Goal: Task Accomplishment & Management: Use online tool/utility

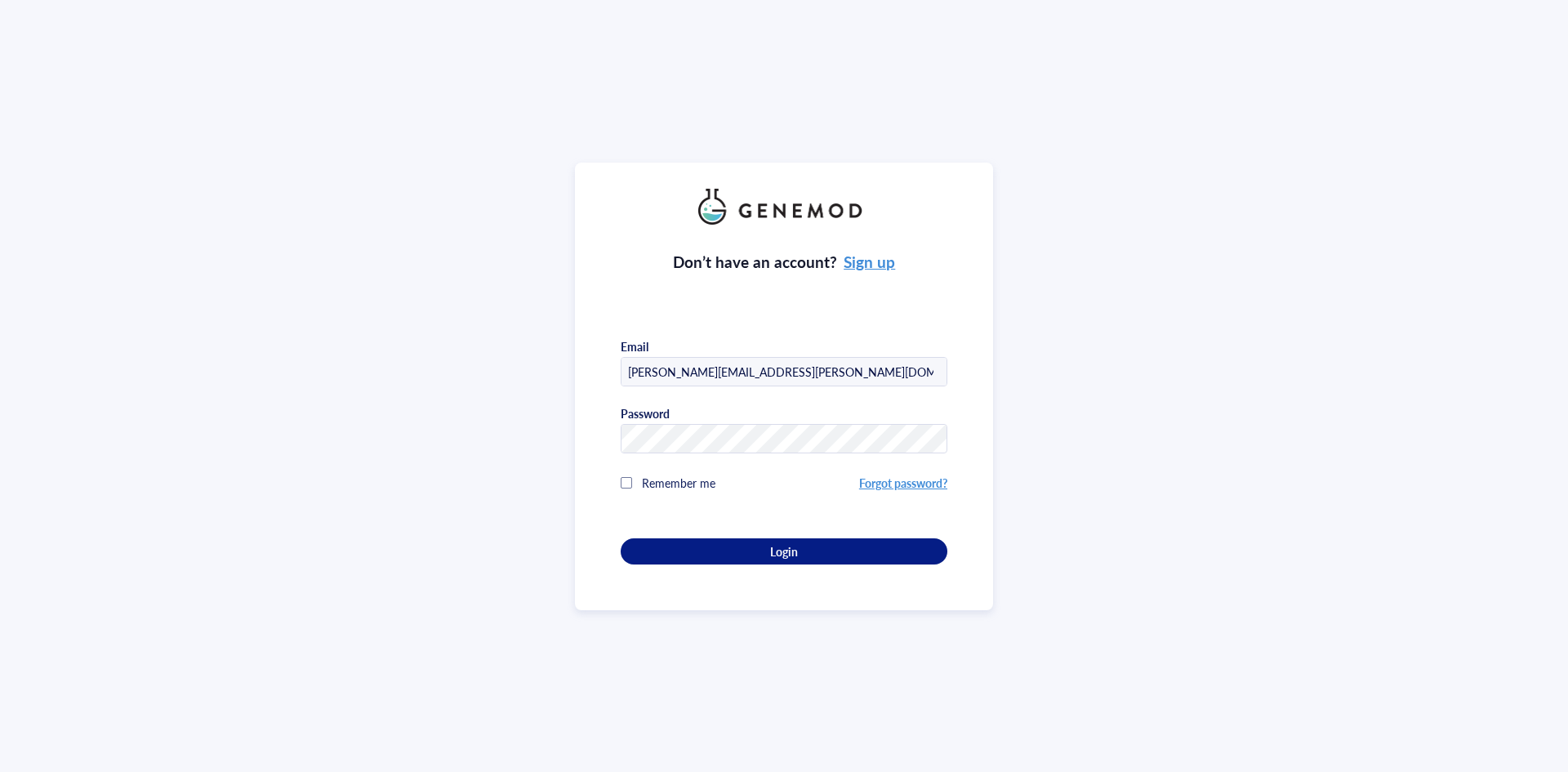
click at [635, 477] on div "Remember me" at bounding box center [739, 482] width 238 height 33
click at [702, 546] on div "Login" at bounding box center [784, 552] width 274 height 15
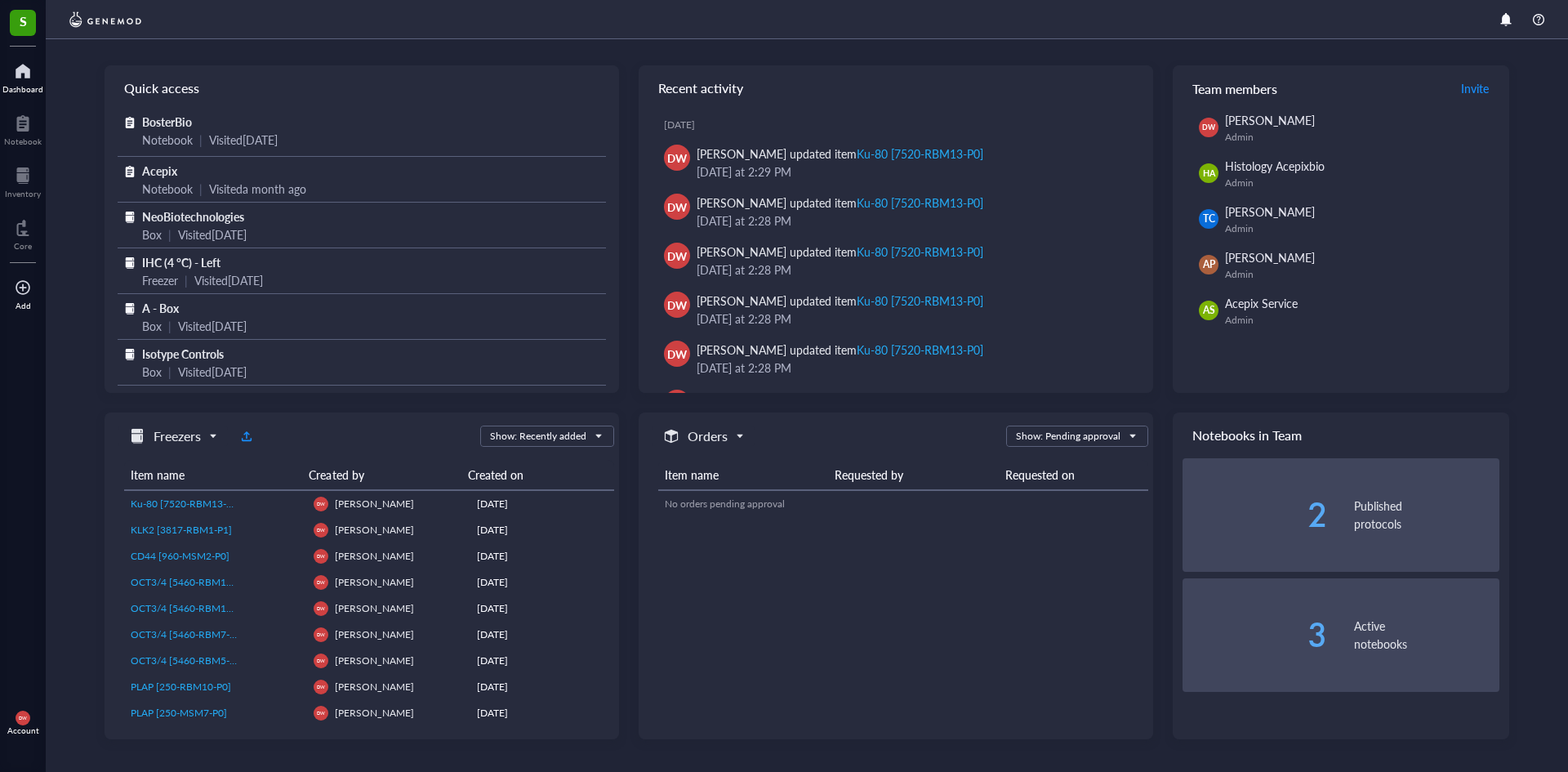
click at [28, 295] on div at bounding box center [23, 287] width 16 height 26
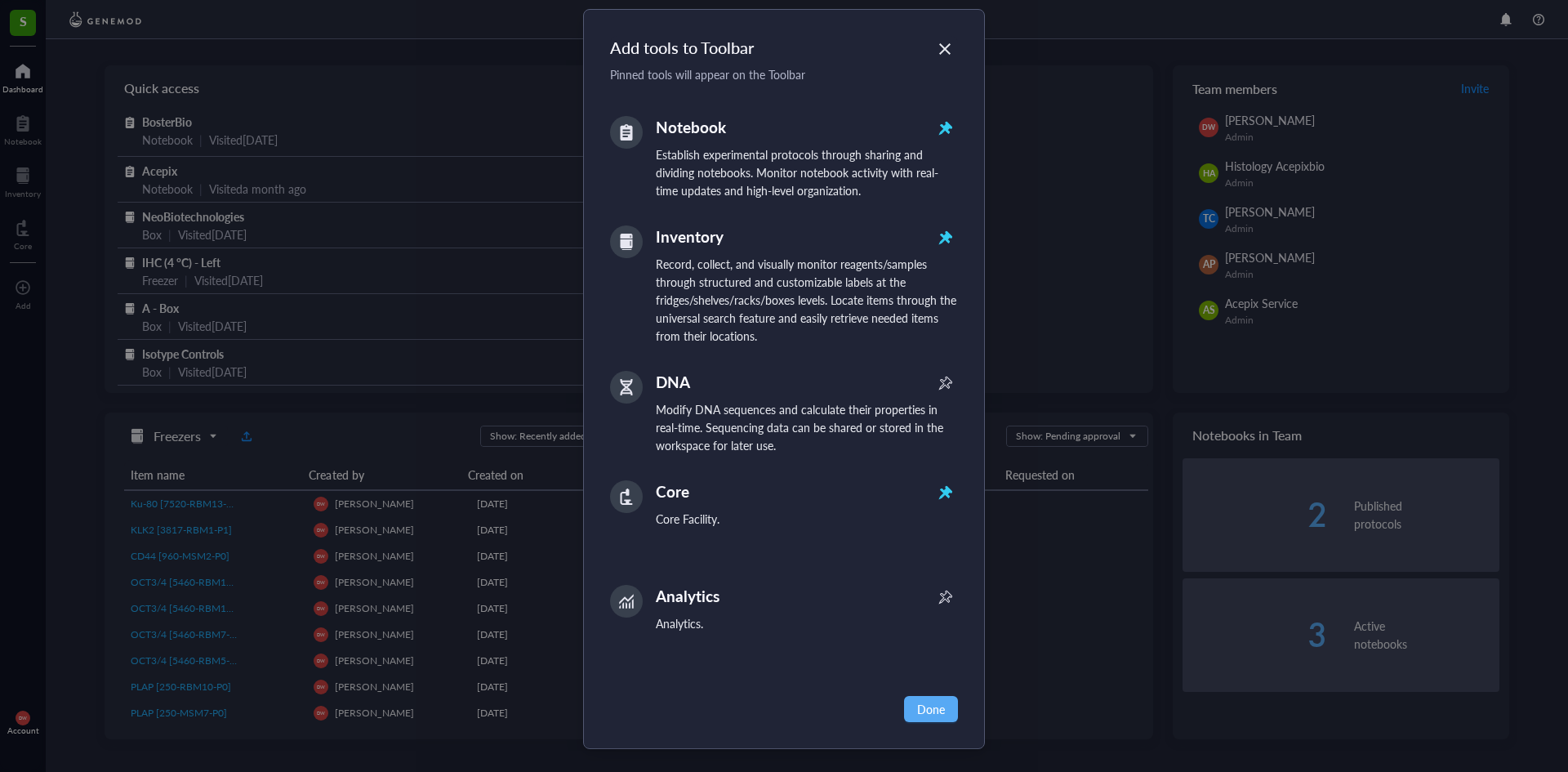
scroll to position [21, 0]
click at [946, 394] on icon at bounding box center [946, 380] width 26 height 26
click at [940, 721] on div "Add tools to Toolbar Pinned tools will appear on the Toolbar Notebook Establish…" at bounding box center [784, 376] width 401 height 738
click at [940, 712] on span "Done" at bounding box center [930, 705] width 27 height 18
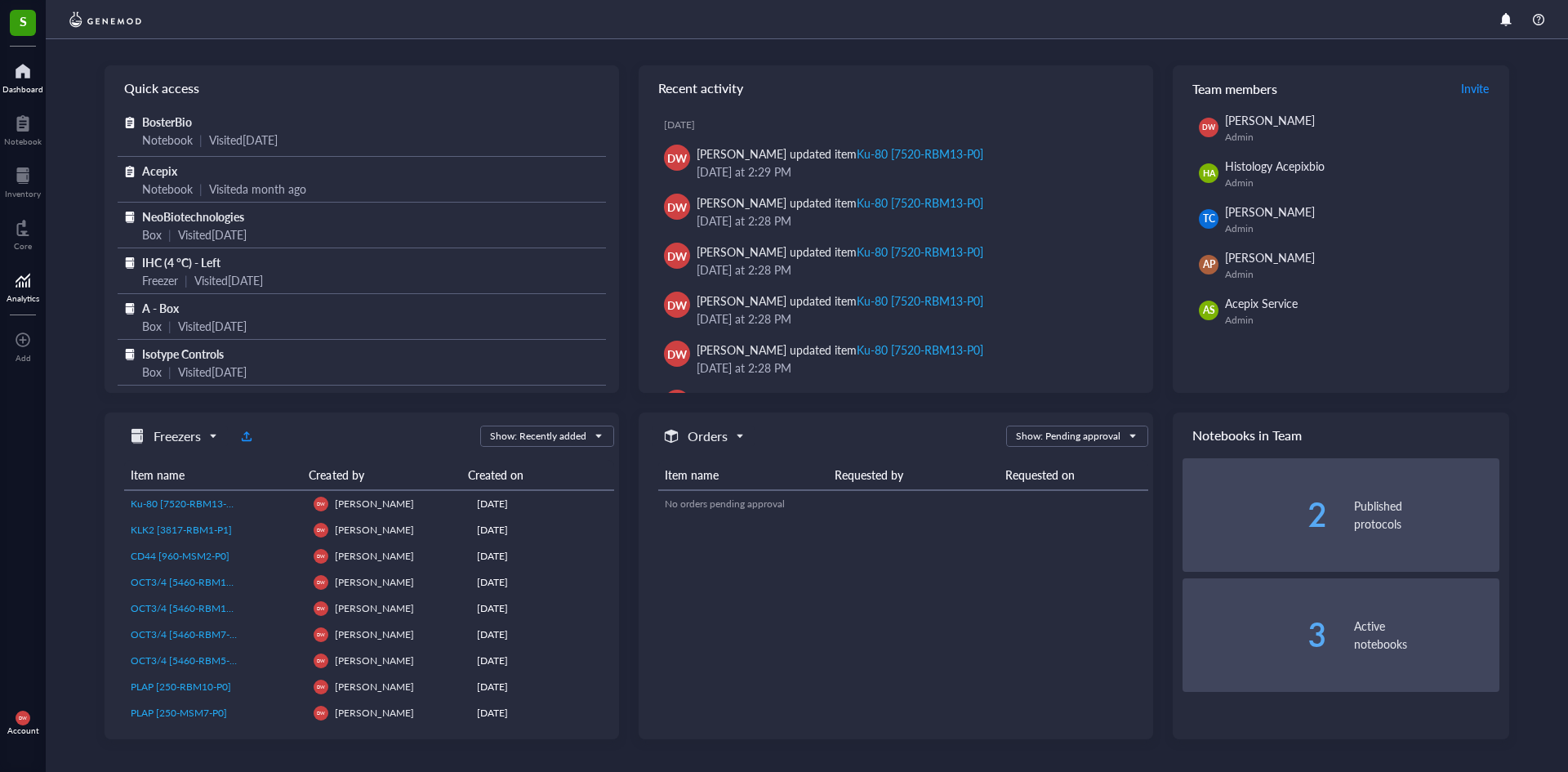
click at [13, 290] on div at bounding box center [23, 281] width 33 height 26
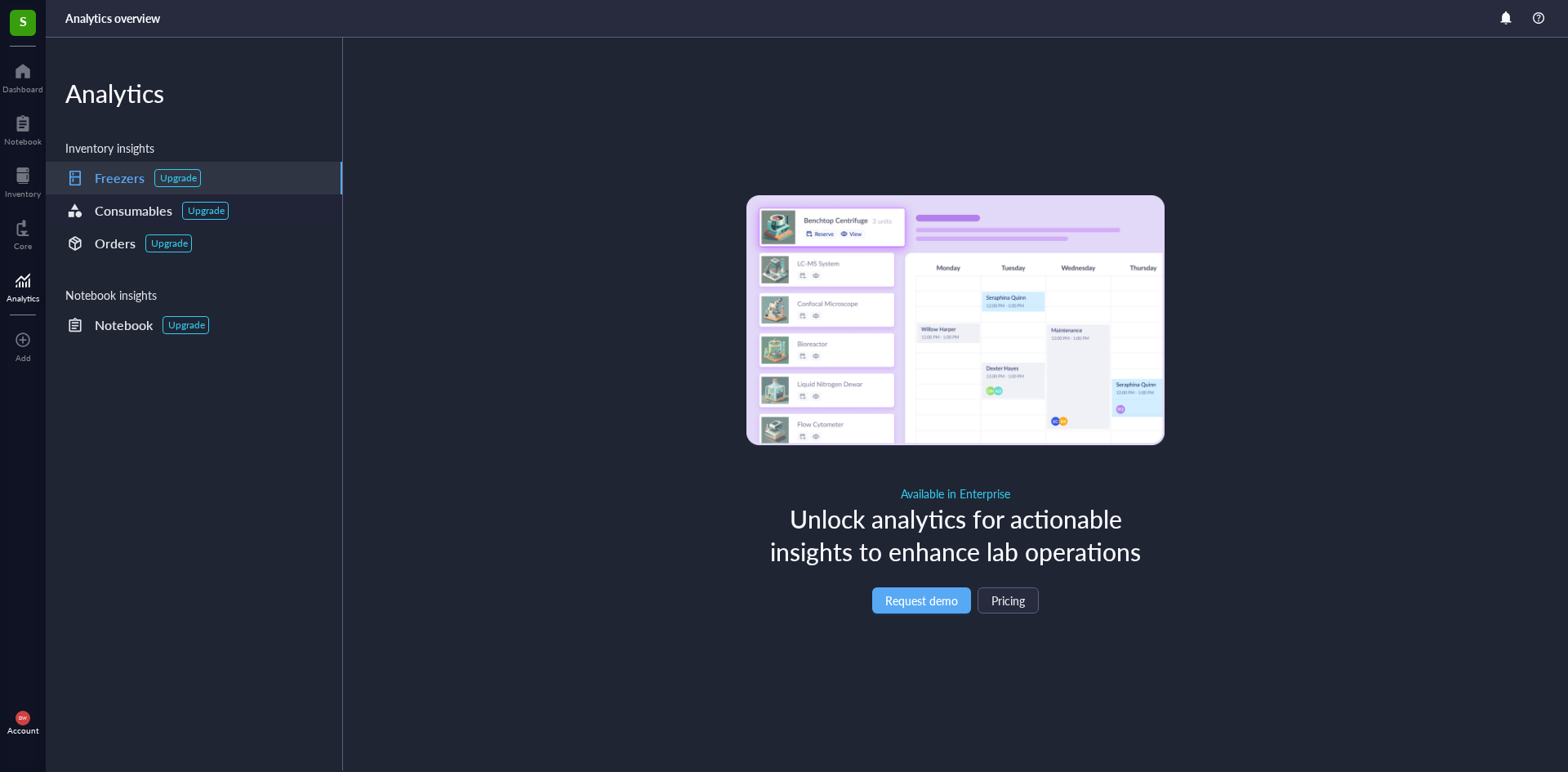
click at [138, 206] on div "Consumables" at bounding box center [134, 211] width 77 height 23
click at [124, 182] on div "Freezers" at bounding box center [120, 178] width 50 height 23
click at [35, 247] on div "Core" at bounding box center [23, 233] width 46 height 46
click at [26, 233] on div at bounding box center [23, 228] width 18 height 26
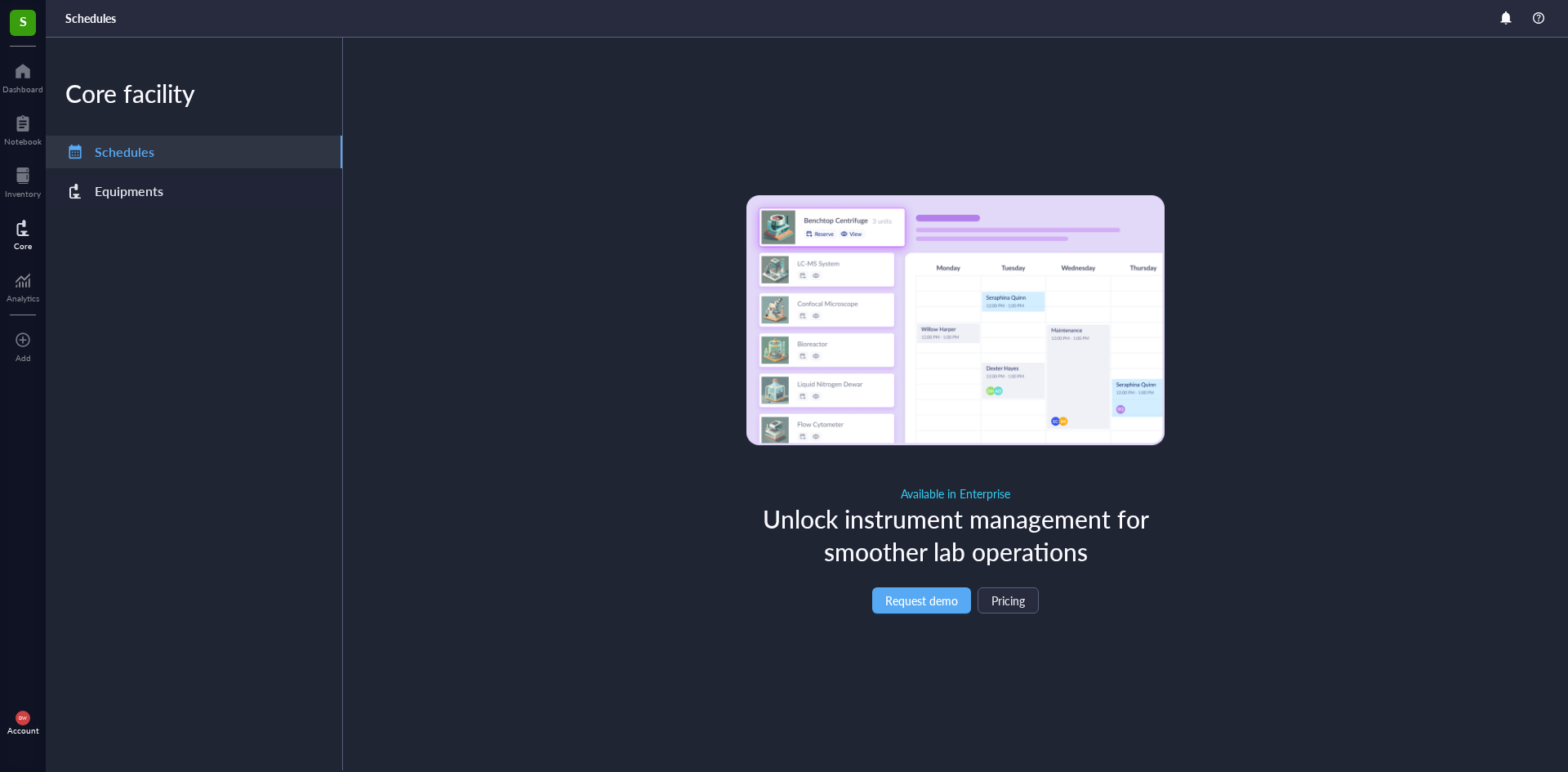
click at [128, 188] on div "Equipments" at bounding box center [129, 191] width 69 height 23
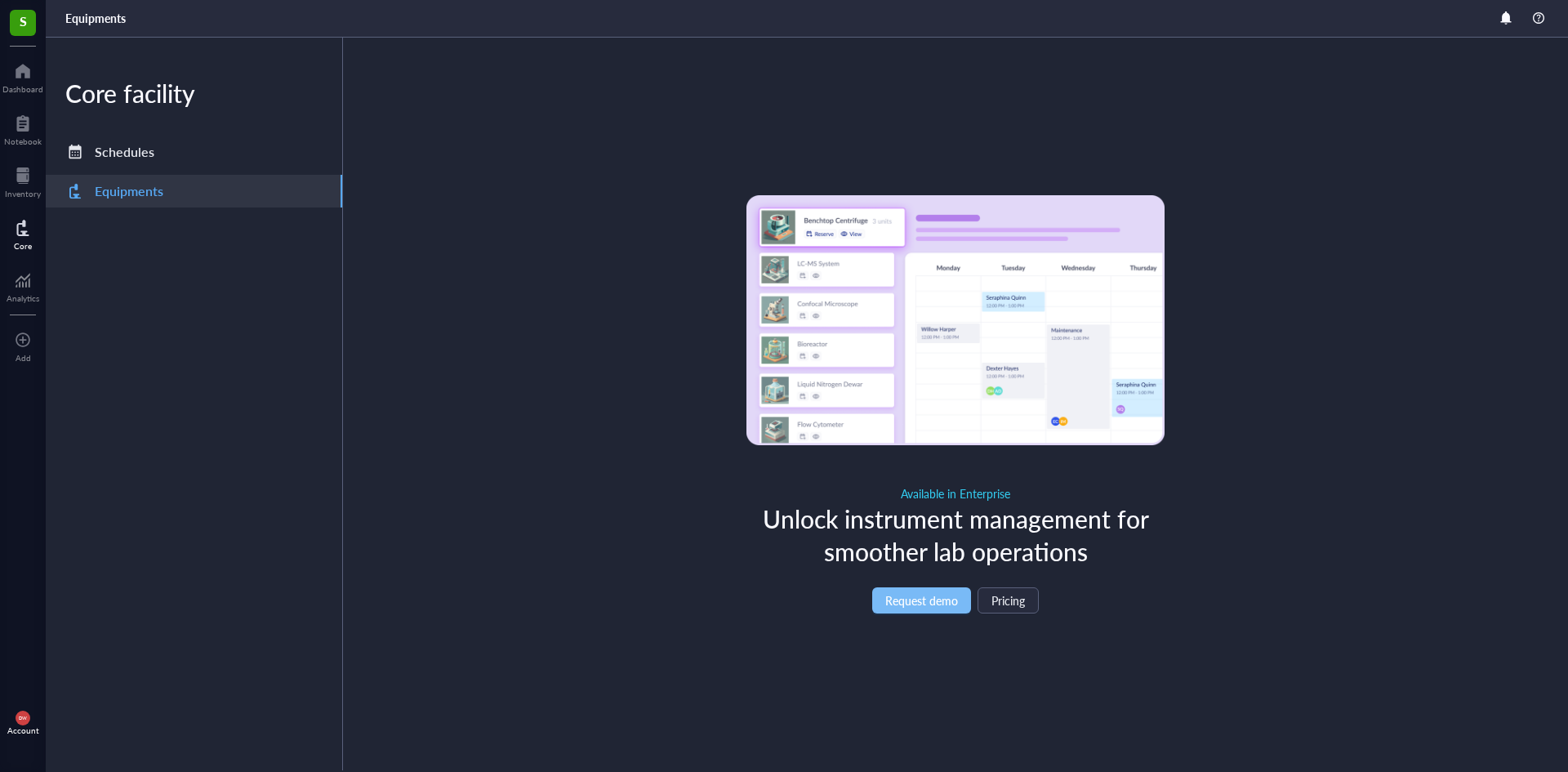
click at [928, 590] on button "Request demo" at bounding box center [921, 601] width 99 height 26
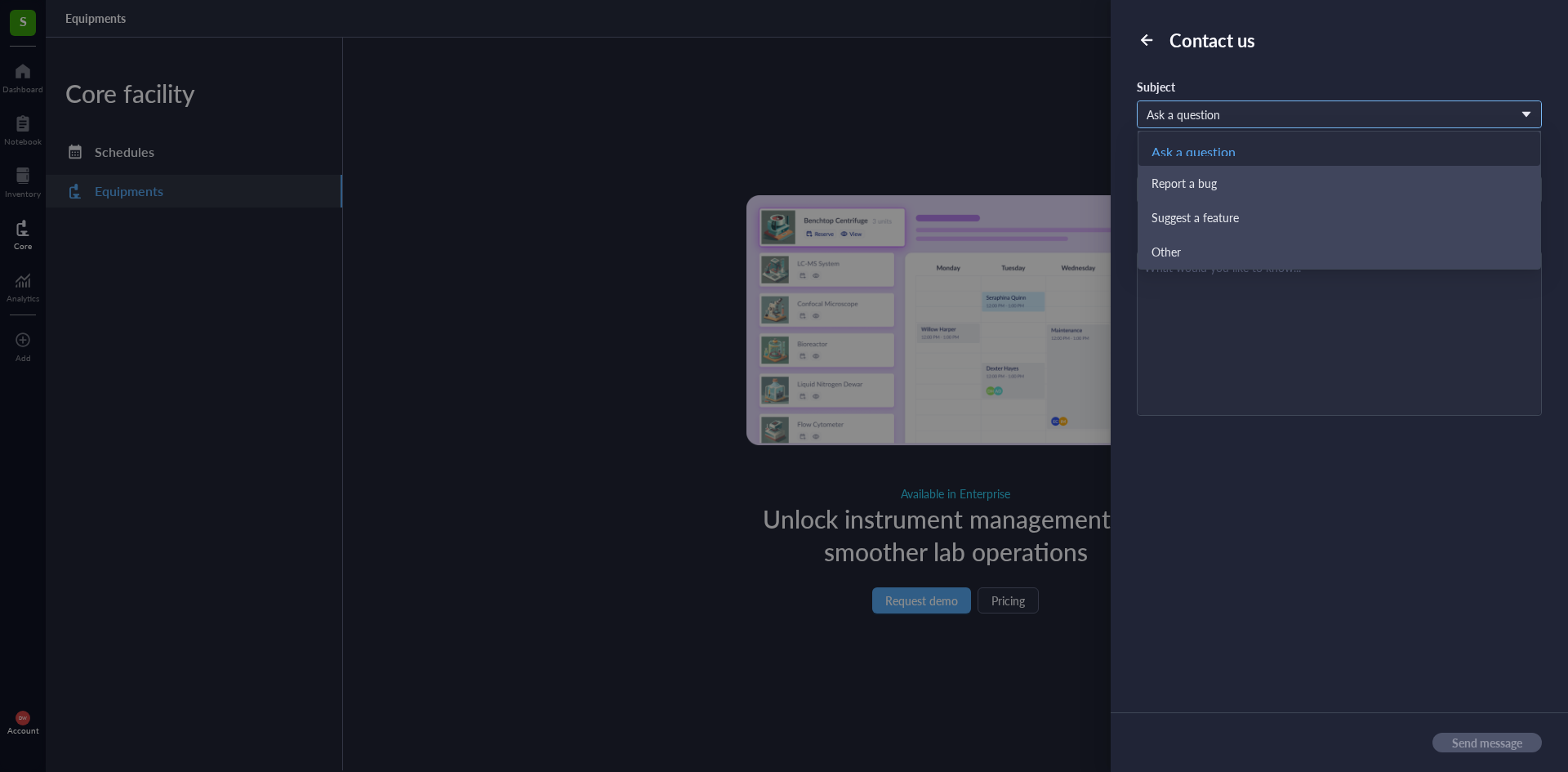
click at [1161, 121] on span "Ask a question" at bounding box center [1338, 115] width 382 height 15
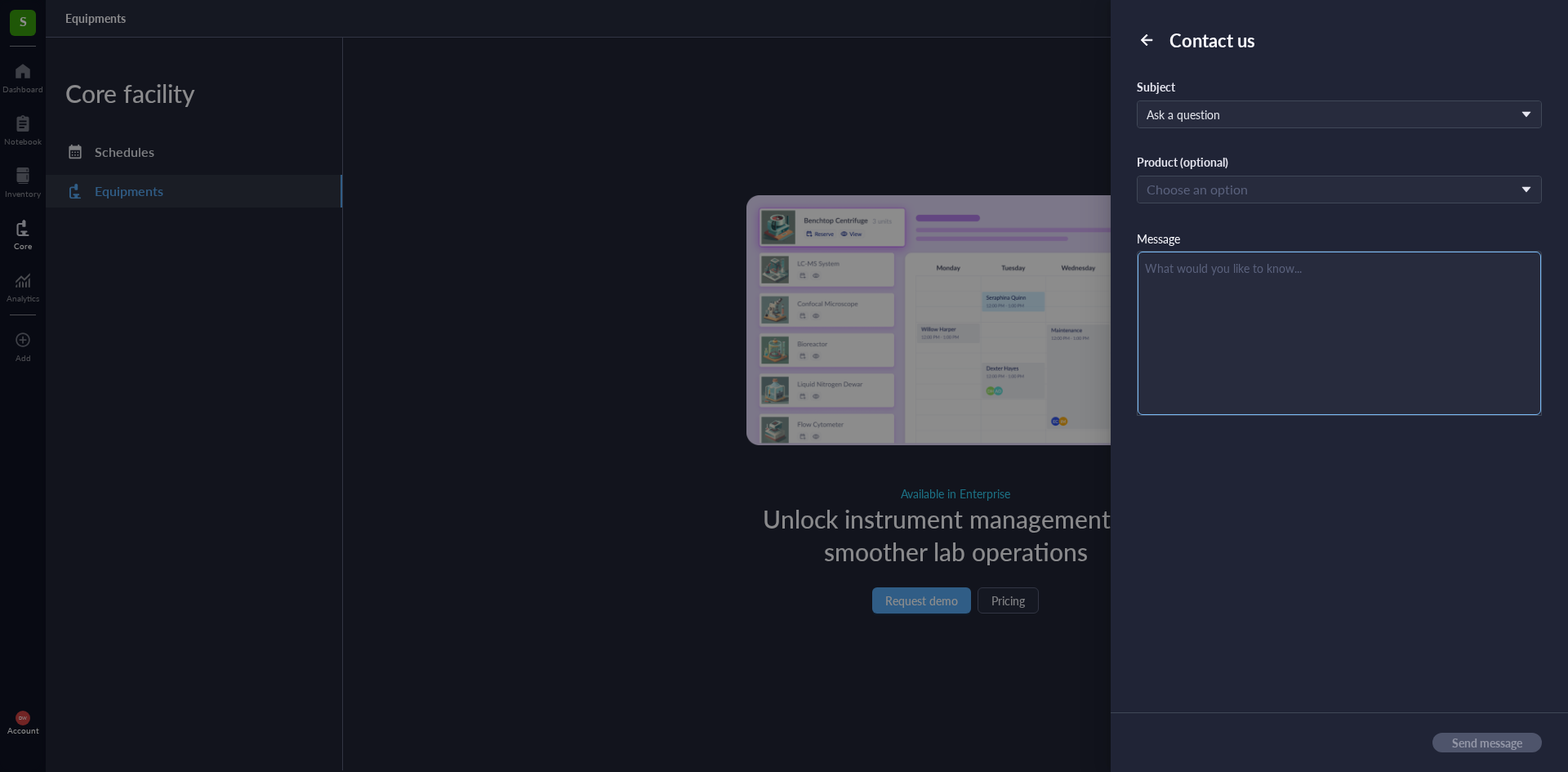
click at [1204, 332] on textarea at bounding box center [1339, 332] width 404 height 163
click at [1194, 171] on div "Product (optional) Choose an option" at bounding box center [1339, 179] width 405 height 49
click at [1233, 185] on input "search" at bounding box center [1333, 189] width 371 height 24
click at [871, 126] on div at bounding box center [784, 386] width 1568 height 772
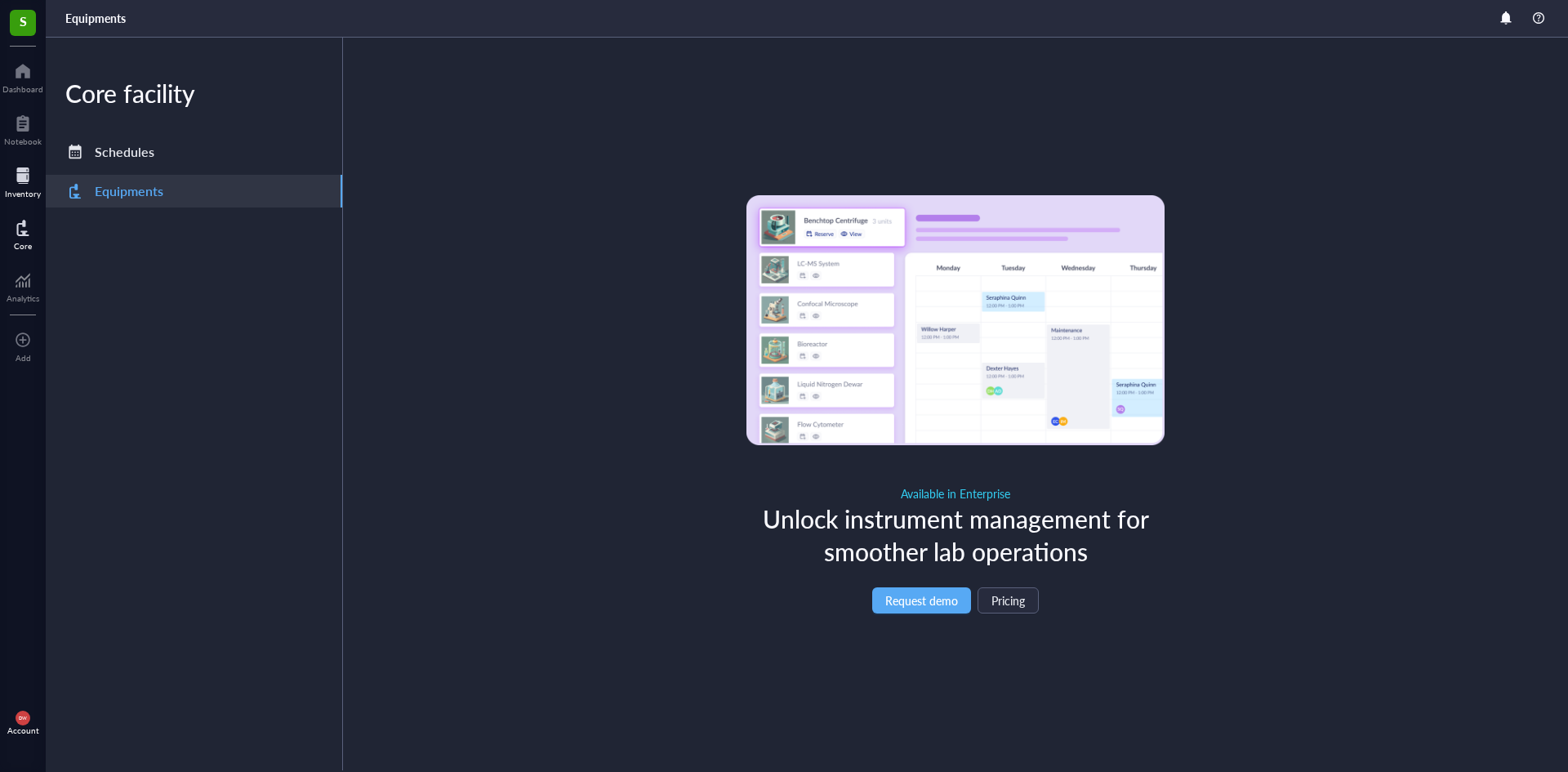
click at [35, 198] on div "Inventory" at bounding box center [23, 193] width 36 height 9
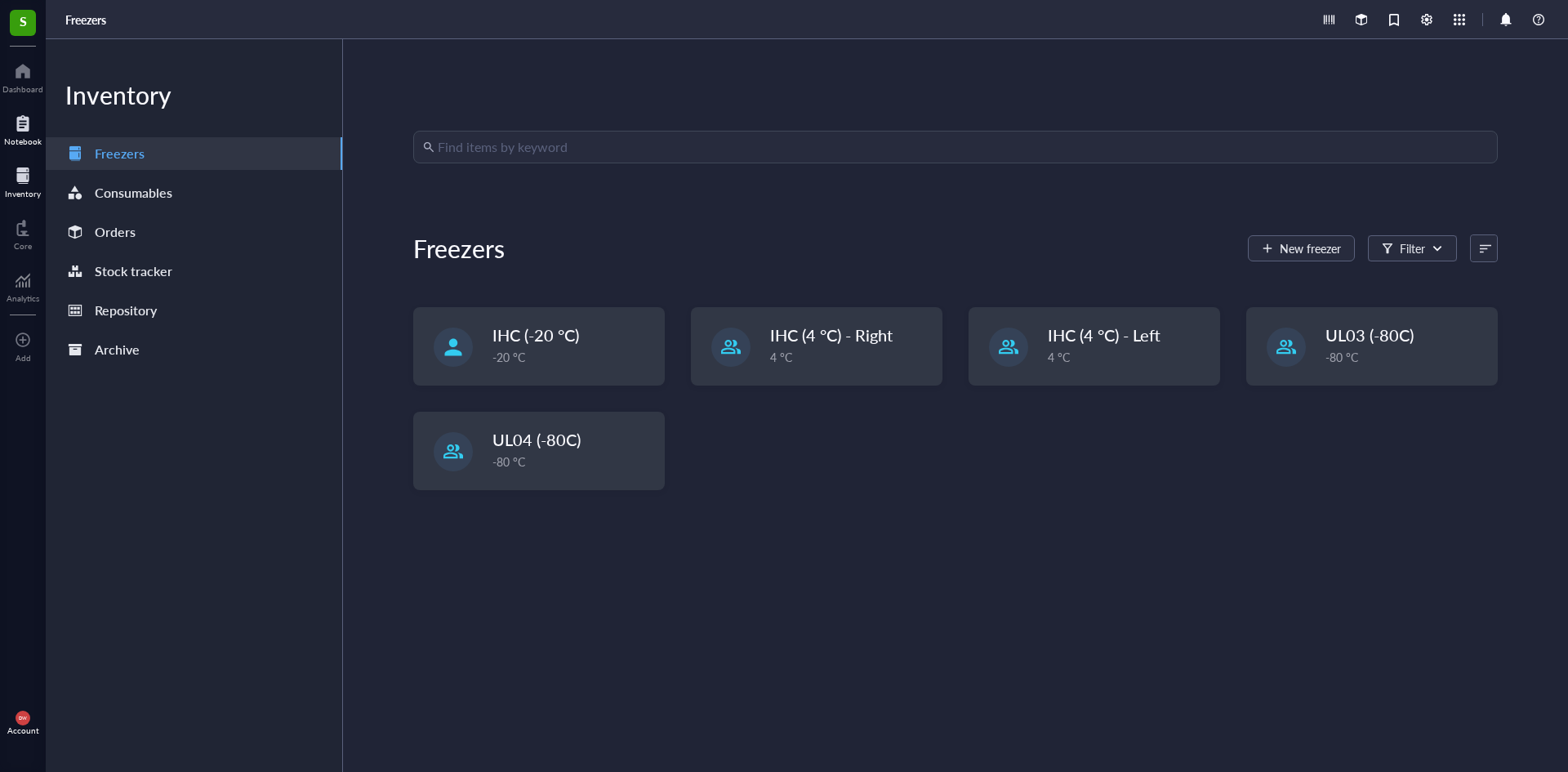
click at [30, 129] on div at bounding box center [23, 123] width 38 height 26
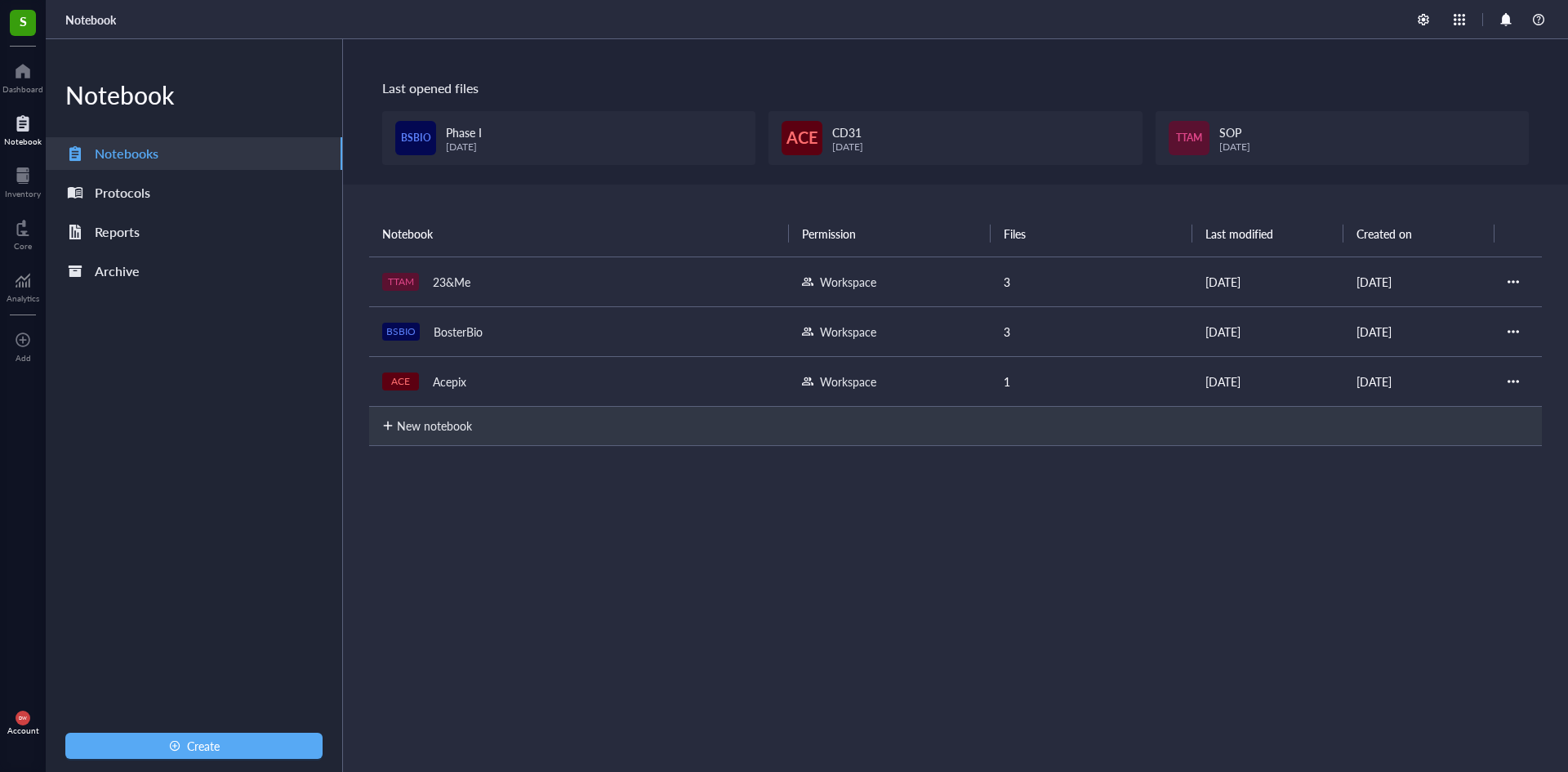
click at [497, 378] on div "ACE Acepix" at bounding box center [579, 381] width 394 height 23
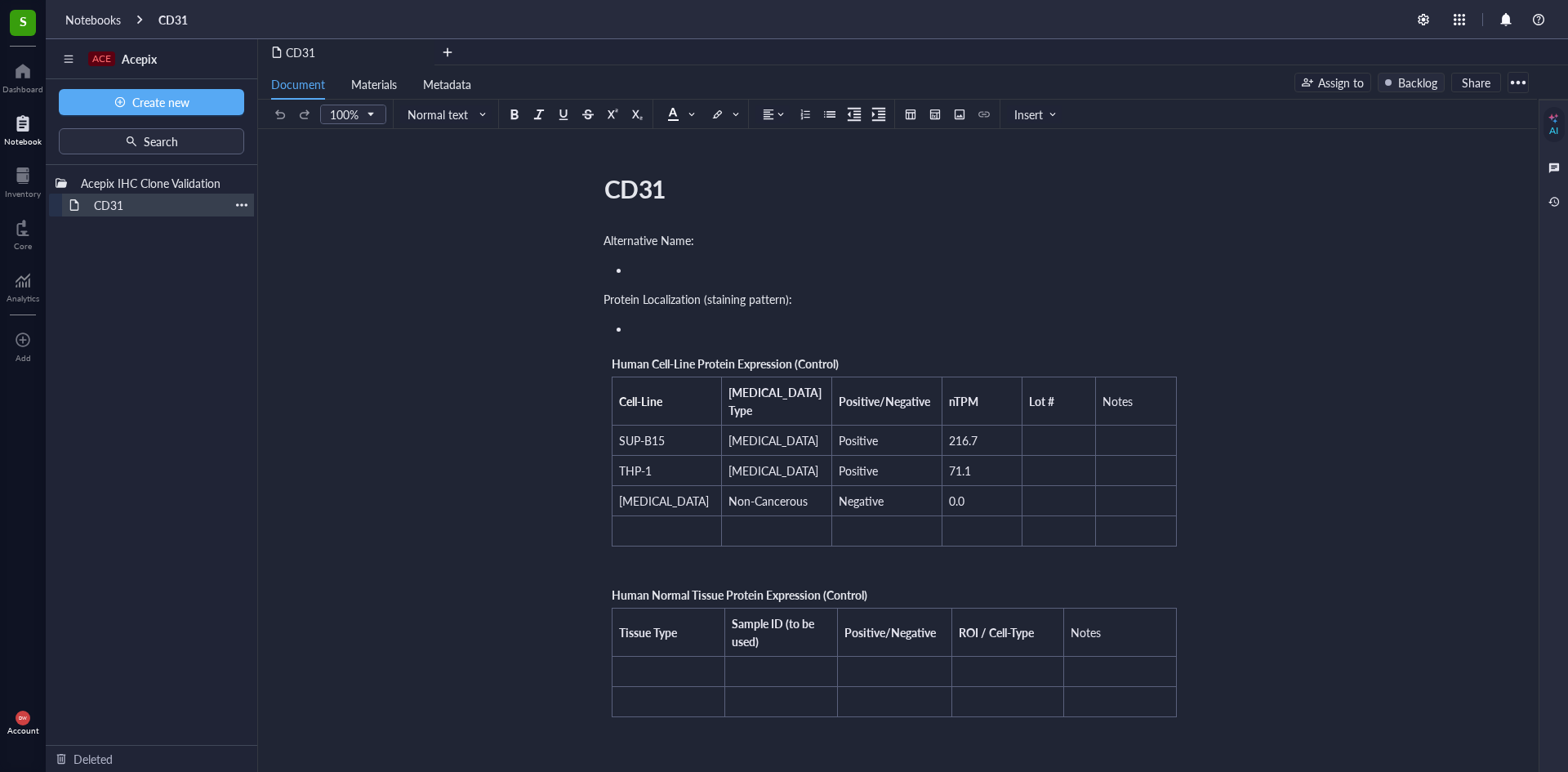
click at [180, 198] on div "CD31" at bounding box center [158, 205] width 143 height 23
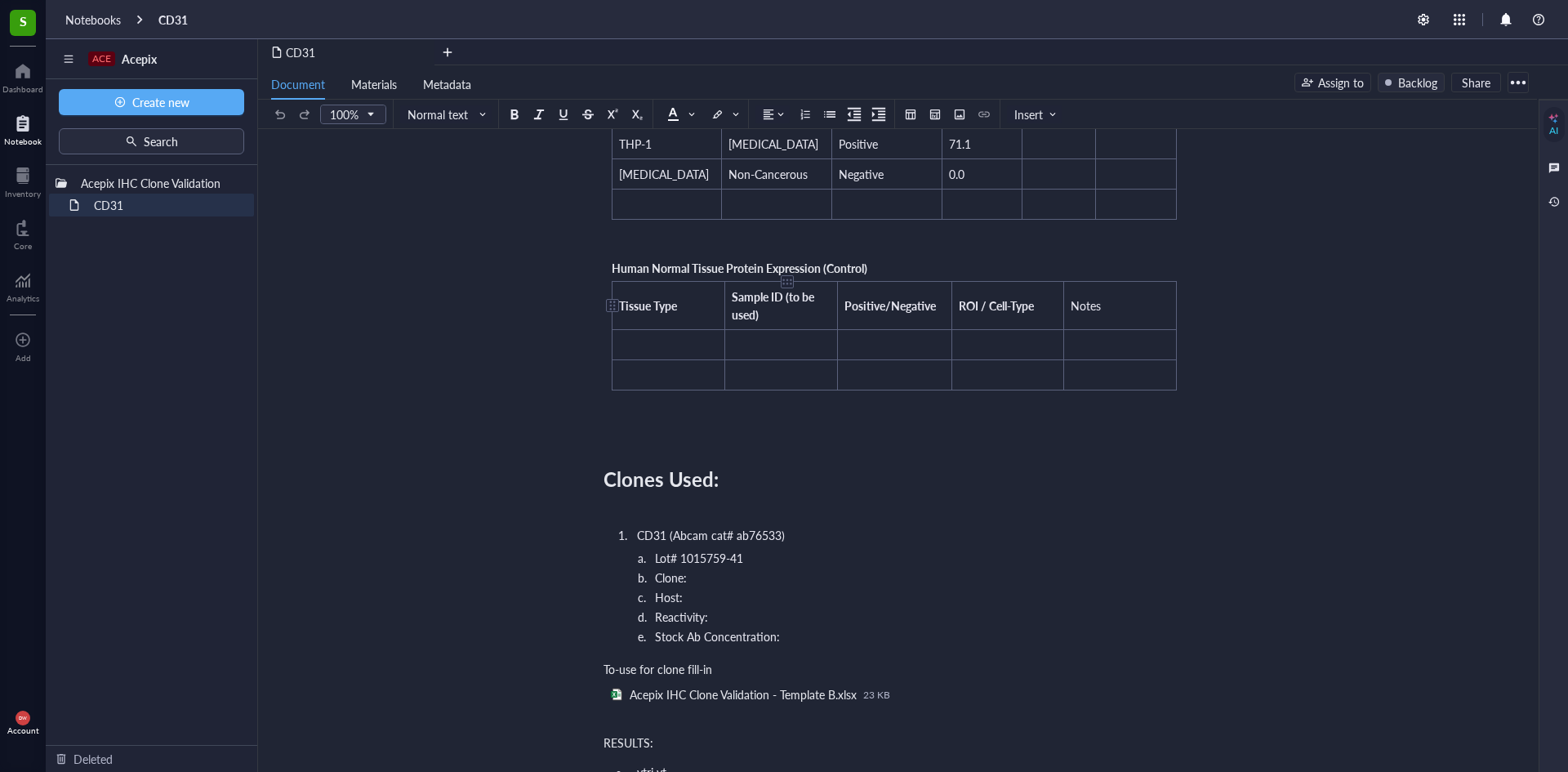
scroll to position [735, 0]
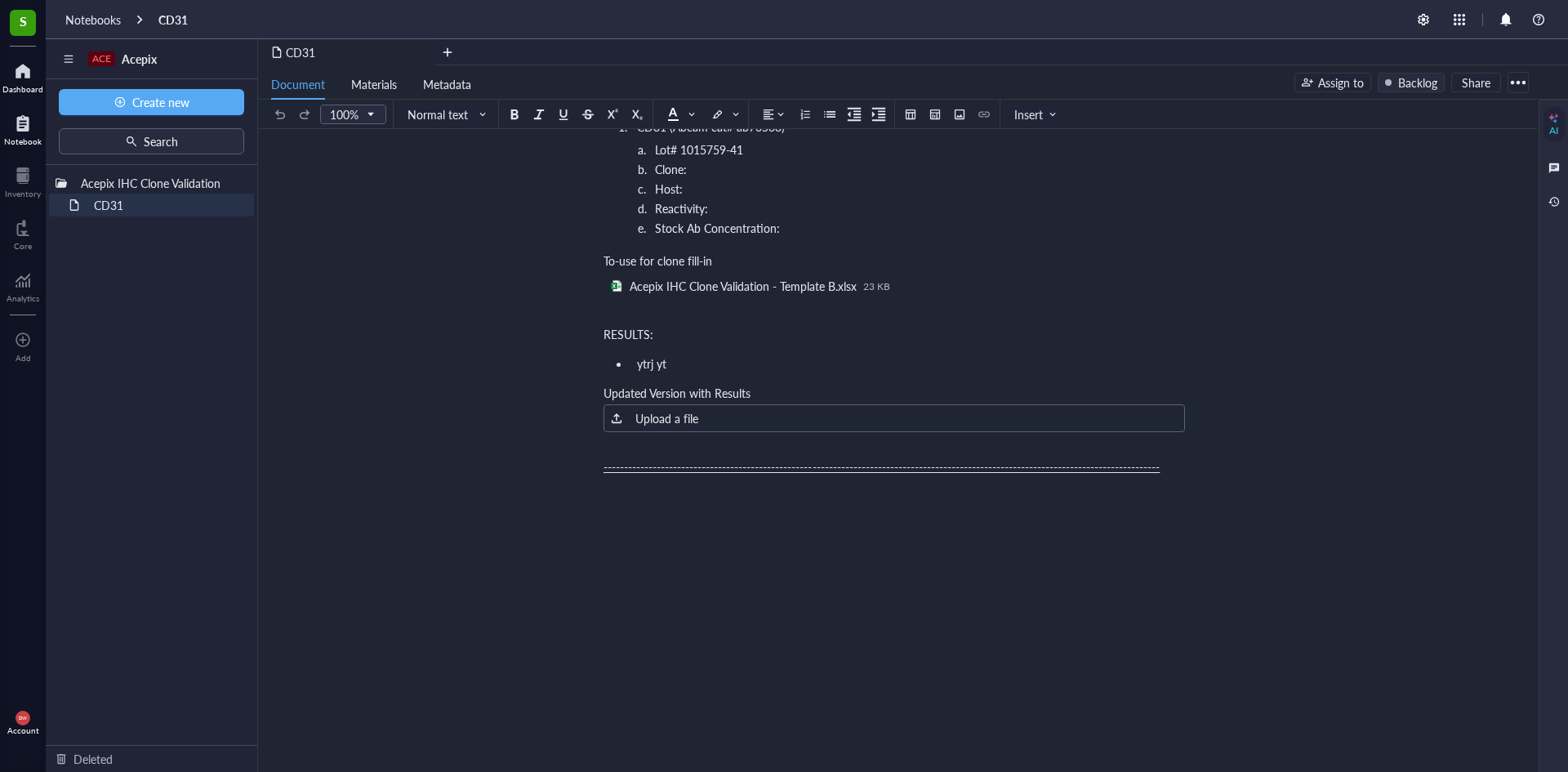
click at [32, 70] on div at bounding box center [23, 72] width 40 height 26
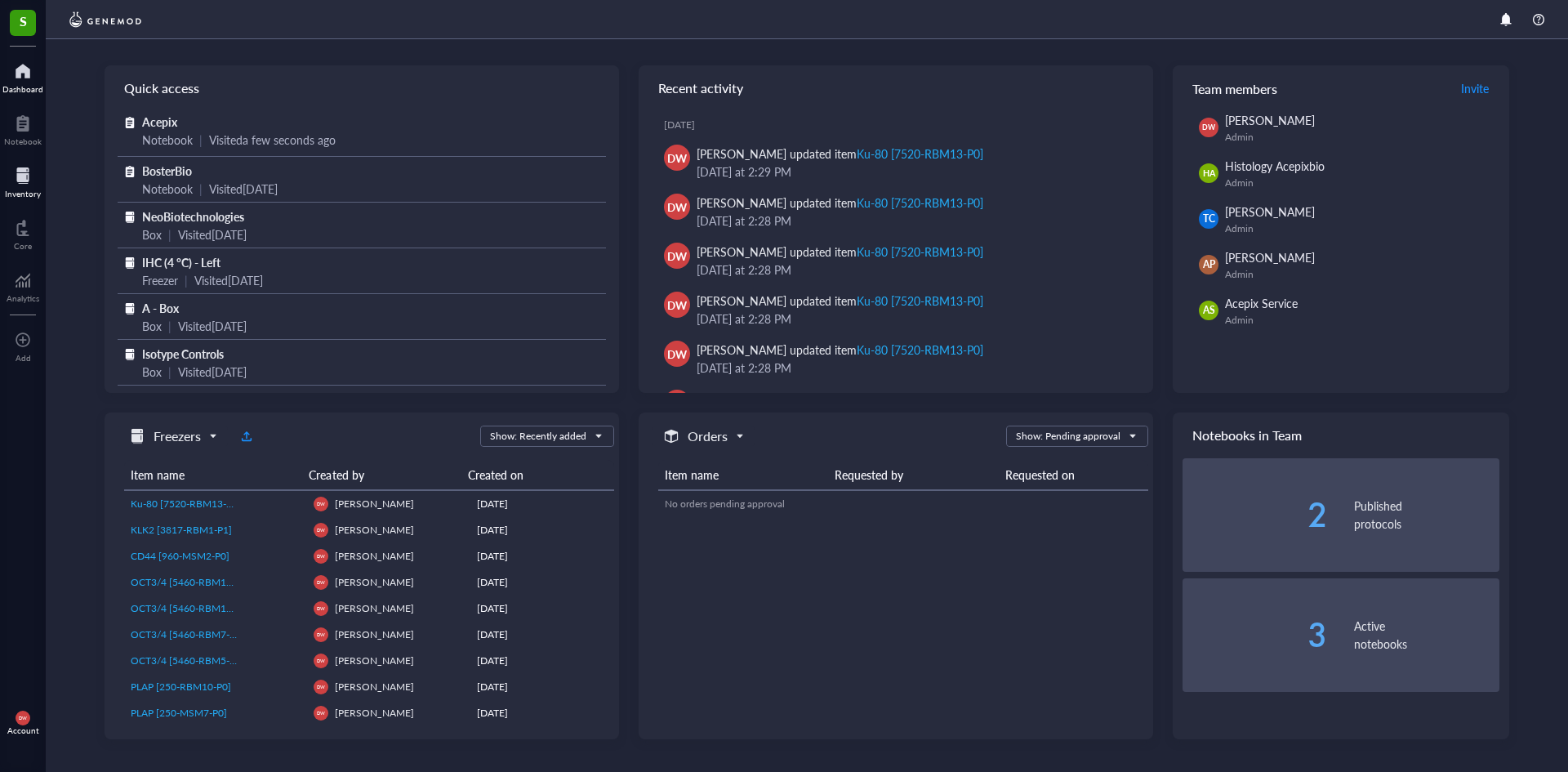
click at [15, 161] on div "Inventory" at bounding box center [23, 180] width 46 height 46
click at [25, 175] on div at bounding box center [23, 176] width 36 height 26
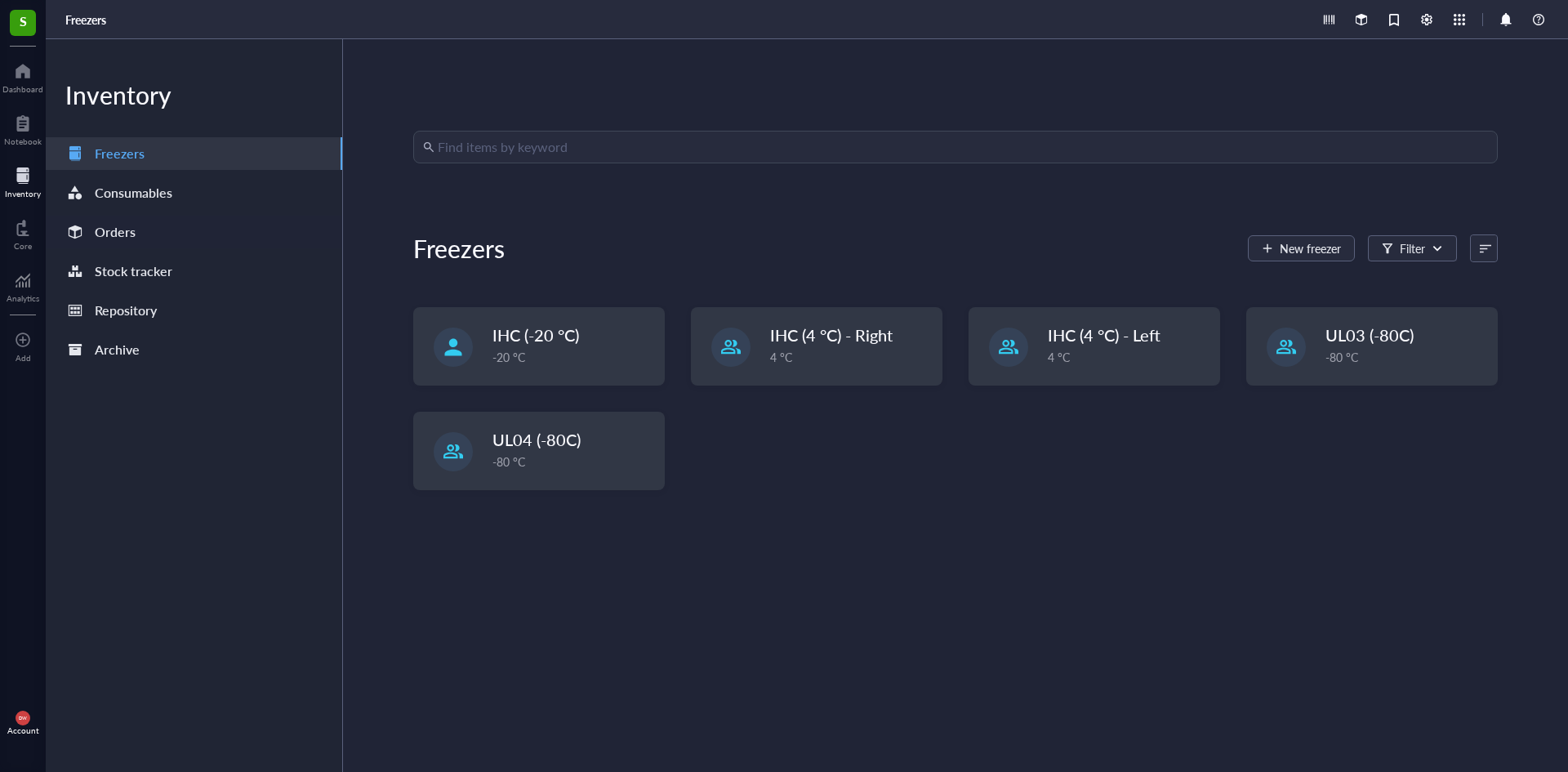
click at [133, 218] on div "Orders" at bounding box center [194, 232] width 297 height 33
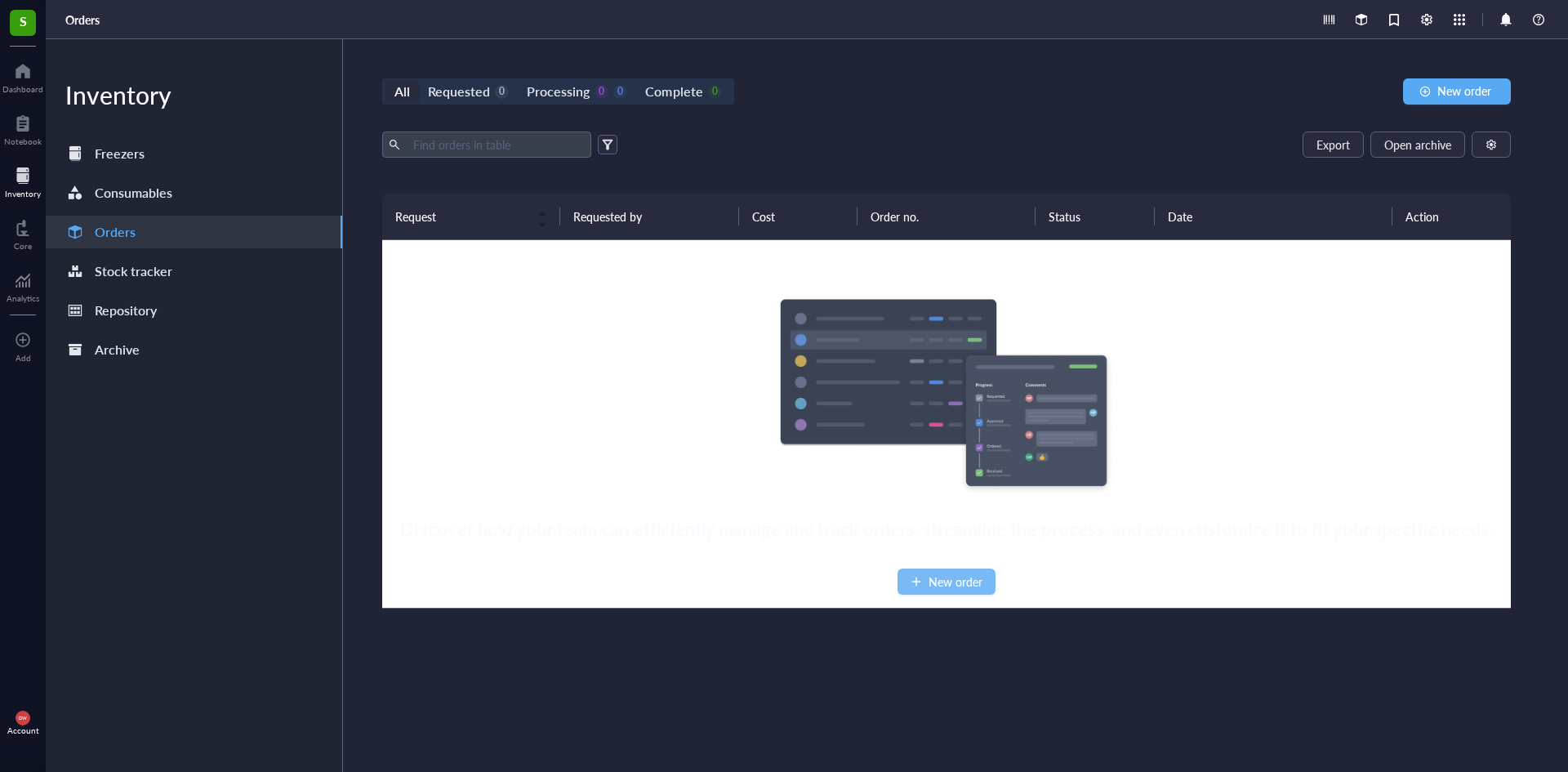
click at [941, 576] on span "New order" at bounding box center [955, 581] width 54 height 18
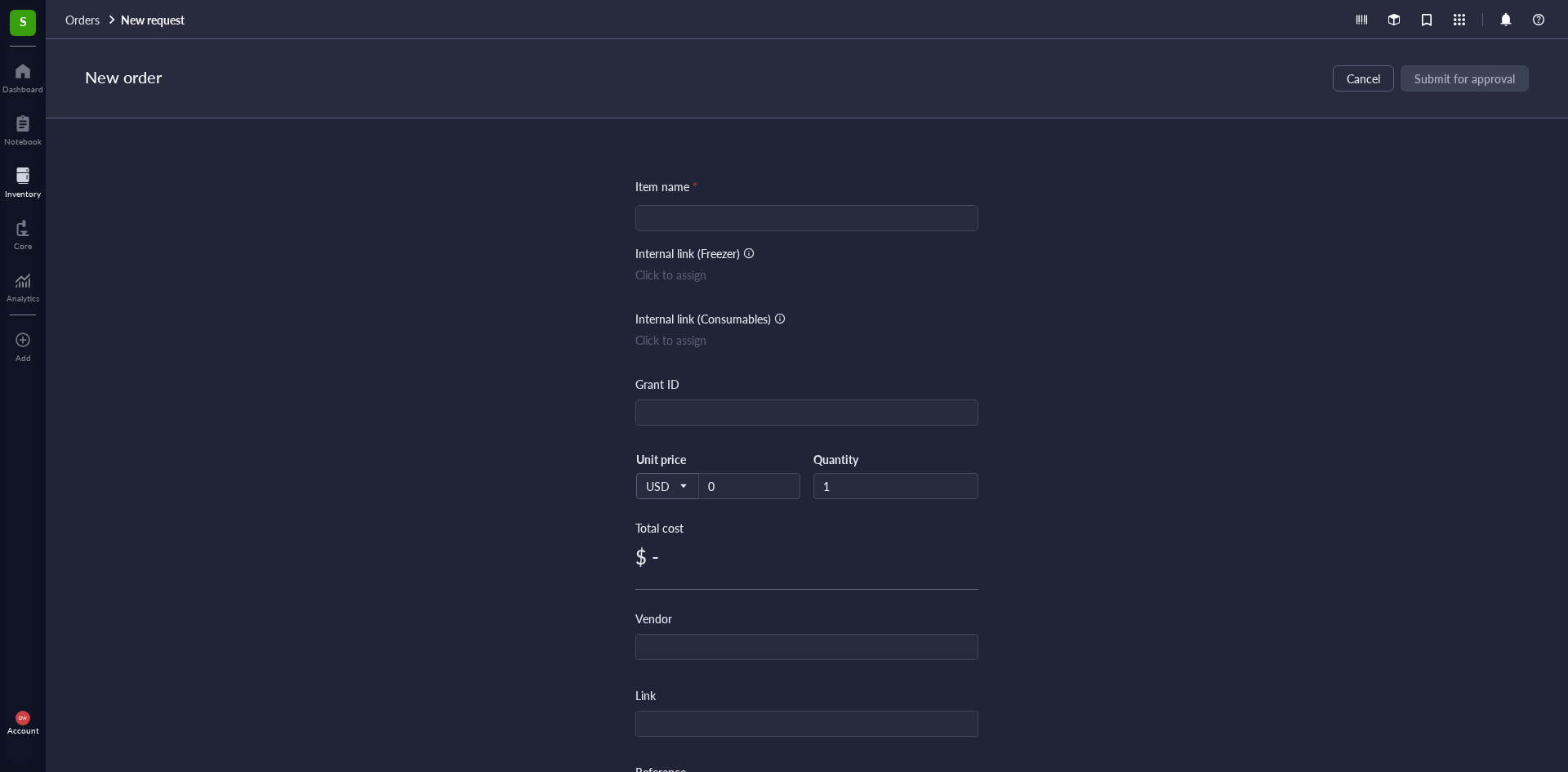
click at [757, 217] on input "search" at bounding box center [806, 218] width 323 height 24
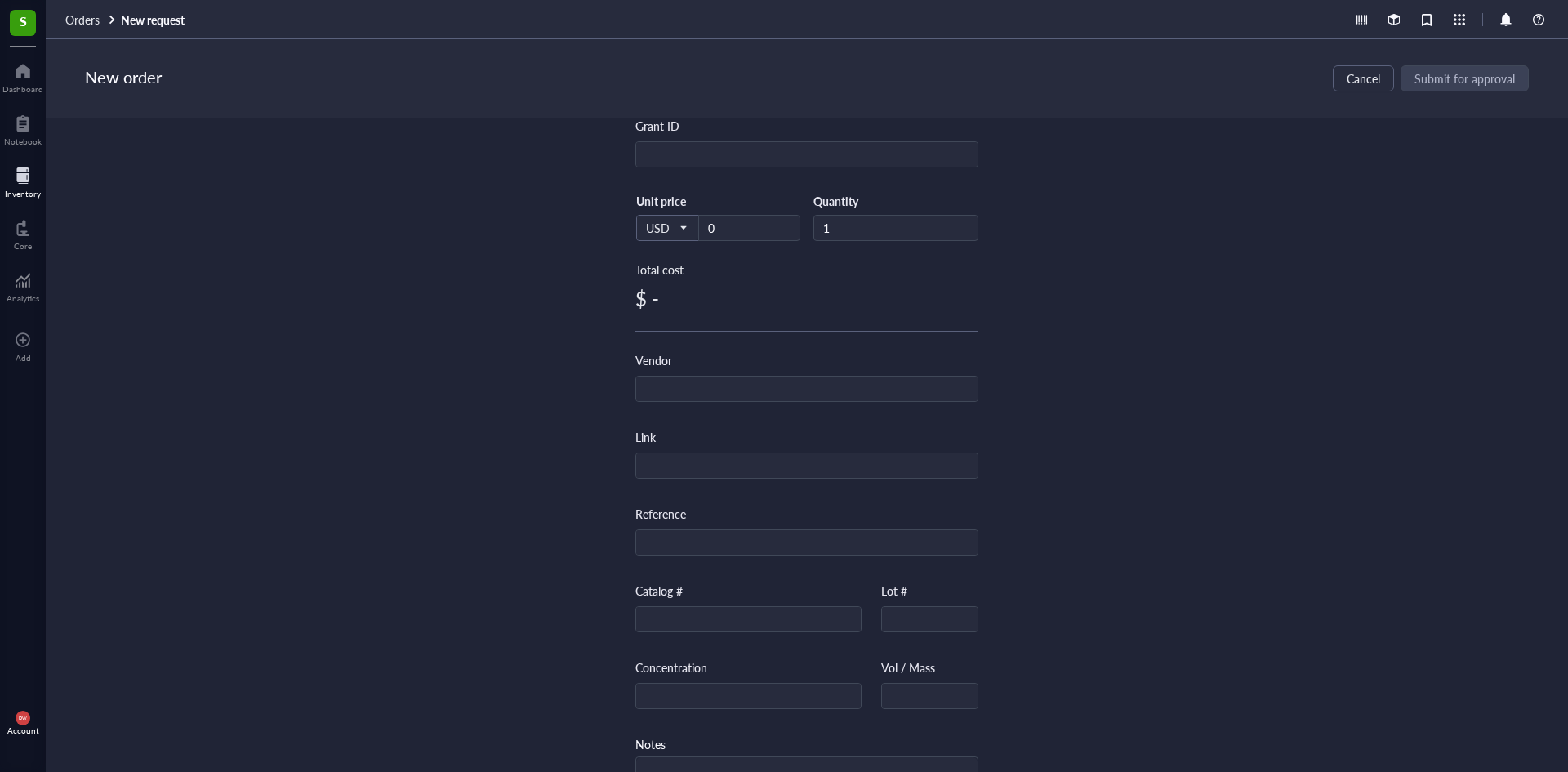
scroll to position [316, 0]
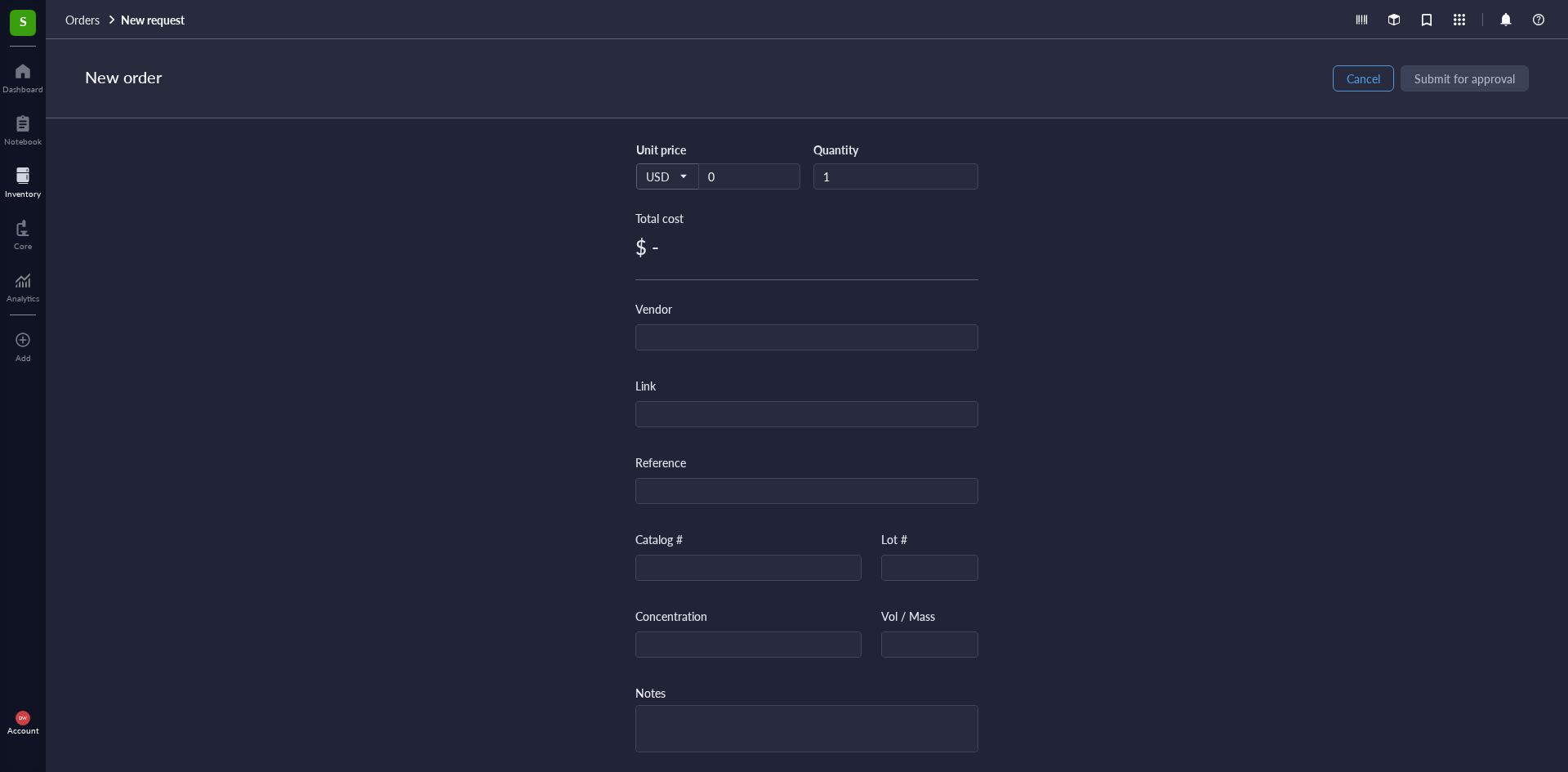
click at [1366, 88] on button "Cancel" at bounding box center [1364, 78] width 61 height 26
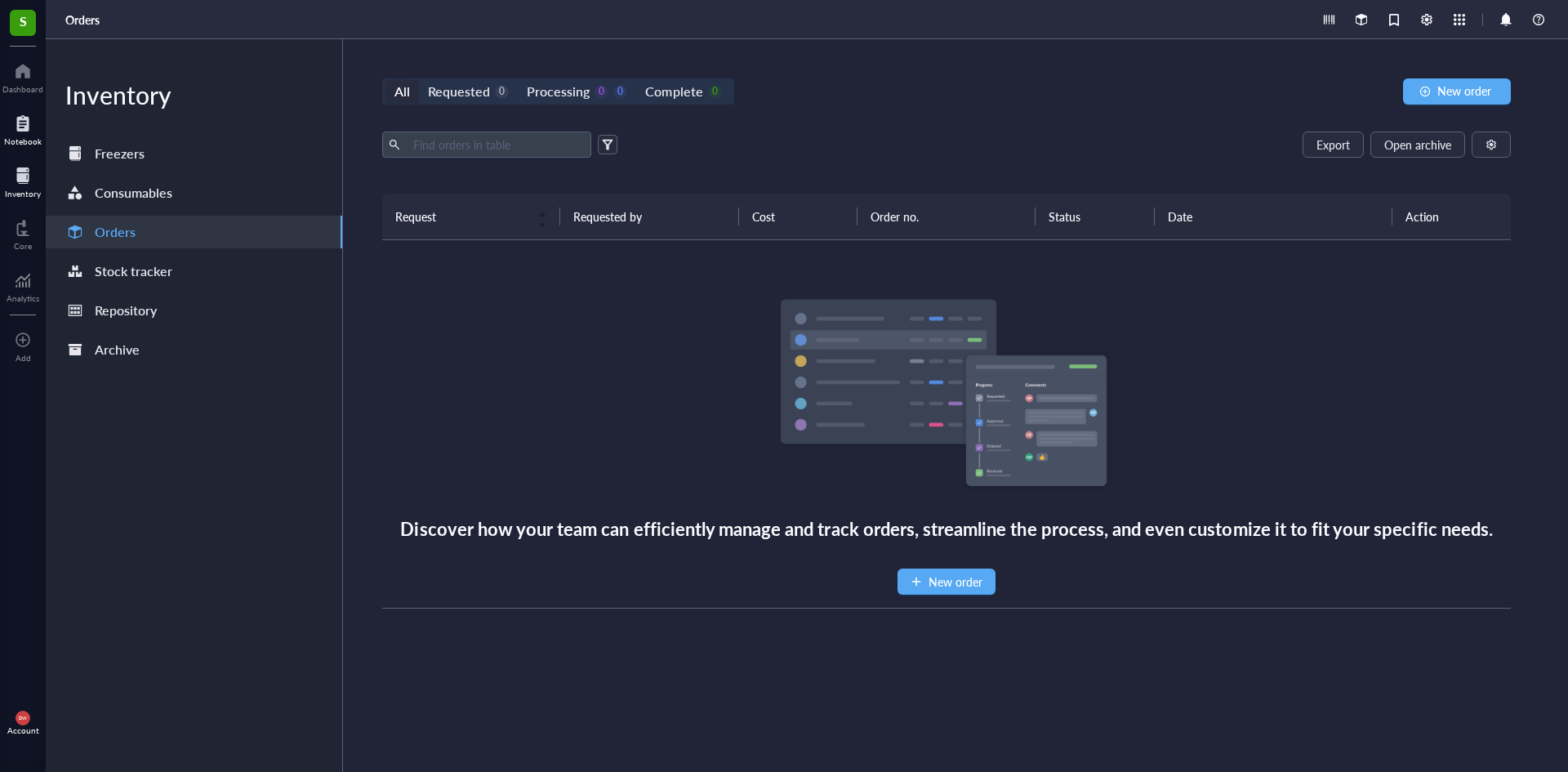
click at [25, 138] on div "Notebook" at bounding box center [23, 141] width 38 height 9
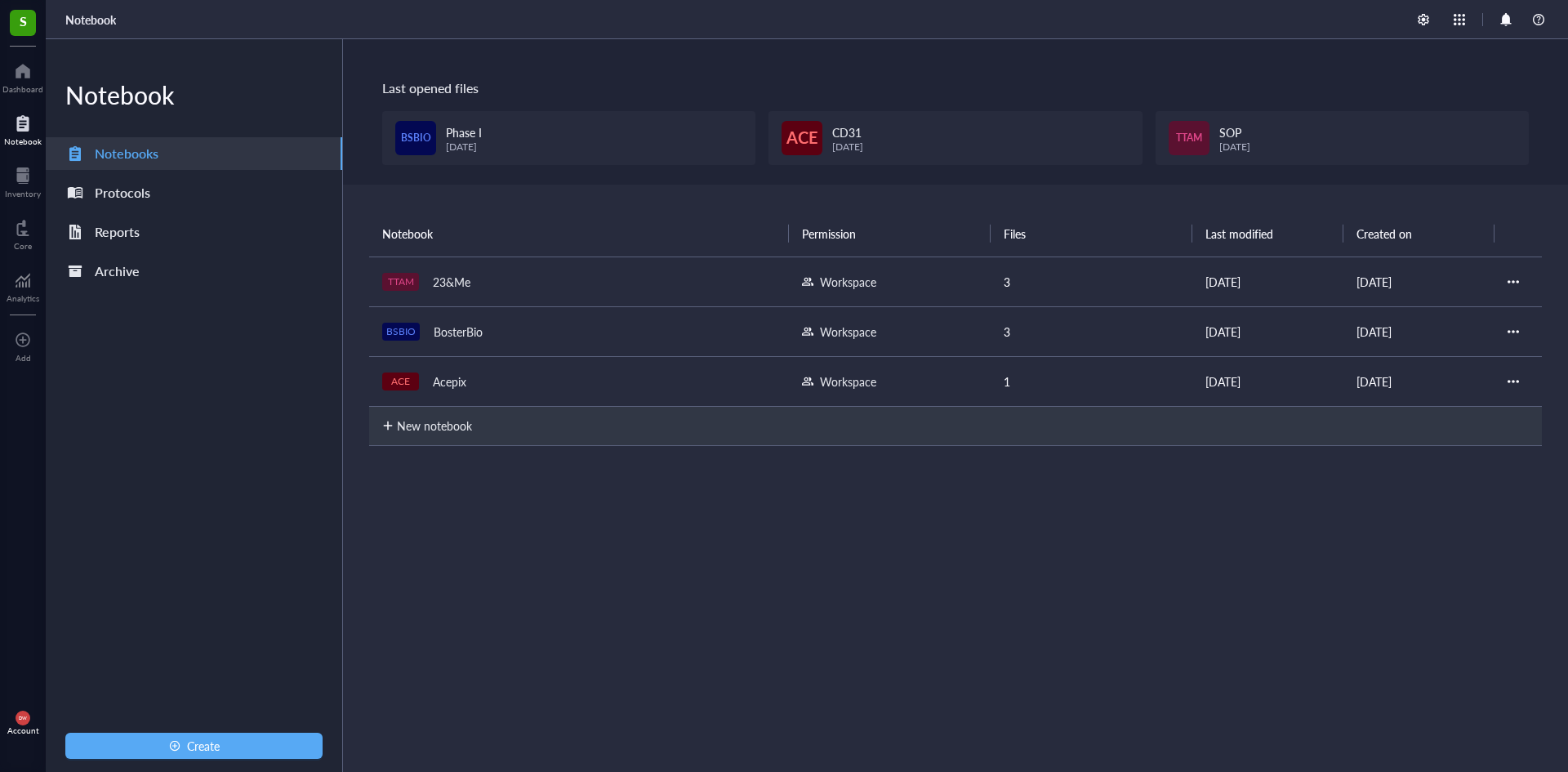
click at [428, 378] on div "Acepix" at bounding box center [449, 381] width 48 height 23
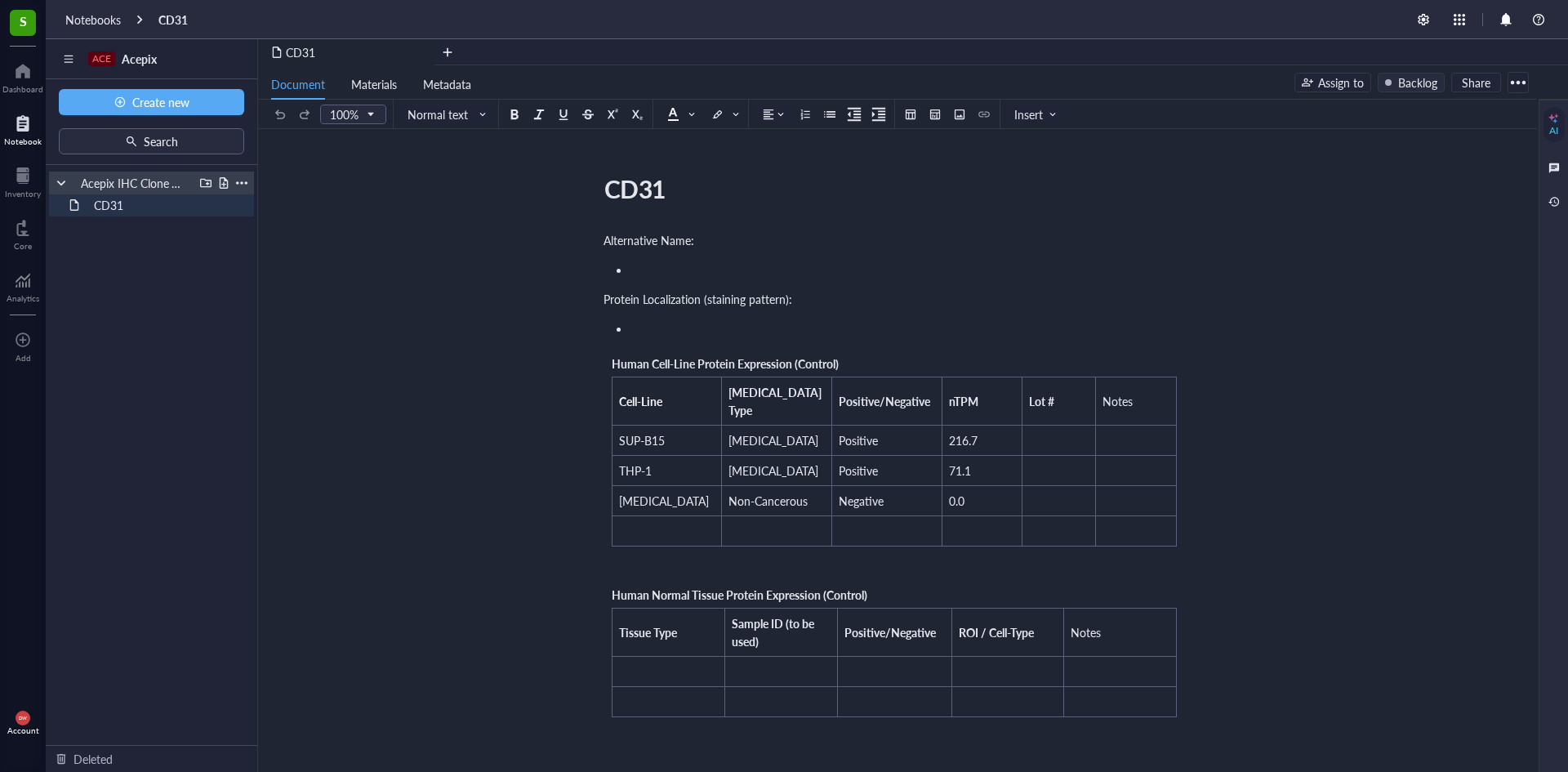
click at [158, 183] on div "Acepix IHC Clone Validation" at bounding box center [134, 183] width 121 height 23
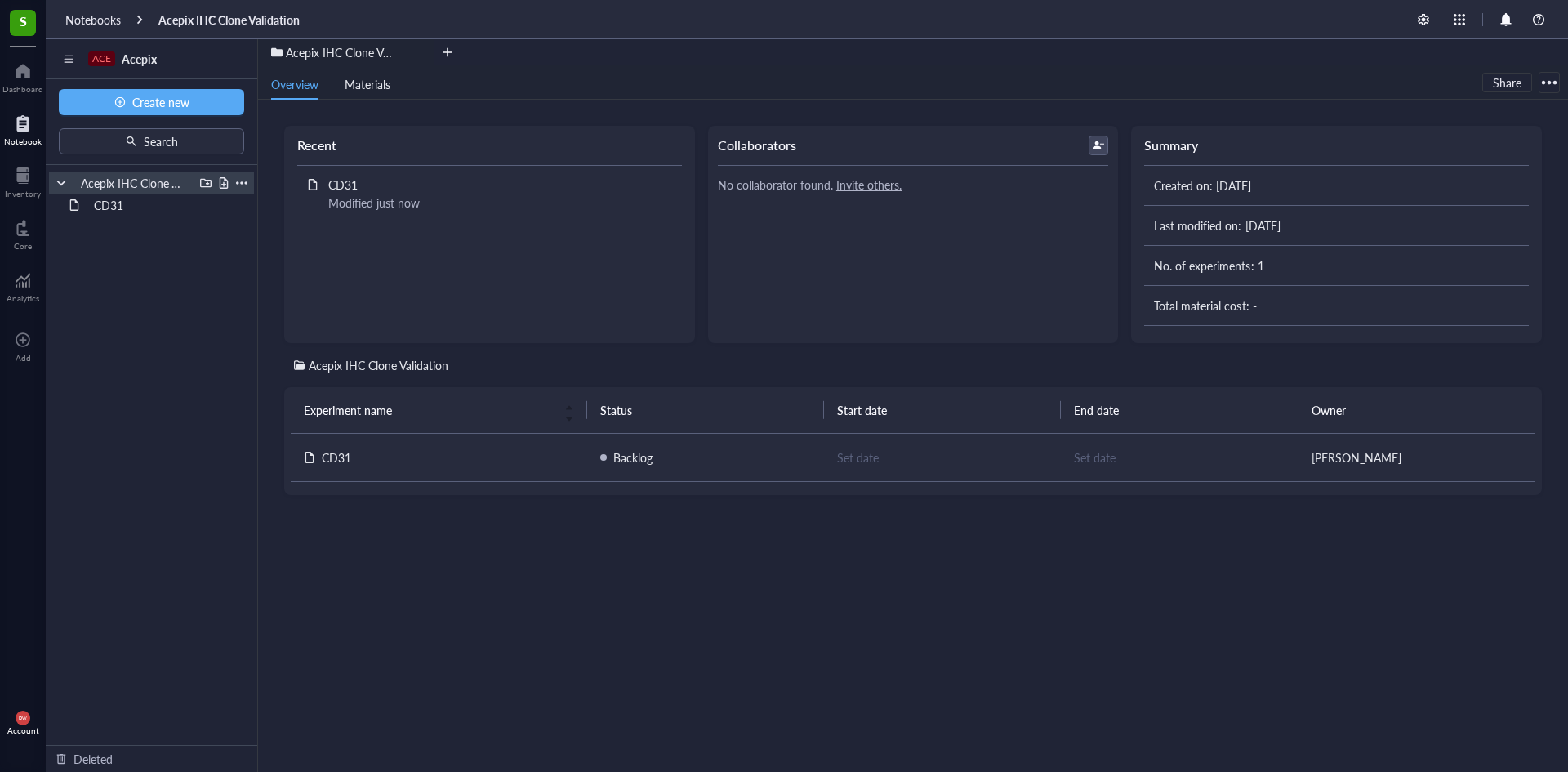
click at [59, 180] on div at bounding box center [61, 183] width 11 height 11
click at [157, 296] on div "Acepix IHC Clone Validation To pick up a draggable item, press the space bar. W…" at bounding box center [152, 455] width 212 height 580
click at [214, 111] on button "Create new" at bounding box center [151, 103] width 186 height 26
click at [164, 145] on li "New file" at bounding box center [150, 134] width 180 height 26
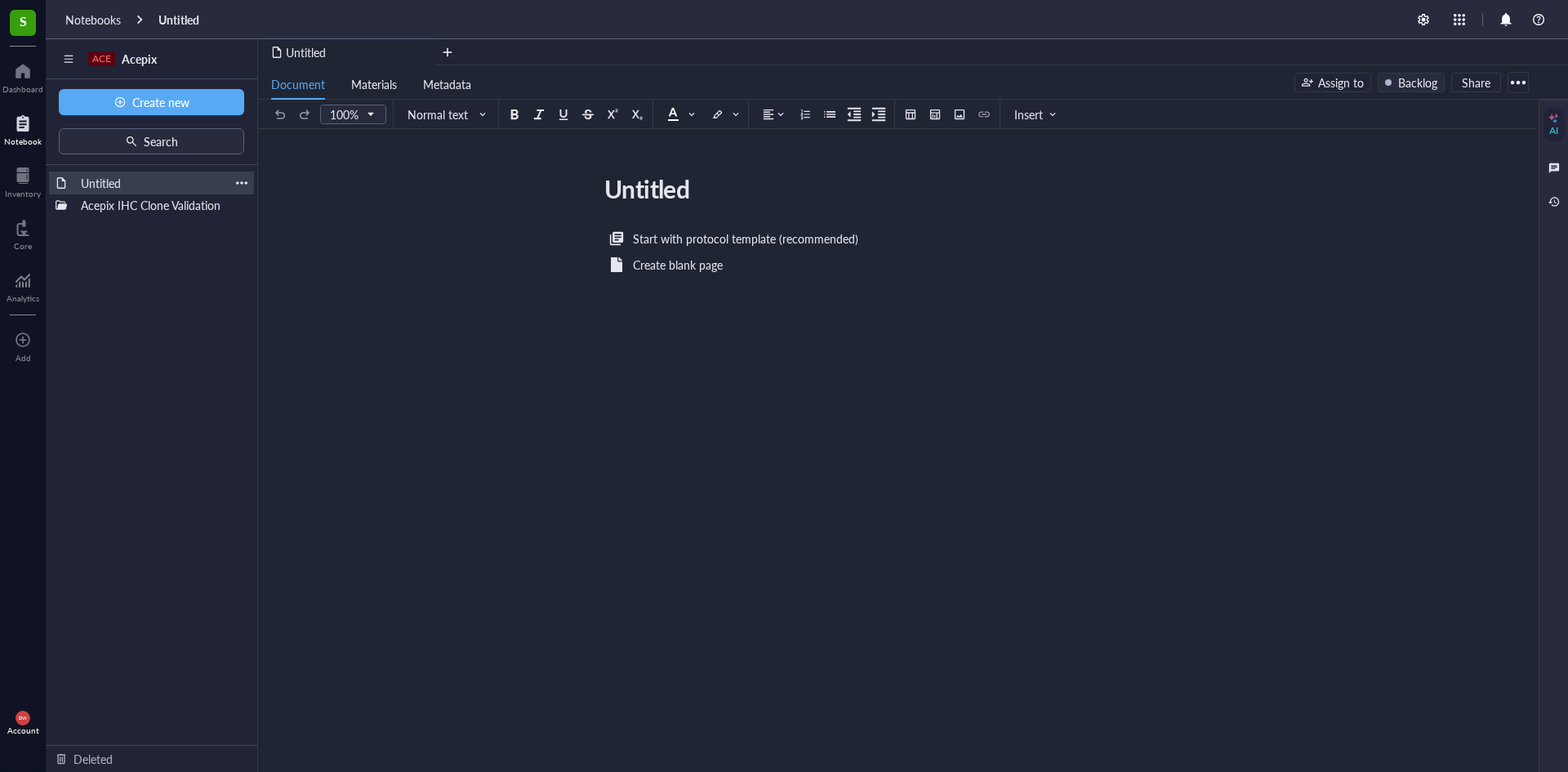
drag, startPoint x: 175, startPoint y: 175, endPoint x: 109, endPoint y: 186, distance: 66.9
click at [98, 189] on div "Untitled" at bounding box center [152, 183] width 156 height 23
click at [235, 176] on div "Untitled" at bounding box center [152, 183] width 205 height 23
click at [245, 182] on div at bounding box center [242, 183] width 11 height 11
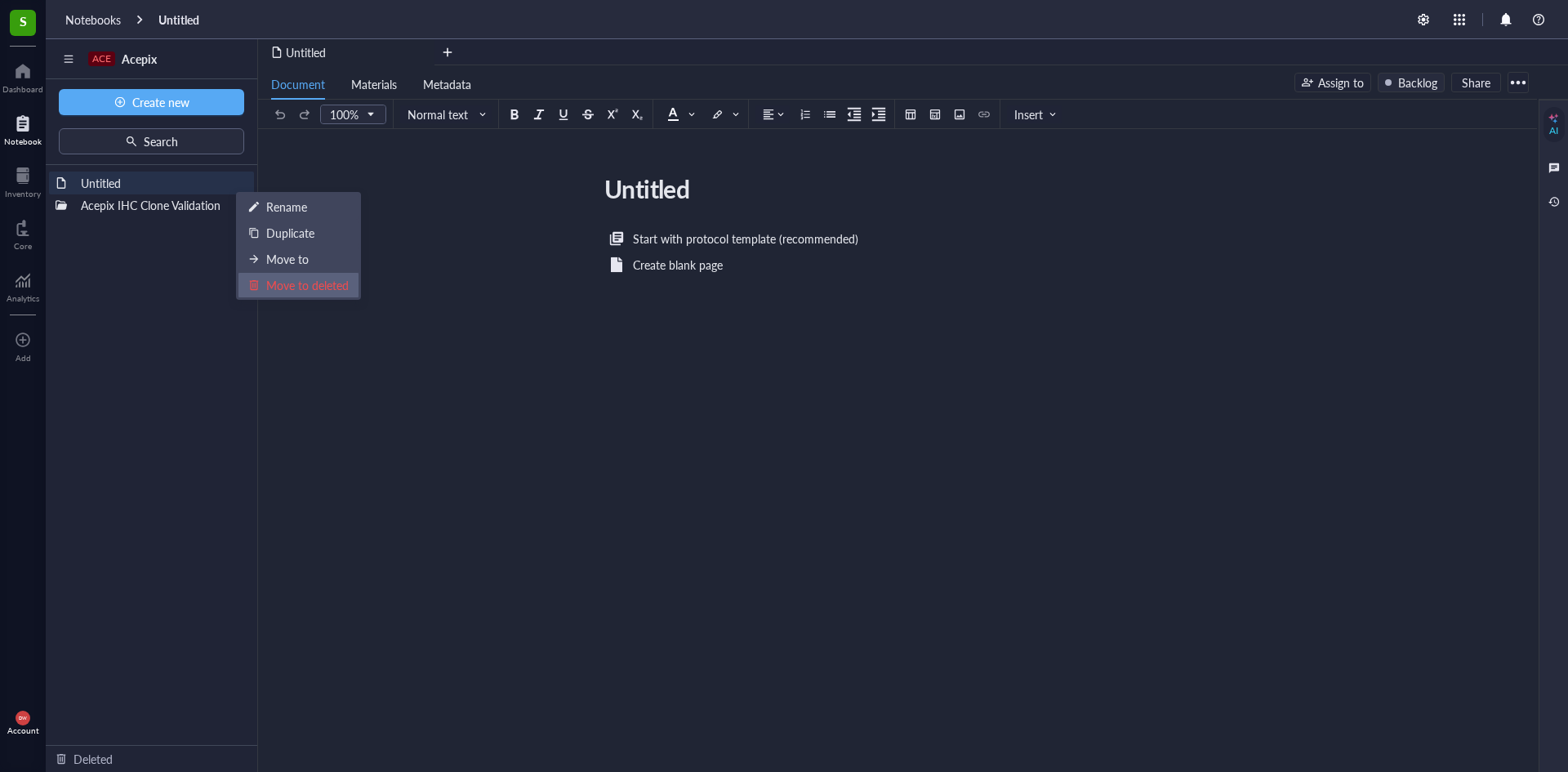
click at [287, 289] on div "Move to deleted" at bounding box center [308, 284] width 83 height 18
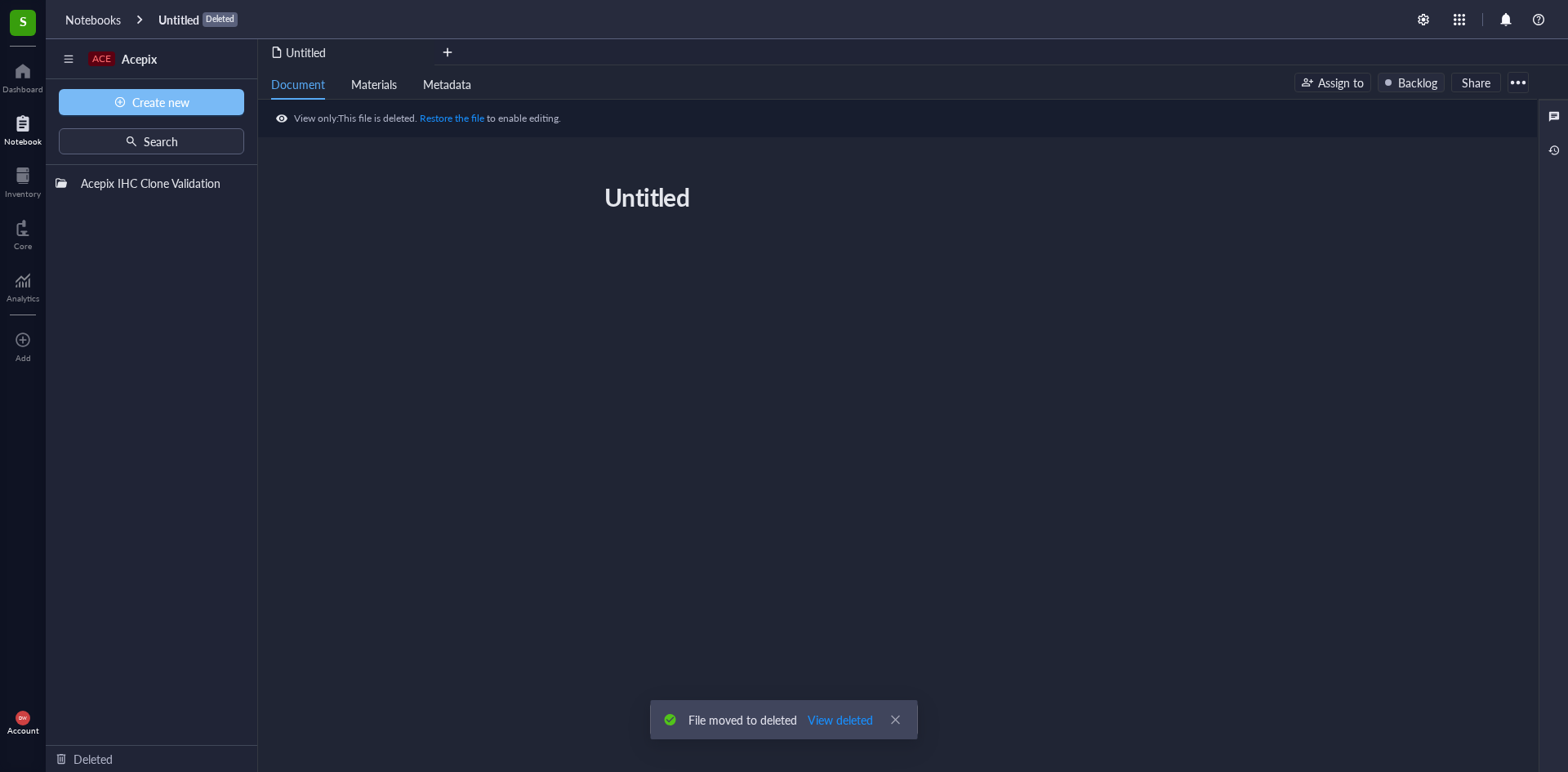
click at [194, 105] on button "Create new" at bounding box center [151, 103] width 186 height 26
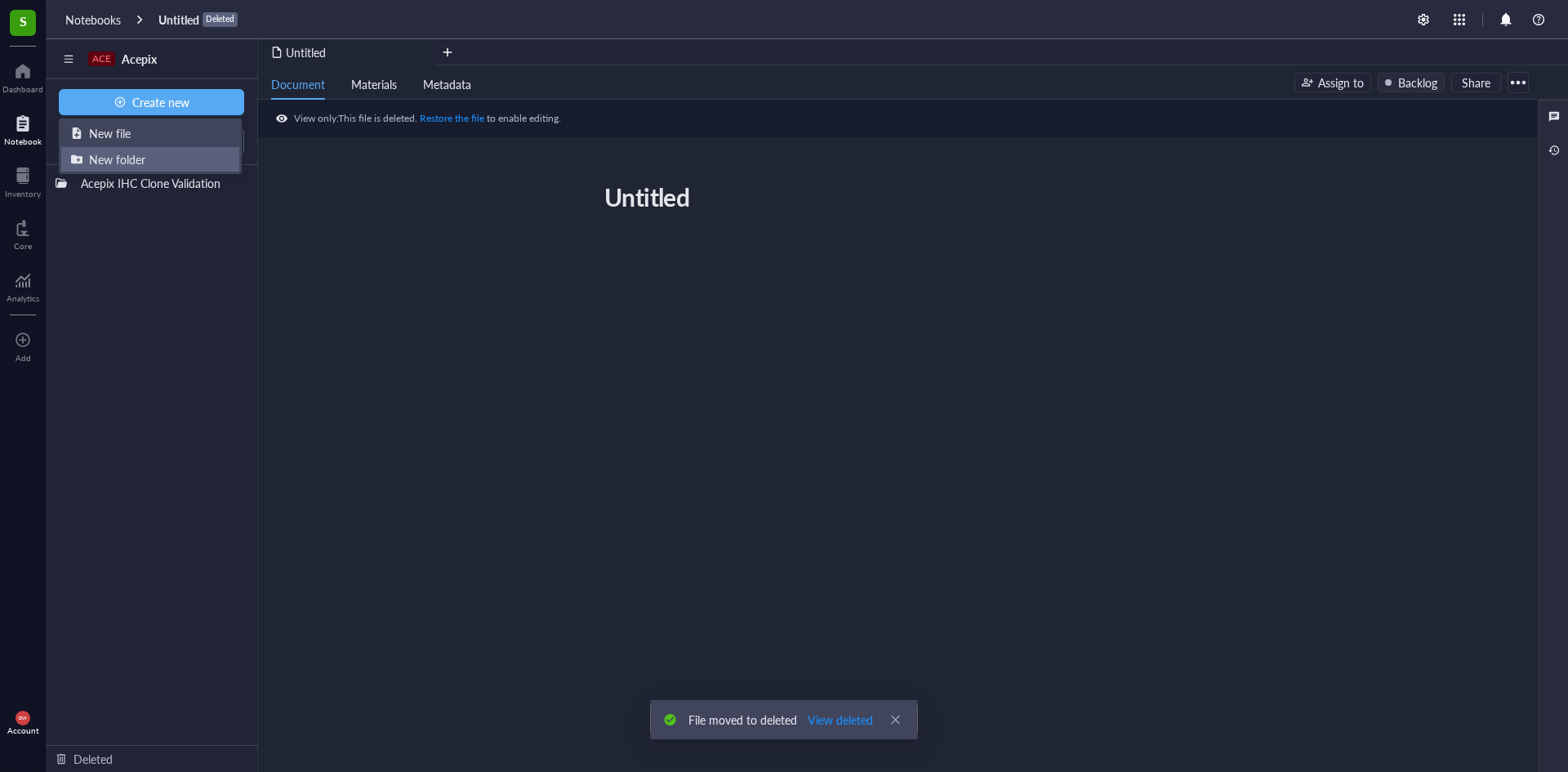
click at [147, 157] on div "New folder" at bounding box center [150, 159] width 158 height 18
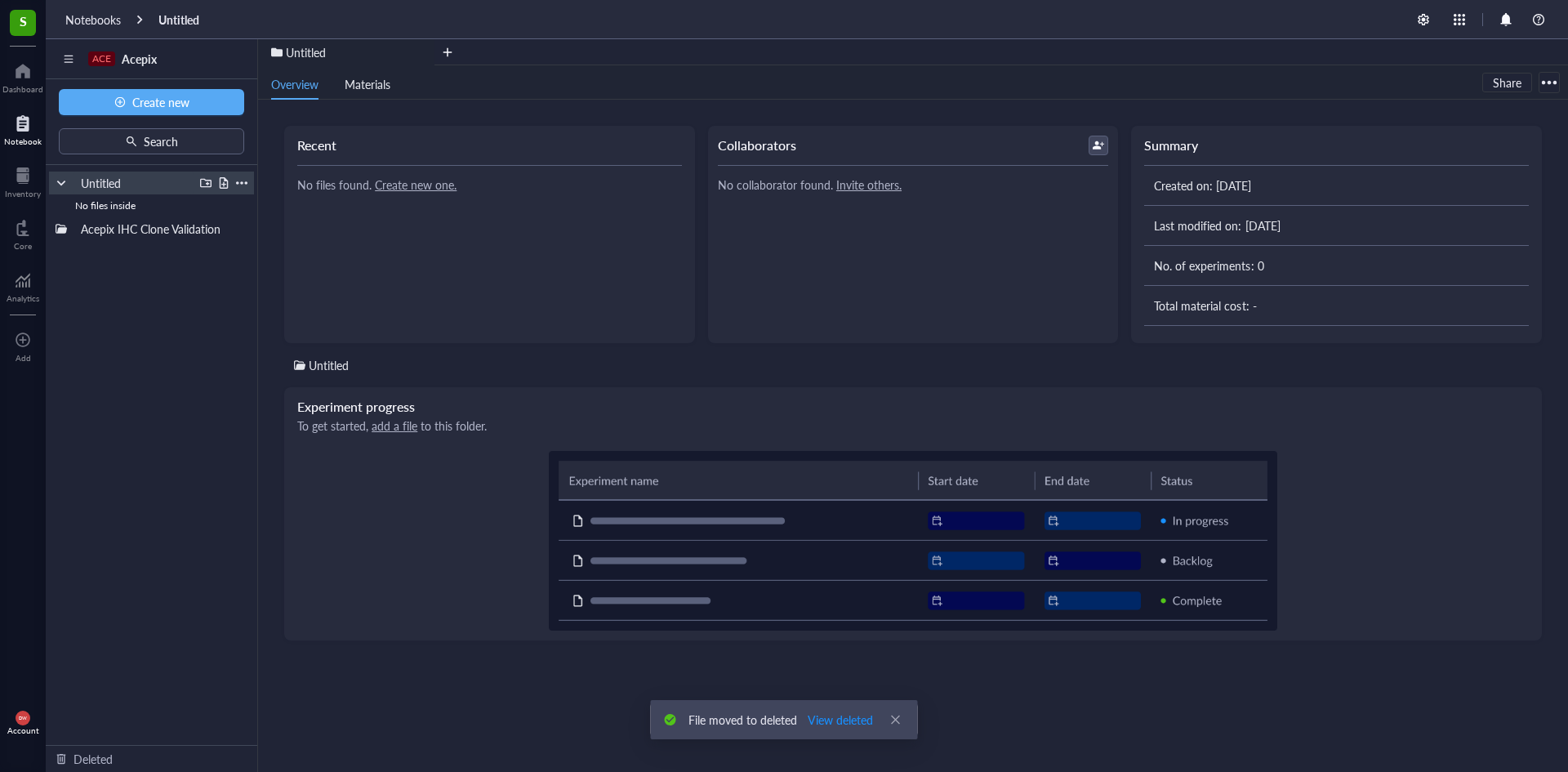
click at [154, 185] on div "Untitled" at bounding box center [134, 183] width 121 height 23
click at [121, 184] on div "Untitled" at bounding box center [134, 183] width 121 height 23
click at [131, 276] on div "Untitled No files inside Acepix IHC Clone Validation To pick up a draggable ite…" at bounding box center [152, 455] width 212 height 580
click at [97, 182] on div "Untitled" at bounding box center [134, 183] width 121 height 23
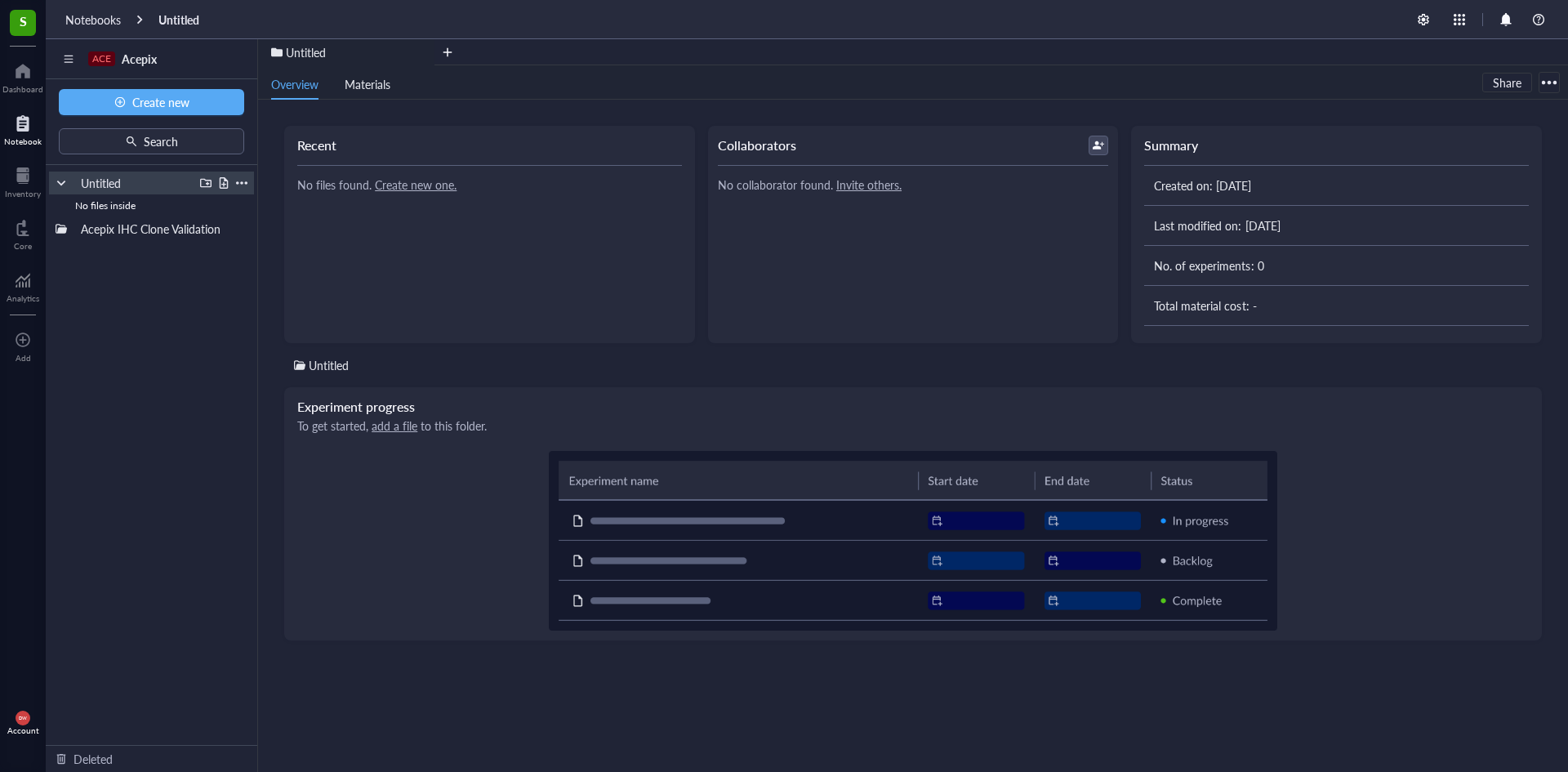
click at [241, 180] on div at bounding box center [242, 183] width 11 height 11
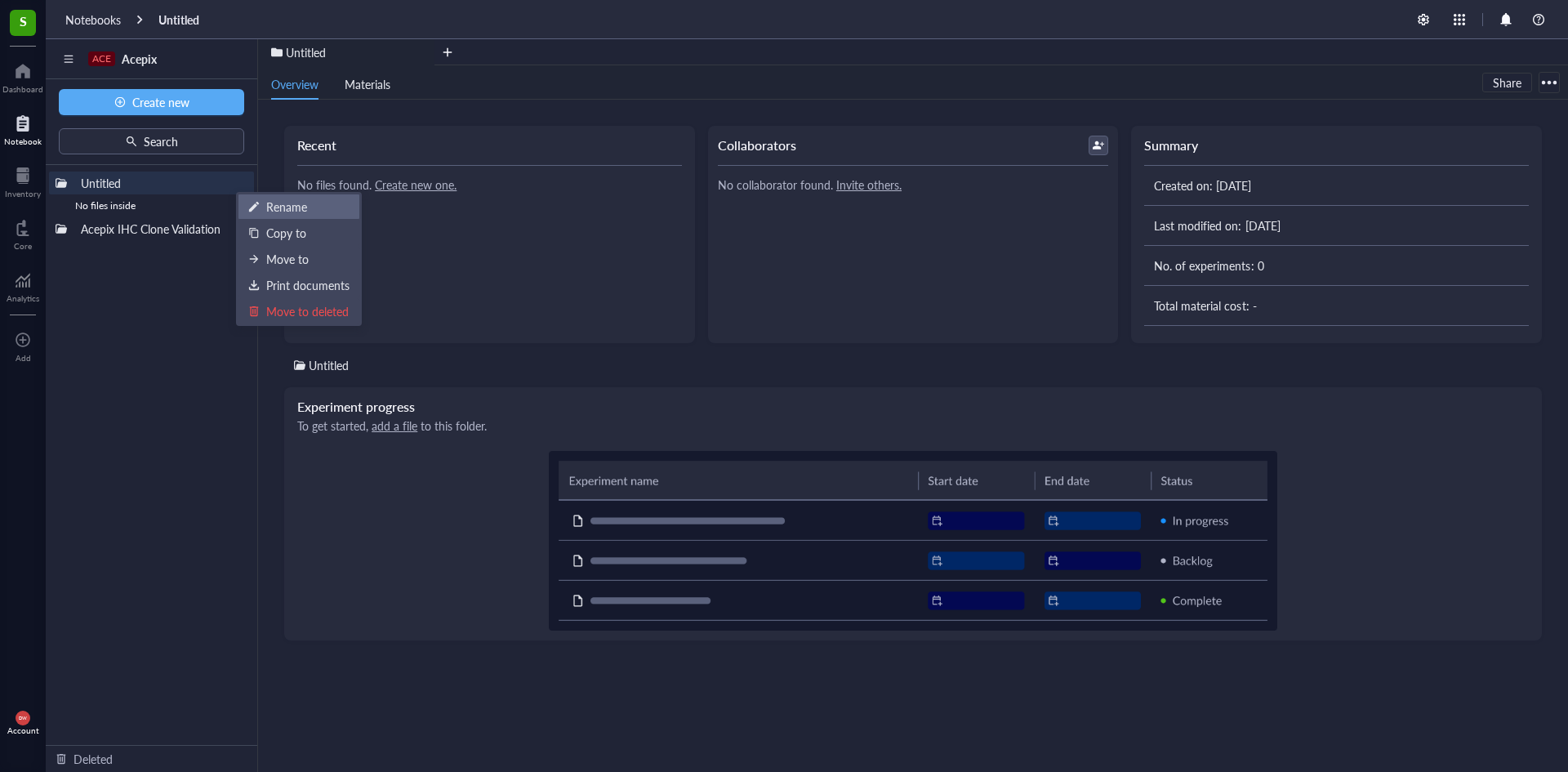
click at [279, 208] on div "Rename" at bounding box center [286, 206] width 40 height 18
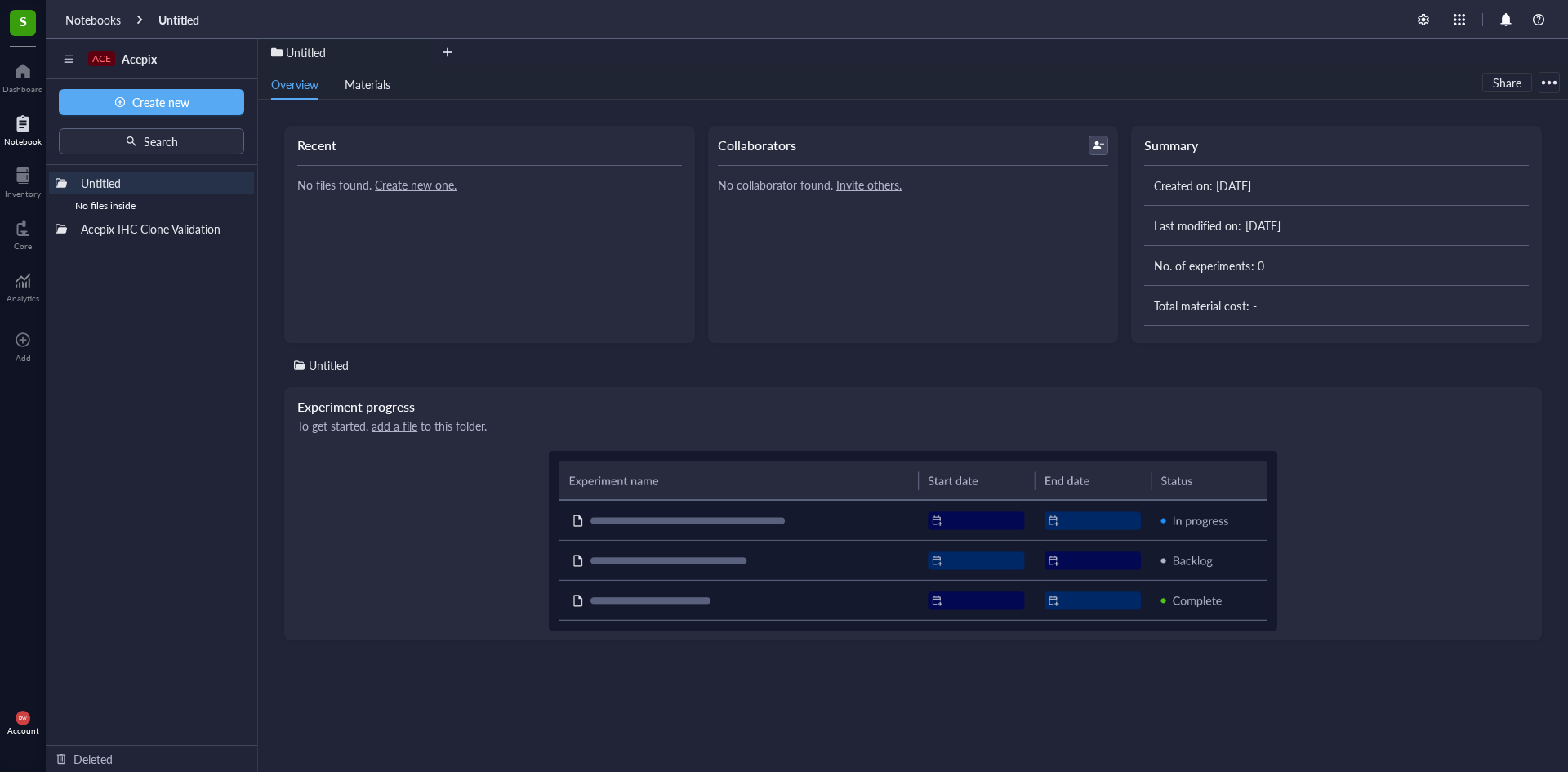
drag, startPoint x: 167, startPoint y: 184, endPoint x: 46, endPoint y: 182, distance: 121.0
click at [244, 183] on div at bounding box center [242, 183] width 11 height 11
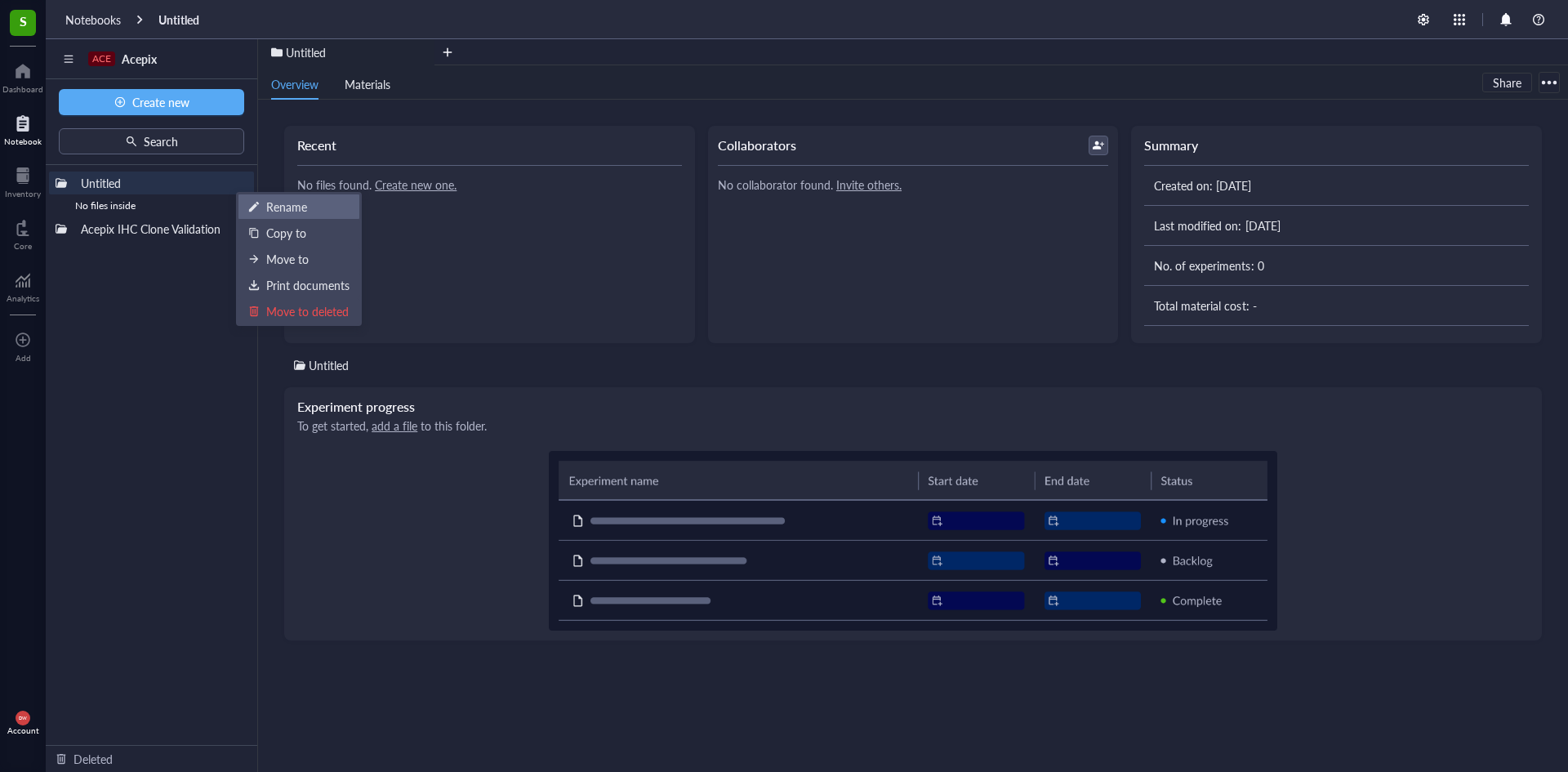
click at [255, 217] on li "Rename" at bounding box center [299, 207] width 122 height 26
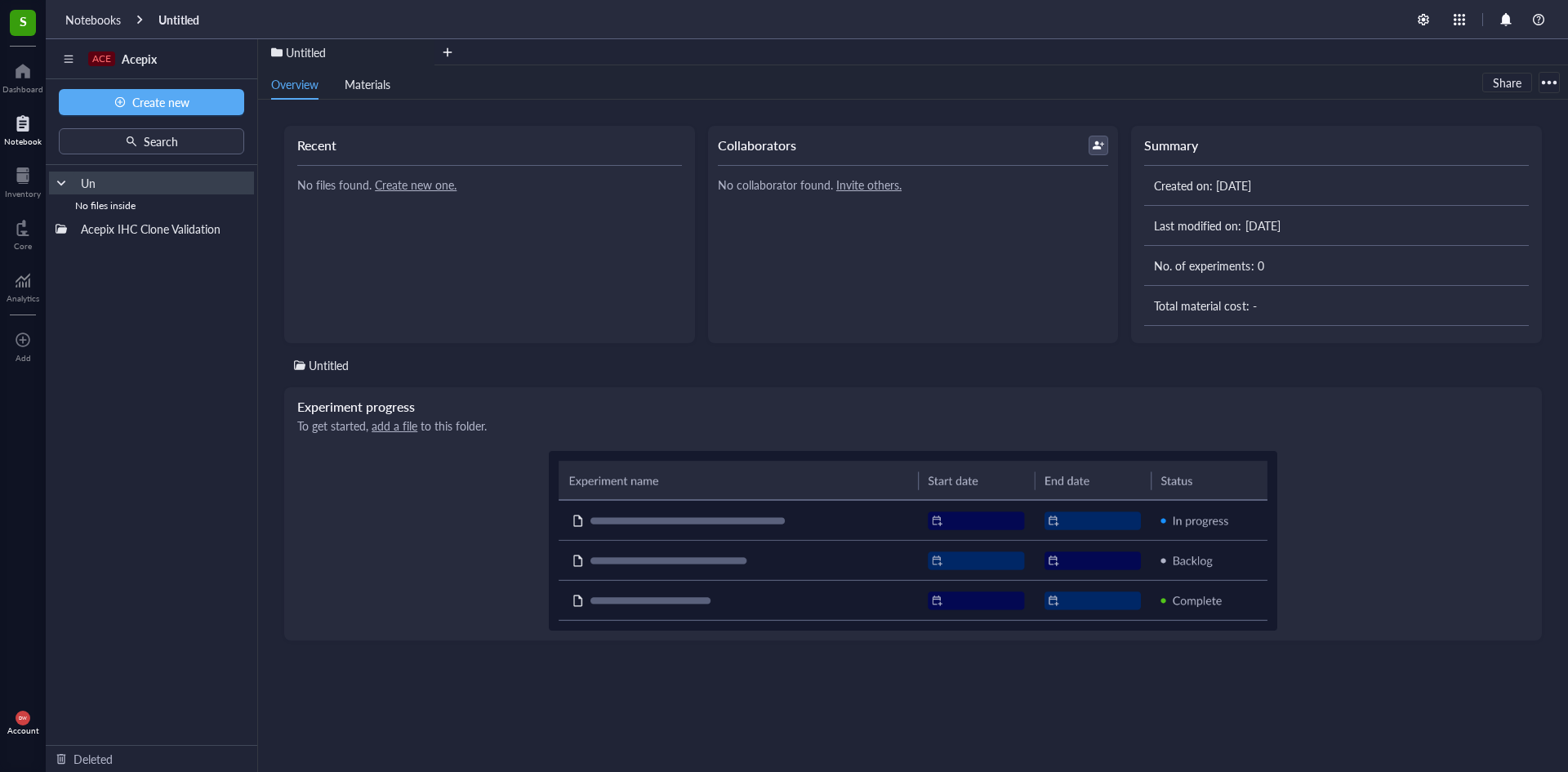
type input "U"
type input "DW - Notebook"
click at [202, 110] on button "Create new" at bounding box center [151, 103] width 186 height 26
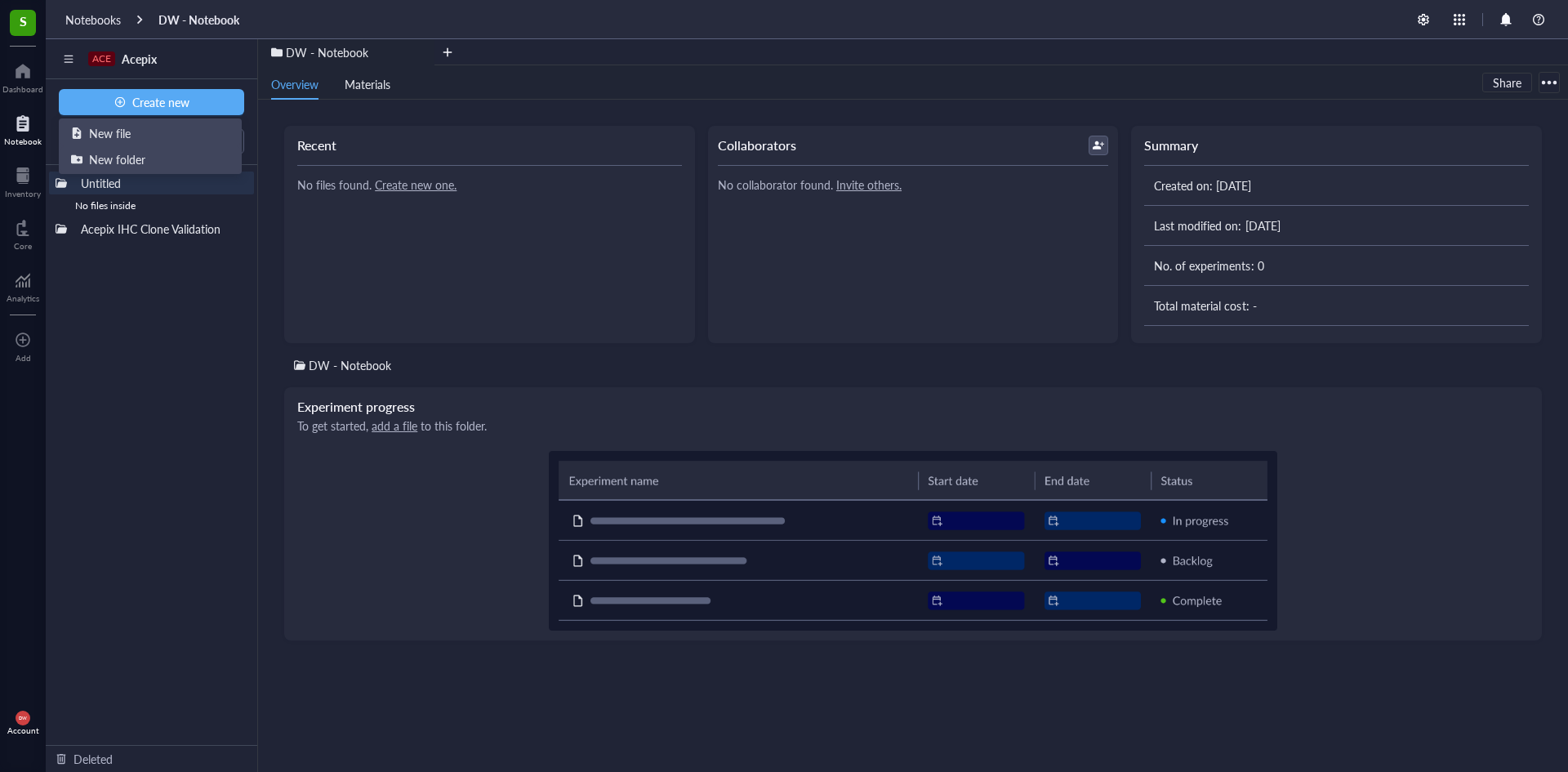
click at [179, 286] on div "Untitled No files inside Acepix IHC Clone Validation To pick up a draggable ite…" at bounding box center [152, 455] width 212 height 580
click at [164, 183] on div "Untitled" at bounding box center [134, 183] width 121 height 23
click at [241, 181] on div at bounding box center [242, 183] width 11 height 11
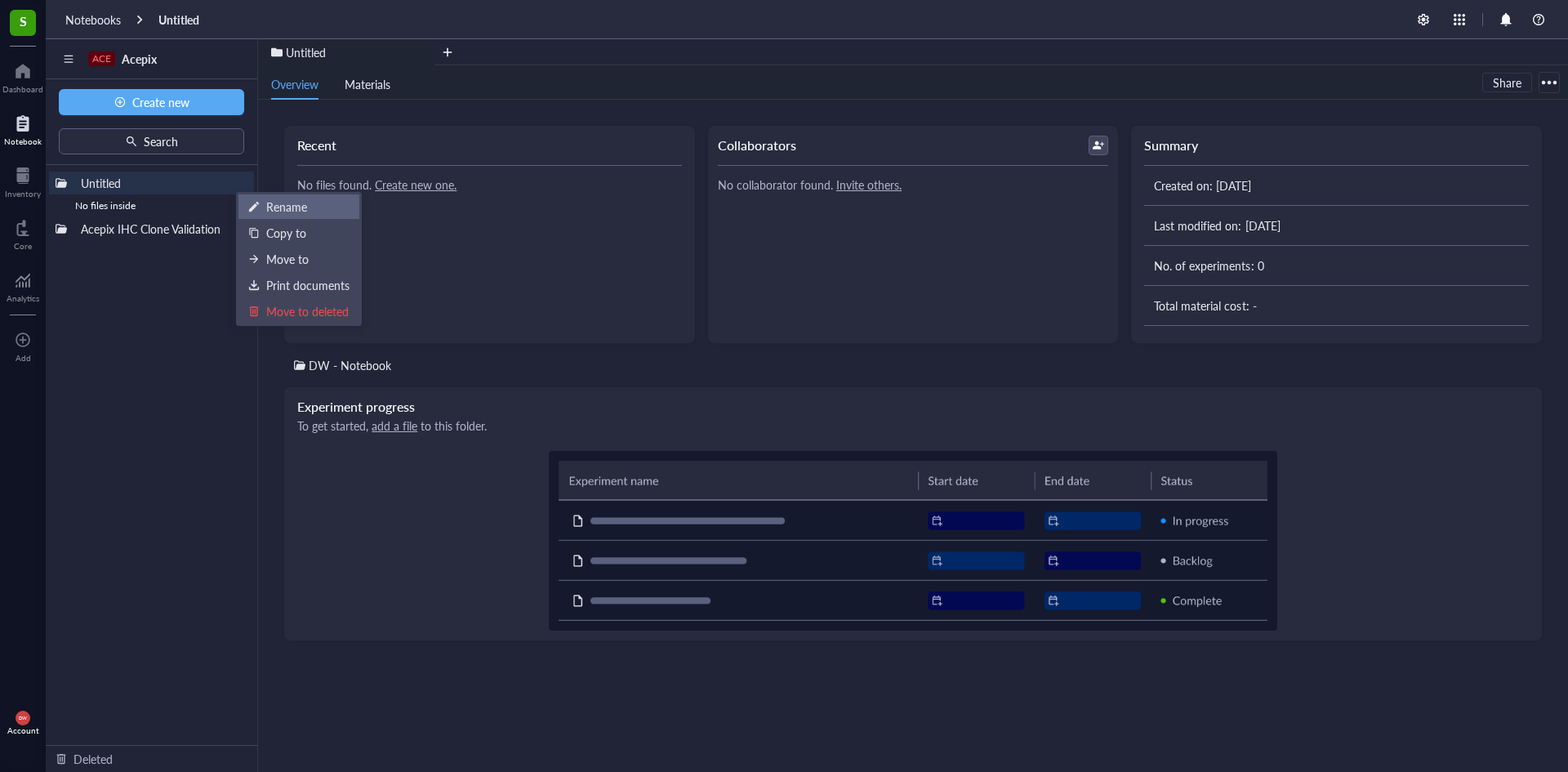
click at [268, 202] on div "Rename" at bounding box center [286, 206] width 40 height 18
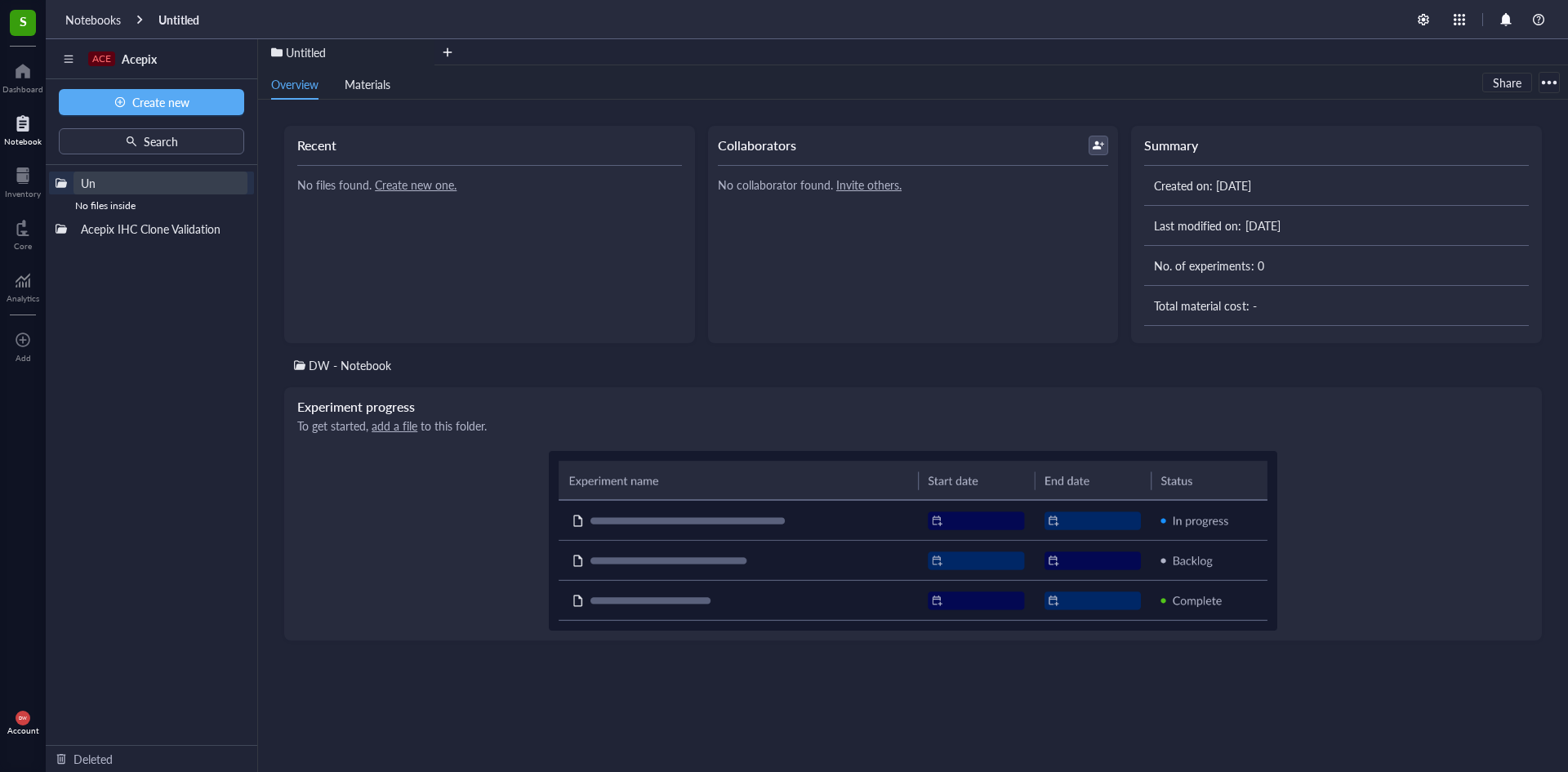
type input "U"
type input "DW Notebook"
click at [102, 209] on div "No files inside" at bounding box center [152, 205] width 205 height 23
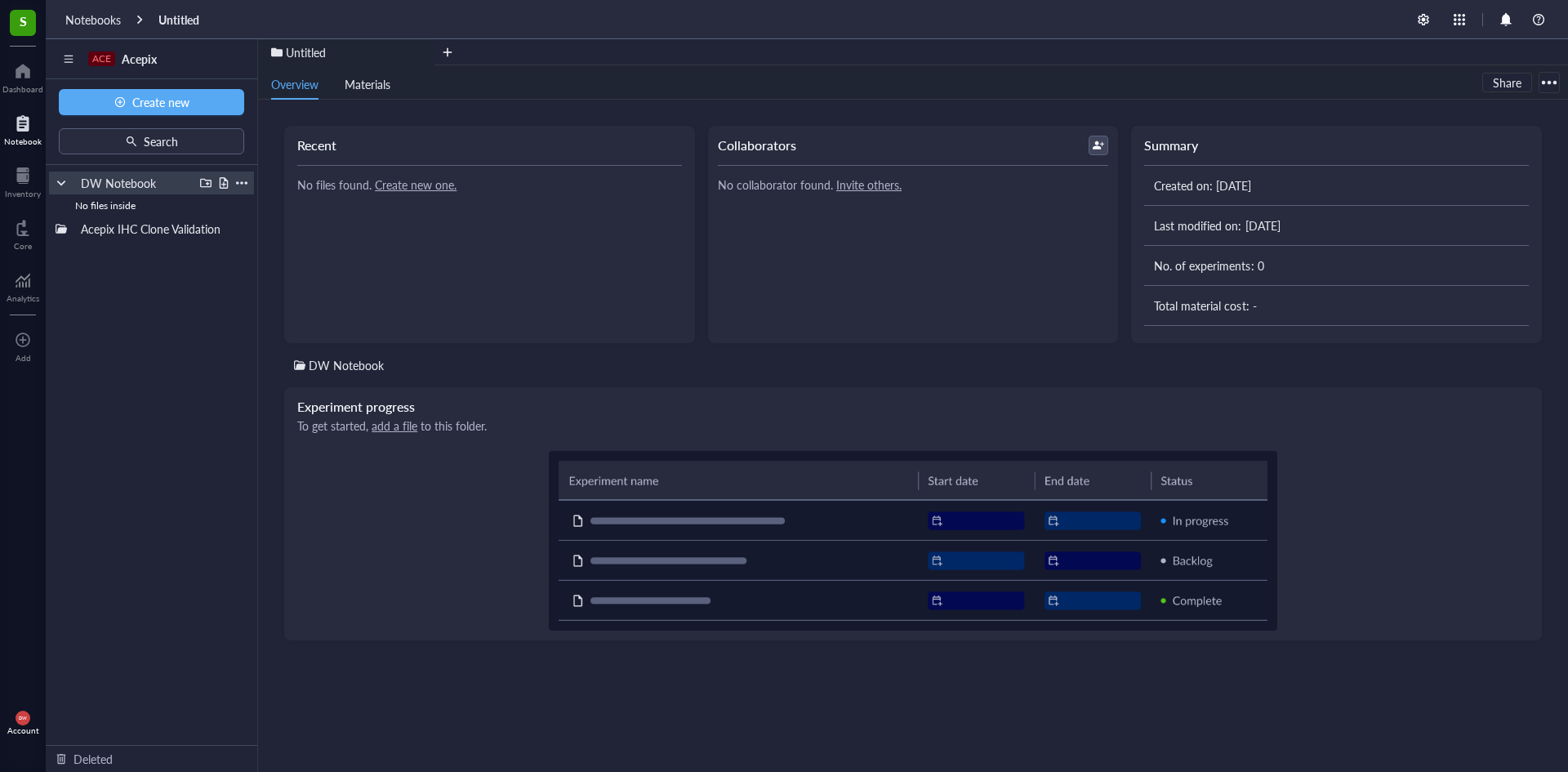
click at [159, 175] on div "DW Notebook" at bounding box center [134, 183] width 121 height 23
click at [201, 202] on div "No files inside" at bounding box center [152, 205] width 205 height 23
click at [201, 107] on button "Create new" at bounding box center [151, 103] width 186 height 26
drag, startPoint x: 170, startPoint y: 292, endPoint x: 179, endPoint y: 281, distance: 14.2
click at [171, 292] on div "Untitled No files inside Acepix IHC Clone Validation To pick up a draggable ite…" at bounding box center [152, 455] width 212 height 580
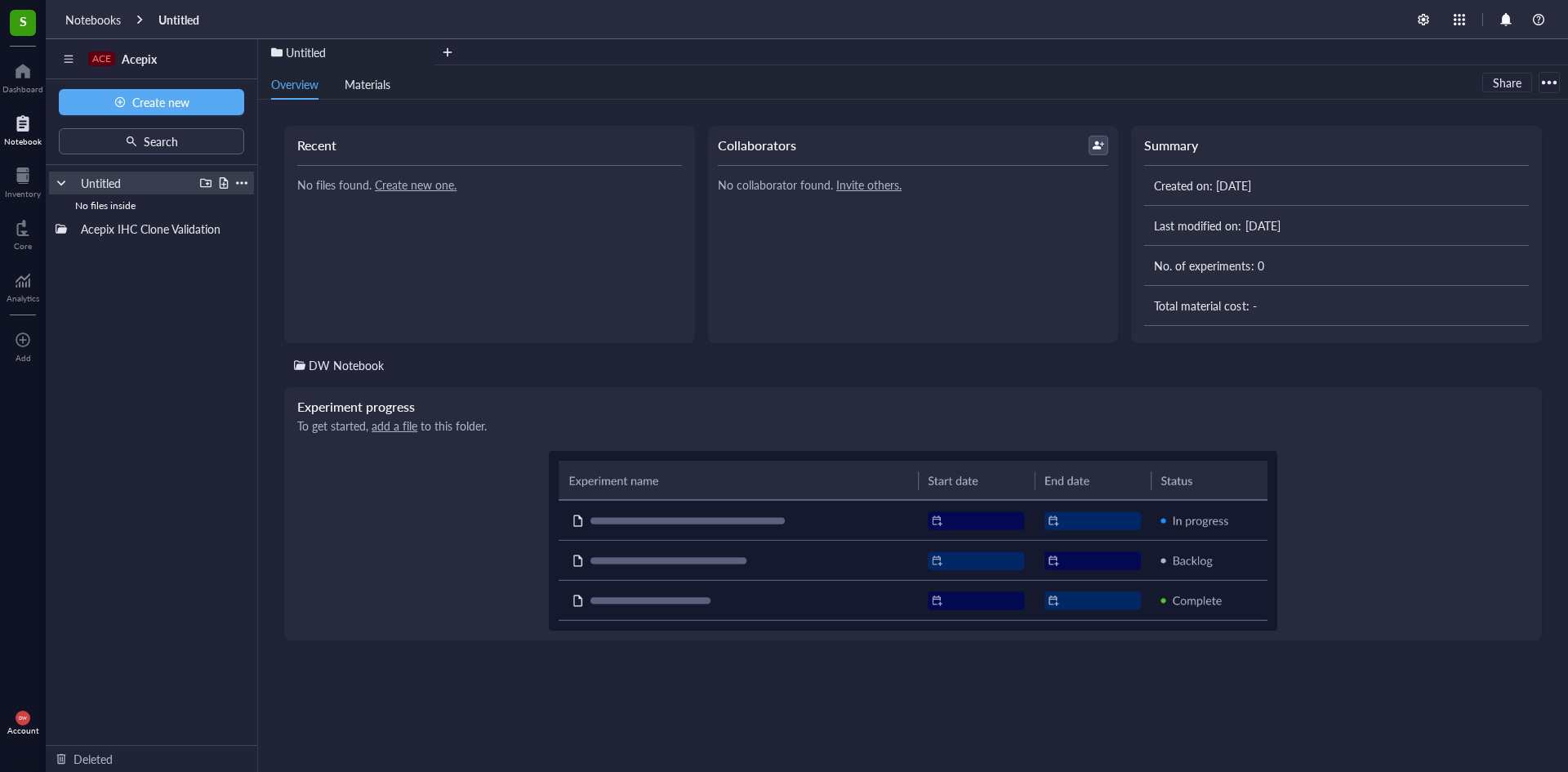
click at [239, 176] on div "Untitled" at bounding box center [152, 183] width 205 height 23
click at [238, 179] on div at bounding box center [242, 183] width 11 height 11
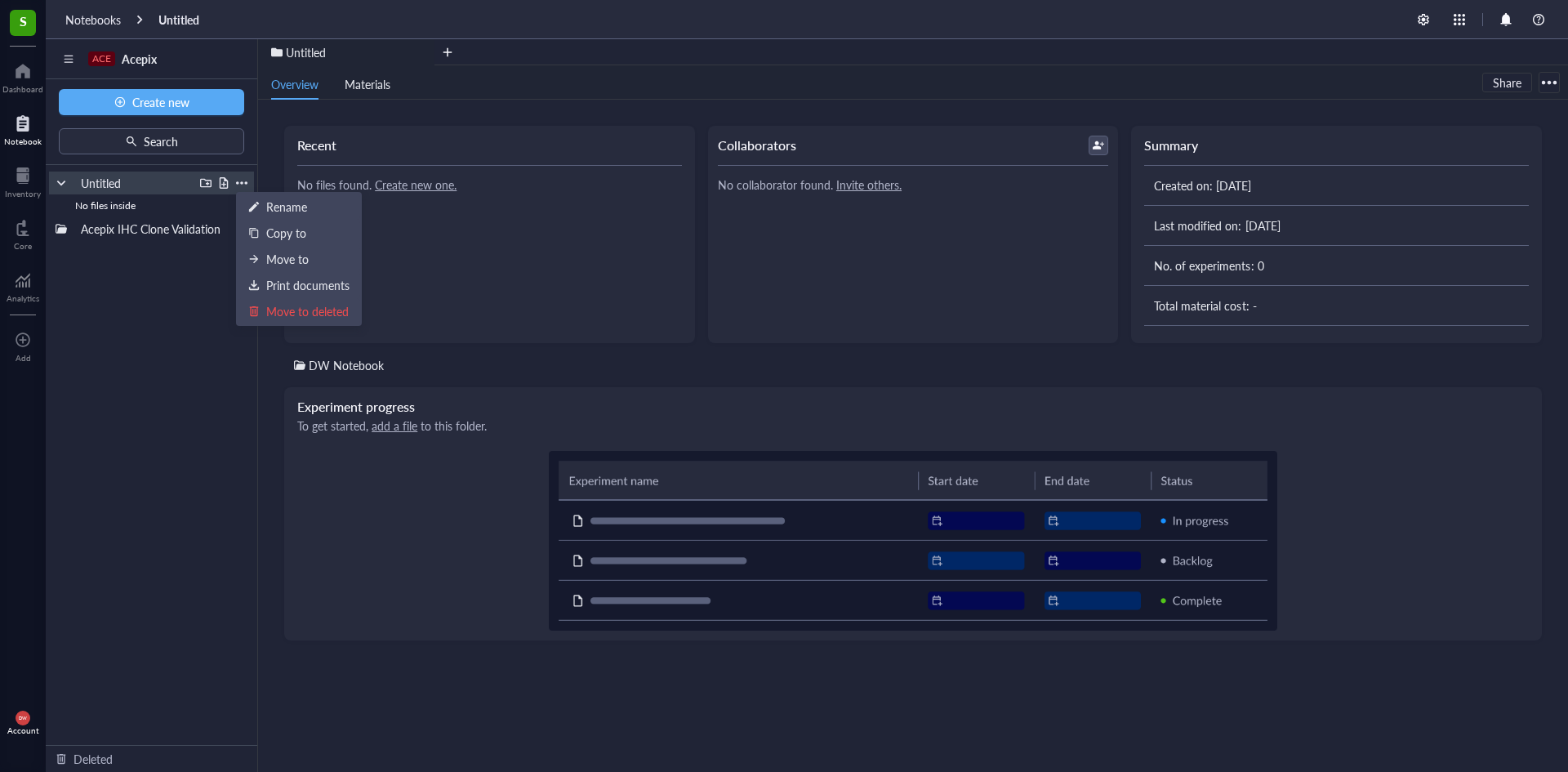
click at [222, 183] on div at bounding box center [224, 183] width 11 height 11
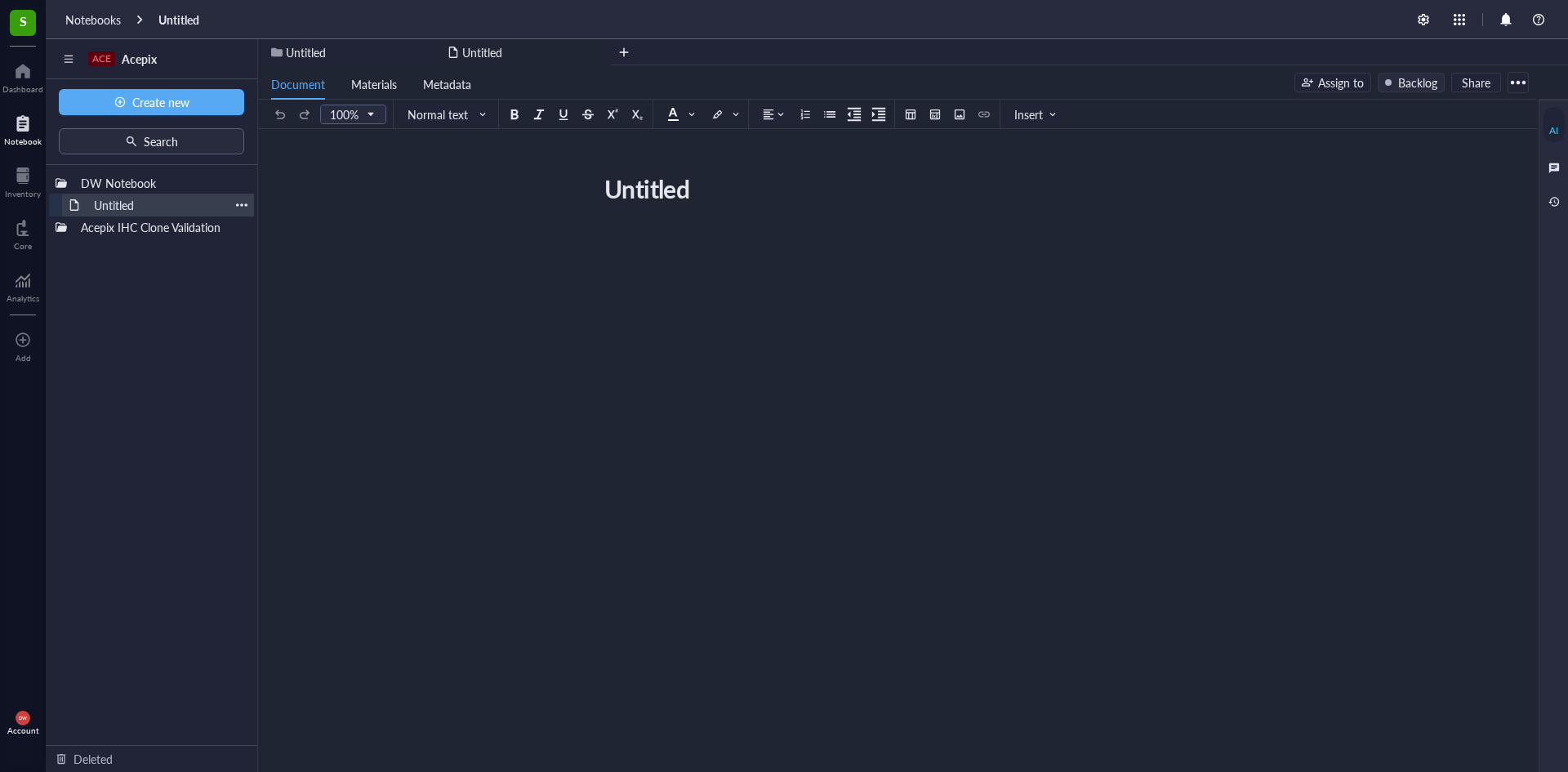
click at [135, 201] on div "Untitled" at bounding box center [158, 205] width 143 height 23
click at [615, 172] on div "Untitled" at bounding box center [888, 188] width 582 height 40
click at [617, 172] on textarea "Untitled" at bounding box center [888, 189] width 580 height 40
drag, startPoint x: 558, startPoint y: 38, endPoint x: 558, endPoint y: 48, distance: 10.0
click at [560, 38] on div "Notebooks Untitled" at bounding box center [807, 20] width 1523 height 40
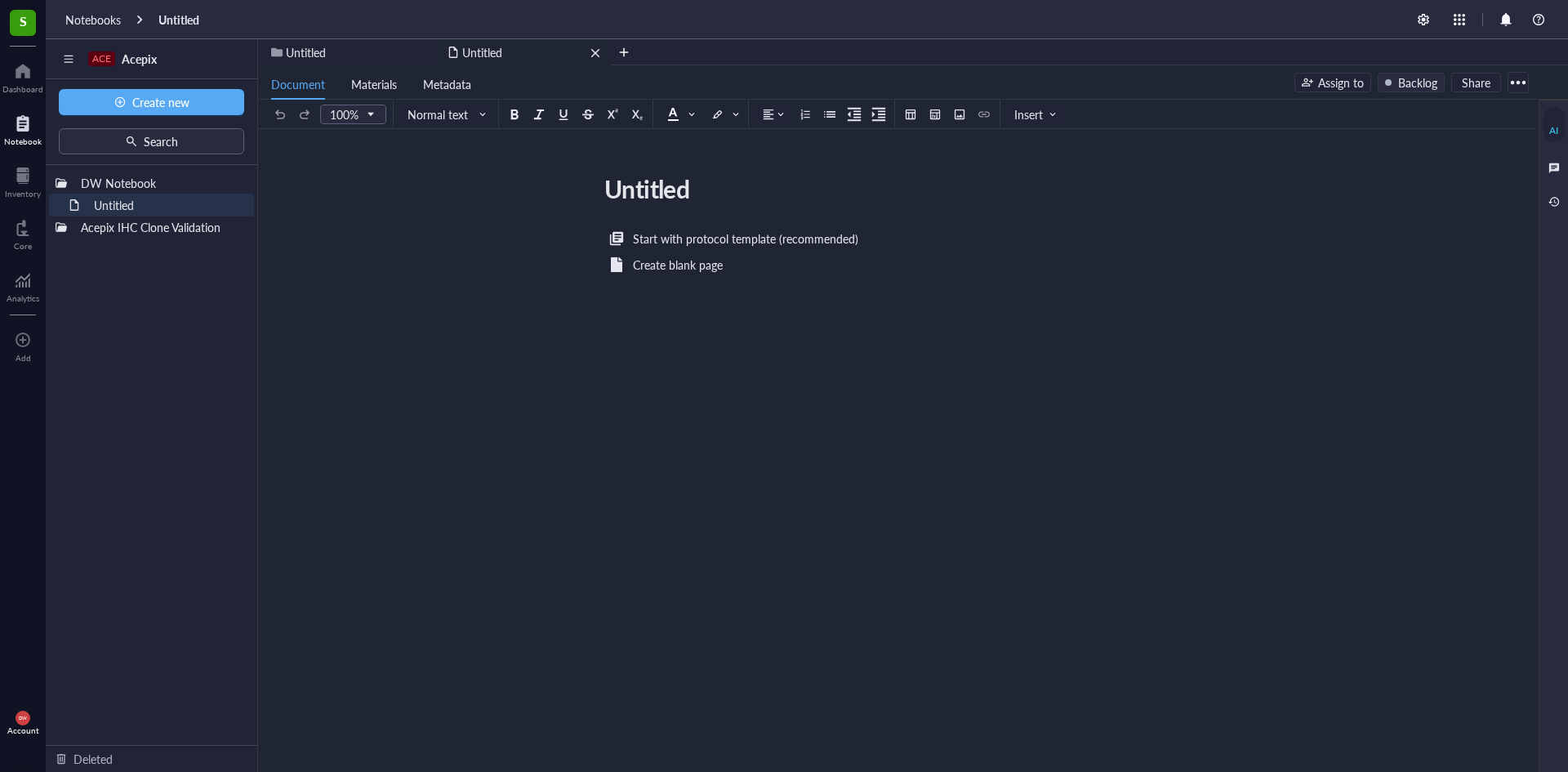
click at [555, 50] on div "Untitled" at bounding box center [522, 53] width 176 height 26
drag, startPoint x: 335, startPoint y: 46, endPoint x: 346, endPoint y: 46, distance: 11.0
click at [336, 46] on div "Untitled" at bounding box center [346, 53] width 176 height 26
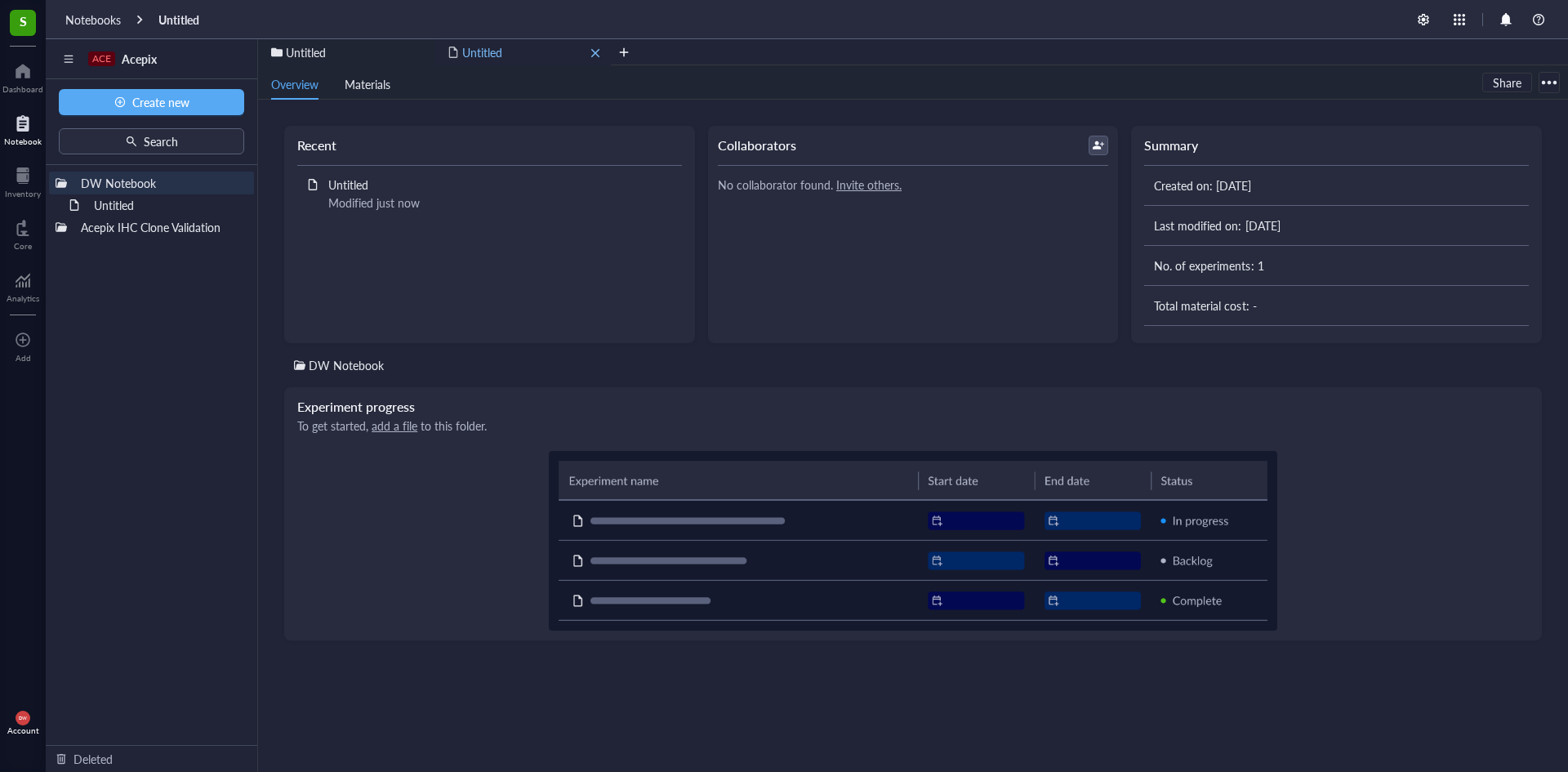
click at [476, 49] on span "Untitled" at bounding box center [482, 52] width 40 height 16
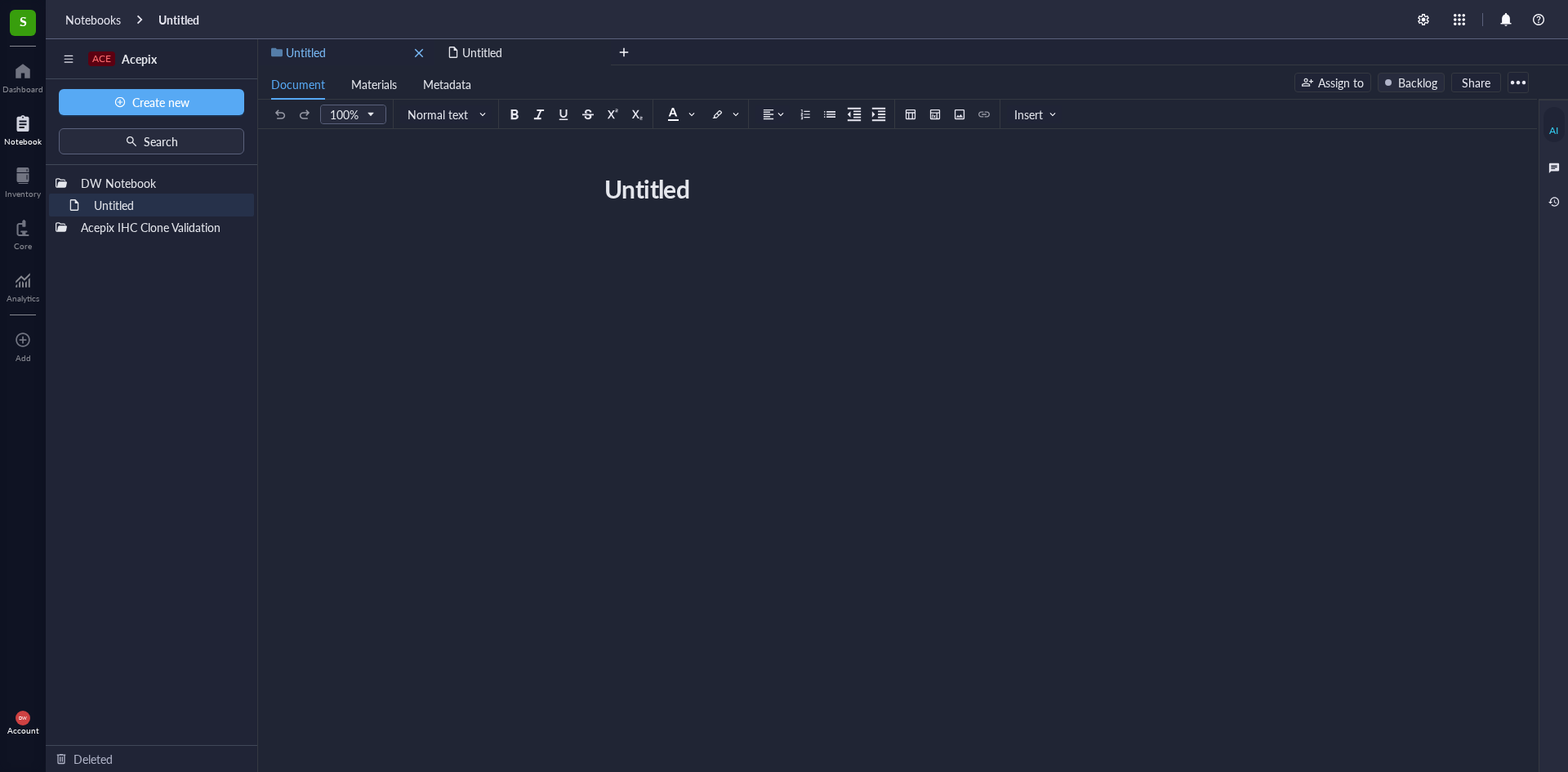
click at [349, 57] on div "Untitled" at bounding box center [346, 53] width 176 height 26
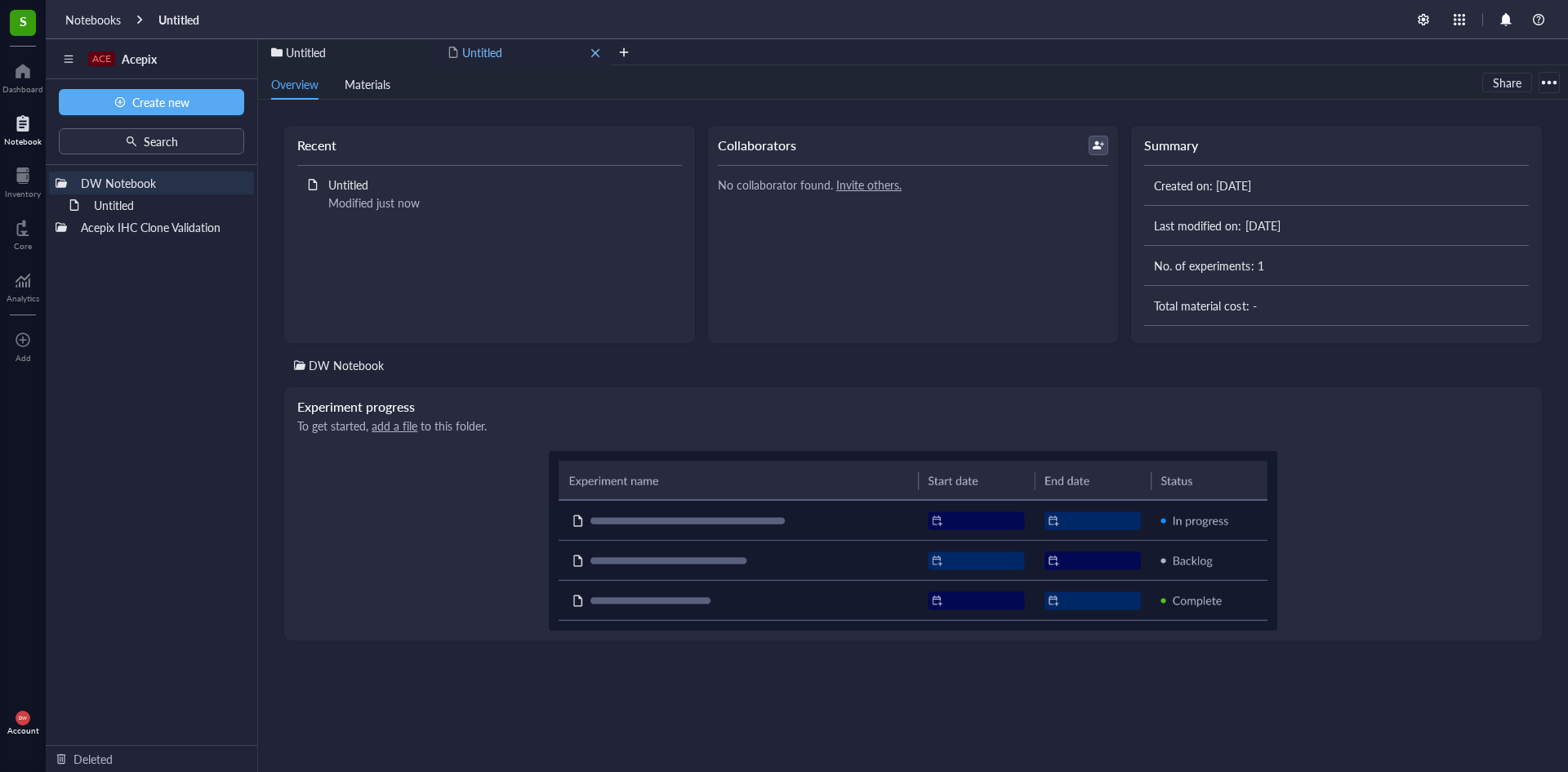
click at [490, 61] on div "Untitled" at bounding box center [522, 53] width 176 height 26
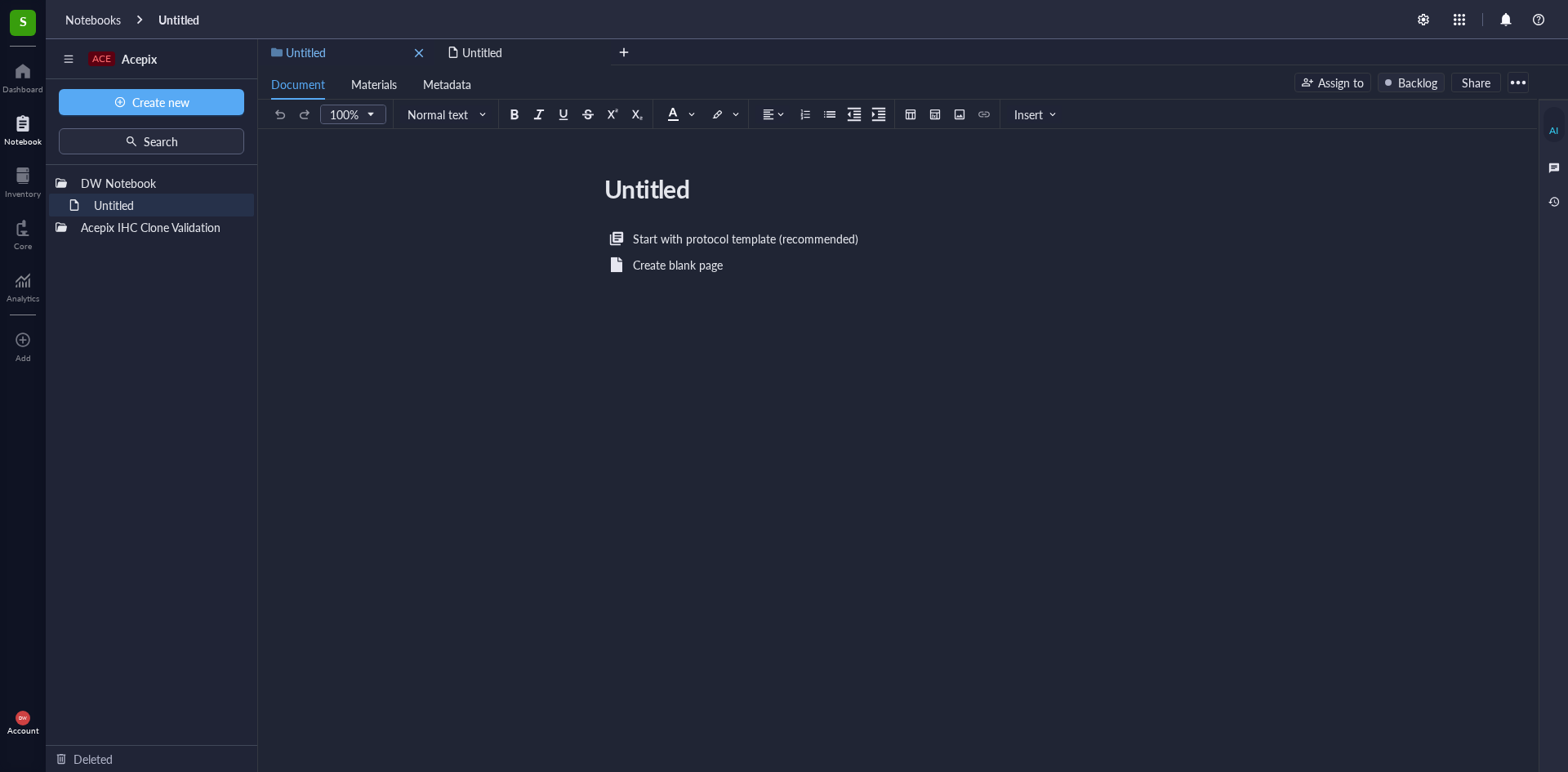
click at [336, 52] on div "Untitled" at bounding box center [346, 53] width 176 height 26
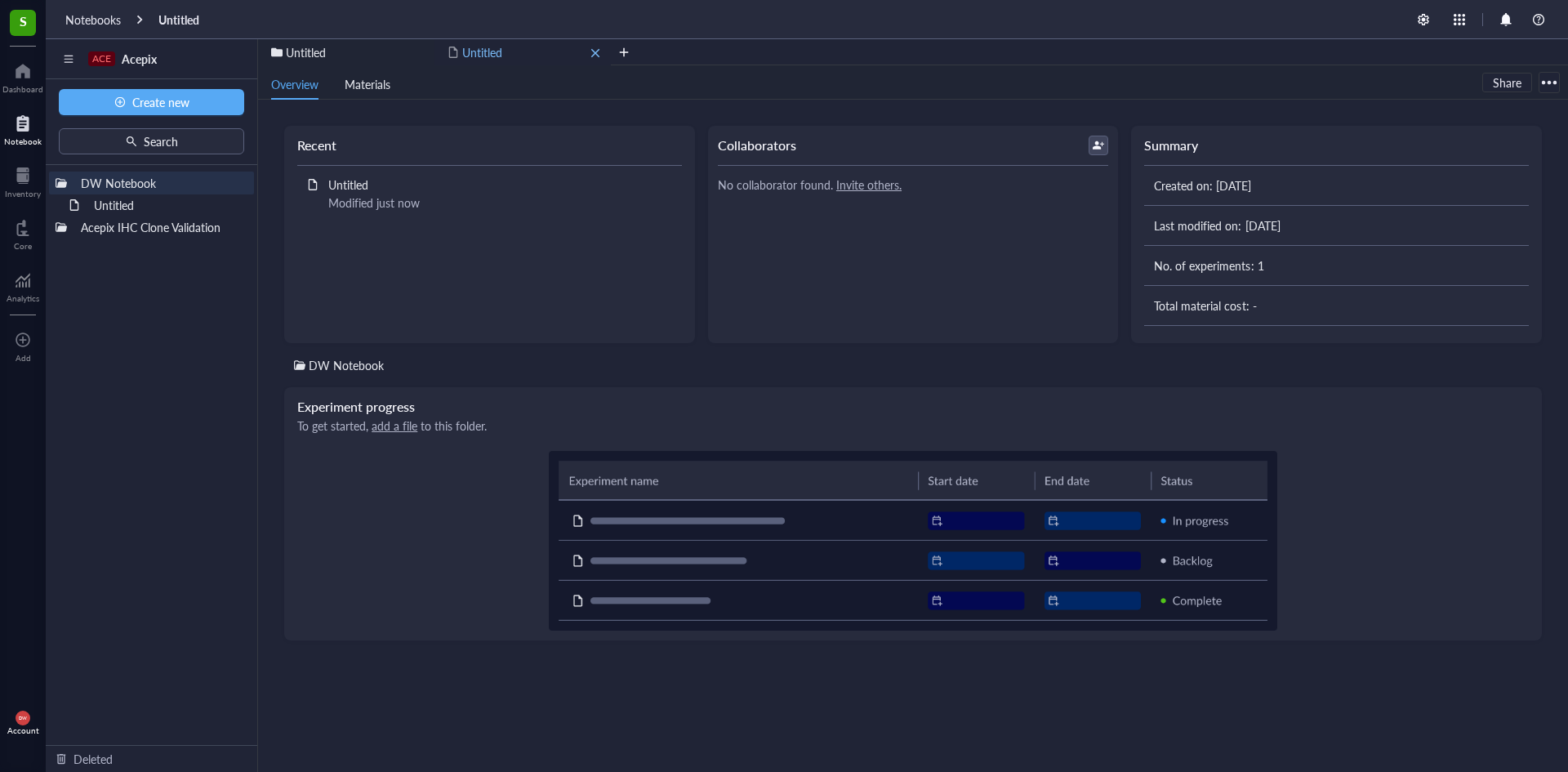
click at [490, 60] on div "Untitled" at bounding box center [522, 53] width 176 height 26
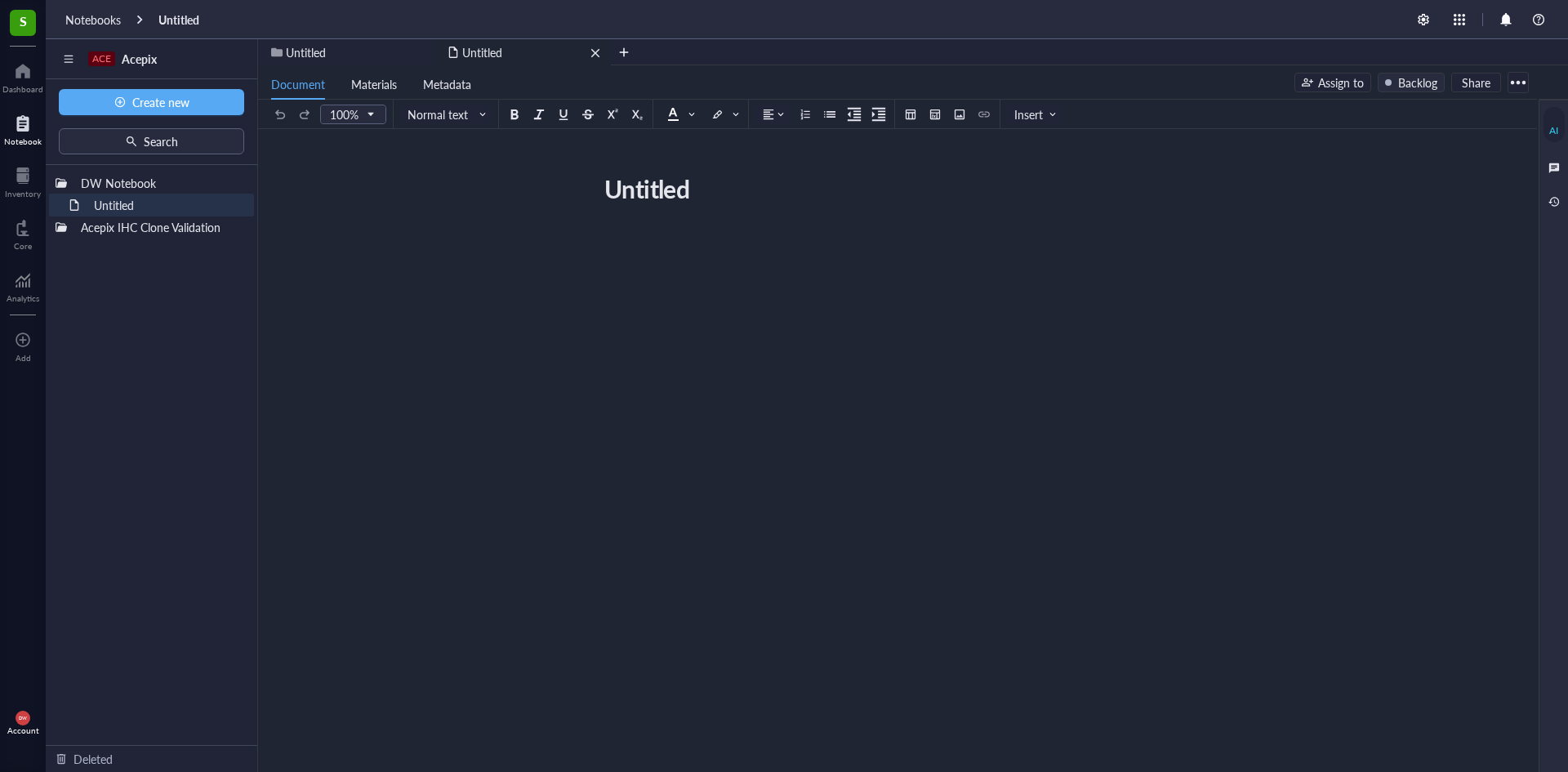
click at [509, 53] on div "Untitled" at bounding box center [522, 53] width 176 height 26
click at [330, 52] on div "Untitled" at bounding box center [346, 53] width 176 height 26
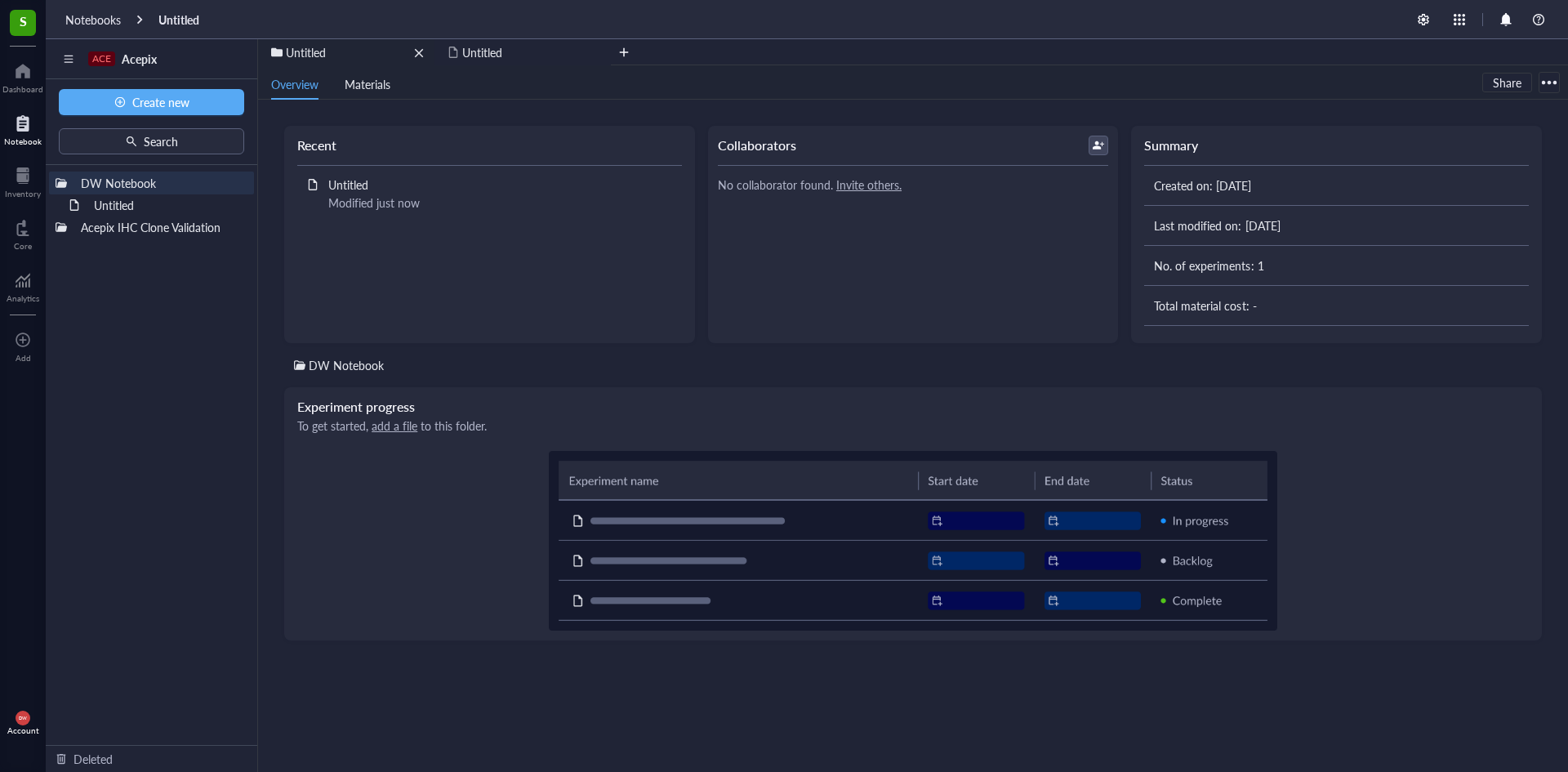
click at [303, 54] on span "Untitled" at bounding box center [306, 52] width 40 height 16
click at [364, 88] on span "Materials" at bounding box center [367, 84] width 46 height 16
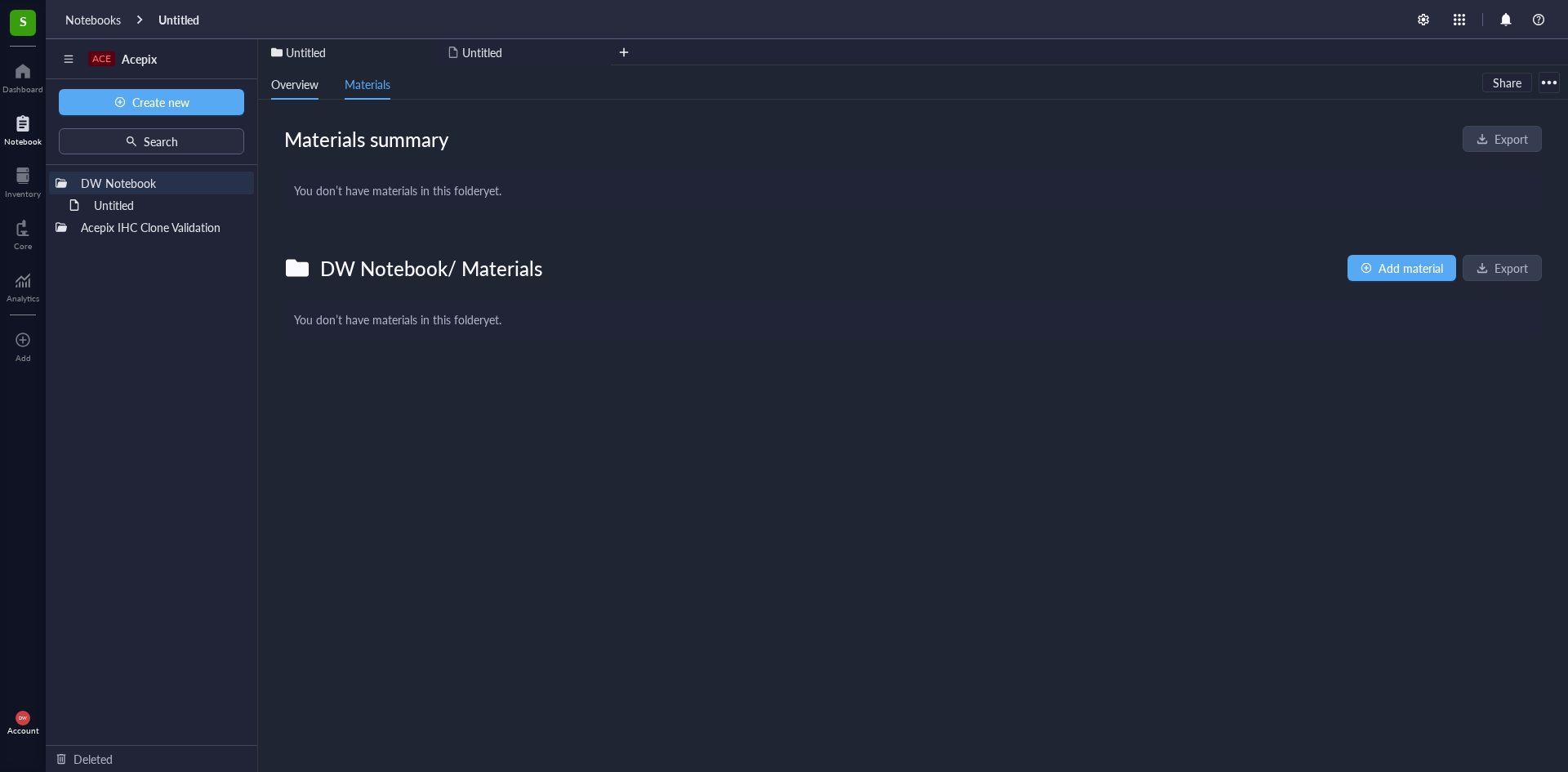
click at [307, 81] on span "Overview" at bounding box center [295, 84] width 47 height 16
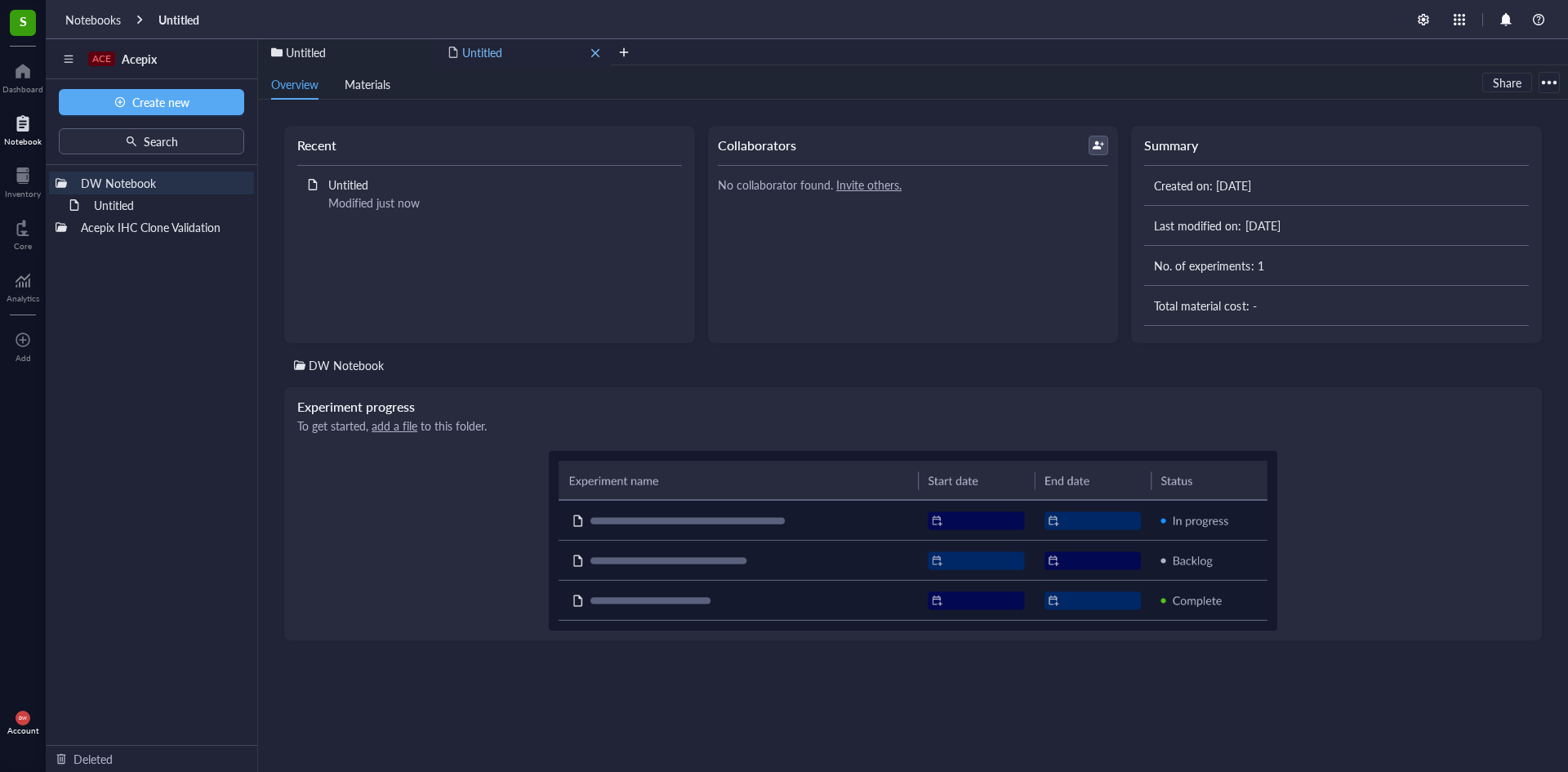
click at [495, 58] on span "Untitled" at bounding box center [482, 52] width 40 height 16
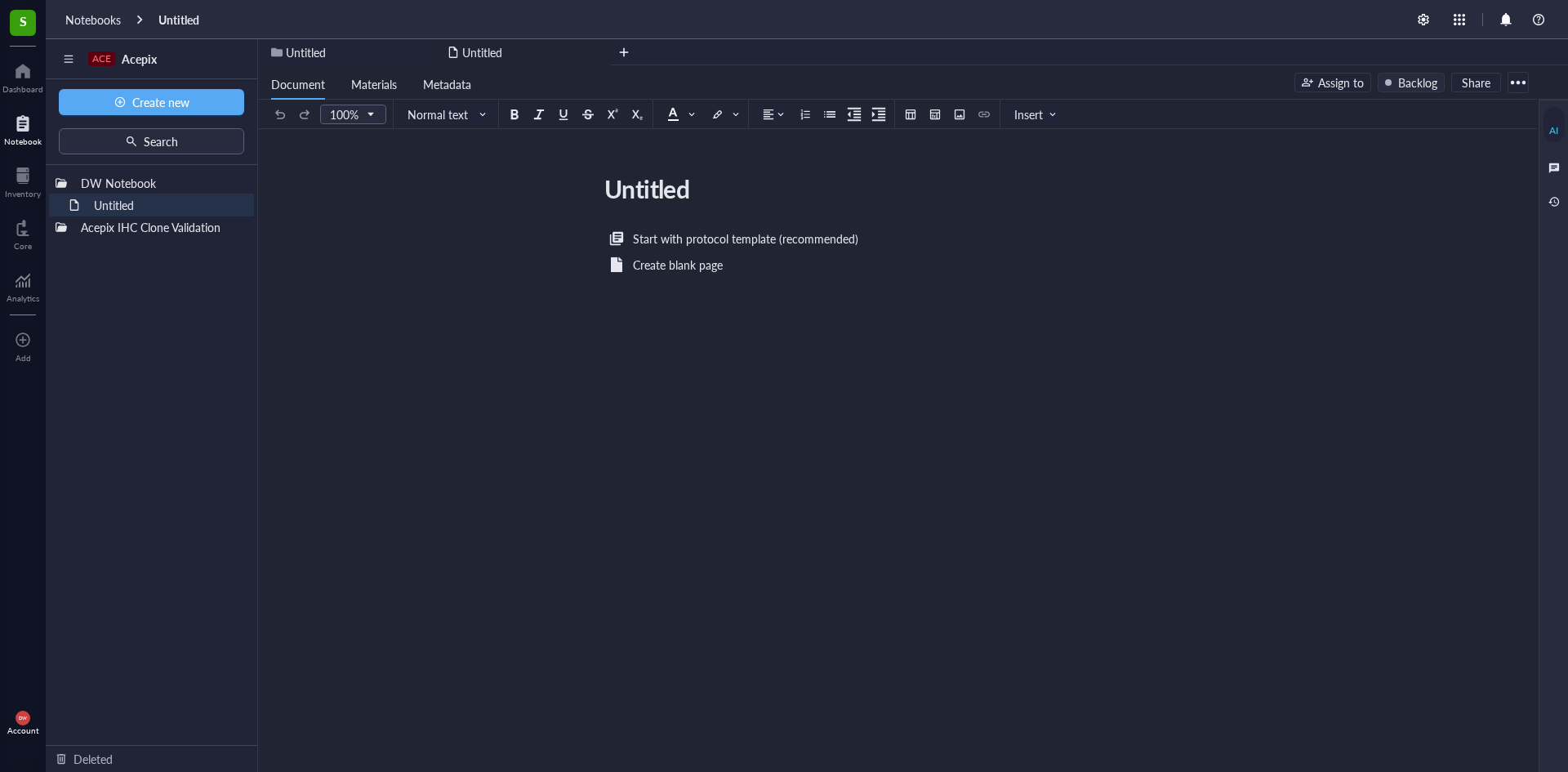
click at [315, 83] on span "Document" at bounding box center [298, 84] width 54 height 16
click at [382, 89] on span "Materials" at bounding box center [374, 84] width 46 height 16
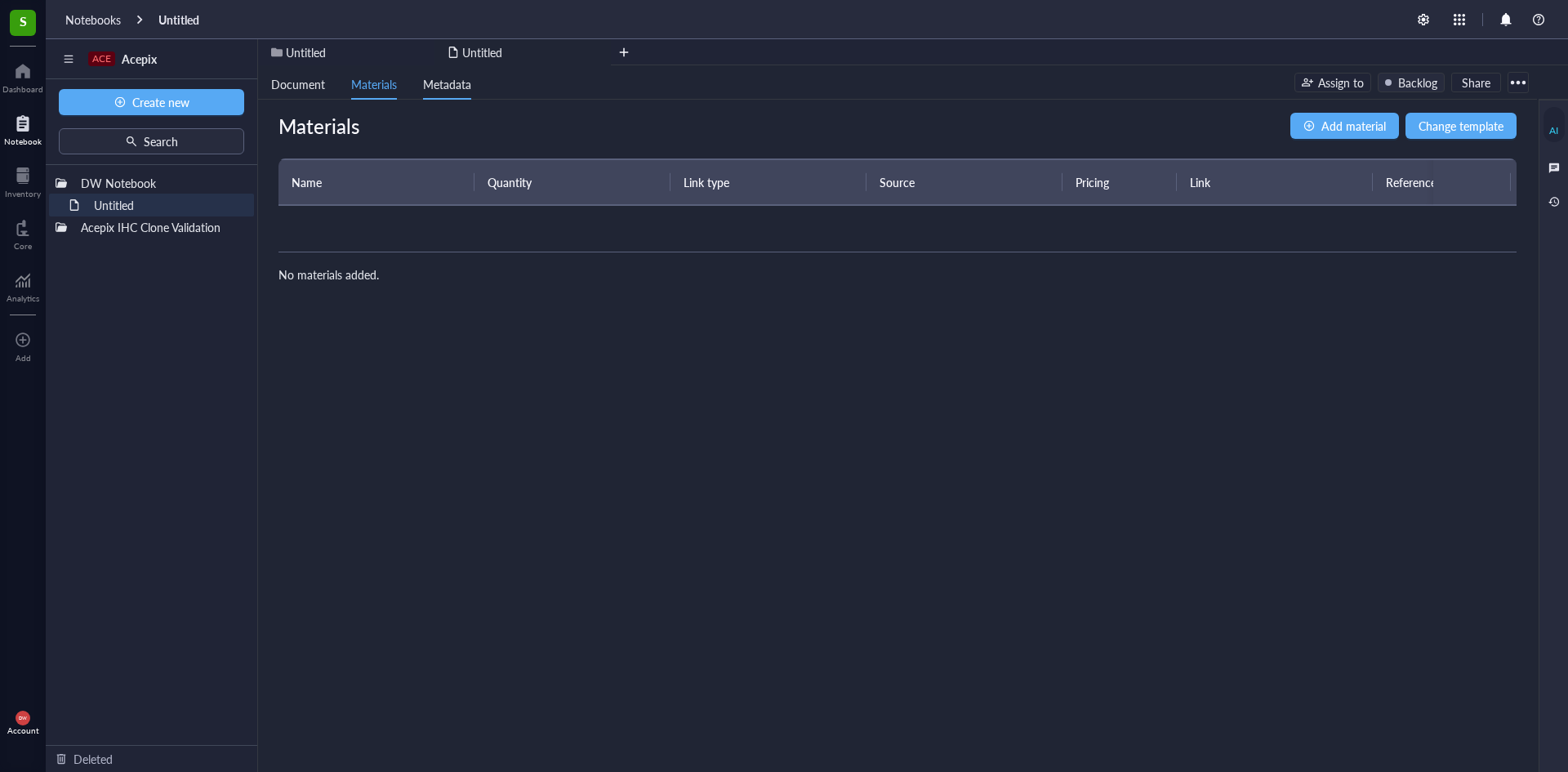
click at [435, 77] on span "Metadata" at bounding box center [446, 84] width 48 height 16
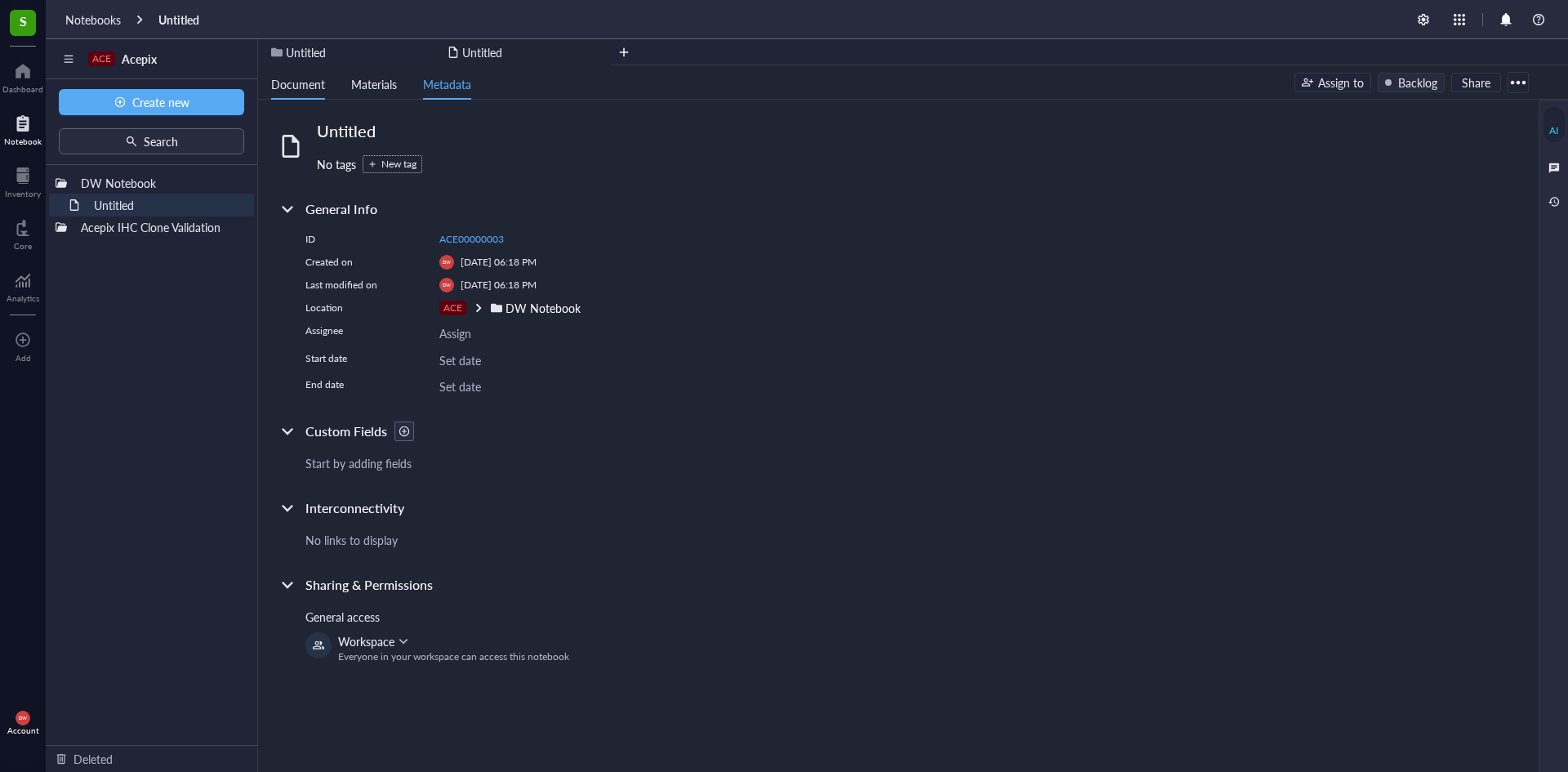
click at [299, 88] on span "Document" at bounding box center [298, 84] width 54 height 16
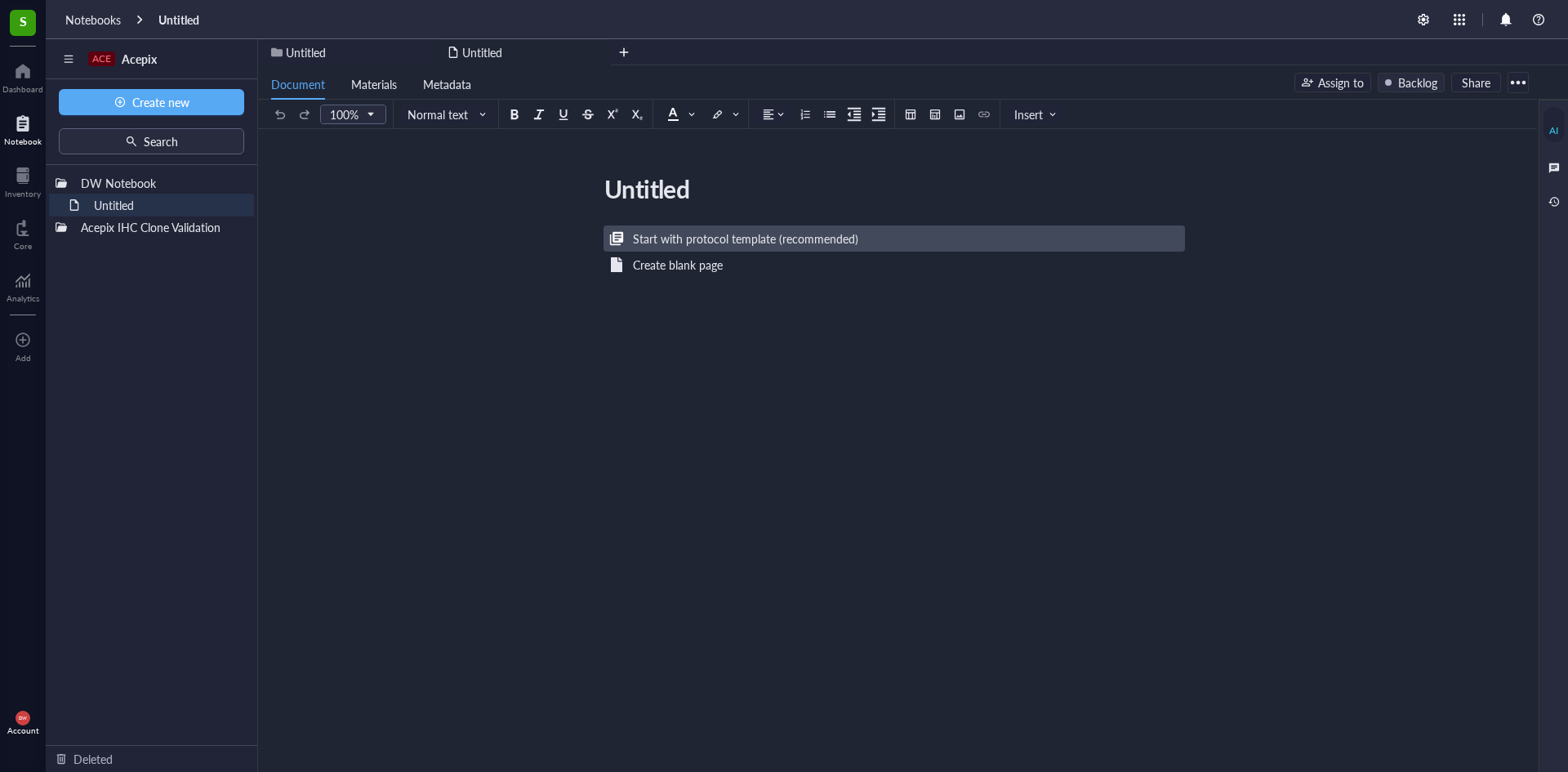
click at [823, 238] on div "Start with protocol template (recommended)" at bounding box center [745, 238] width 225 height 18
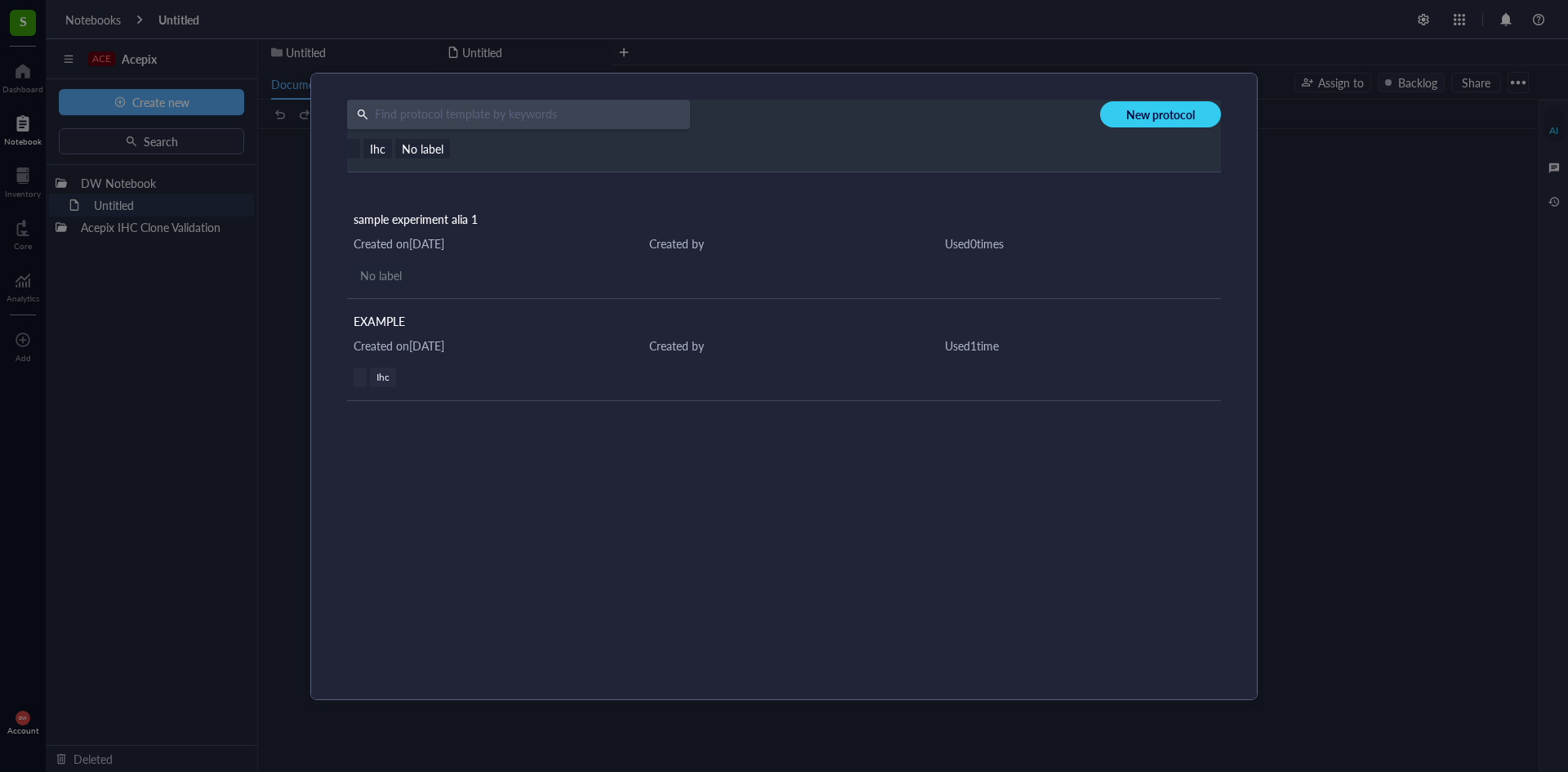
click at [1348, 182] on div "New protocol Ihc No label sample experiment alia 1 Created on January 26, 2022 …" at bounding box center [784, 386] width 1568 height 772
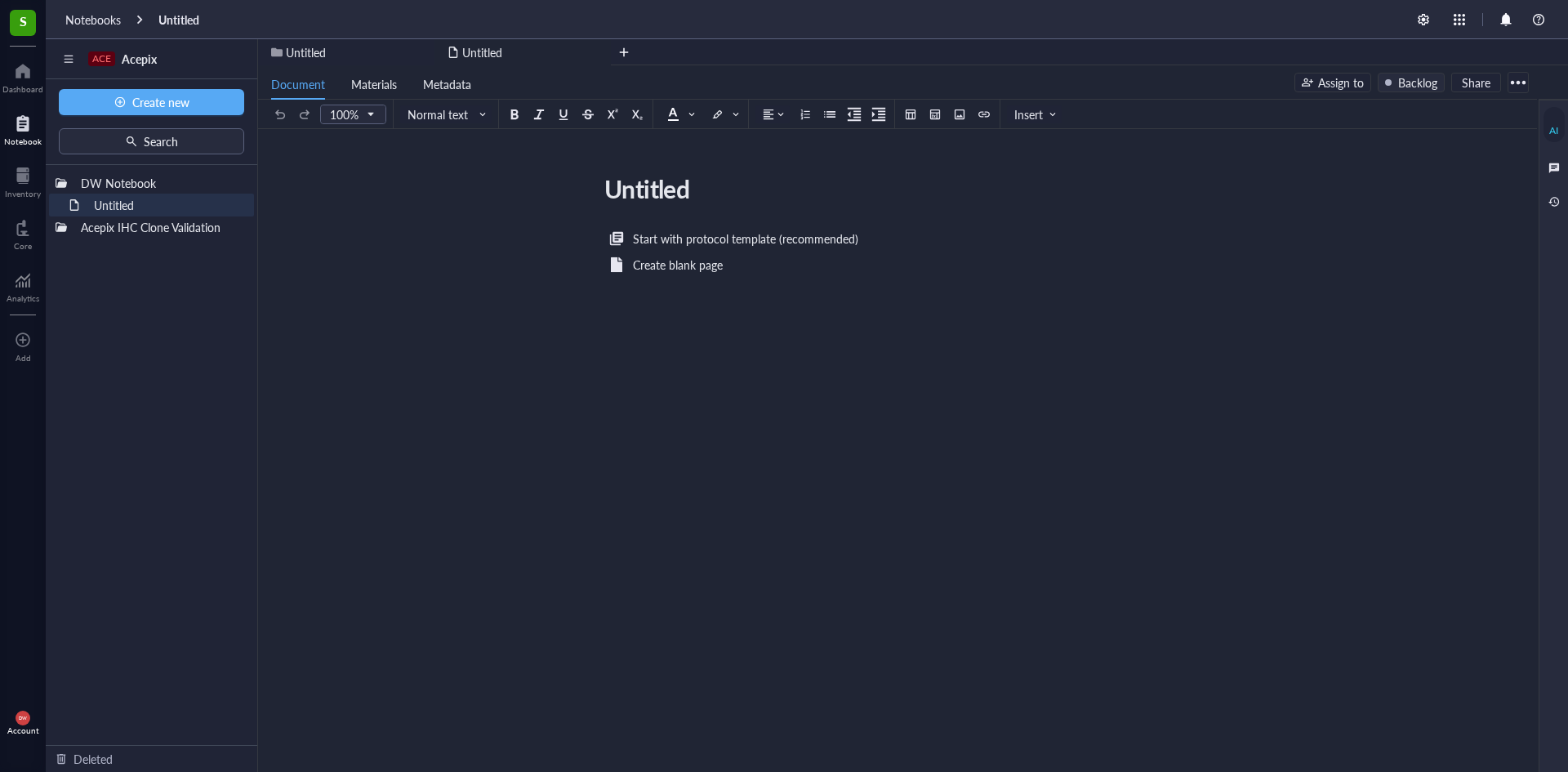
click at [1513, 78] on div at bounding box center [1519, 83] width 26 height 26
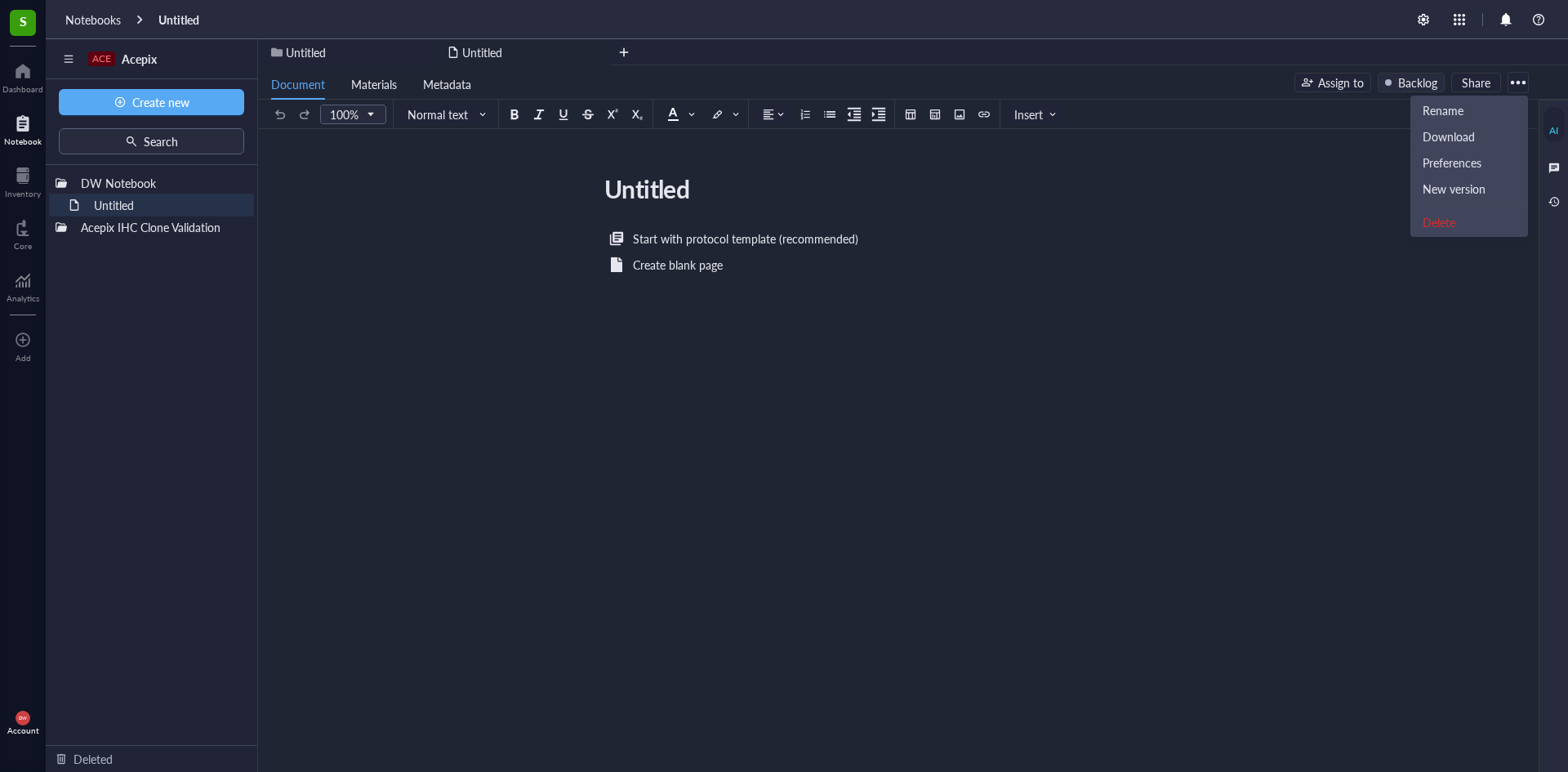
click at [814, 420] on div "Start with protocol template (recommended) Create blank page ﻿" at bounding box center [895, 387] width 582 height 317
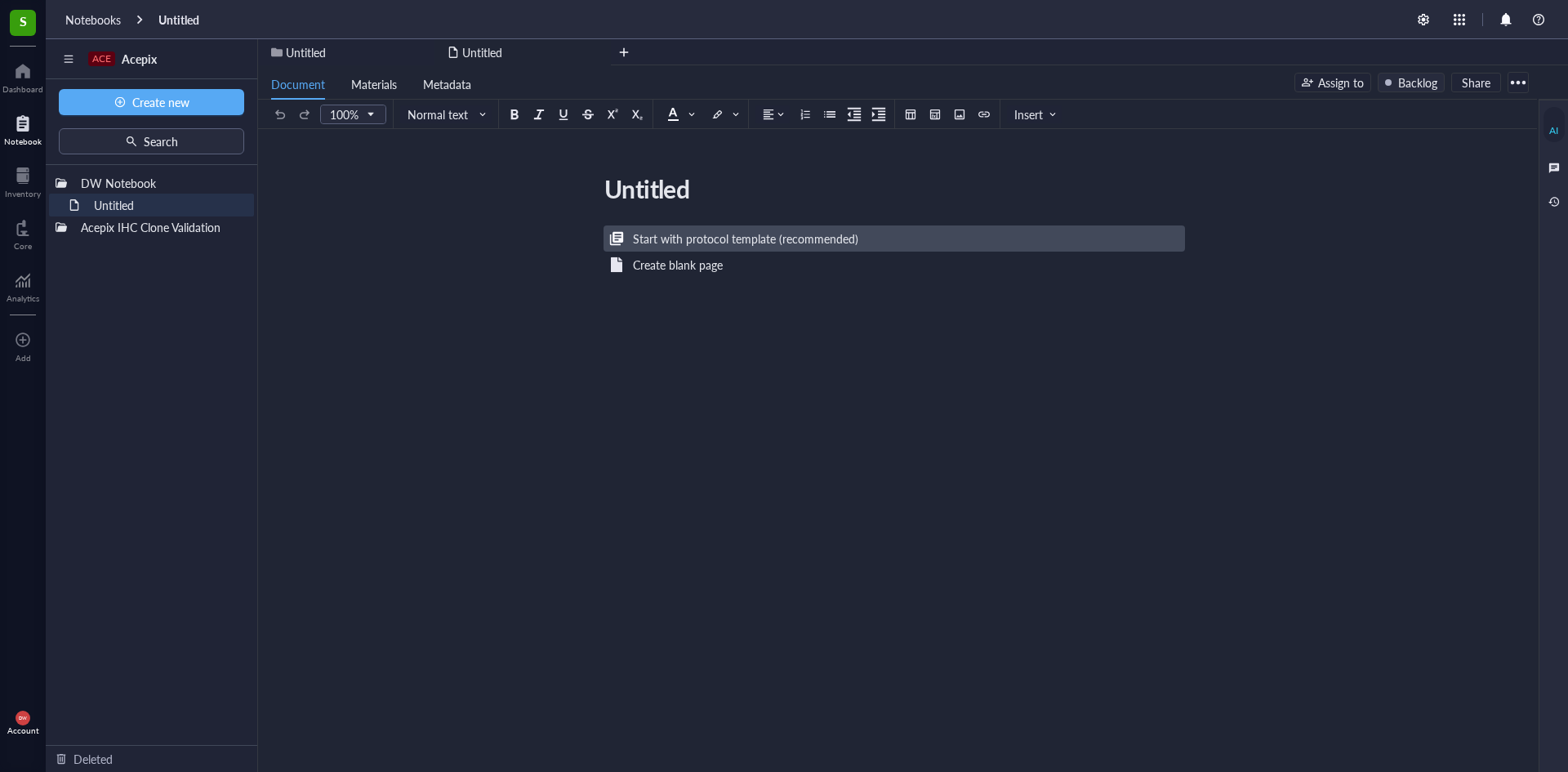
click at [658, 236] on div "Start with protocol template (recommended)" at bounding box center [745, 238] width 225 height 18
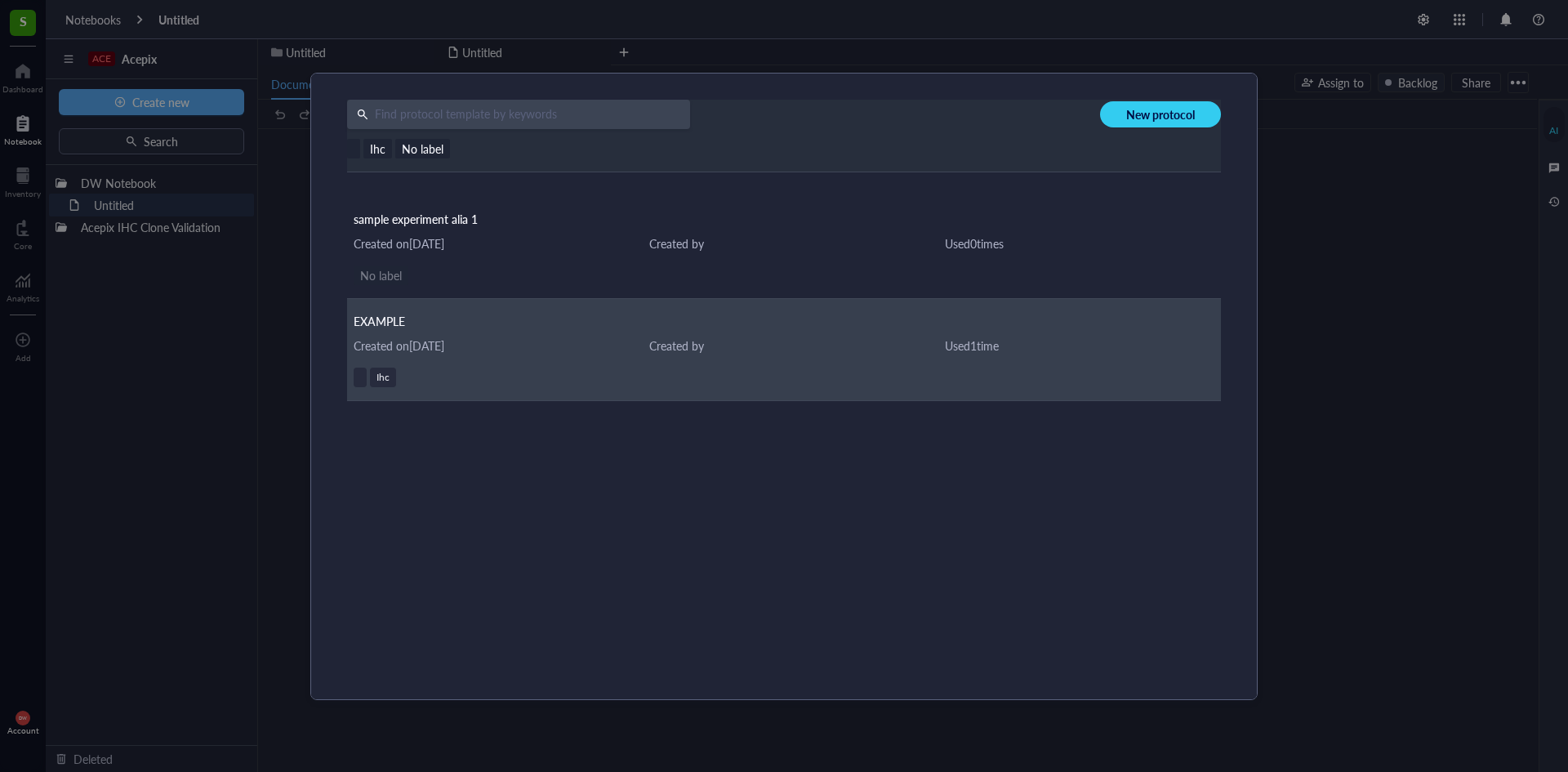
click at [690, 378] on div "Ihc" at bounding box center [784, 377] width 861 height 20
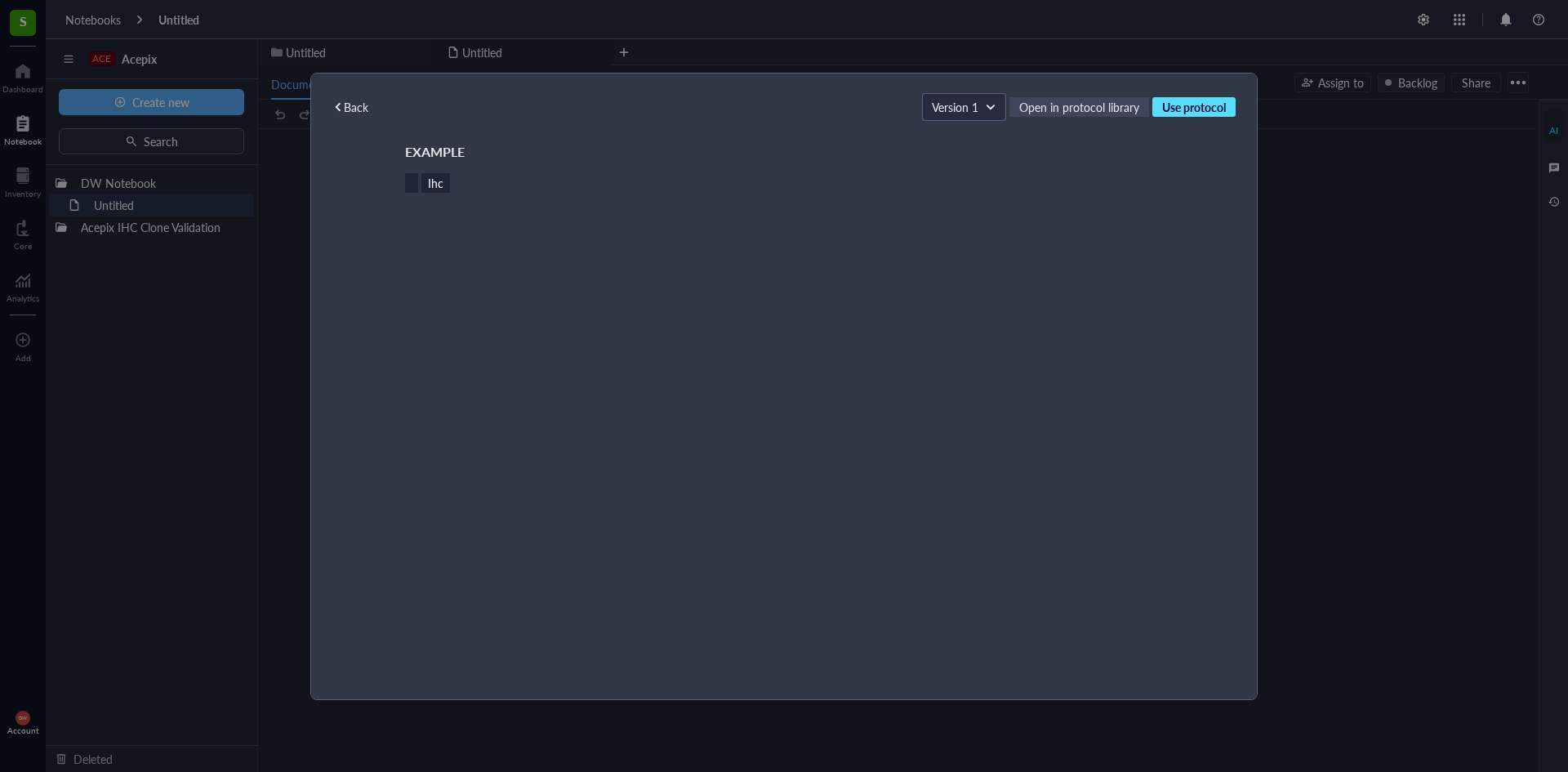
click at [1198, 102] on span "Use protocol" at bounding box center [1194, 107] width 64 height 15
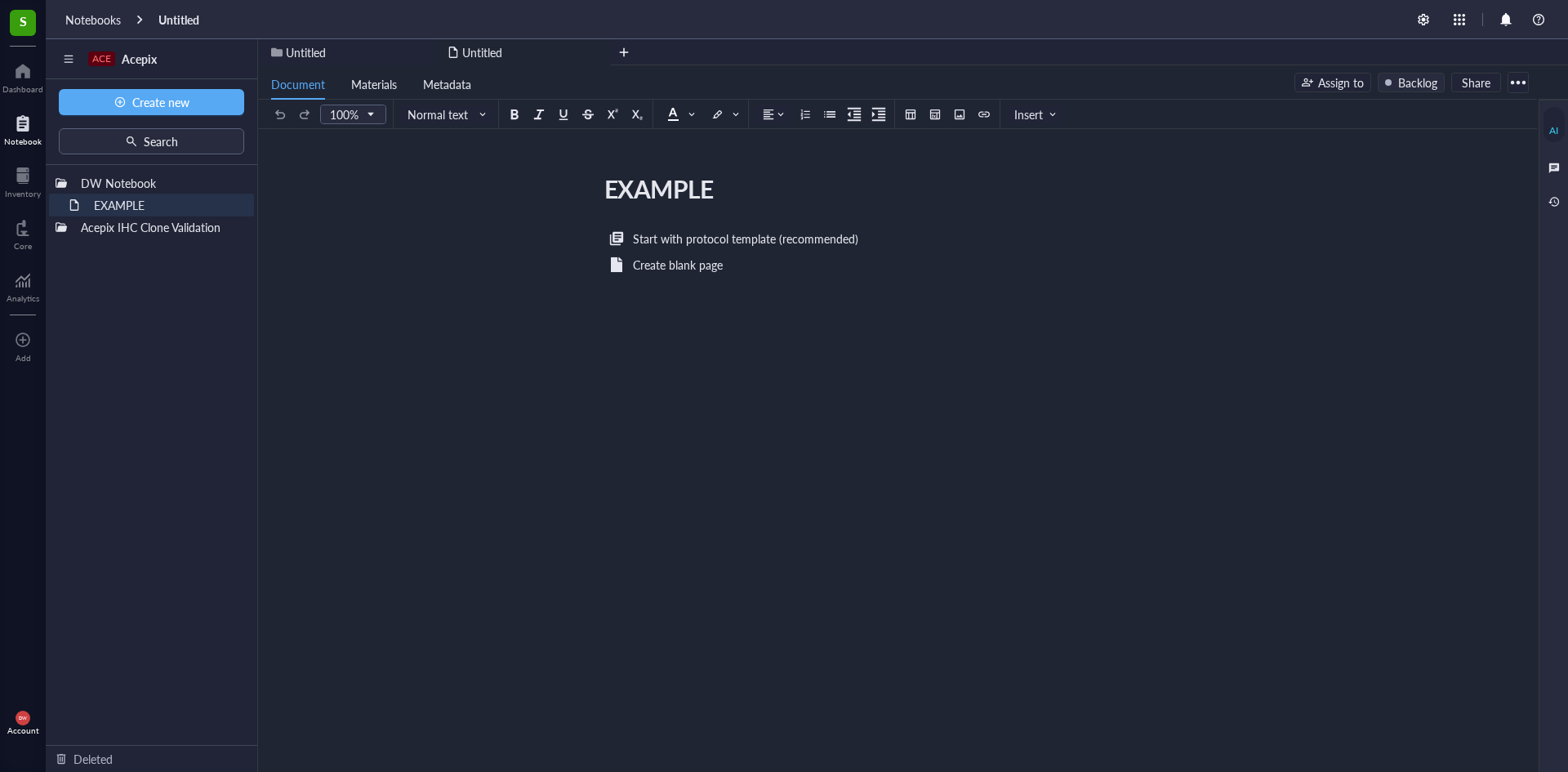
click at [692, 343] on div "Start with protocol template (recommended) Create blank page ﻿" at bounding box center [895, 387] width 582 height 317
drag, startPoint x: 736, startPoint y: 256, endPoint x: 843, endPoint y: 206, distance: 118.1
click at [844, 207] on div "EXAMPLE EXAMPLE Start with protocol template (recommended) Create blank page ﻿" at bounding box center [894, 357] width 1272 height 378
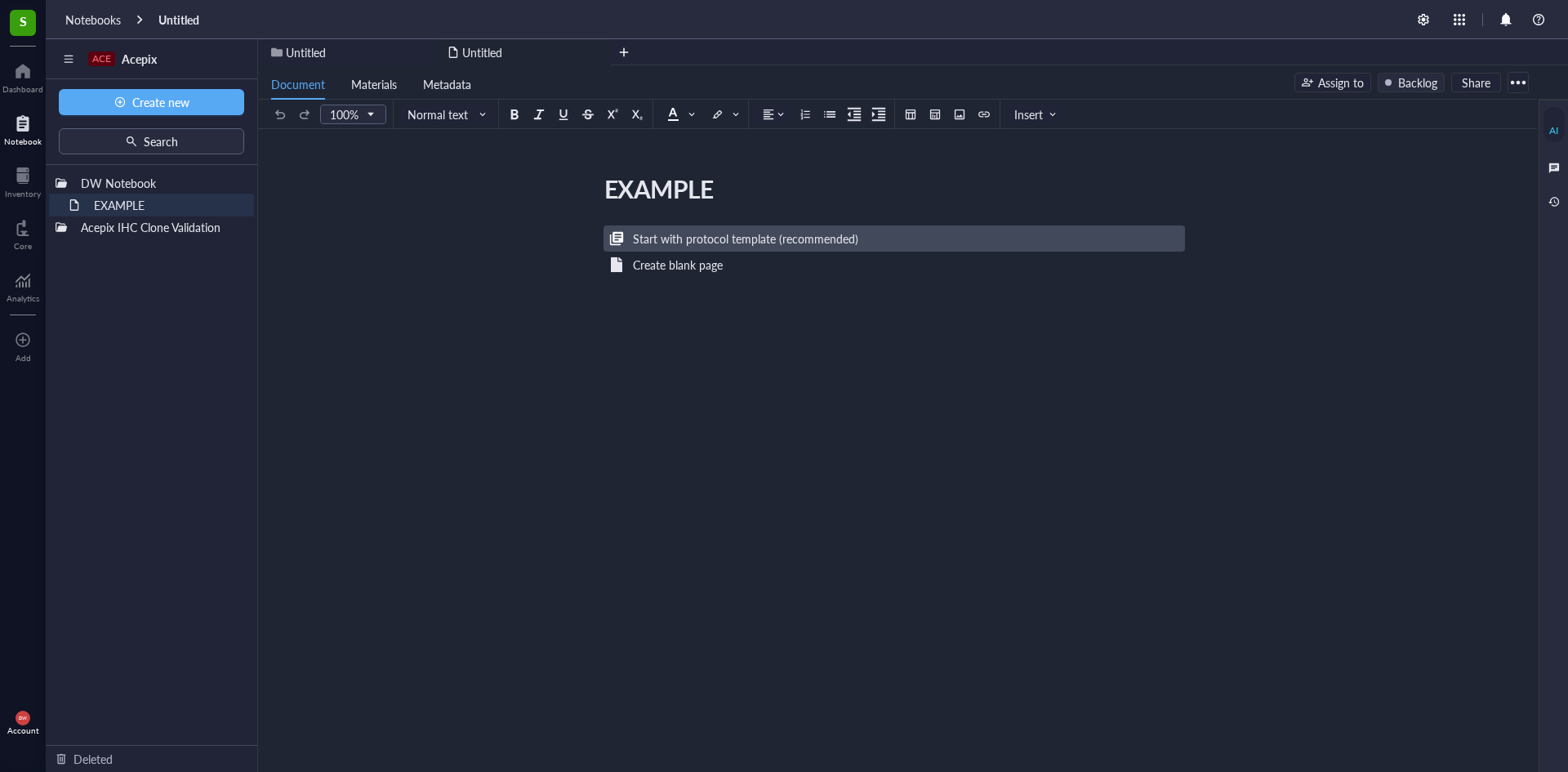
click at [761, 239] on div "Start with protocol template (recommended)" at bounding box center [745, 238] width 225 height 18
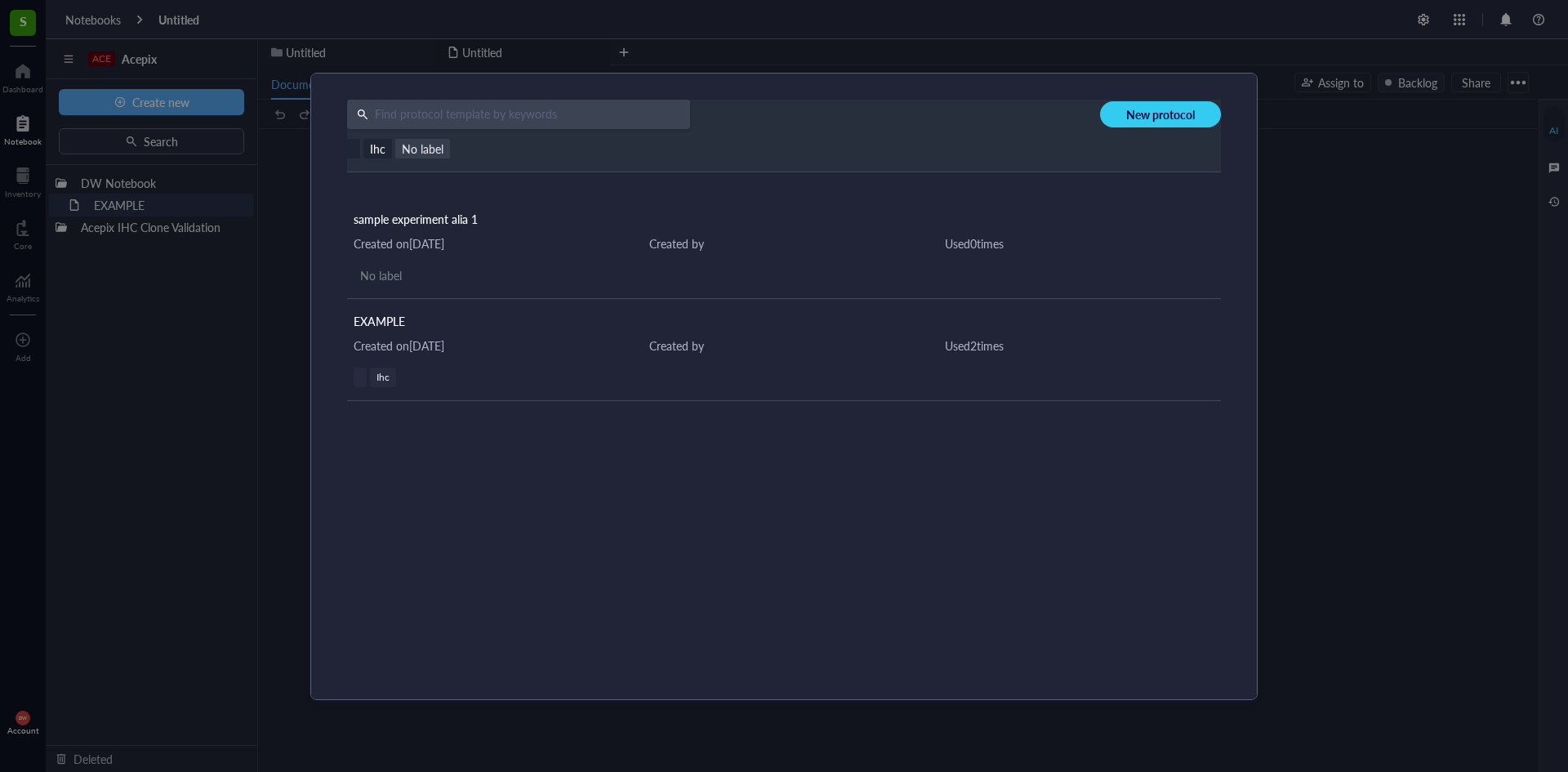
click at [409, 146] on span "No label" at bounding box center [423, 148] width 55 height 20
click at [423, 153] on span "No label" at bounding box center [423, 148] width 55 height 20
click at [718, 151] on div "Ihc No label" at bounding box center [765, 148] width 834 height 20
click at [1357, 156] on div "New protocol Ihc No label sample experiment alia 1 Created on January 26, 2022 …" at bounding box center [784, 386] width 1568 height 772
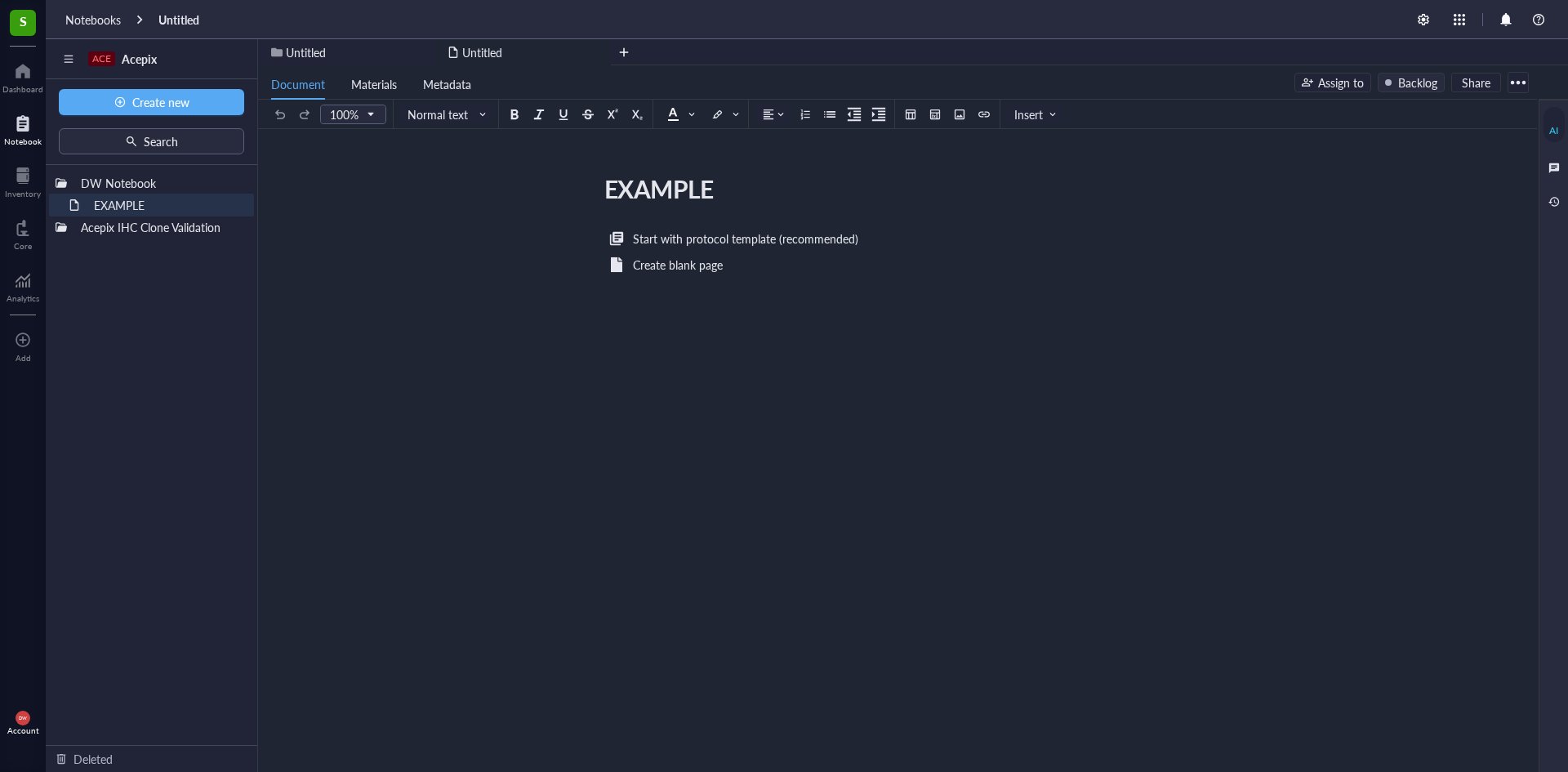
click at [385, 210] on div "EXAMPLE EXAMPLE Start with protocol template (recommended) Create blank page ﻿" at bounding box center [894, 357] width 1272 height 378
click at [107, 17] on div "Notebooks" at bounding box center [92, 20] width 56 height 15
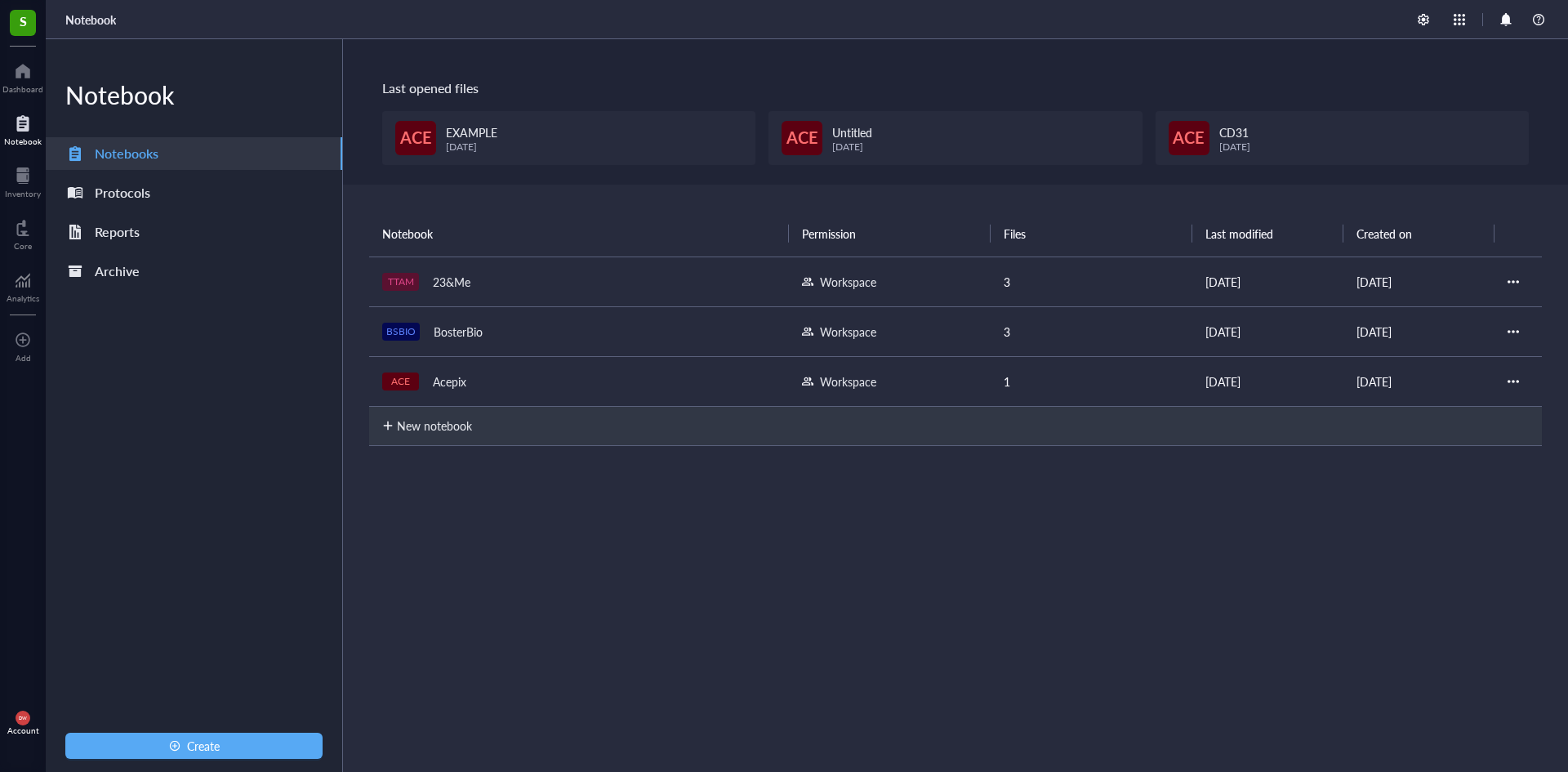
click at [161, 153] on div "Notebooks" at bounding box center [194, 153] width 297 height 33
click at [163, 148] on div "Notebooks" at bounding box center [194, 153] width 297 height 33
click at [464, 385] on div "Acepix" at bounding box center [449, 381] width 48 height 23
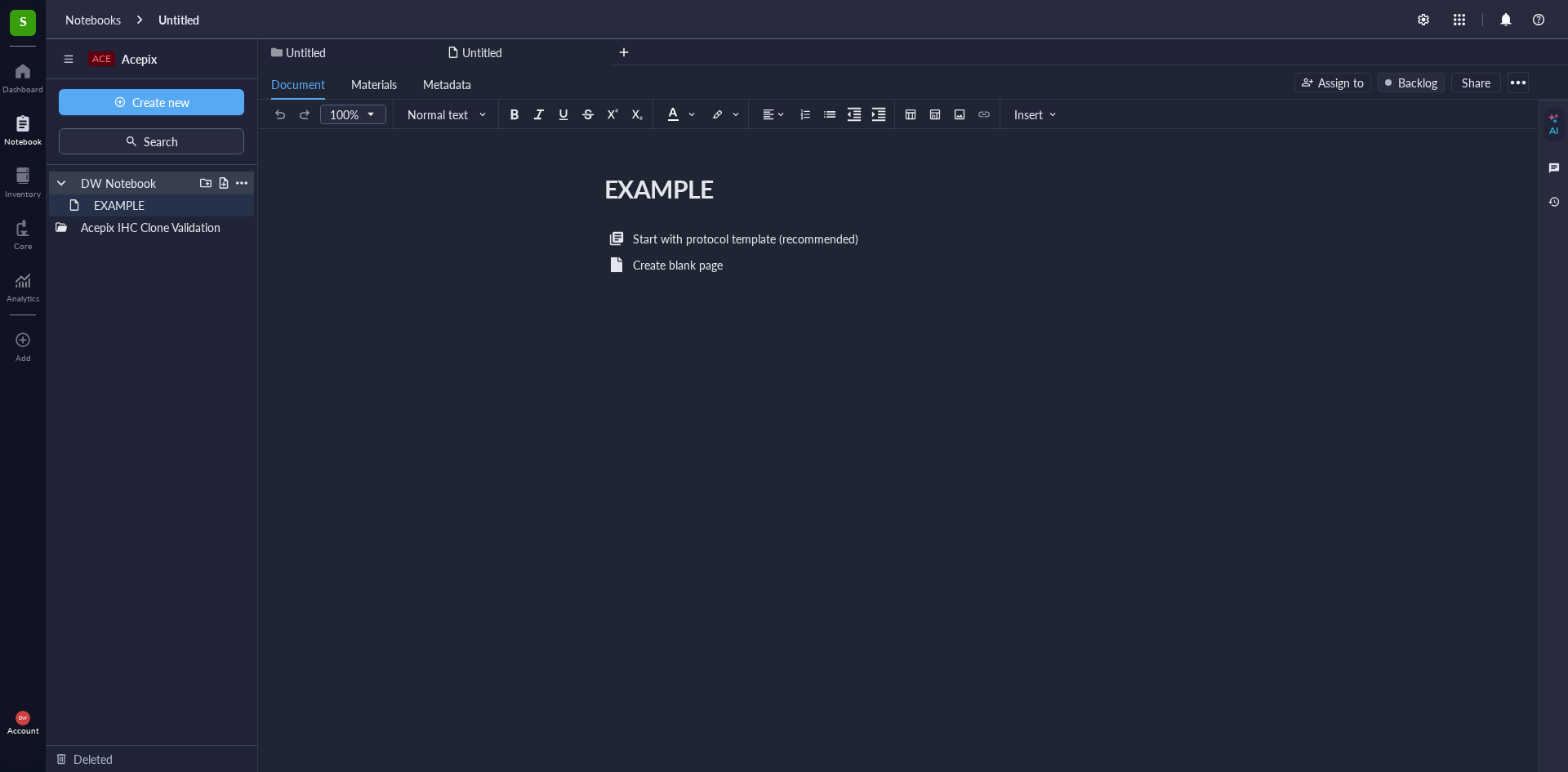
click at [154, 177] on div "DW Notebook" at bounding box center [134, 183] width 121 height 23
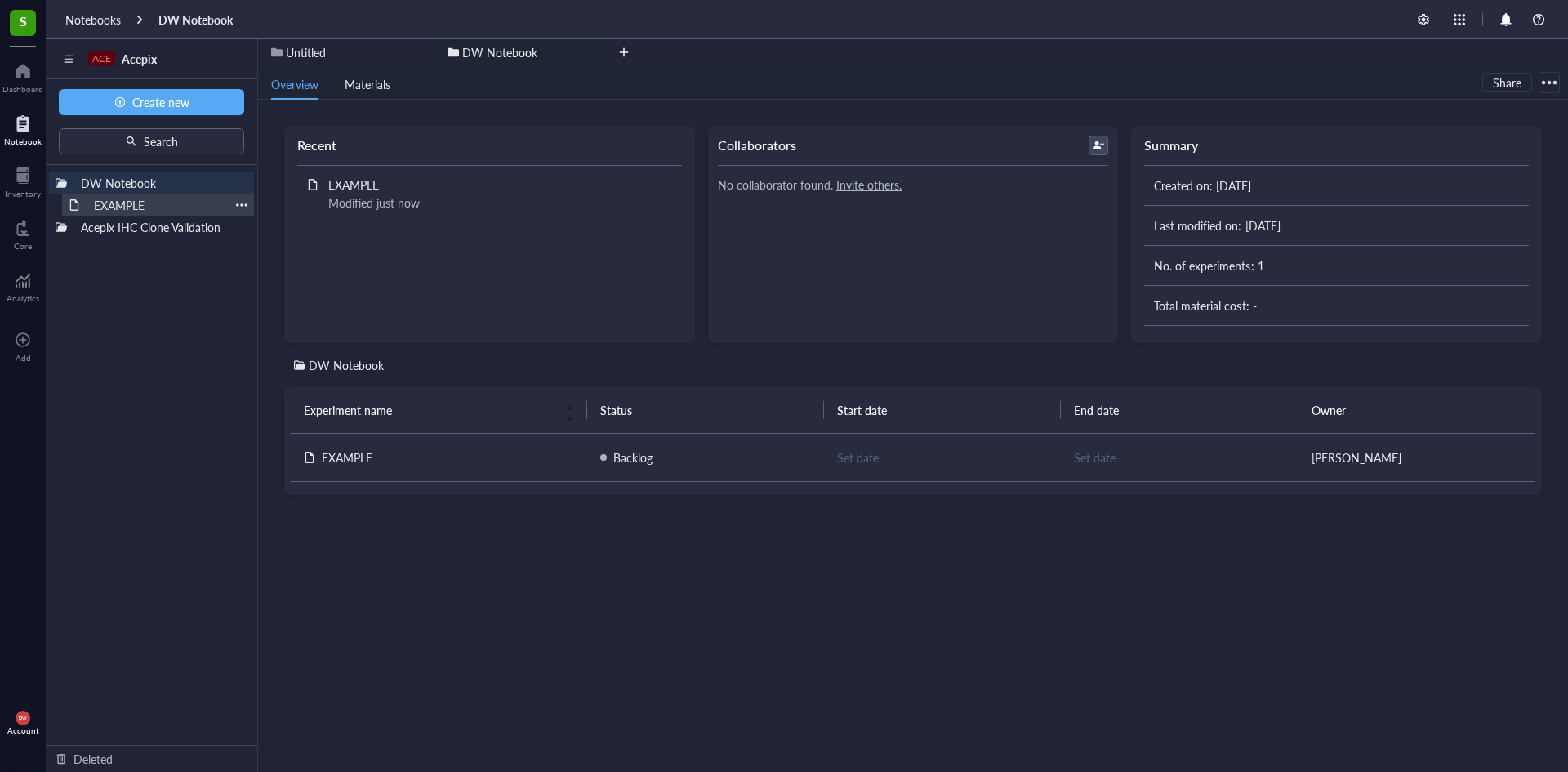
click at [165, 203] on div "EXAMPLE" at bounding box center [158, 205] width 143 height 23
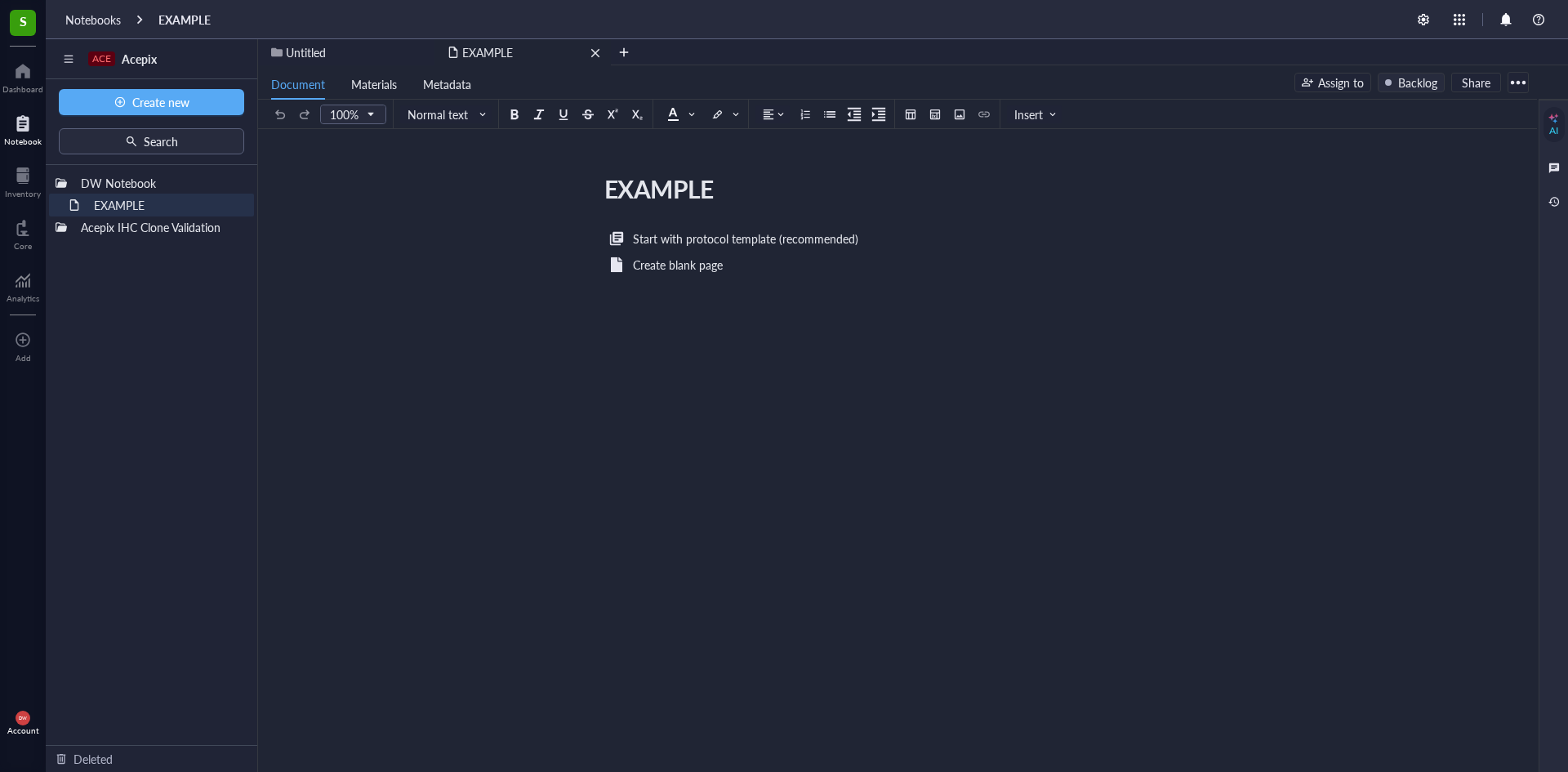
click at [597, 55] on div "remove" at bounding box center [595, 53] width 11 height 11
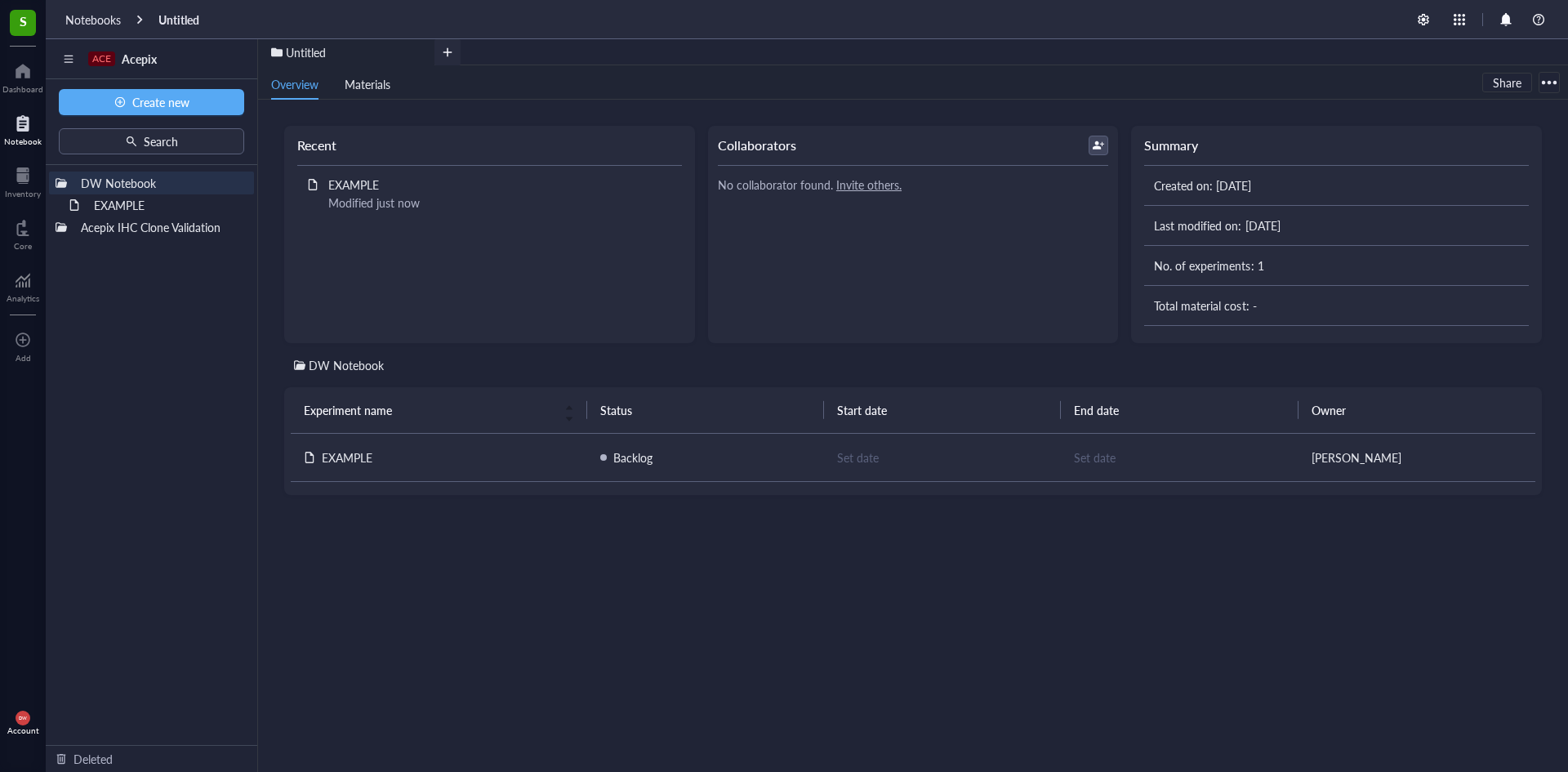
click at [451, 53] on div at bounding box center [447, 53] width 26 height 26
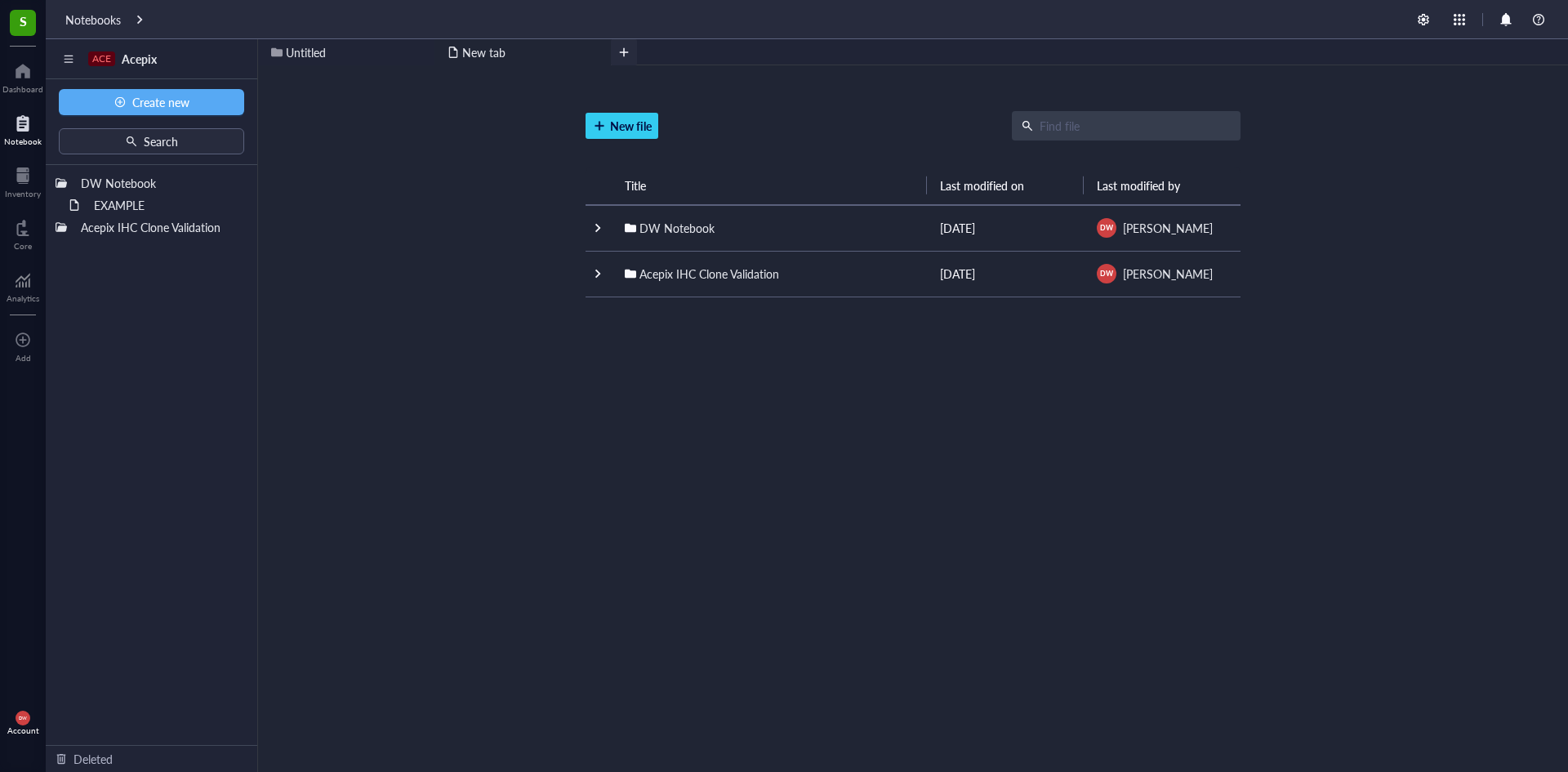
scroll to position [40, 0]
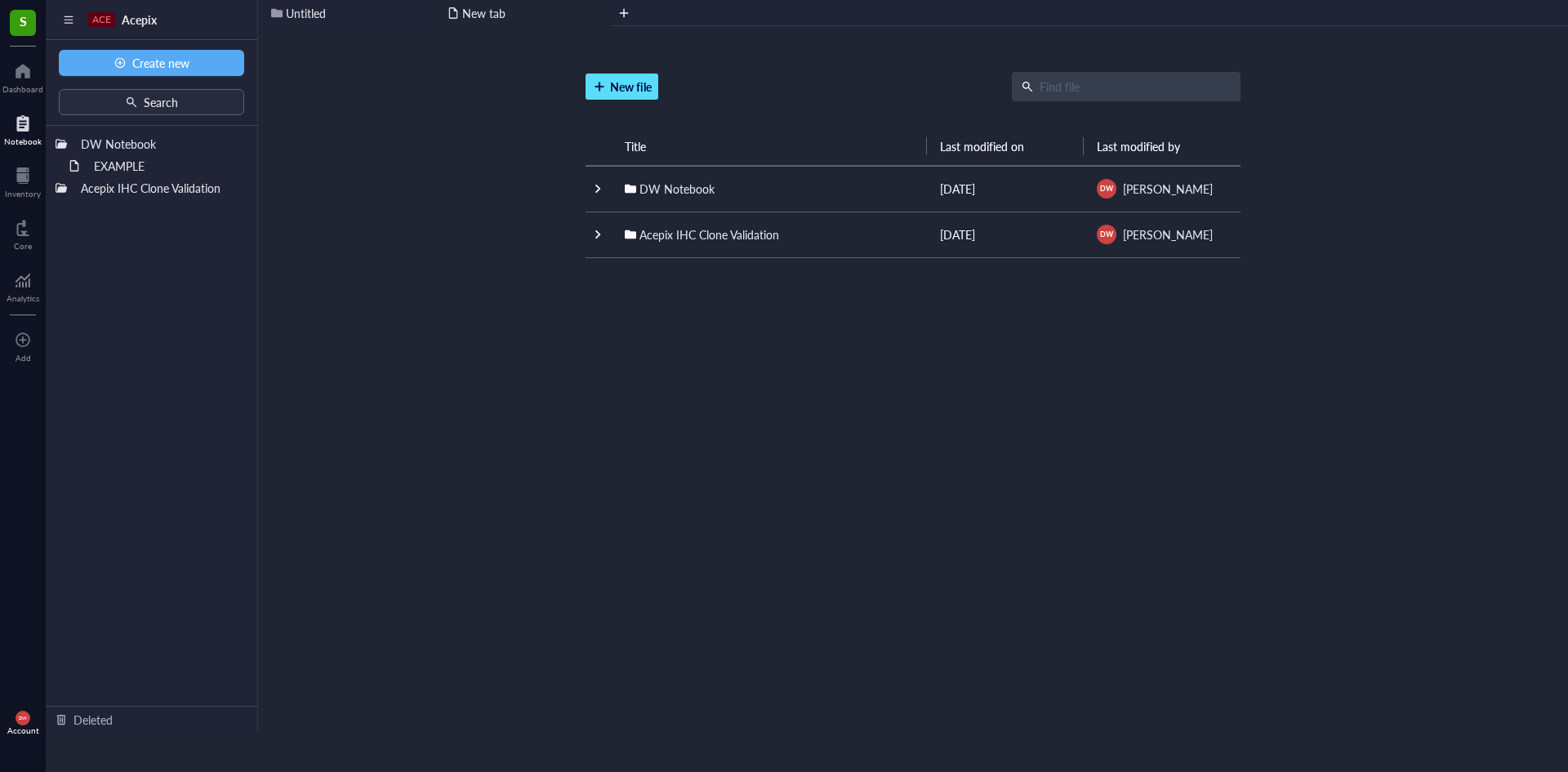
click at [634, 82] on span "New file" at bounding box center [631, 87] width 41 height 15
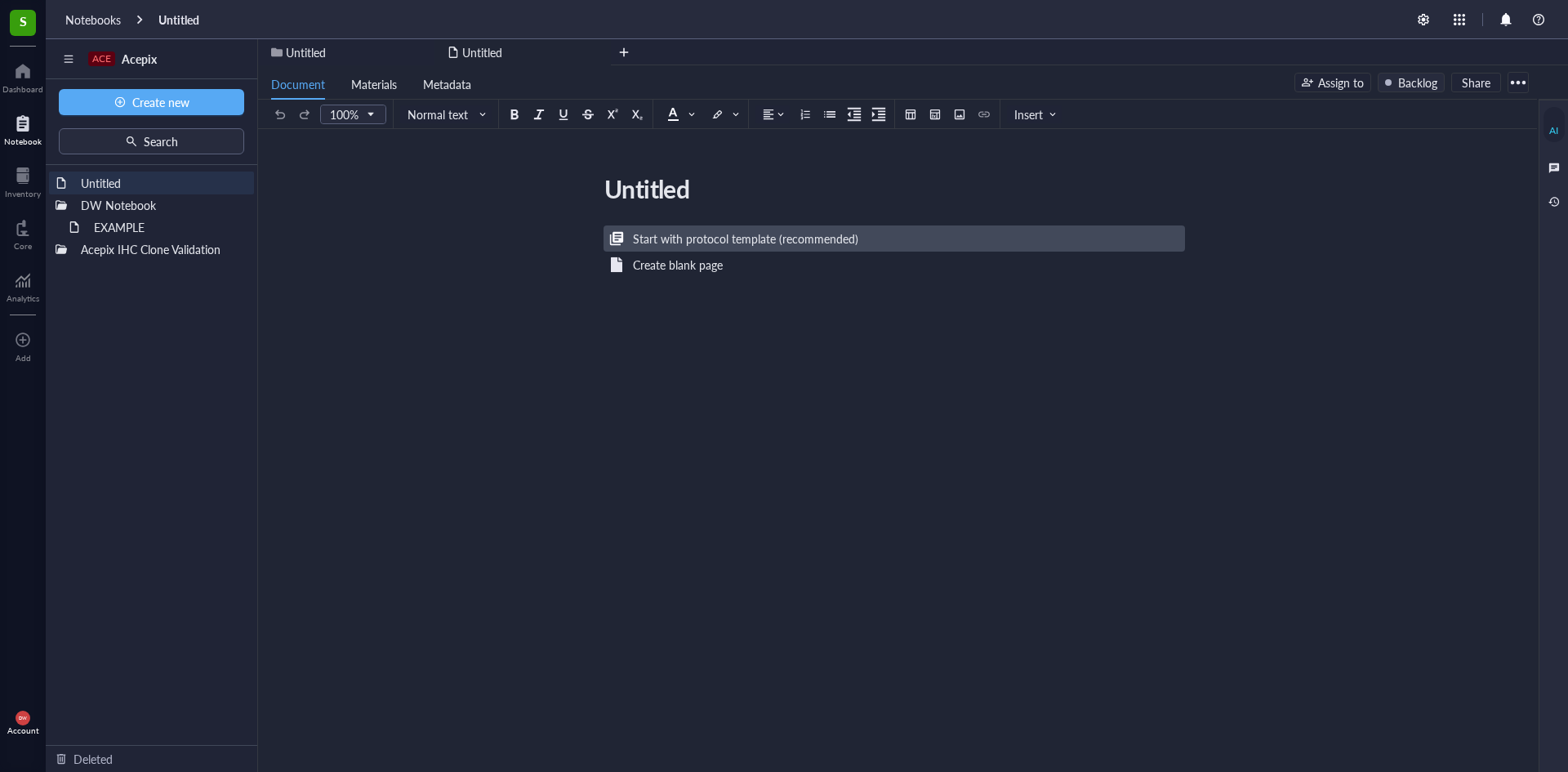
click at [730, 233] on div "Start with protocol template (recommended)" at bounding box center [745, 238] width 225 height 18
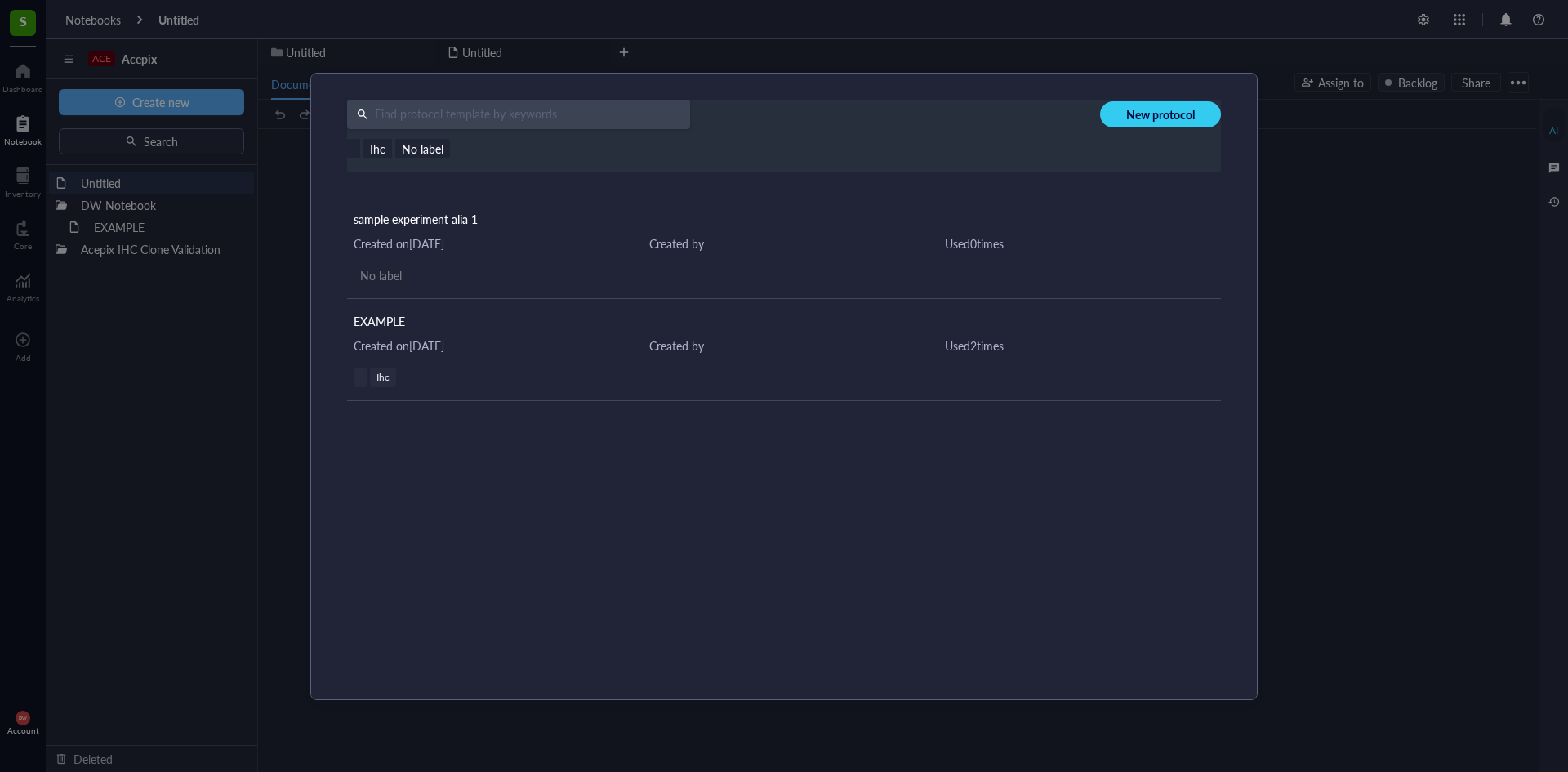
click at [506, 150] on div "Ihc No label" at bounding box center [765, 148] width 834 height 20
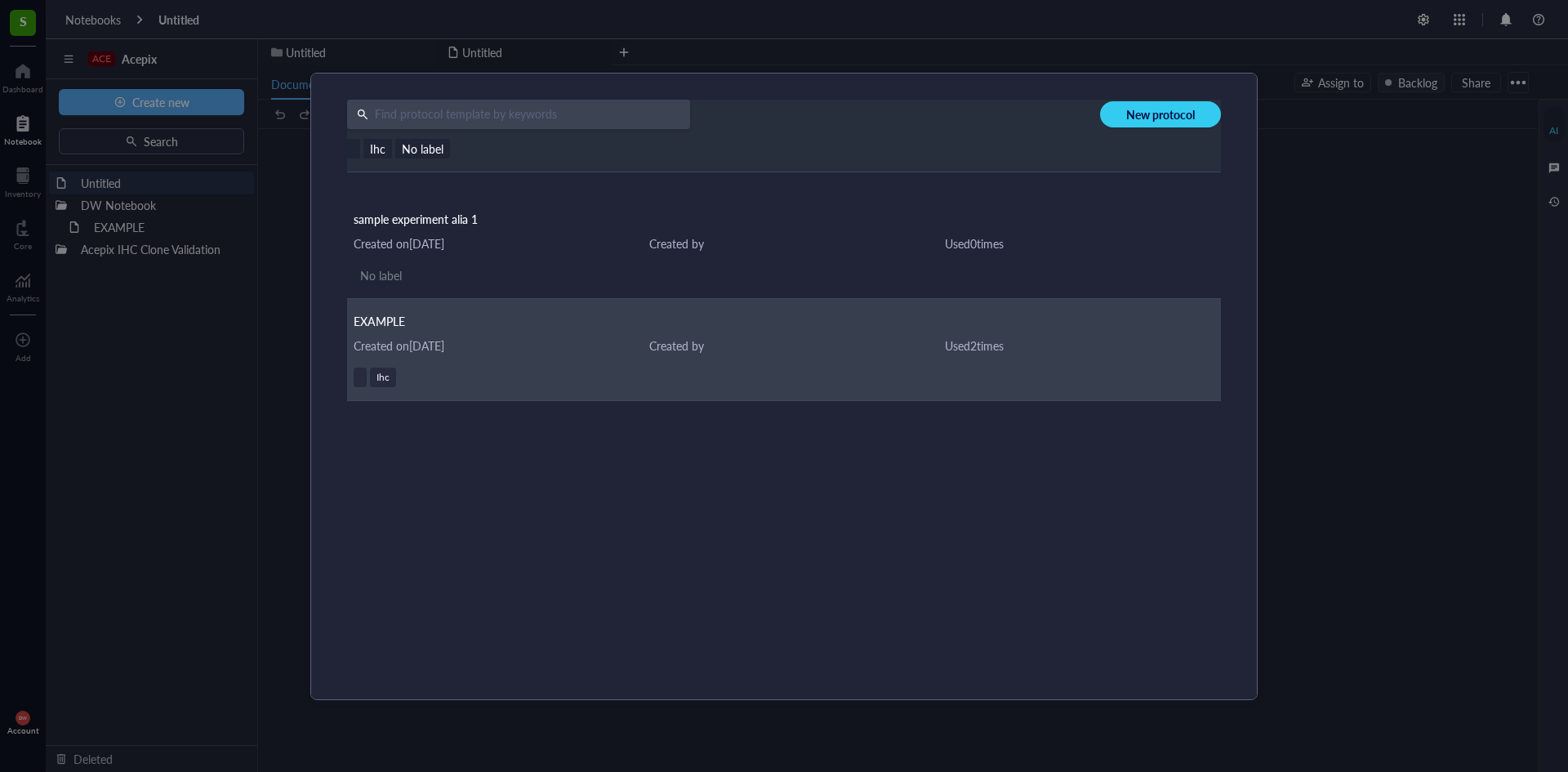
click at [639, 386] on div "Ihc" at bounding box center [784, 377] width 861 height 20
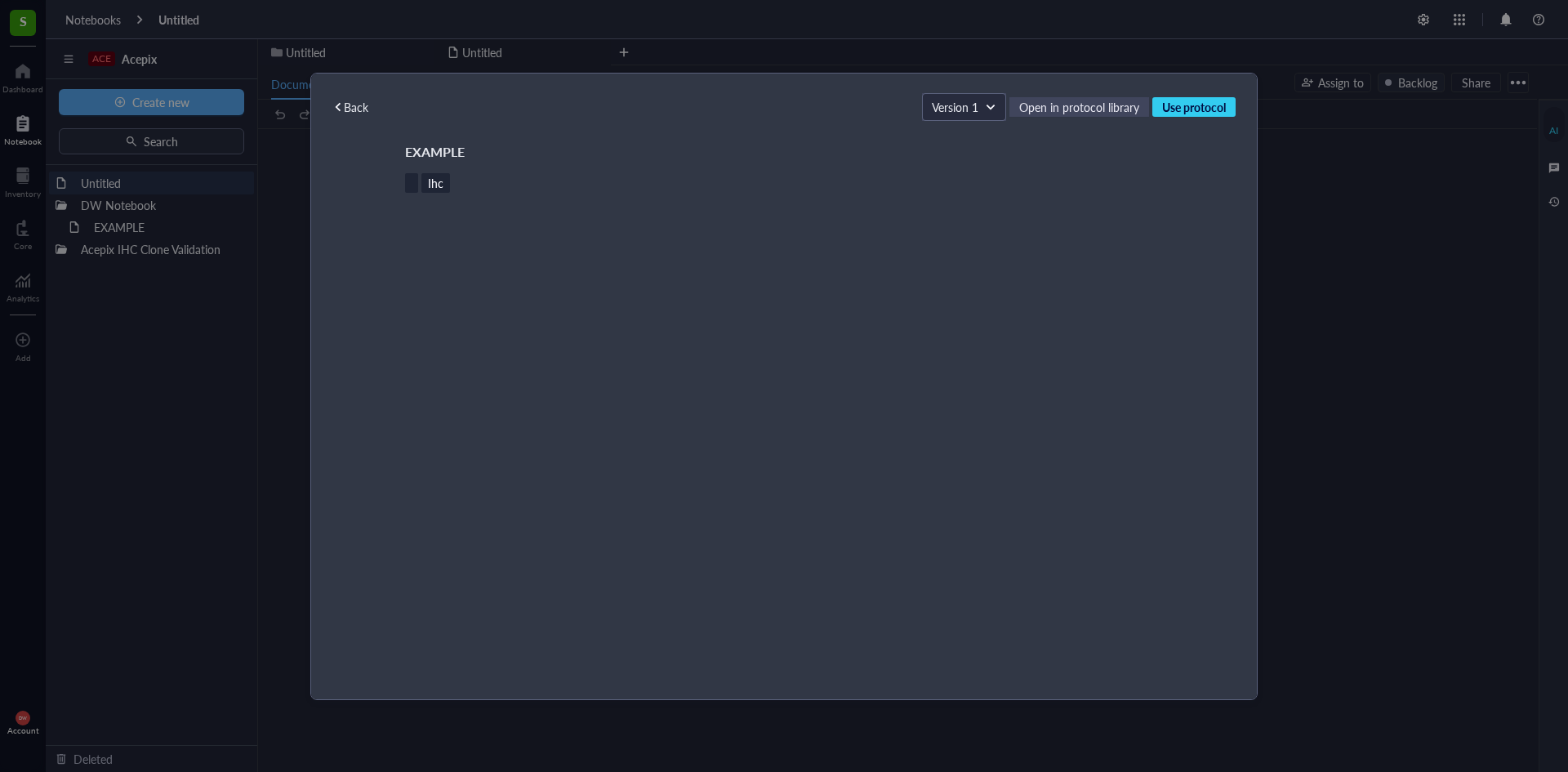
drag, startPoint x: 1325, startPoint y: 153, endPoint x: 898, endPoint y: 89, distance: 431.8
click at [1321, 153] on div "Back Version 1 Open in protocol library Use protocol EXAMPLE Ihc ﻿" at bounding box center [784, 386] width 1568 height 772
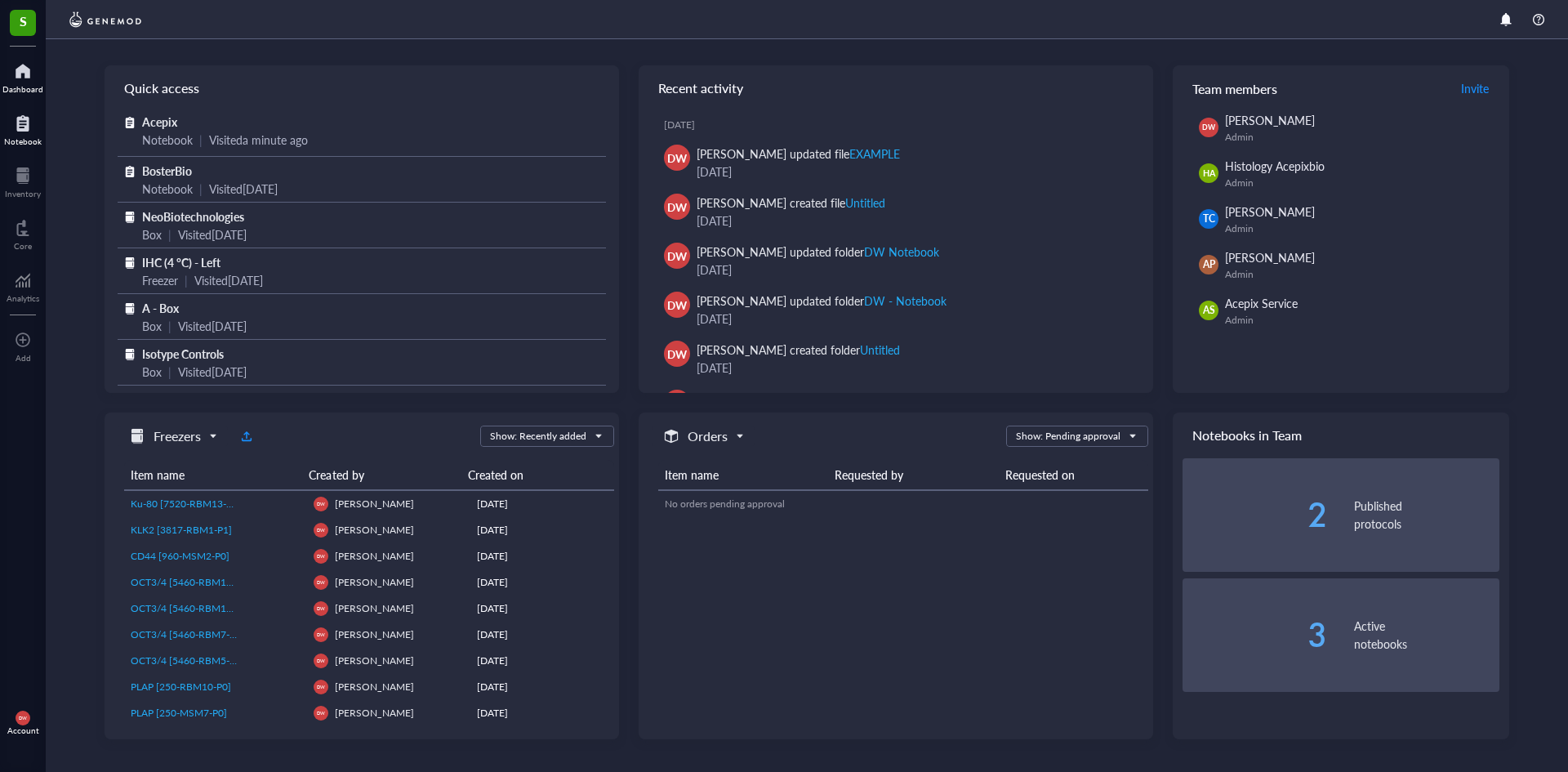
click at [32, 137] on div "Notebook" at bounding box center [23, 141] width 38 height 9
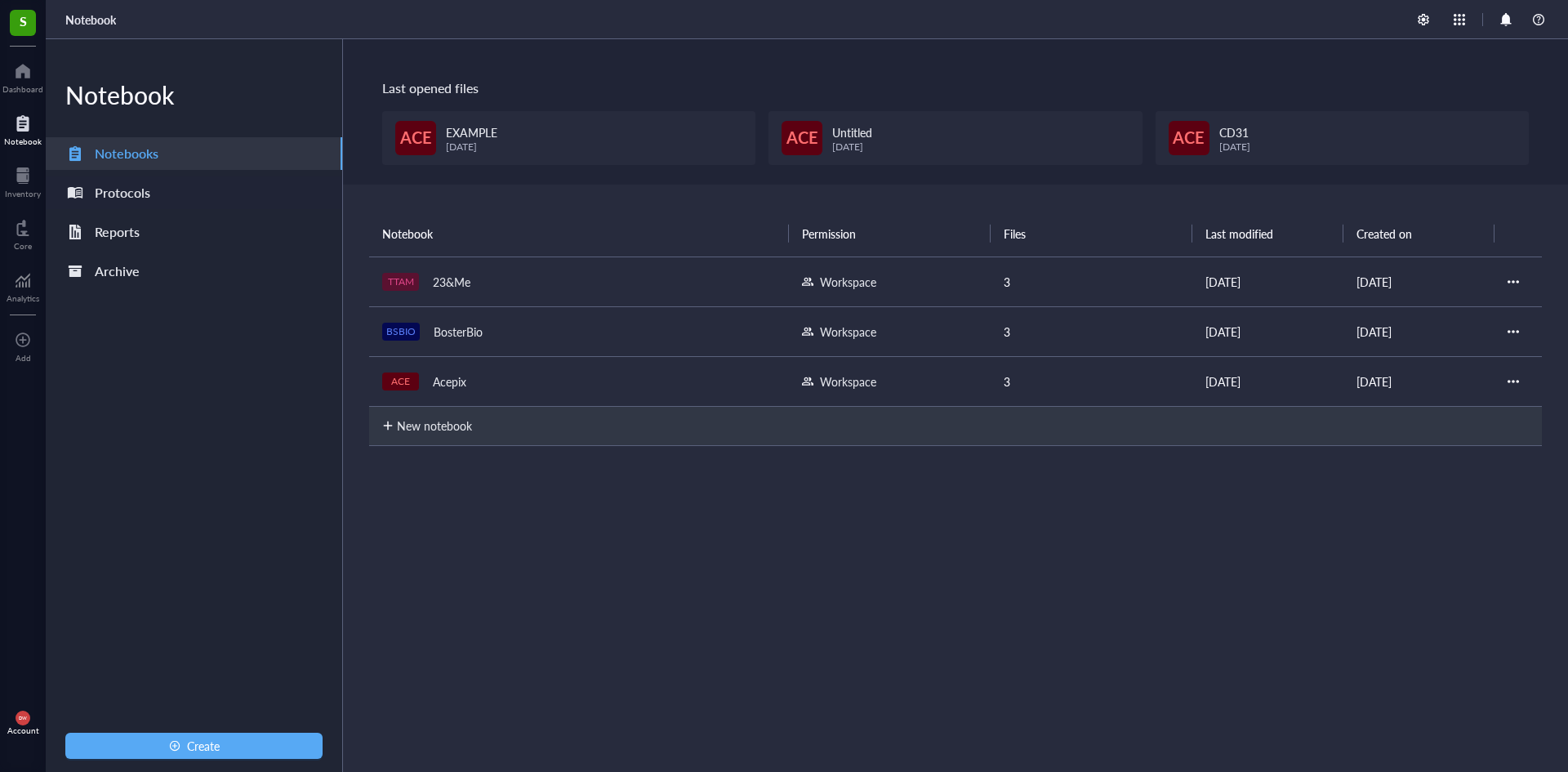
click at [136, 205] on div "Protocols" at bounding box center [194, 192] width 297 height 33
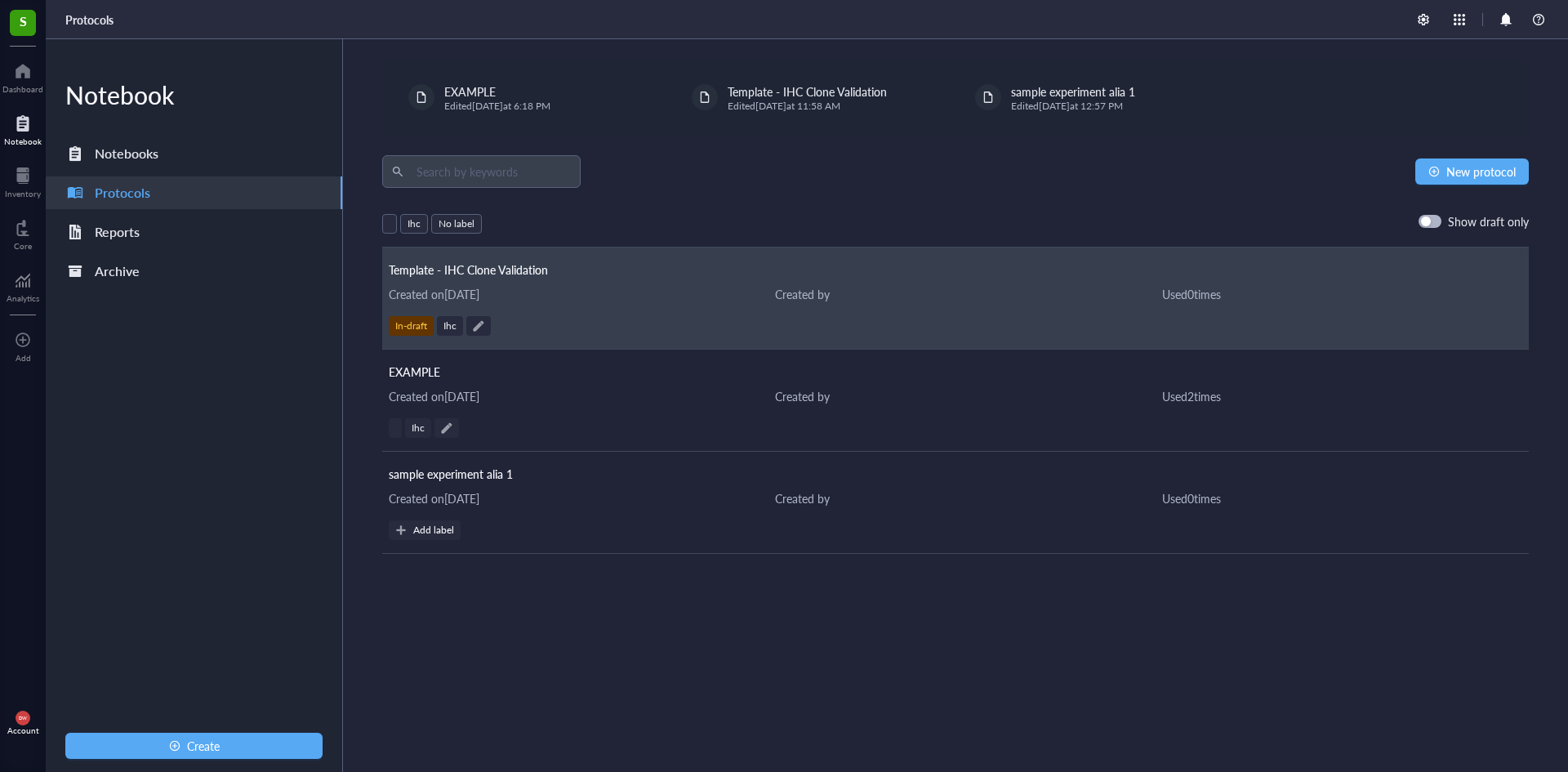
click at [530, 304] on div "Template - IHC Clone Validation Created on July 21, 2025 Created by Used 0 time…" at bounding box center [956, 298] width 1147 height 102
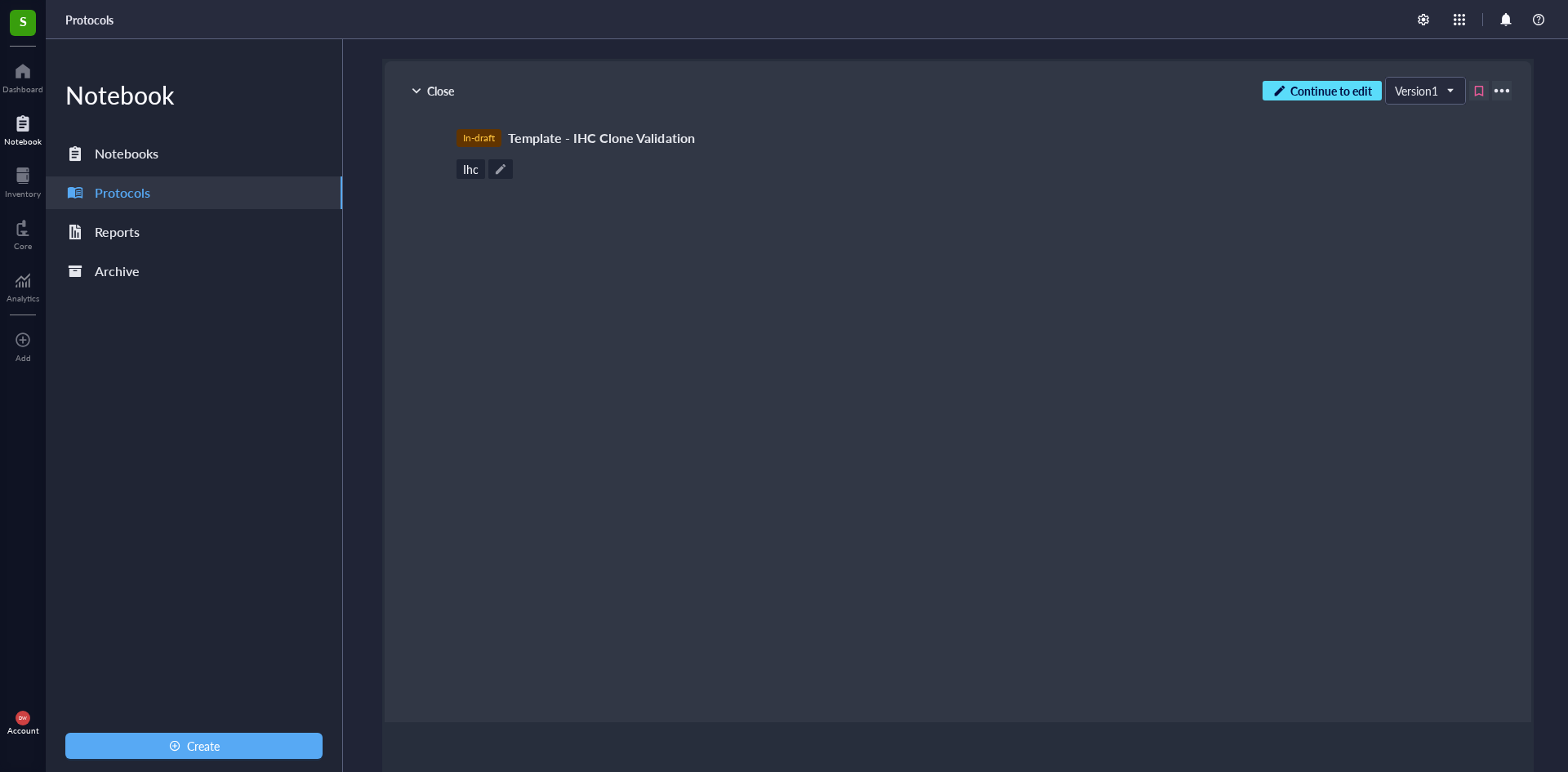
click at [1323, 93] on span "Continue to edit" at bounding box center [1332, 90] width 82 height 15
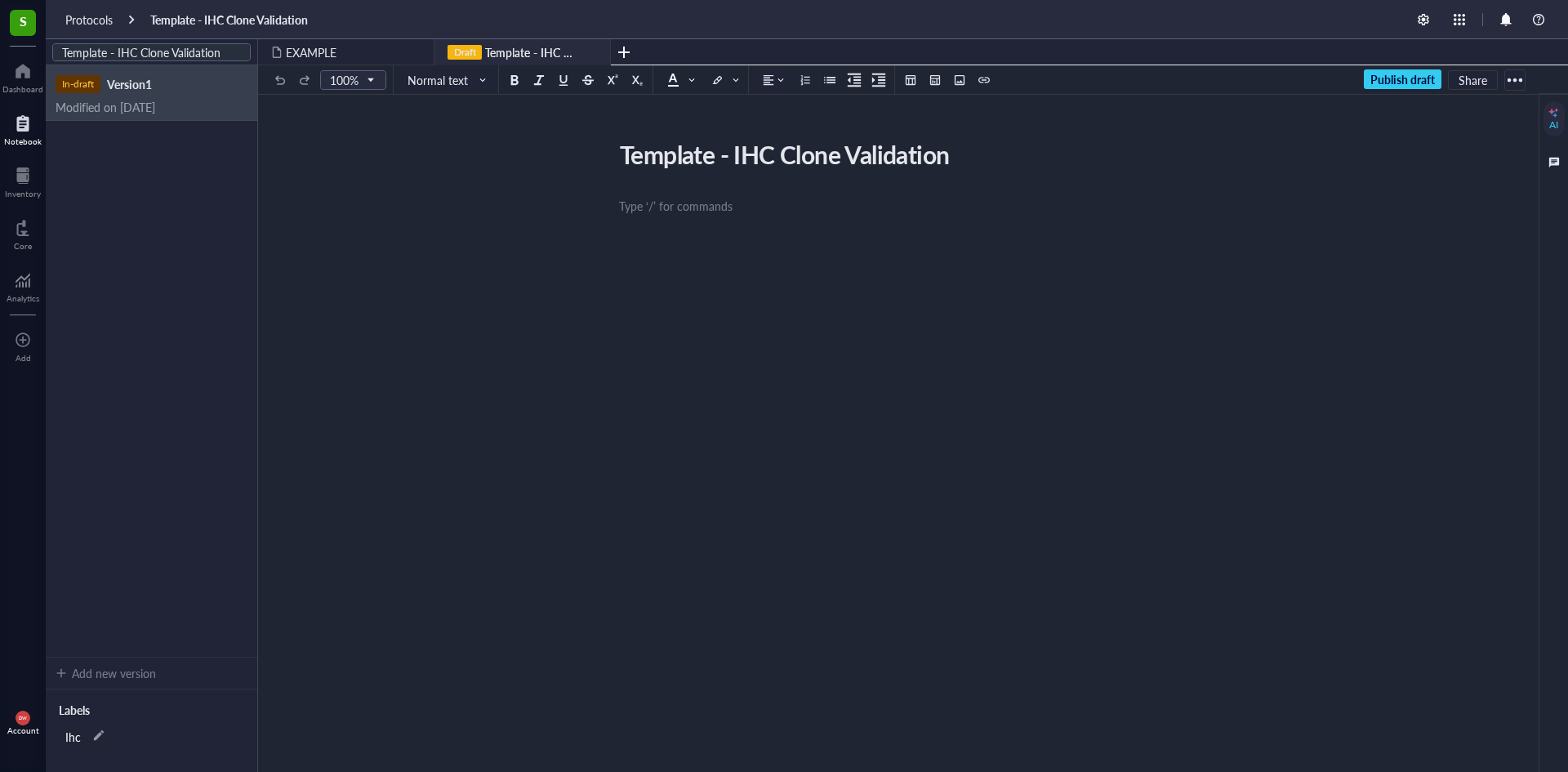
click at [759, 169] on div "Template - IHC Clone Validation" at bounding box center [904, 153] width 582 height 40
click at [596, 53] on span "close" at bounding box center [595, 52] width 9 height 9
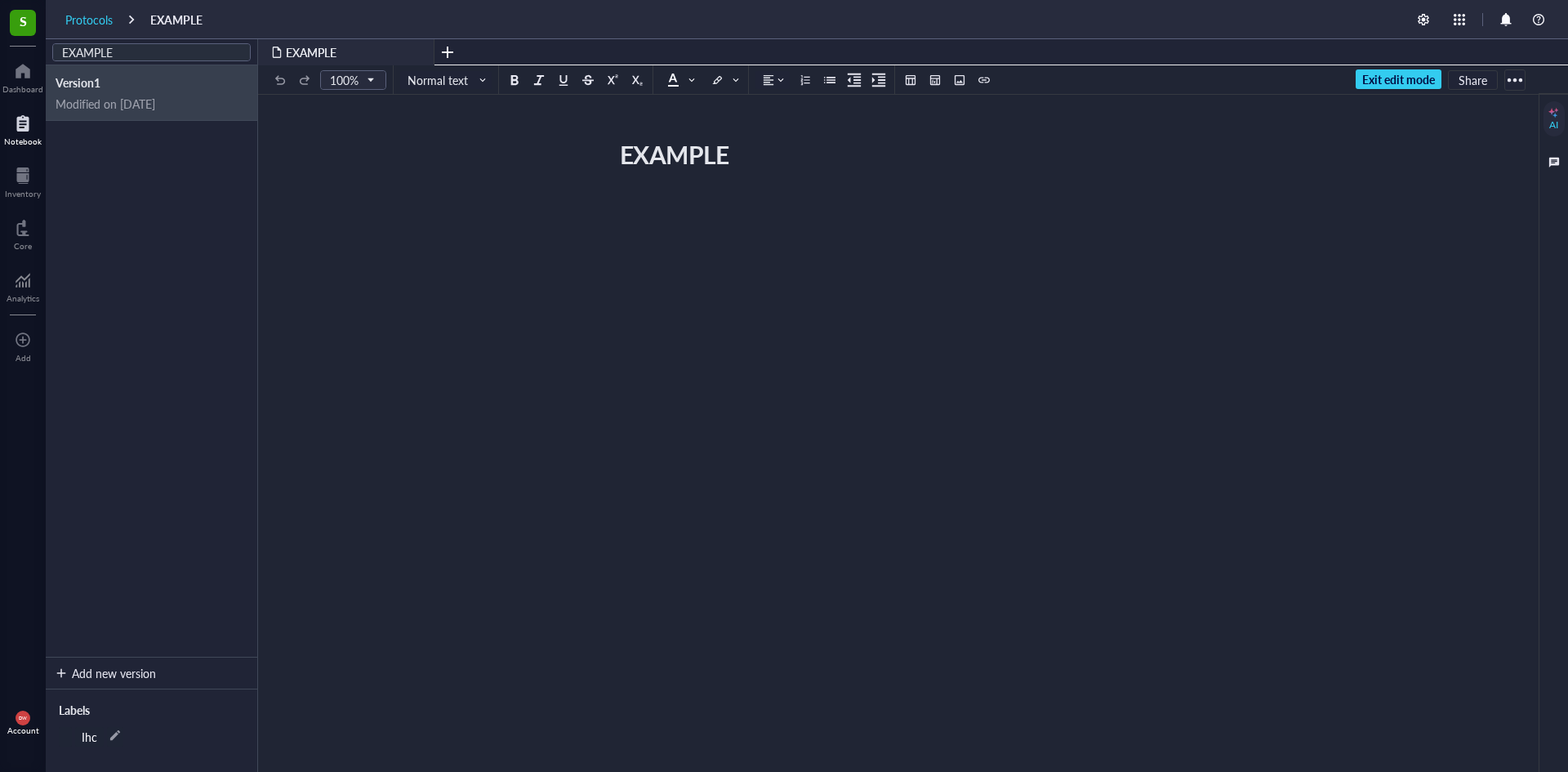
click at [91, 19] on div "Protocols" at bounding box center [89, 20] width 47 height 15
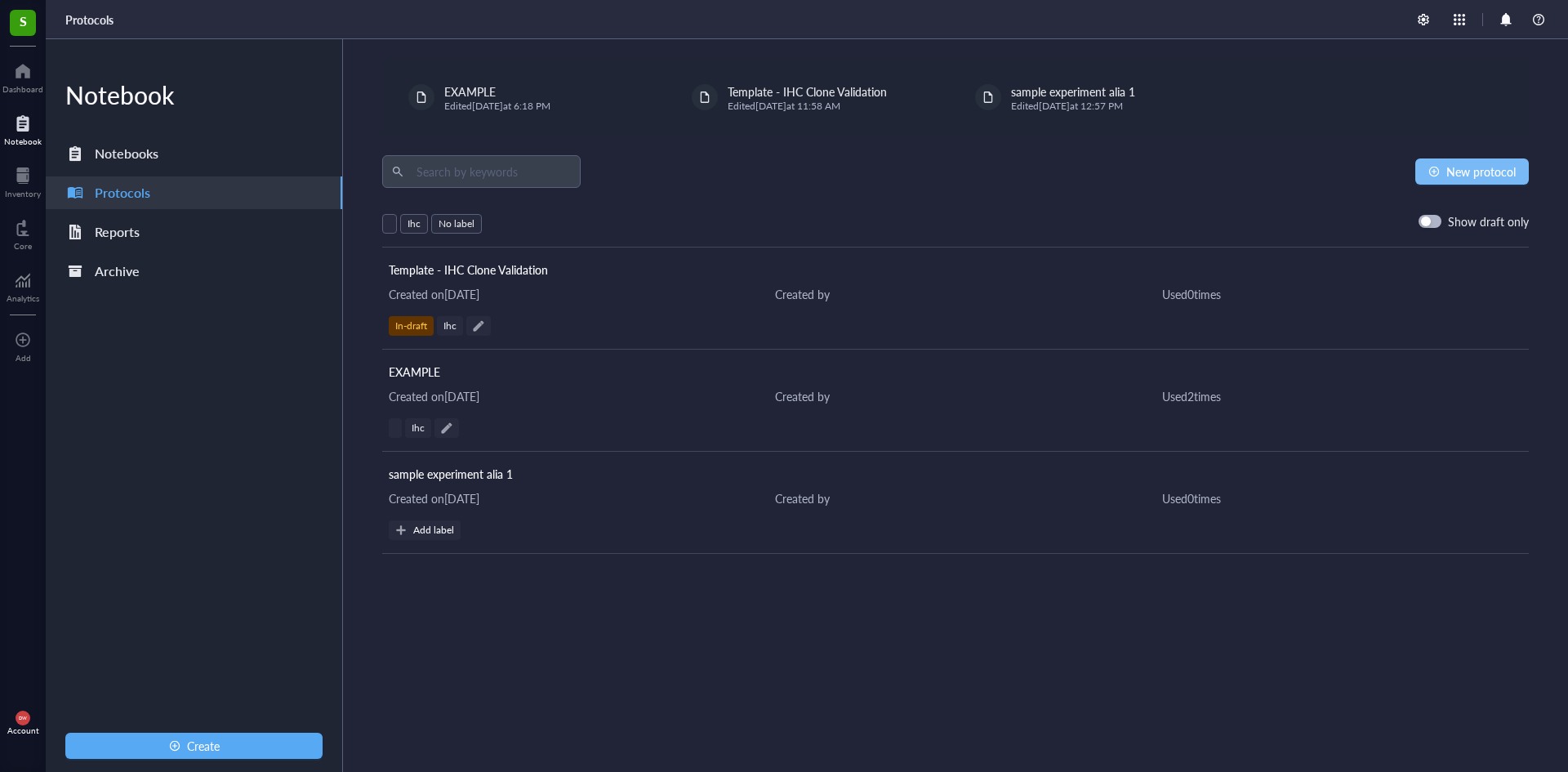
click at [1451, 178] on span "New protocol" at bounding box center [1481, 171] width 70 height 13
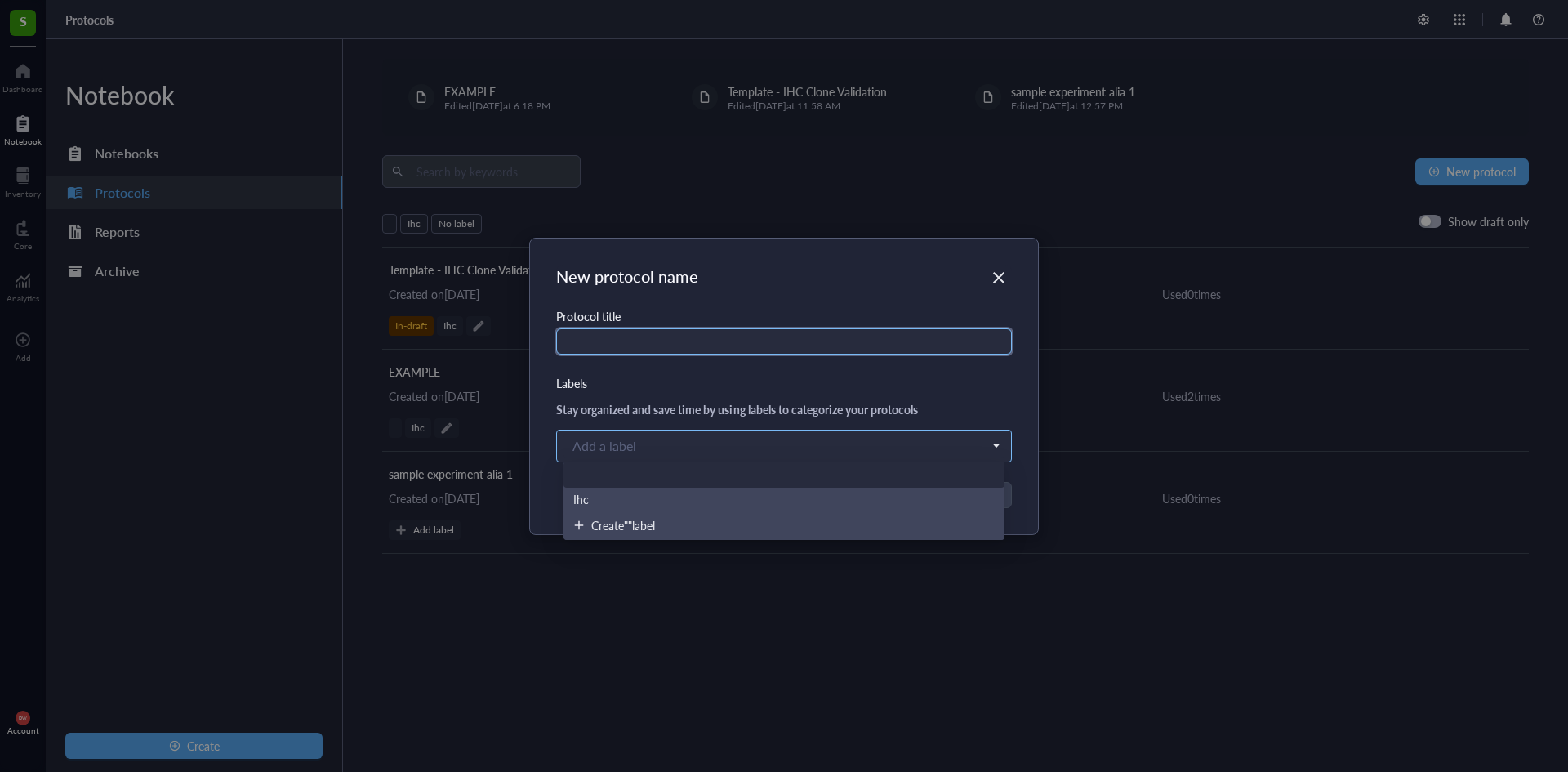
click at [767, 442] on div at bounding box center [775, 445] width 419 height 23
click at [709, 371] on div "Protocol title" at bounding box center [784, 340] width 456 height 67
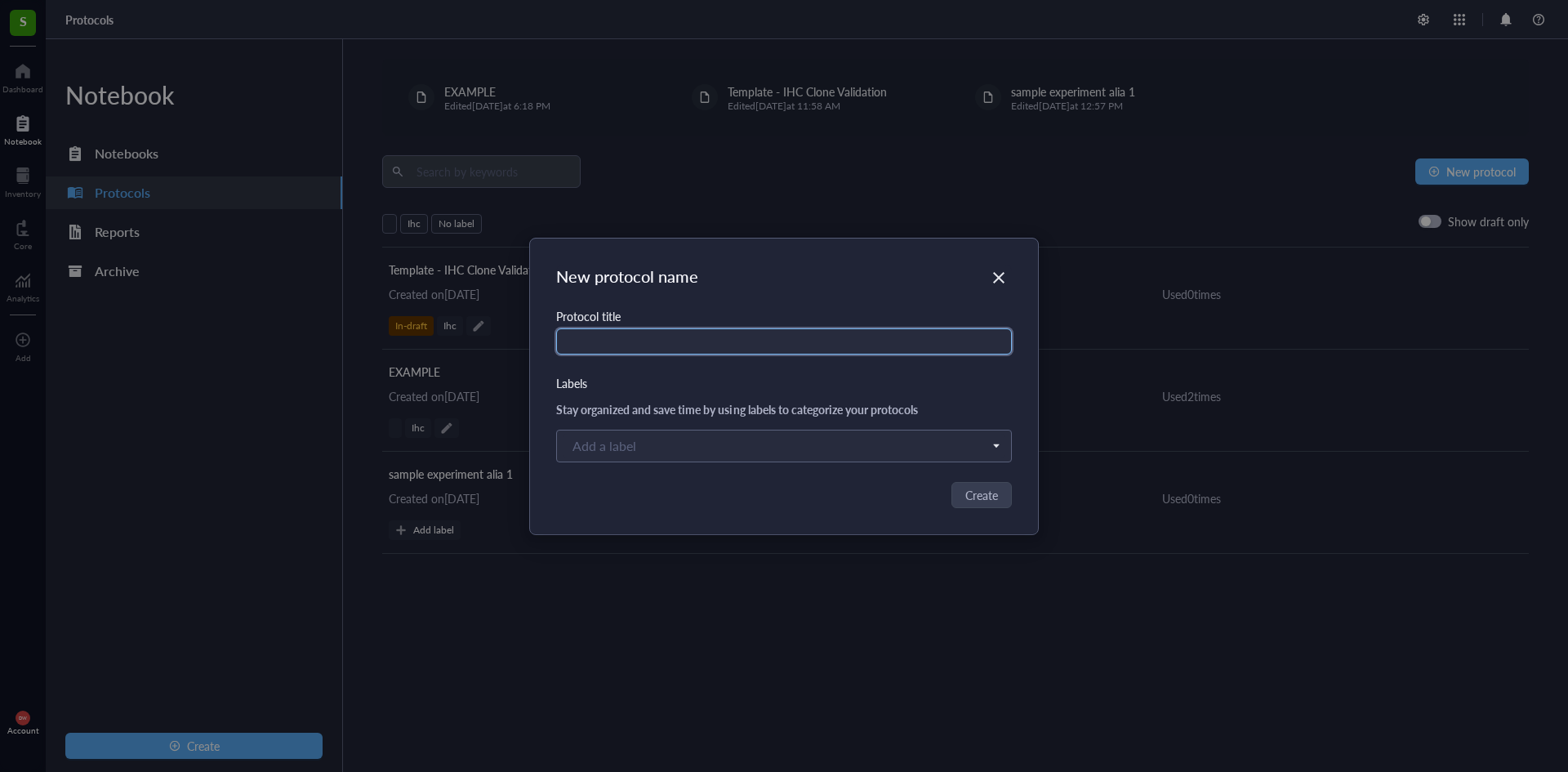
click at [666, 339] on input "text" at bounding box center [784, 342] width 456 height 26
type input "Project Submission Form - Template"
click at [990, 502] on span "Create" at bounding box center [982, 494] width 33 height 18
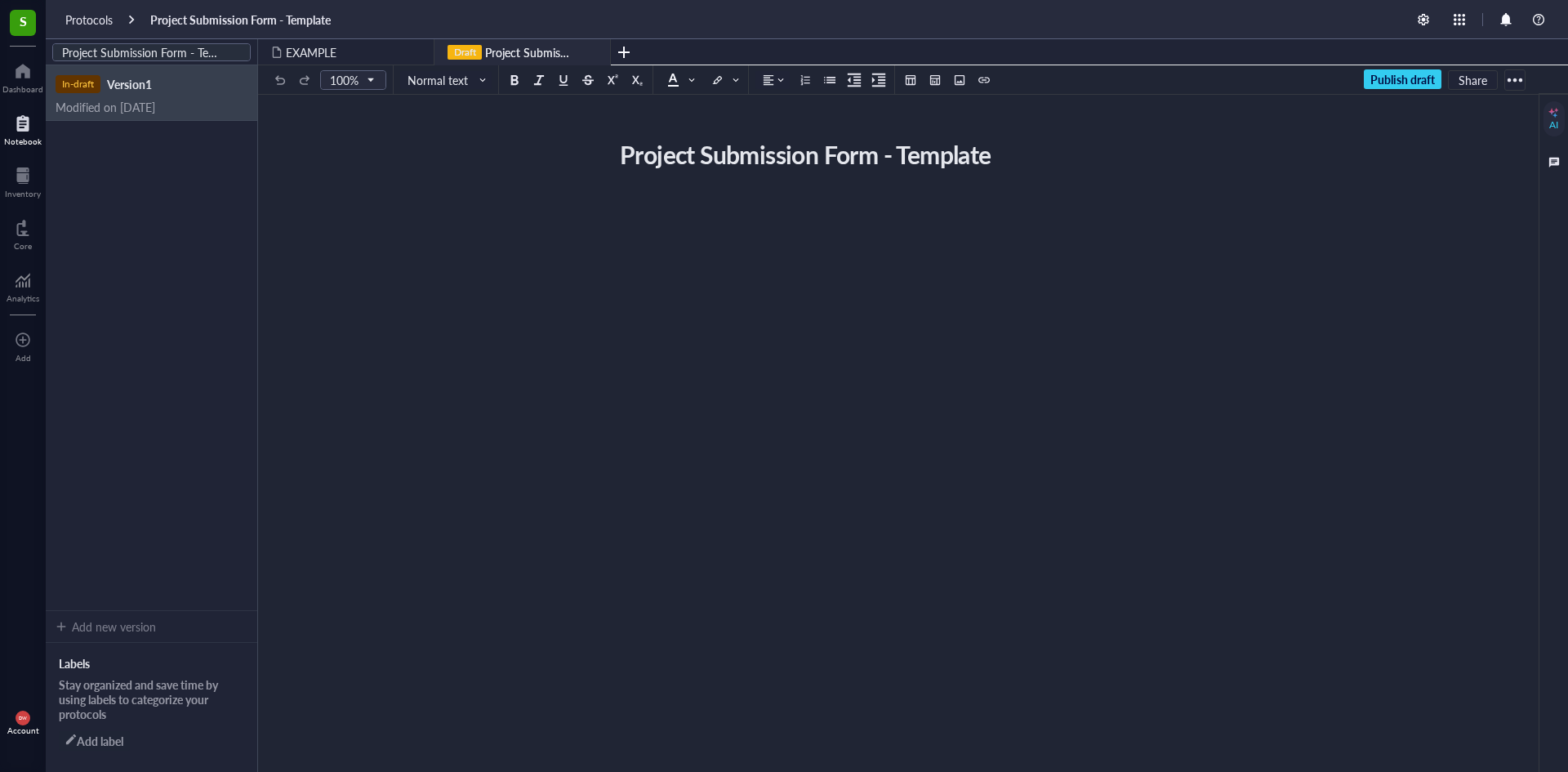
click at [638, 208] on div "﻿" at bounding box center [910, 205] width 582 height 16
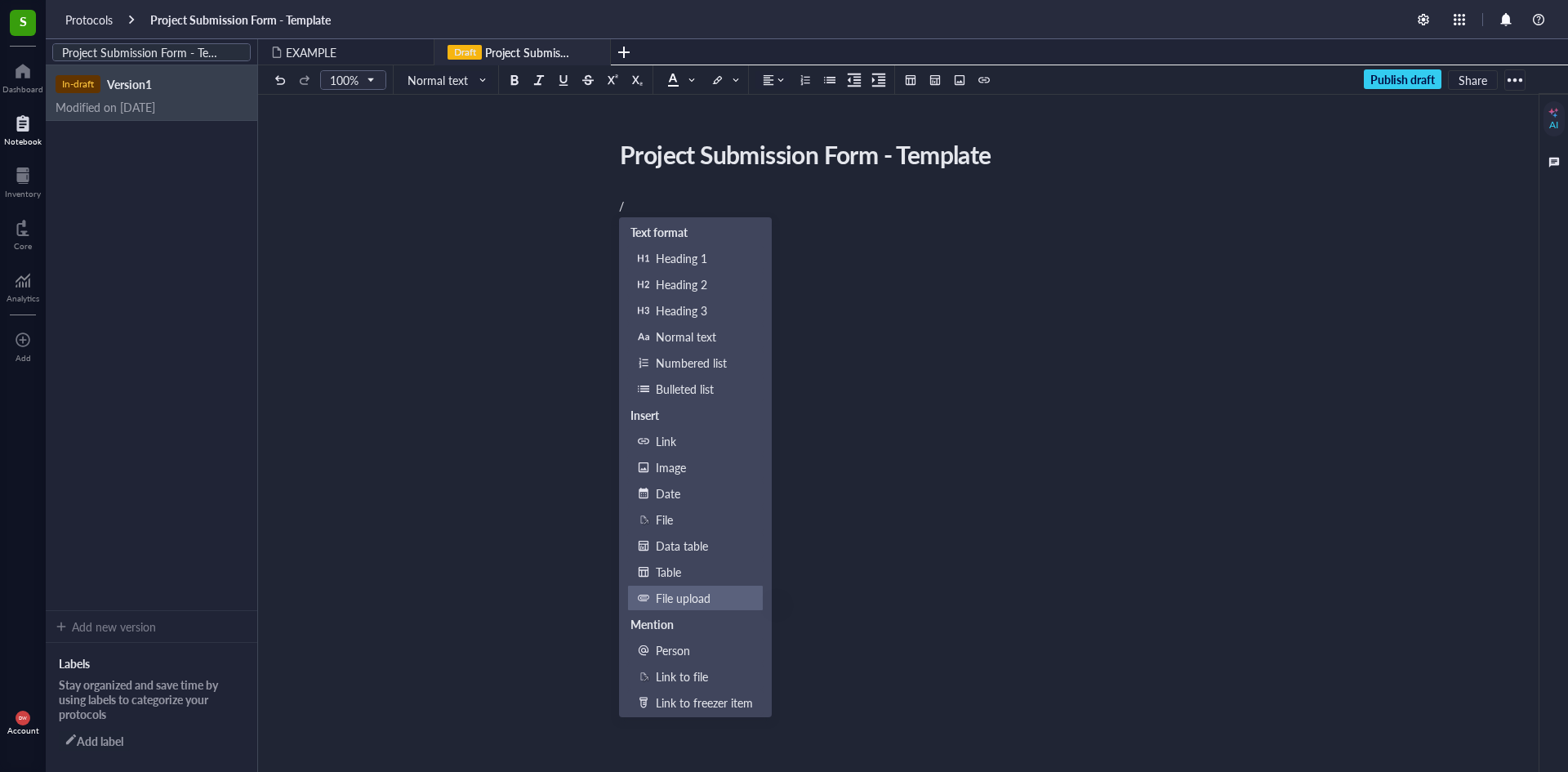
click at [700, 601] on div "File upload" at bounding box center [704, 597] width 97 height 18
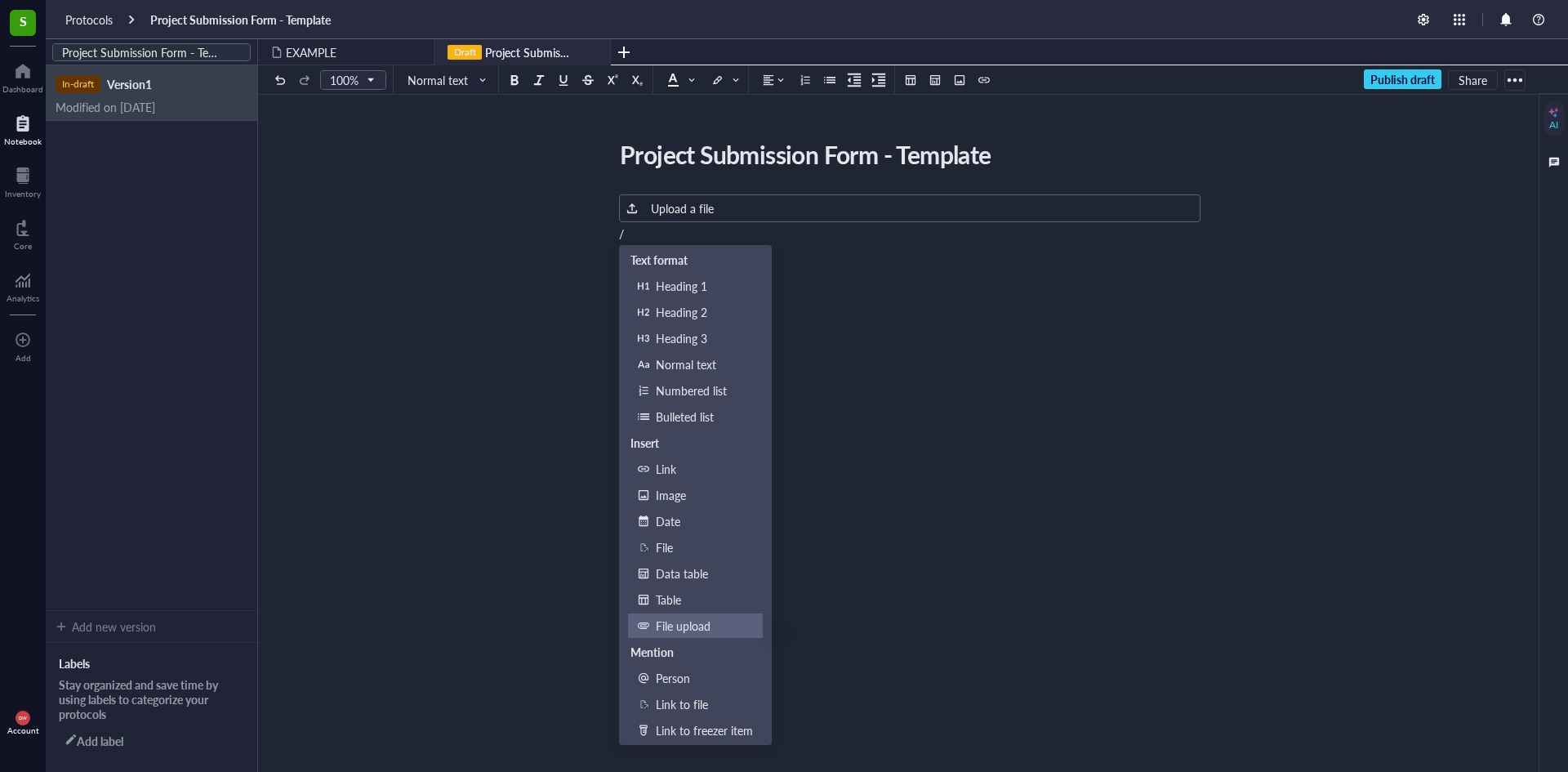
click at [686, 624] on div "File upload" at bounding box center [704, 625] width 97 height 18
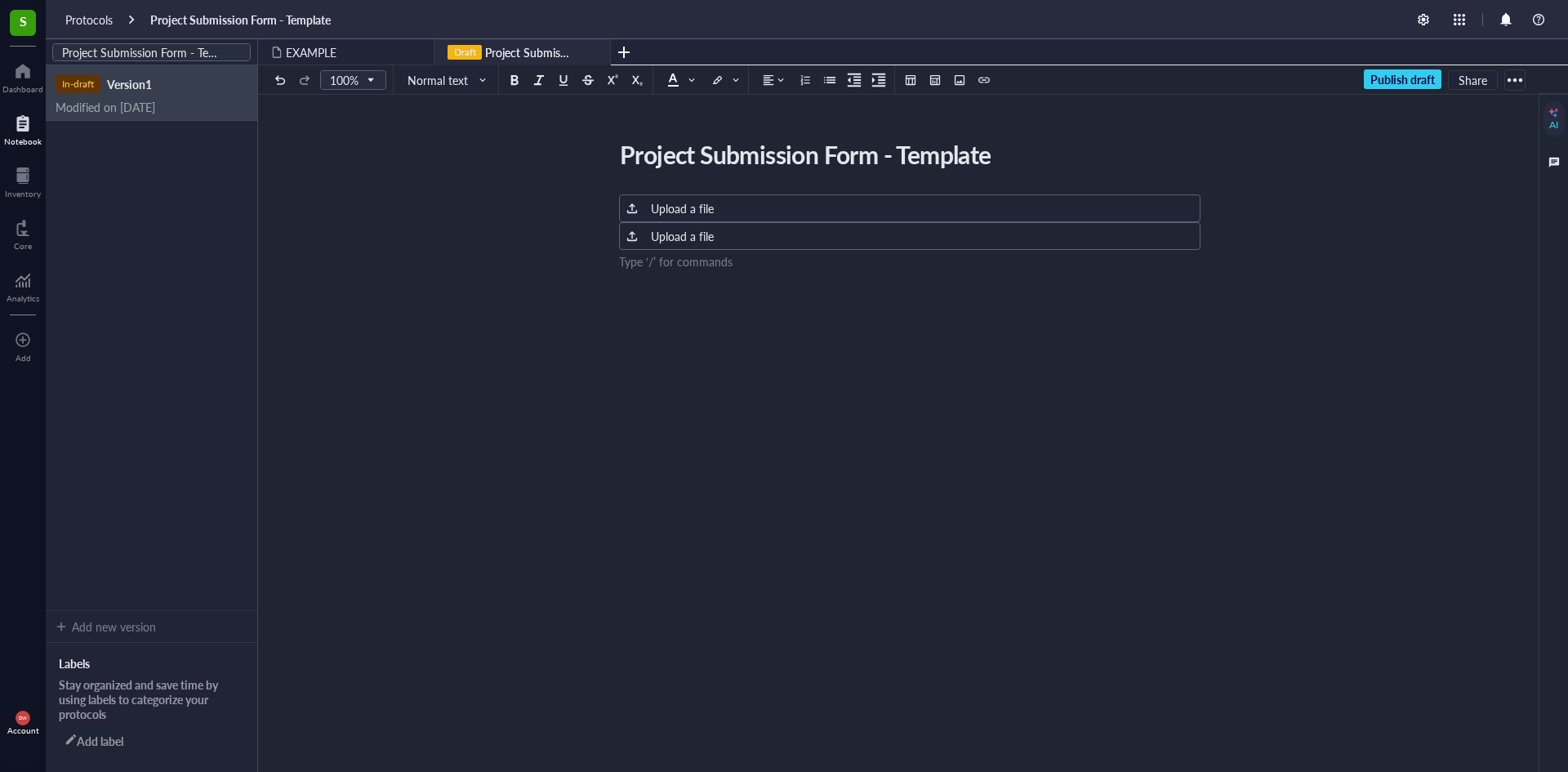
click at [625, 187] on div "Project Submission Form - Template Project Submission Form - Template ﻿ Upload …" at bounding box center [910, 350] width 1303 height 433
click at [639, 181] on div "Project Submission Form - Template Project Submission Form - Template ﻿ Upload …" at bounding box center [910, 350] width 1303 height 433
click at [959, 190] on div "Project Submission Form - Template Project Submission Form - Template ﻿ Upload …" at bounding box center [910, 350] width 1303 height 433
click at [990, 218] on div "﻿ Upload a file" at bounding box center [910, 207] width 582 height 27
click at [890, 280] on div "﻿ Upload a file ﻿ Upload a file ﻿" at bounding box center [910, 380] width 582 height 373
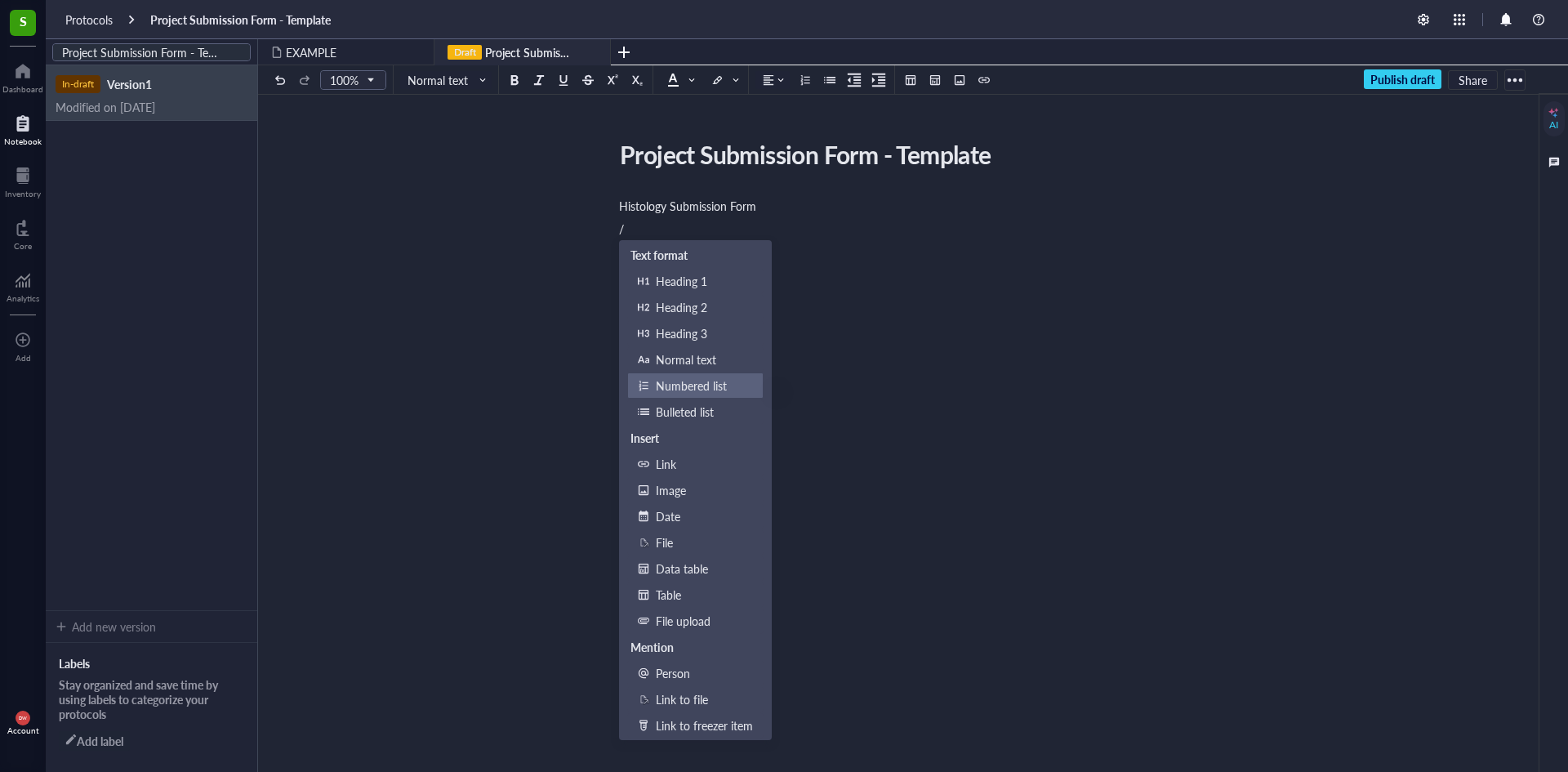
click at [736, 386] on div "Numbered list" at bounding box center [704, 385] width 97 height 18
click at [821, 249] on div "﻿" at bounding box center [910, 250] width 582 height 16
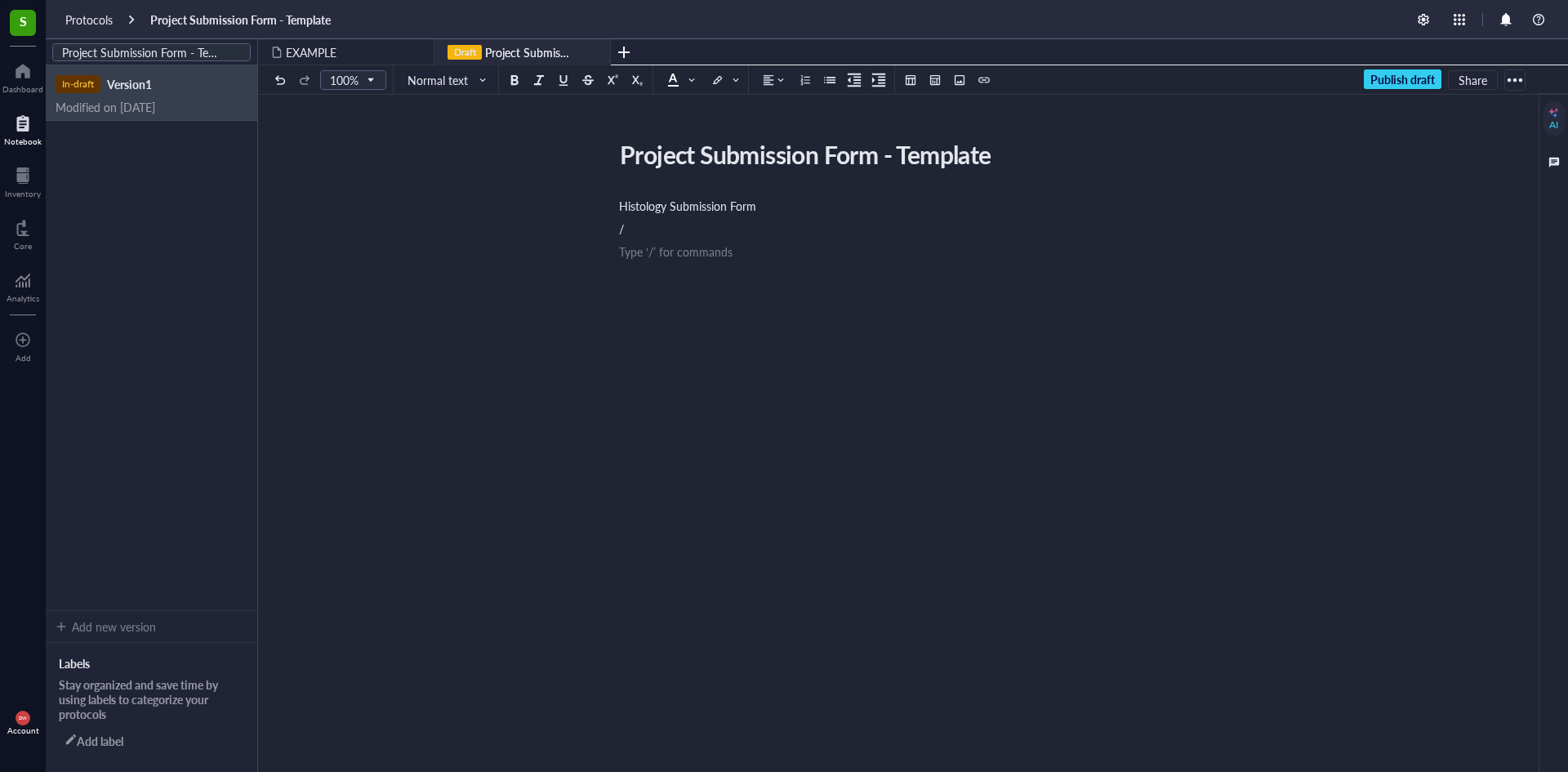
click at [647, 219] on div "Histology Submission Form / ﻿ Type ‘/’ for commands" at bounding box center [910, 375] width 582 height 362
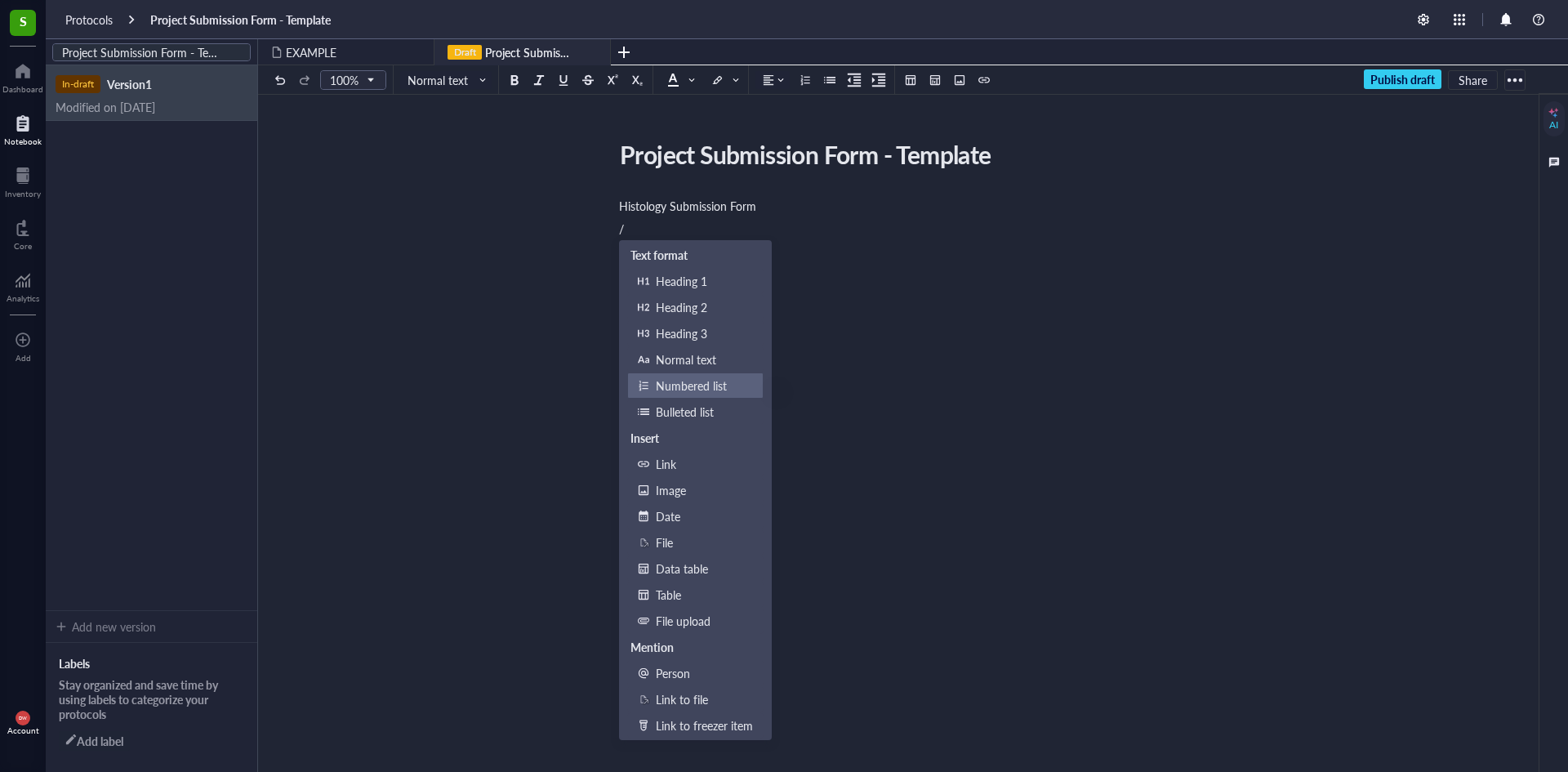
click at [695, 379] on div "Numbered list" at bounding box center [704, 385] width 97 height 18
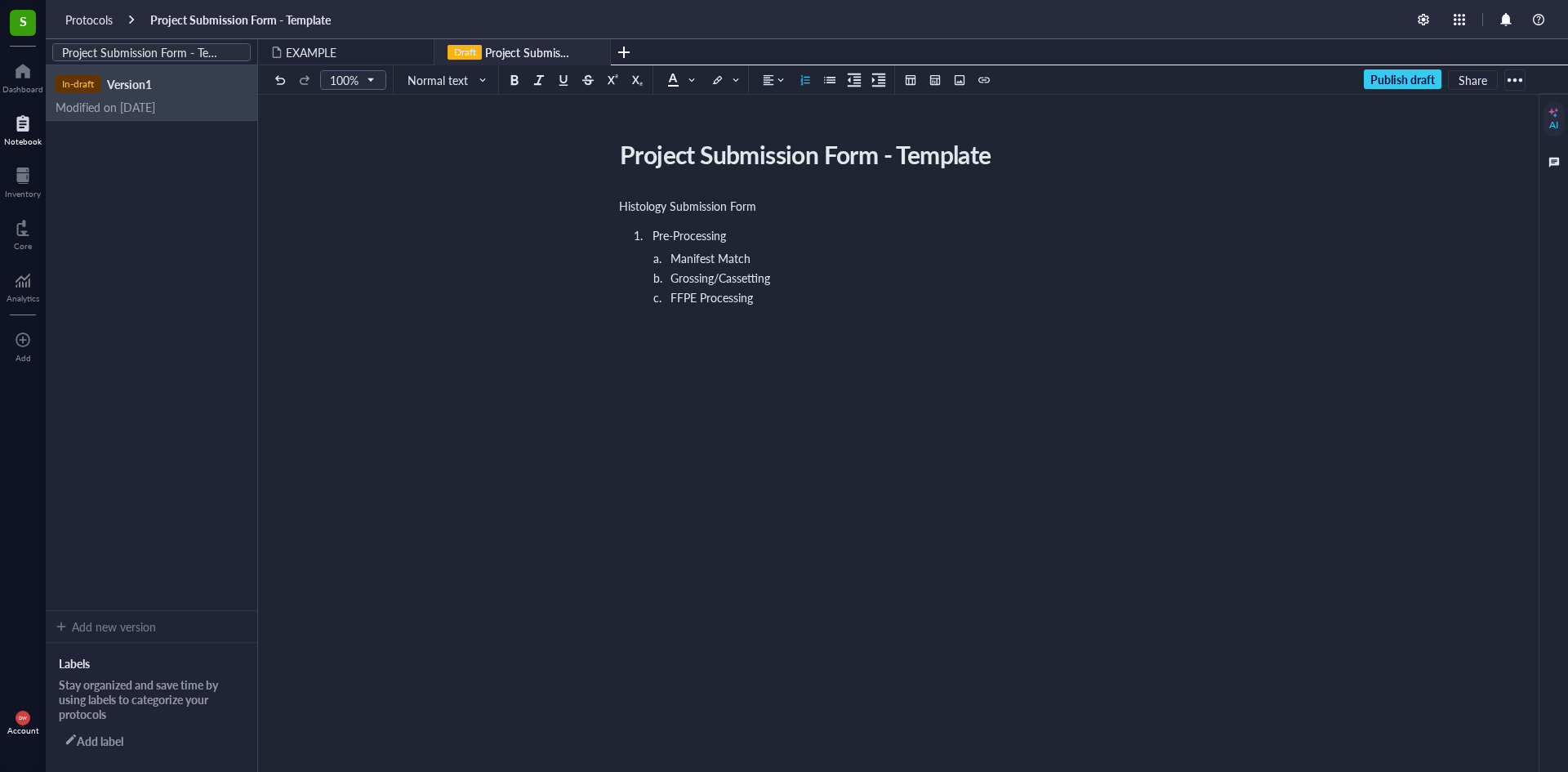
click at [745, 241] on li "Pre-Processing" at bounding box center [923, 234] width 555 height 16
click at [736, 314] on div "Histology Submission Form Pre-Processing Steps Manifest Match Grossing/Cassetti…" at bounding box center [910, 414] width 582 height 441
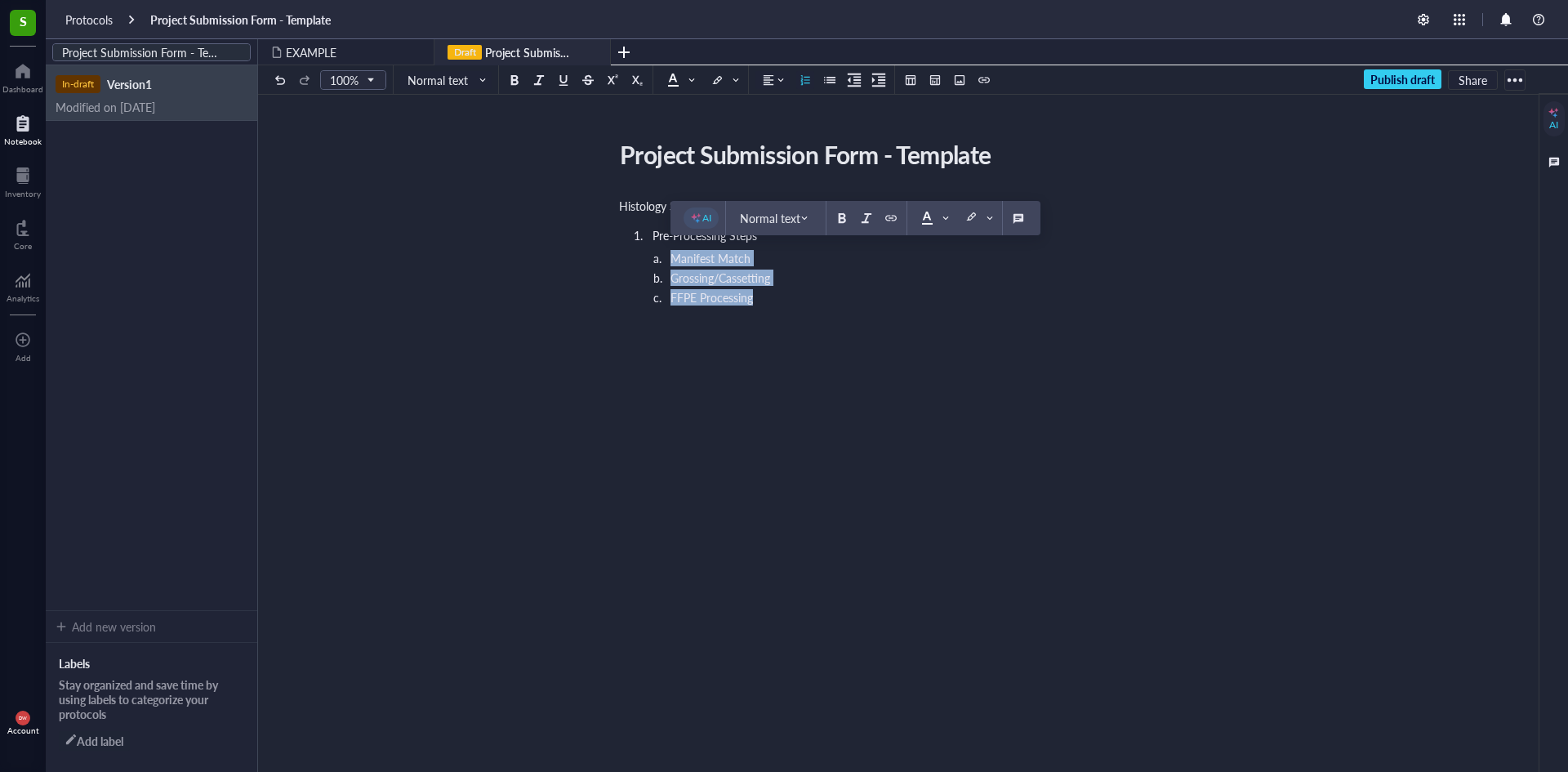
drag, startPoint x: 764, startPoint y: 306, endPoint x: 666, endPoint y: 262, distance: 107.4
click at [666, 262] on ol "Pre-Processing Steps Manifest Match Grossing/Cassetting FFPE Processing" at bounding box center [910, 268] width 582 height 88
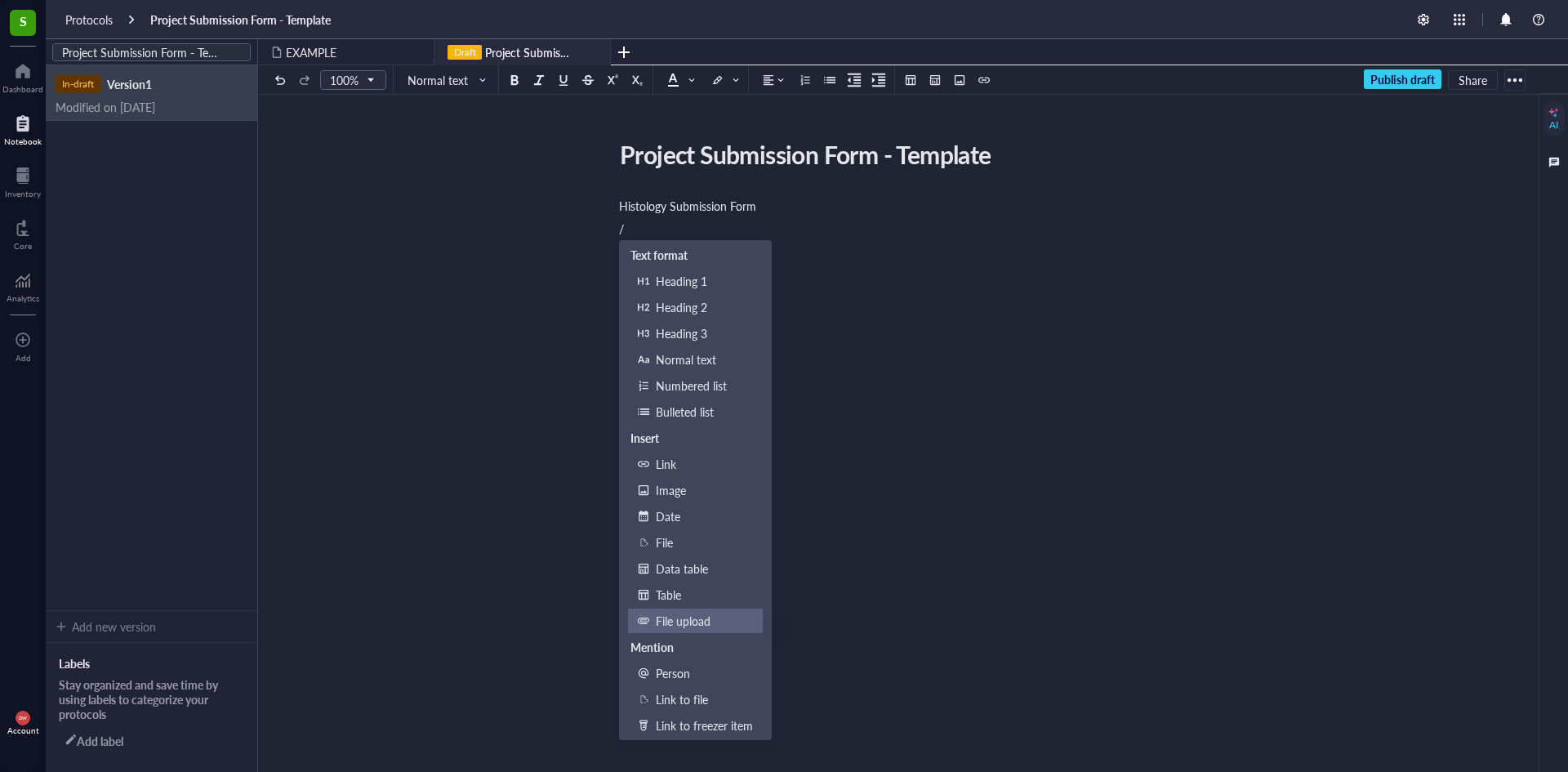
click at [686, 625] on div "File upload" at bounding box center [704, 620] width 97 height 18
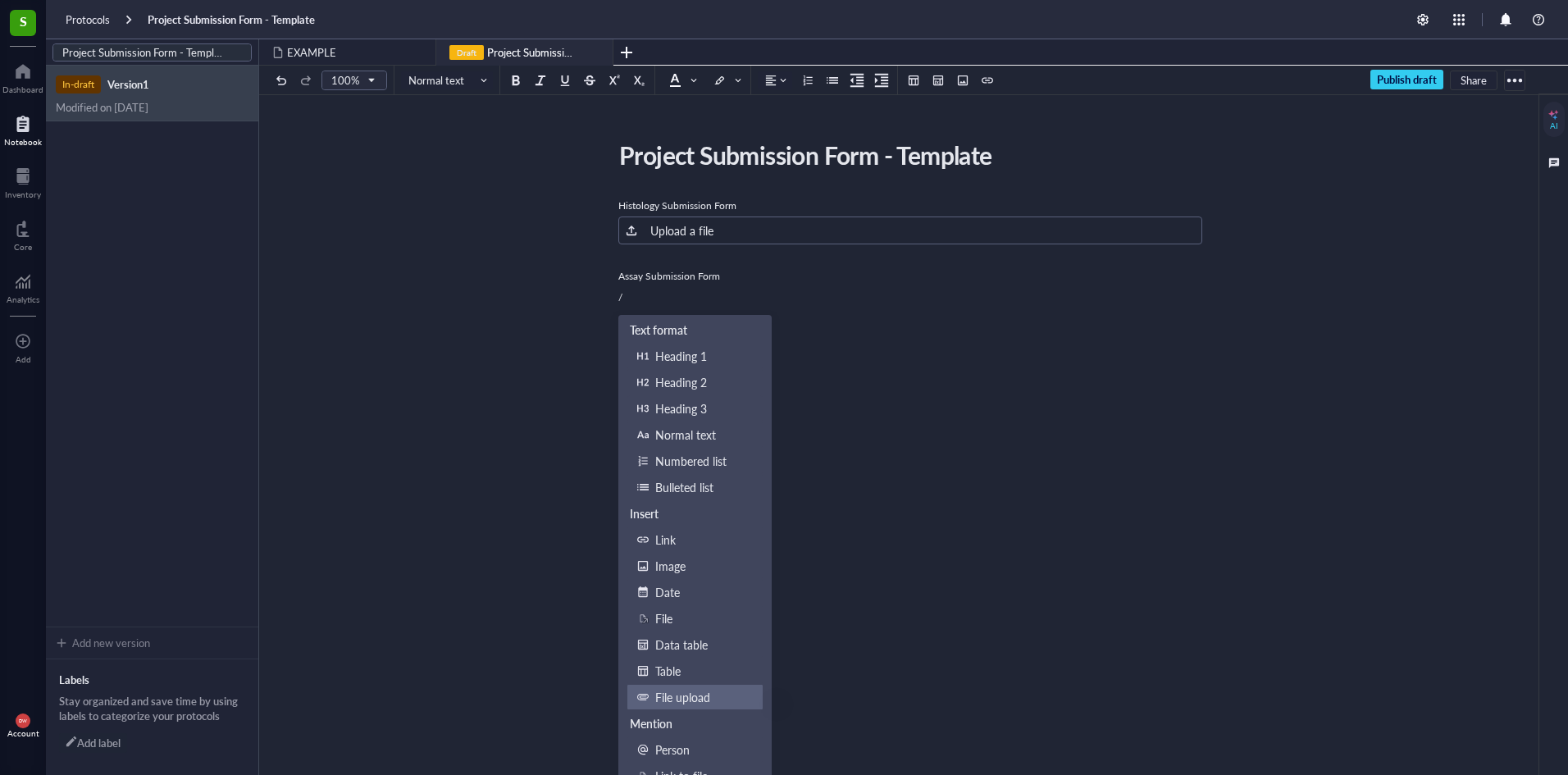
click at [678, 702] on div "File upload" at bounding box center [704, 697] width 97 height 18
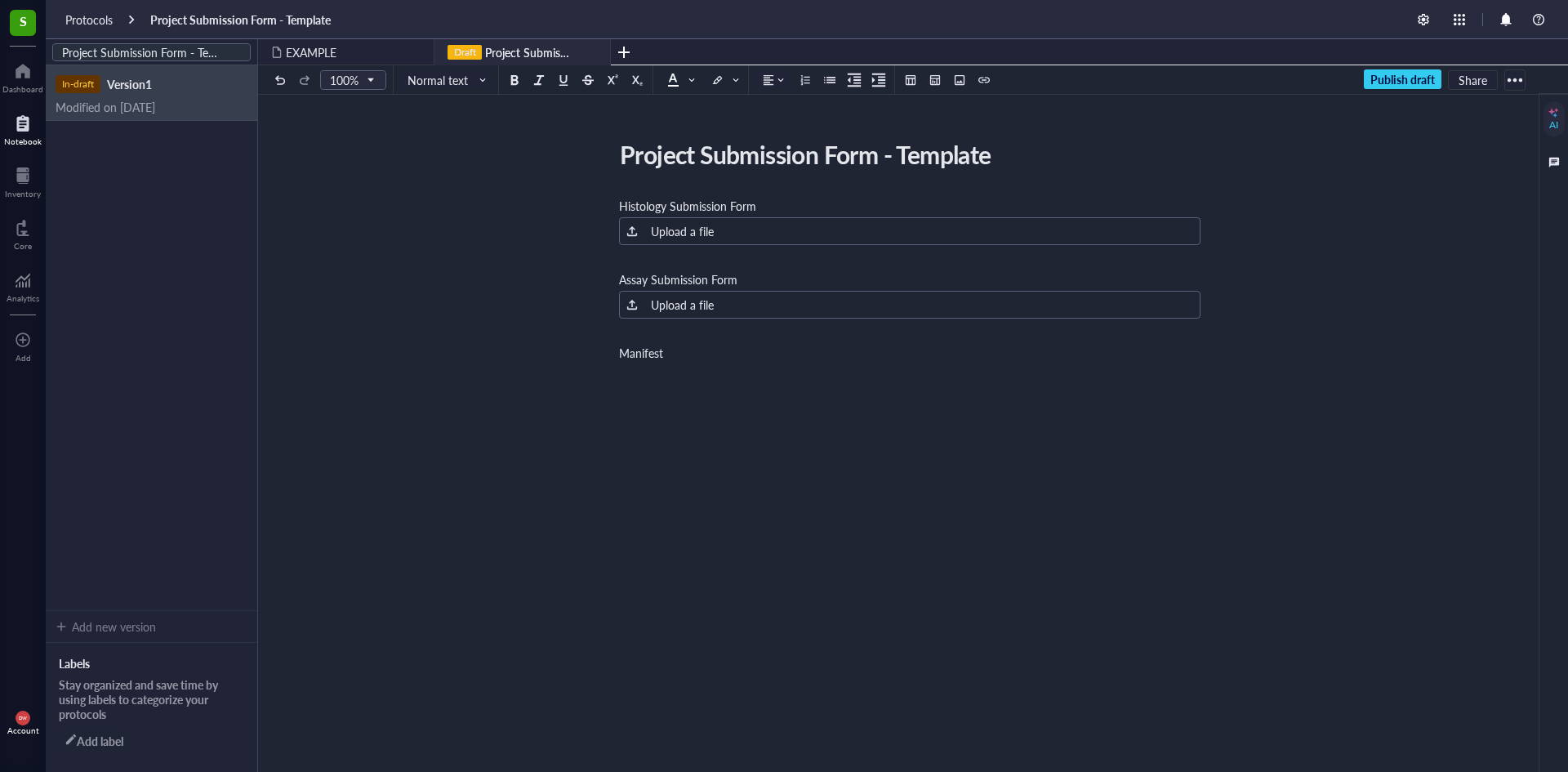
click at [644, 186] on div "Project Submission Form - Template Project Submission Form - Template Histology…" at bounding box center [910, 407] width 1303 height 547
click at [622, 199] on span "Histology Submission Form" at bounding box center [687, 205] width 137 height 16
click at [643, 213] on div "﻿" at bounding box center [910, 205] width 582 height 16
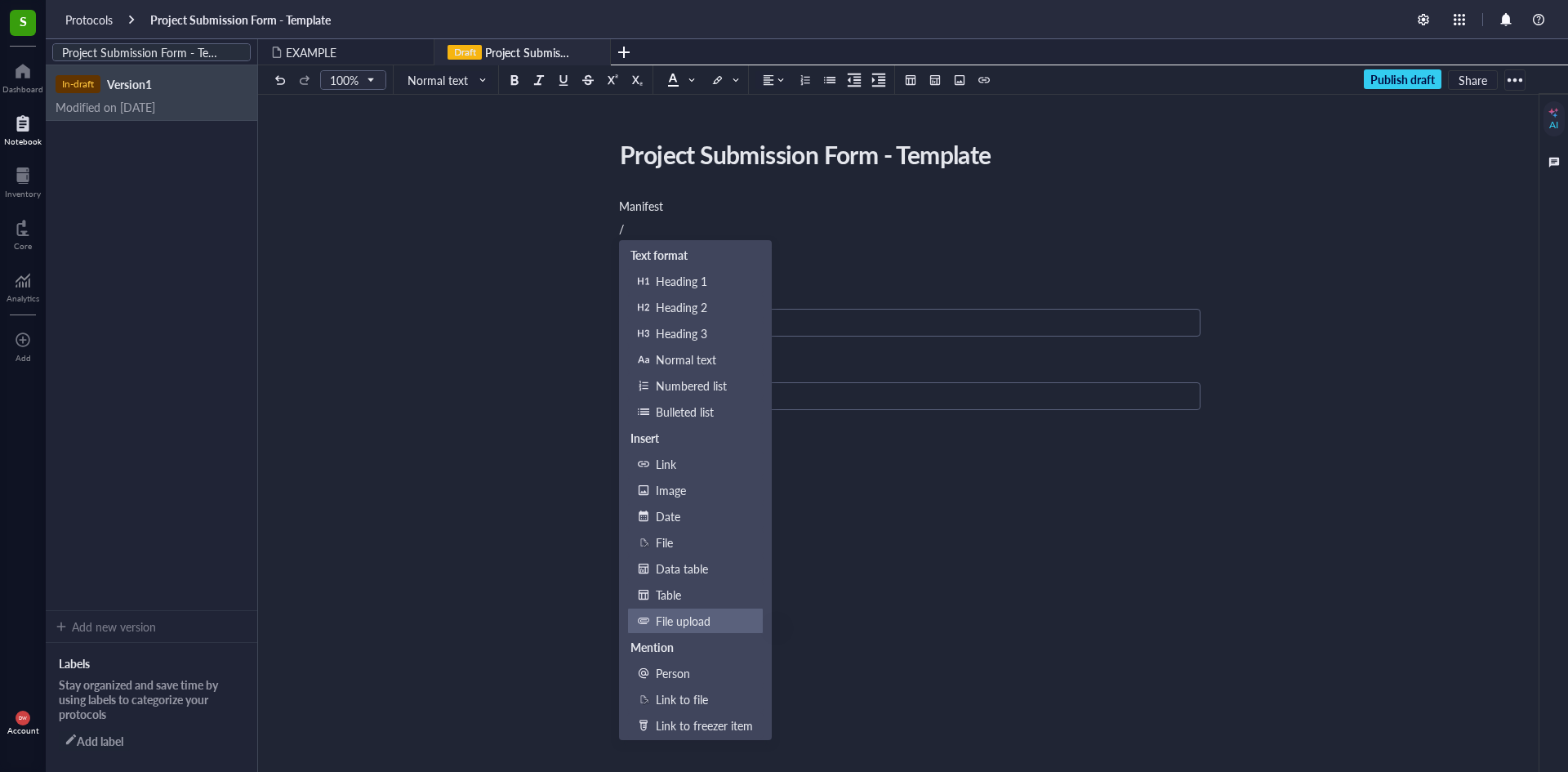
click at [700, 626] on div "File upload" at bounding box center [704, 620] width 97 height 18
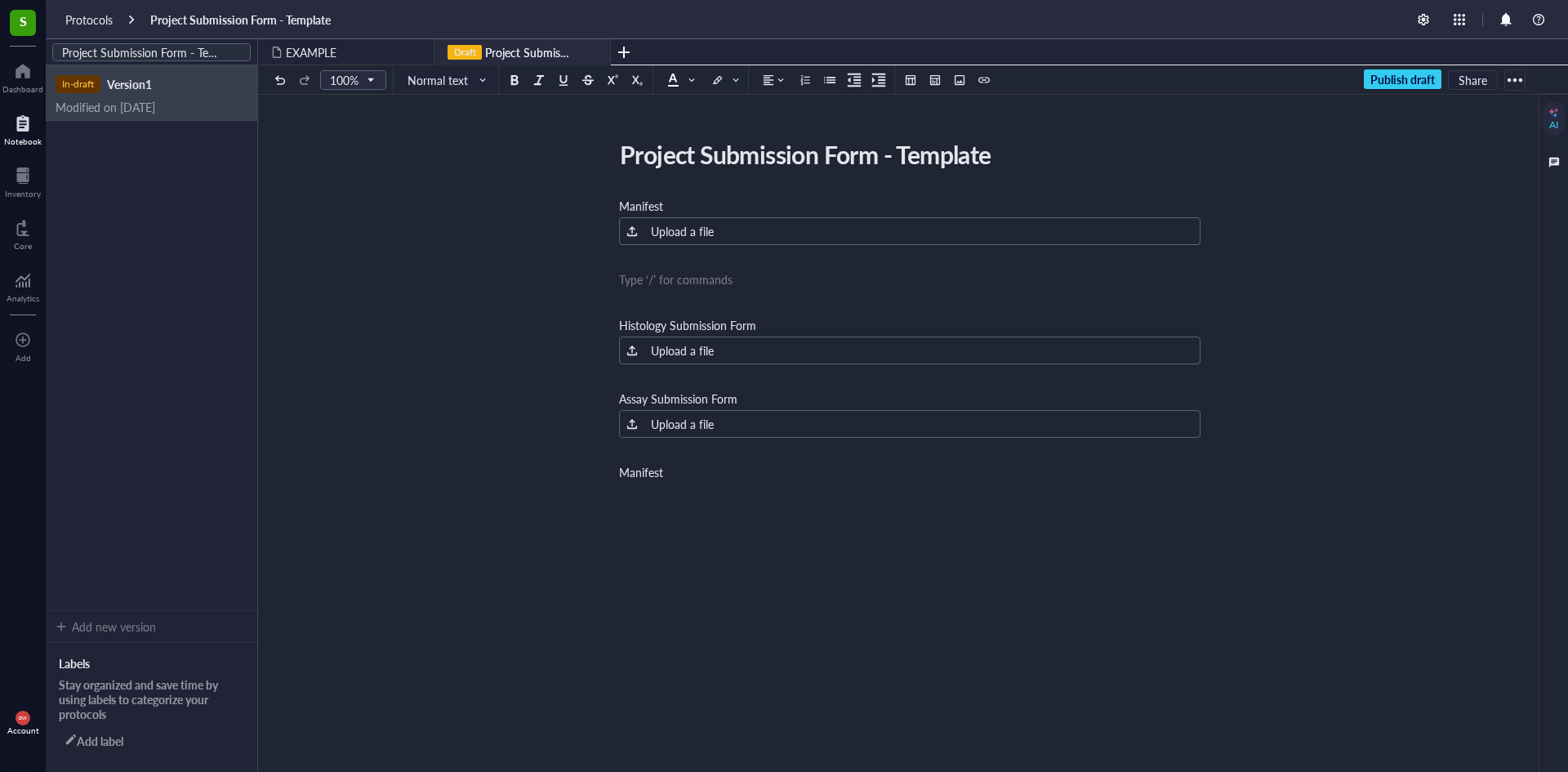
click at [657, 281] on div "﻿ Type ‘/’ for commands" at bounding box center [910, 279] width 582 height 16
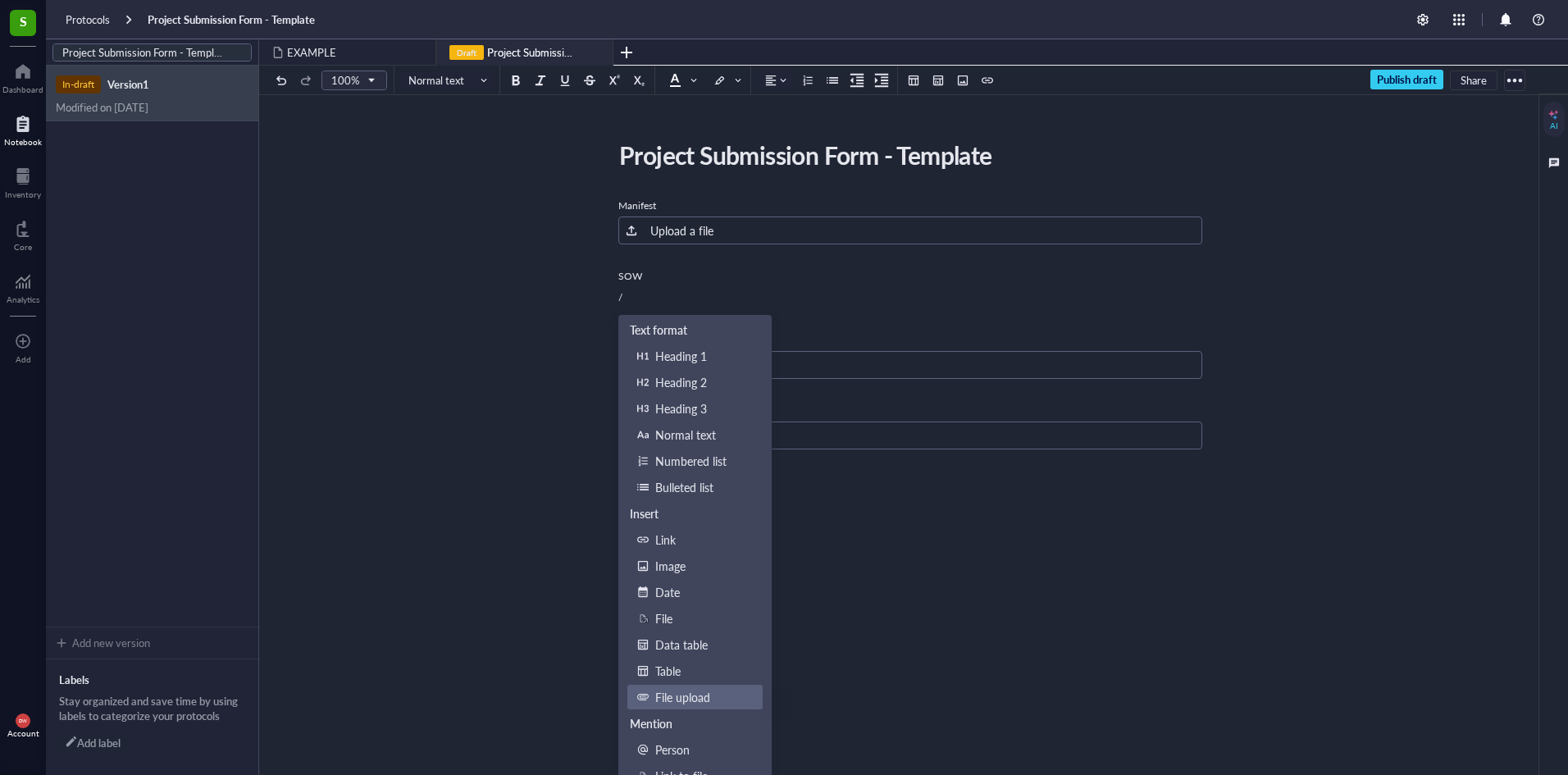
click at [680, 692] on div "File upload" at bounding box center [704, 697] width 97 height 18
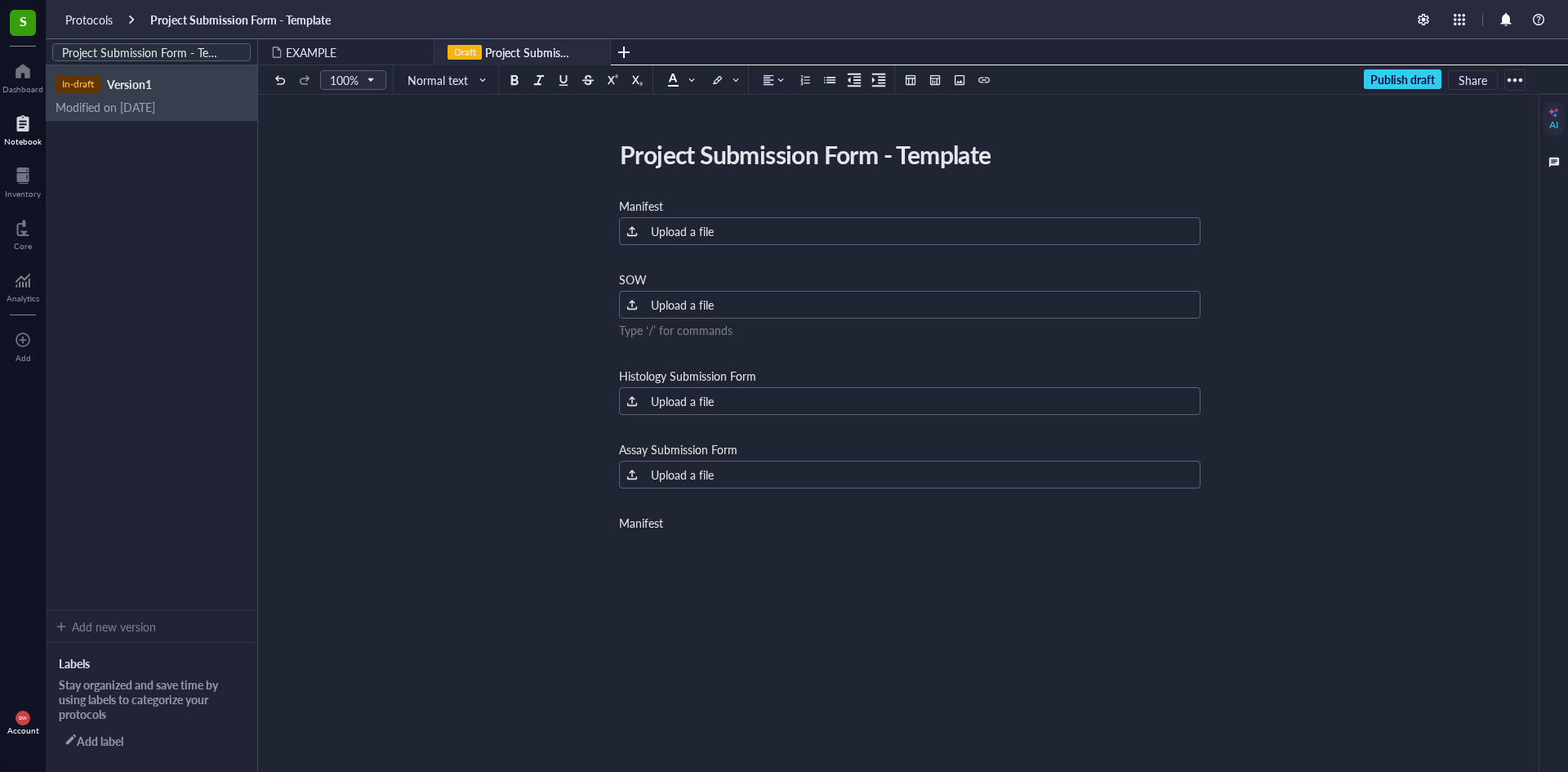
click at [659, 343] on div "Manifest ﻿ Upload a file ﻿ SOW ﻿ Upload a file ﻿ Type ‘/’ for commands ﻿ Histol…" at bounding box center [910, 522] width 582 height 656
click at [664, 519] on div "﻿ Type ‘/’ for commands" at bounding box center [910, 522] width 582 height 16
click at [686, 512] on div "Manifest ﻿ Upload a file ﻿ SOW ﻿ Upload a file ﻿ Histology Submission Form ﻿ Up…" at bounding box center [910, 510] width 582 height 634
click at [702, 508] on div "Manifest ﻿ Upload a file ﻿ SOW ﻿ Upload a file ﻿ Histology Submission Form ﻿ Up…" at bounding box center [910, 510] width 582 height 634
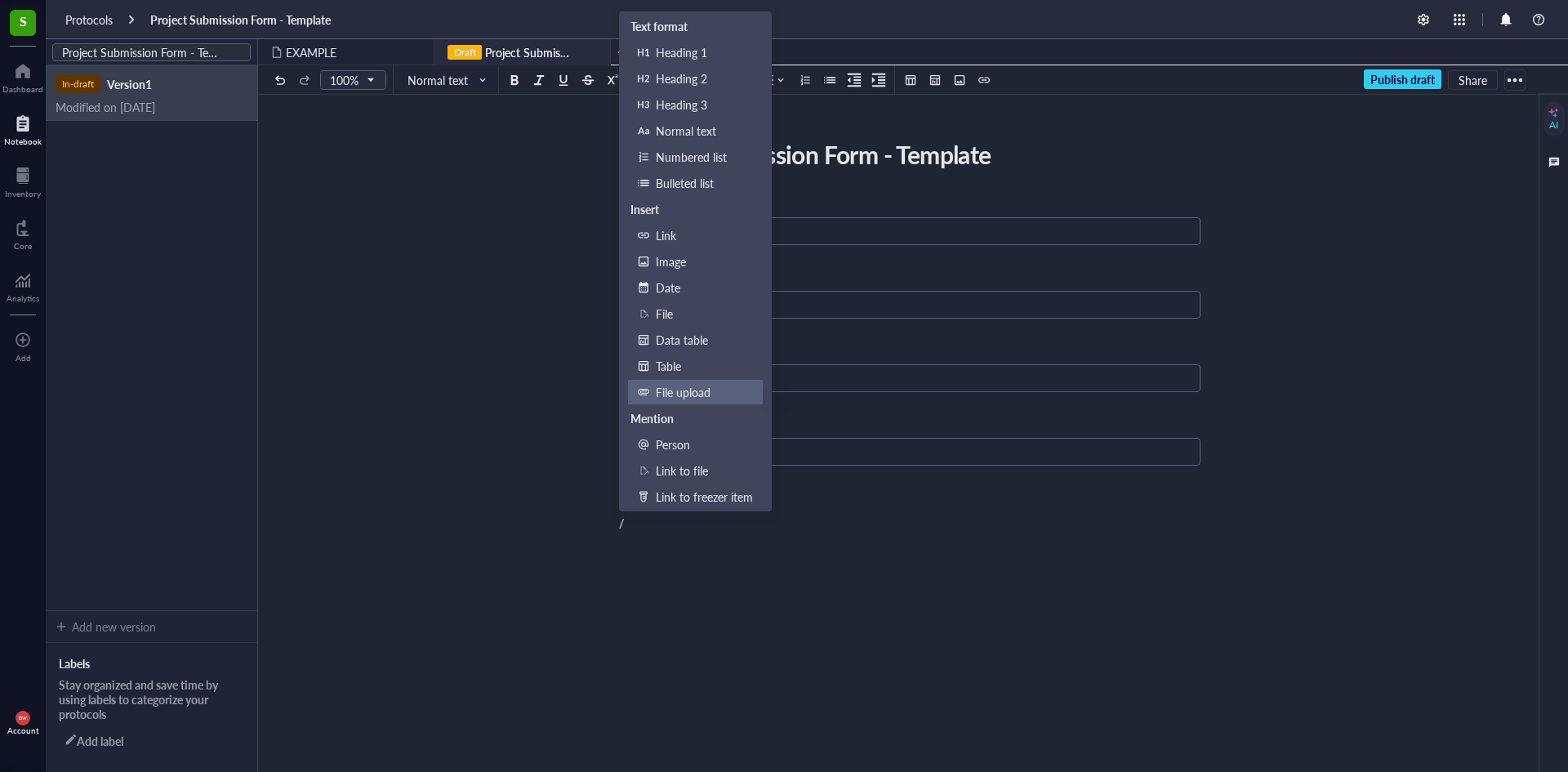
click at [695, 397] on div "File upload" at bounding box center [704, 392] width 97 height 18
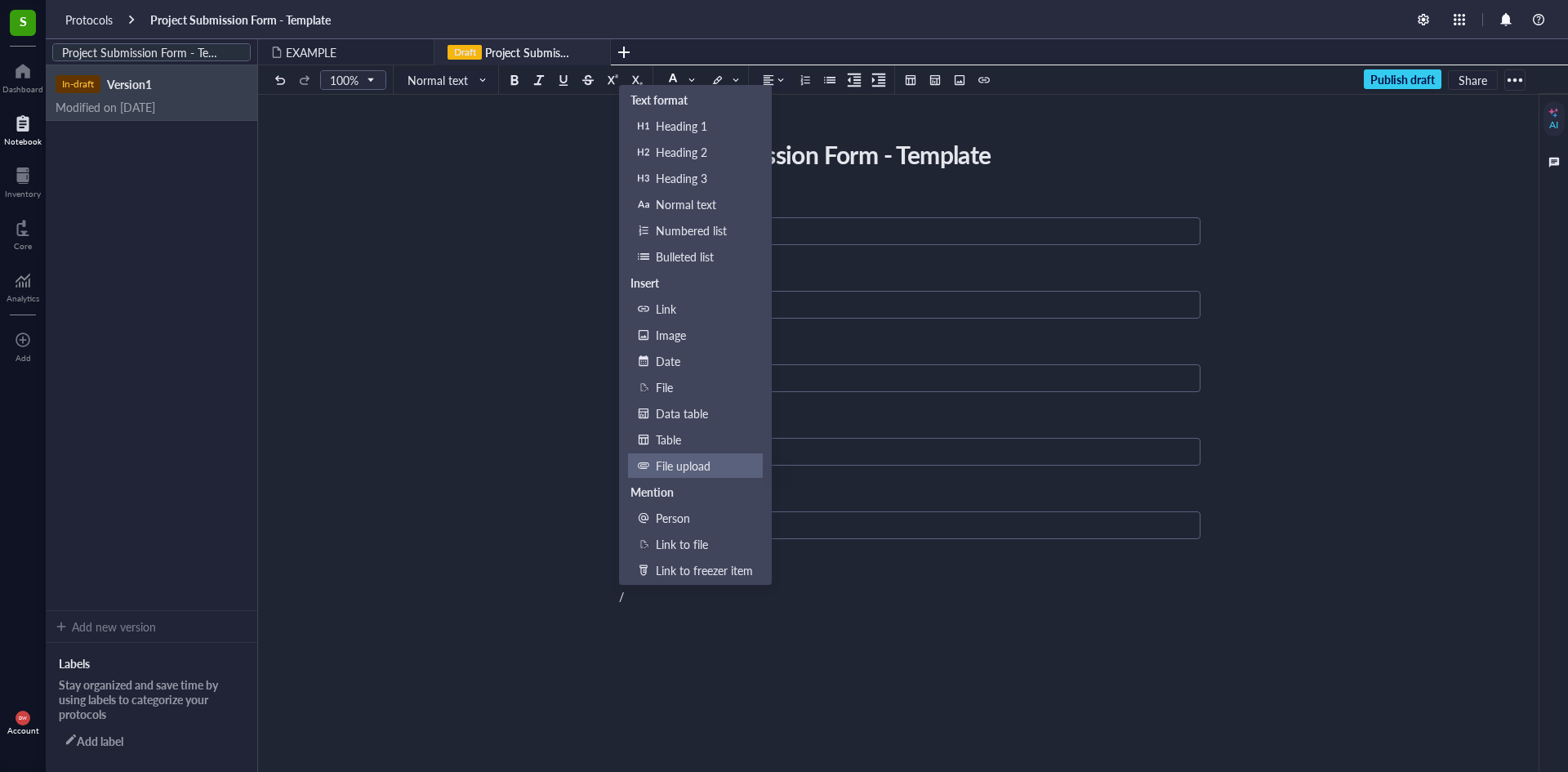
click at [696, 471] on div "File upload" at bounding box center [704, 465] width 97 height 18
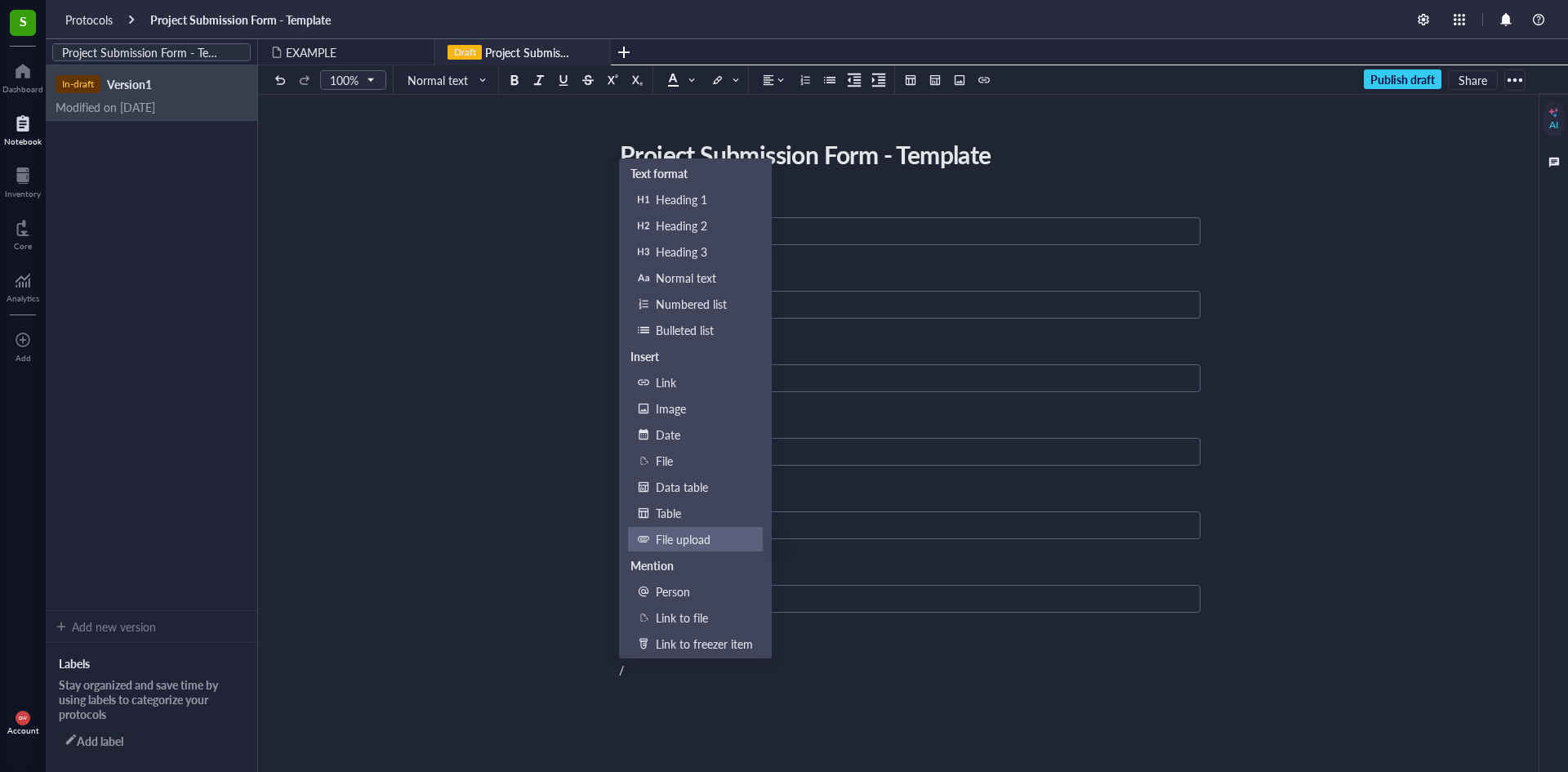
click at [719, 539] on div "File upload" at bounding box center [704, 539] width 97 height 18
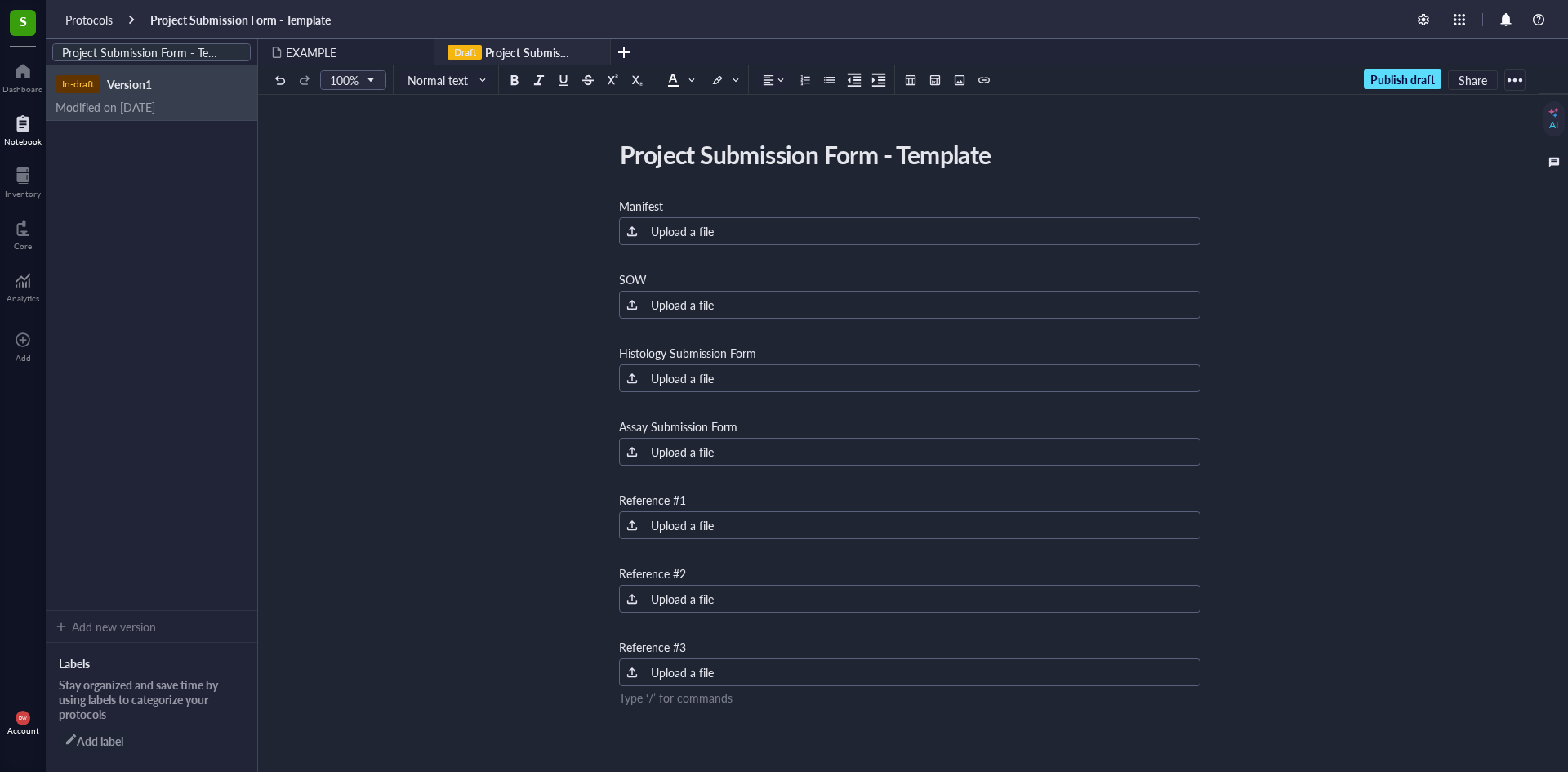
click at [1397, 81] on span "Publish draft" at bounding box center [1403, 79] width 65 height 15
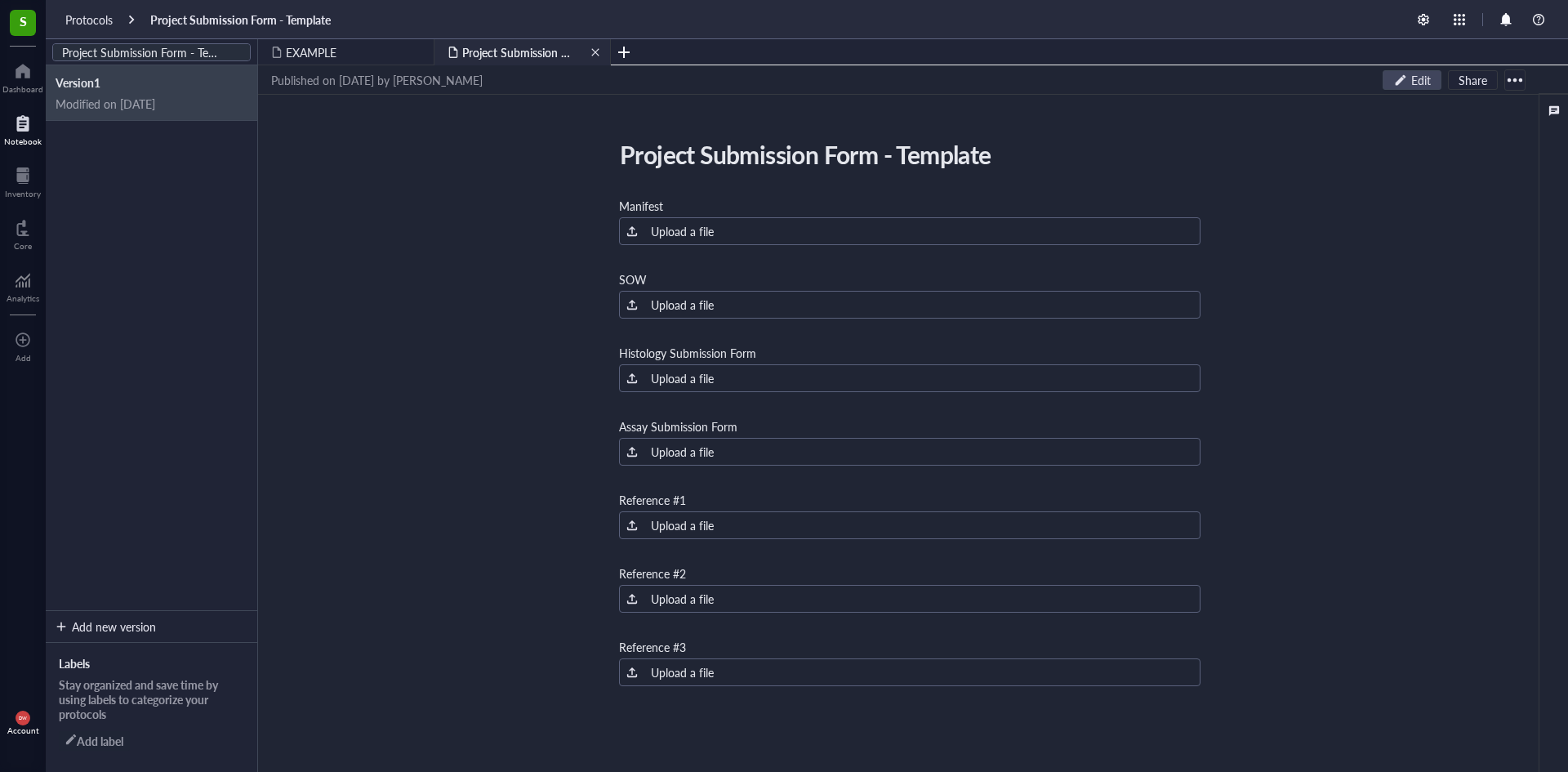
click at [595, 54] on span "close" at bounding box center [595, 52] width 9 height 9
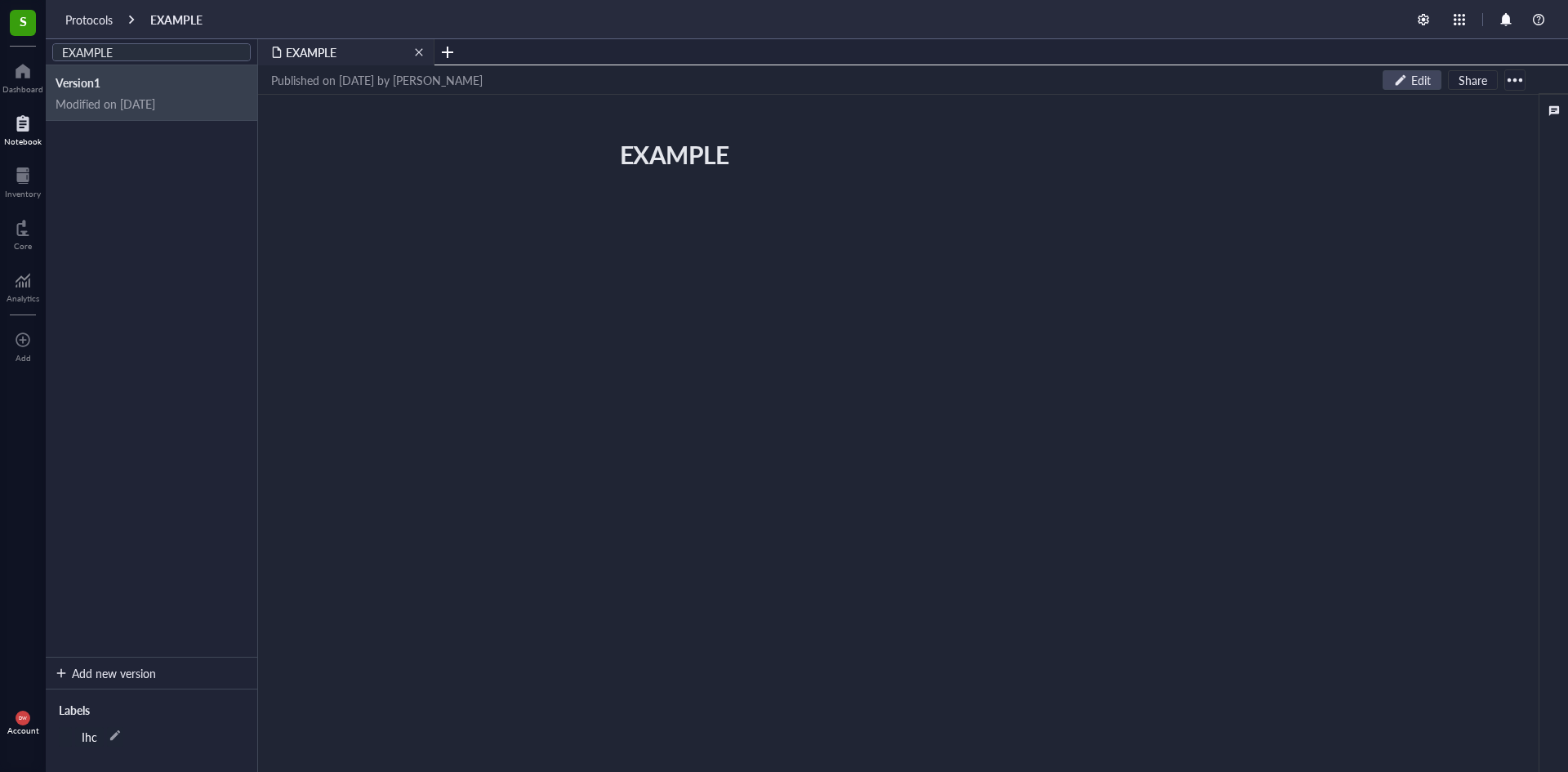
click at [423, 57] on div "EXAMPLE" at bounding box center [346, 53] width 176 height 26
click at [34, 127] on div at bounding box center [23, 123] width 38 height 26
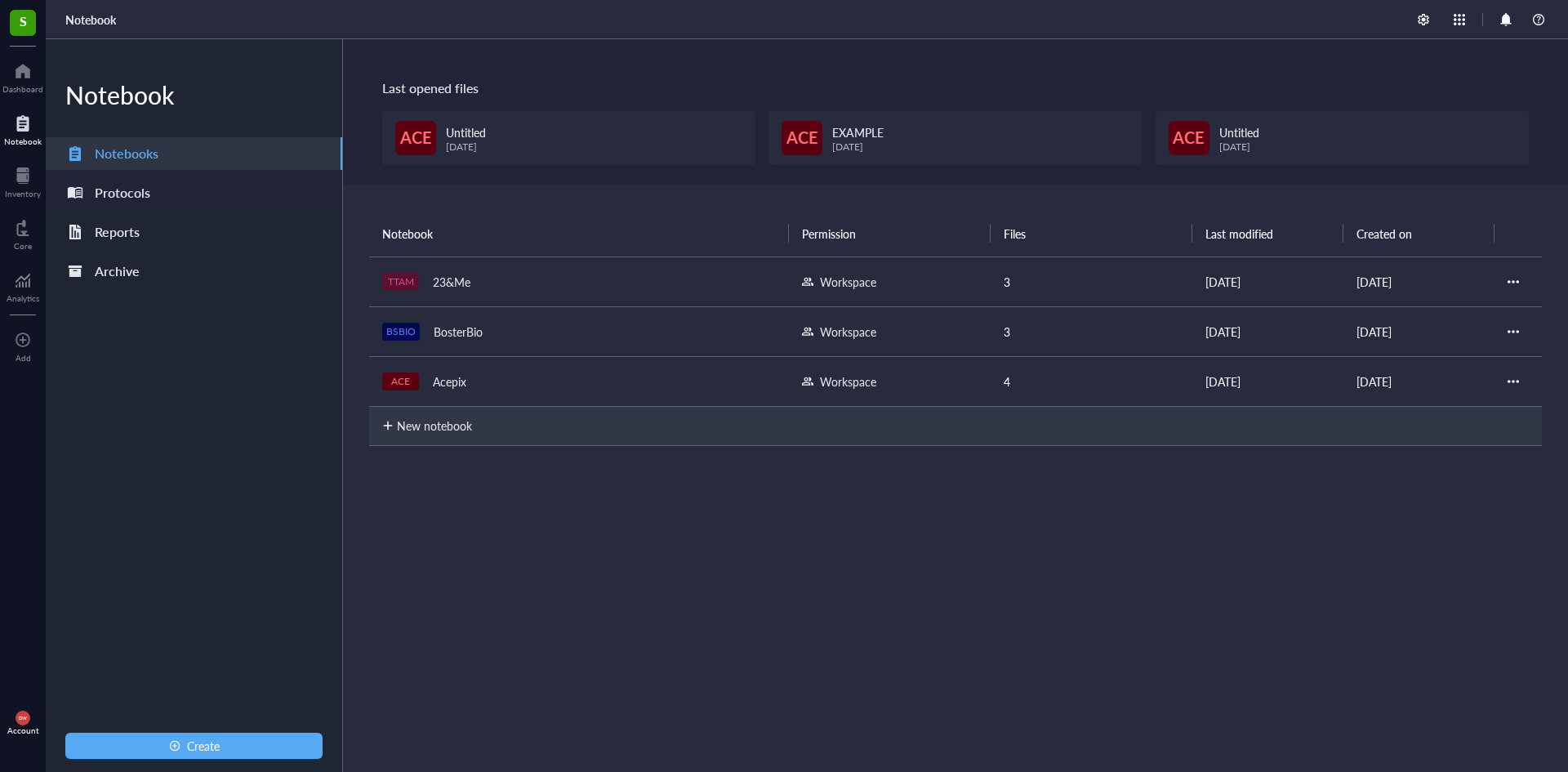
click at [138, 197] on div "Protocols" at bounding box center [122, 193] width 56 height 23
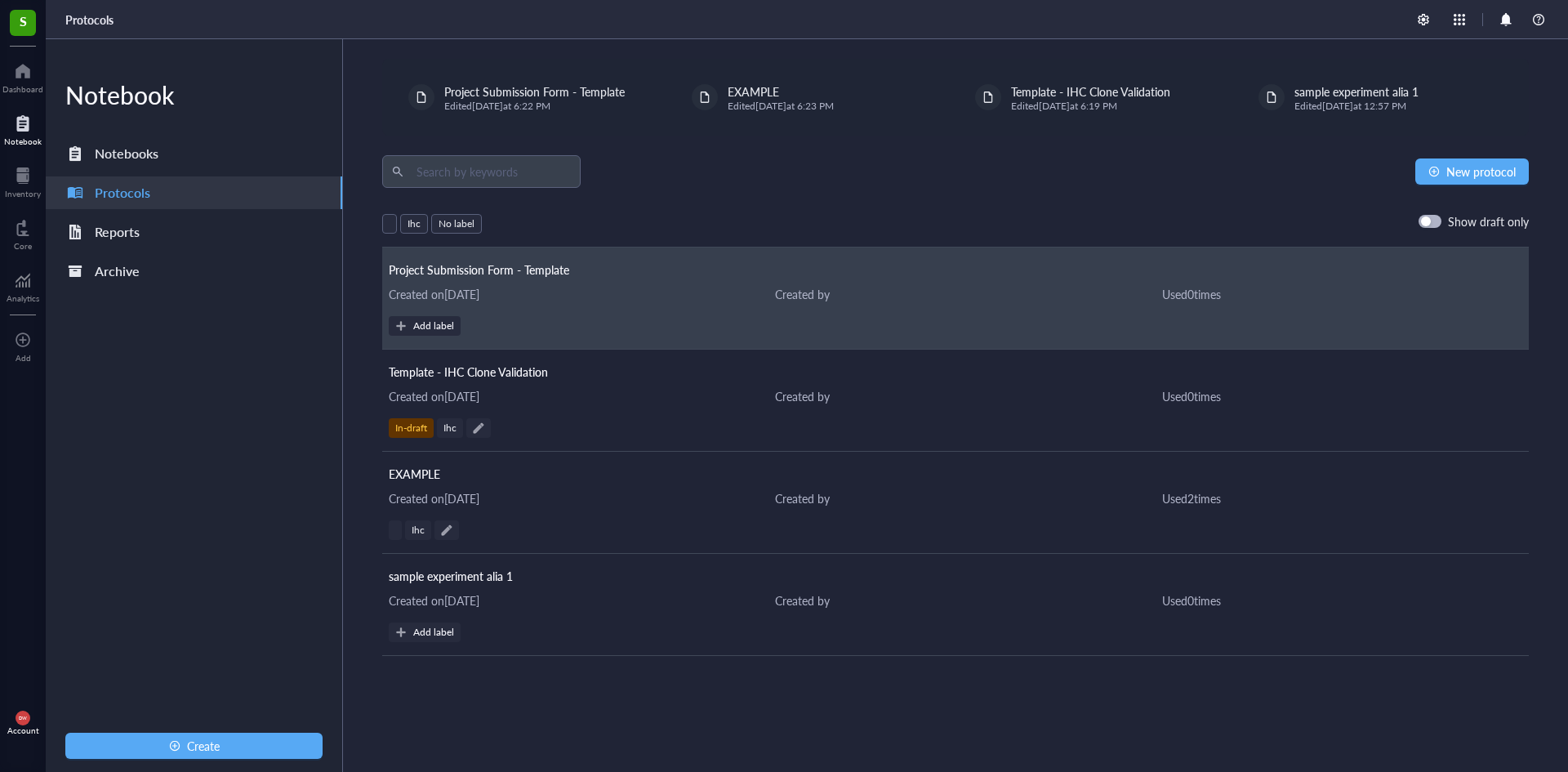
click at [674, 312] on div "Project Submission Form - Template Created on August 25, 2025 Created by Used 0…" at bounding box center [956, 298] width 1147 height 102
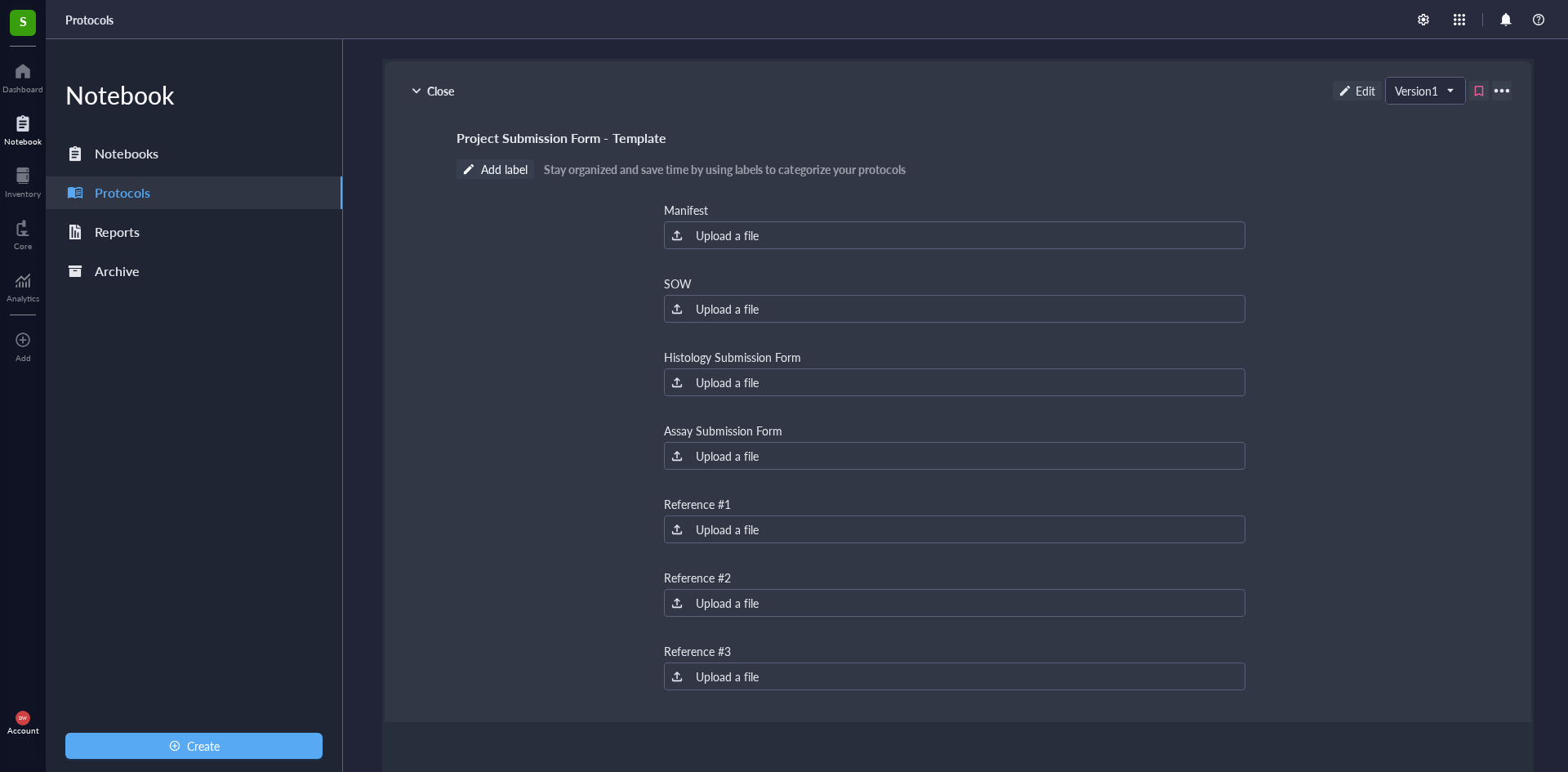
click at [496, 168] on span "Add label" at bounding box center [495, 169] width 77 height 20
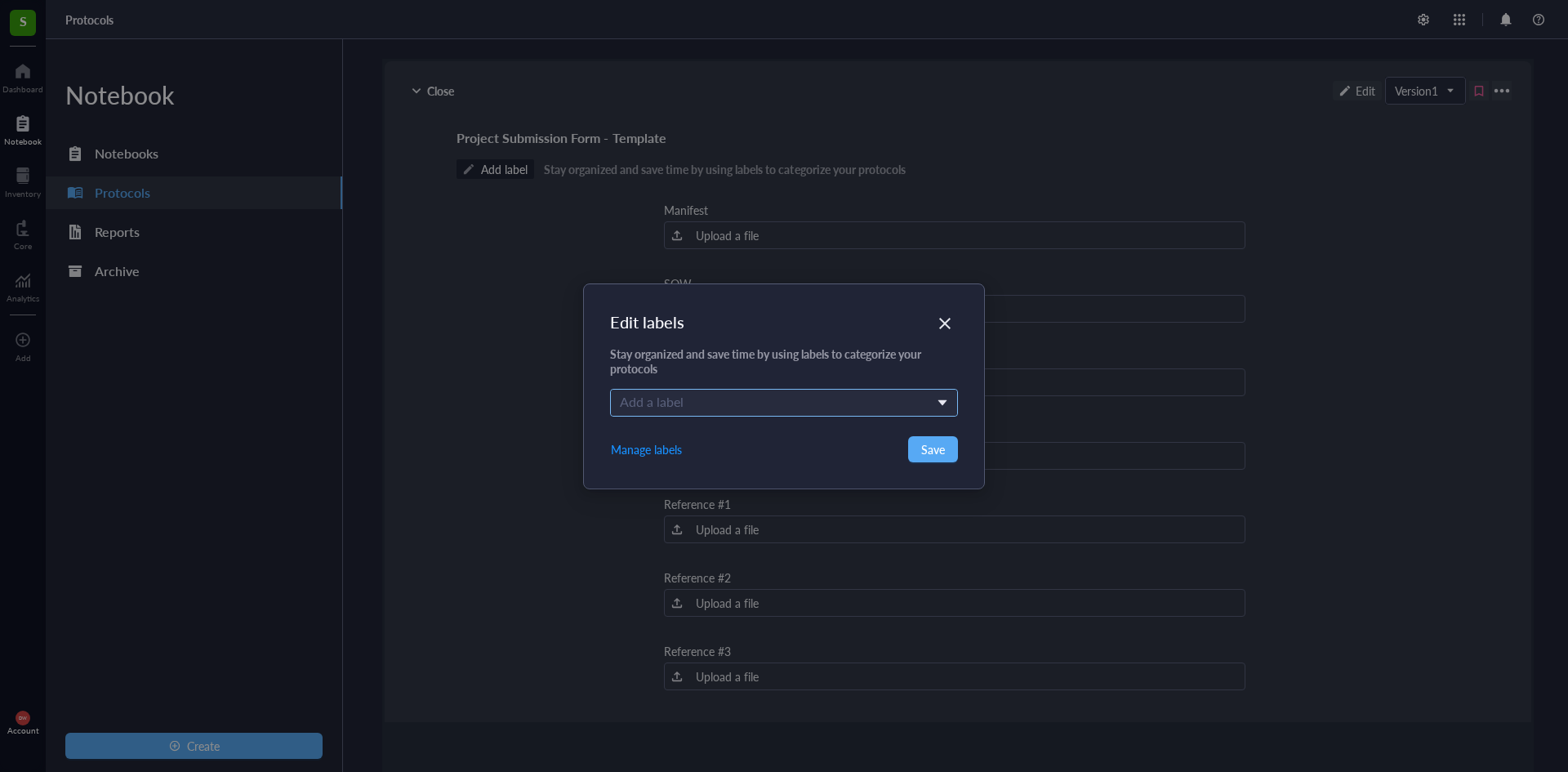
click at [688, 395] on div at bounding box center [775, 402] width 325 height 23
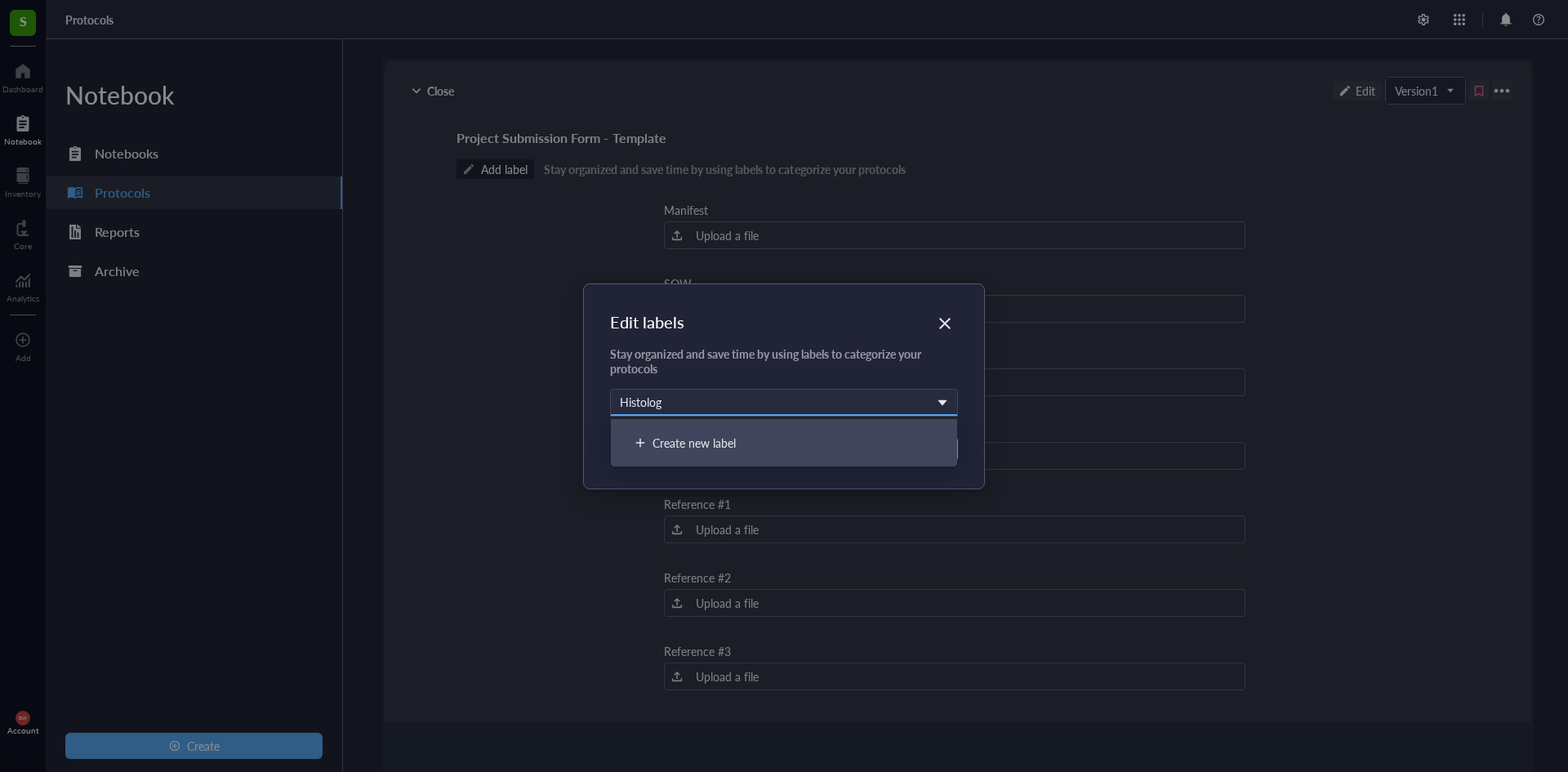
type input "Histology"
click at [420, 163] on div "Edit labels Histology Add a label Create new label Manage labels Save" at bounding box center [784, 386] width 1568 height 772
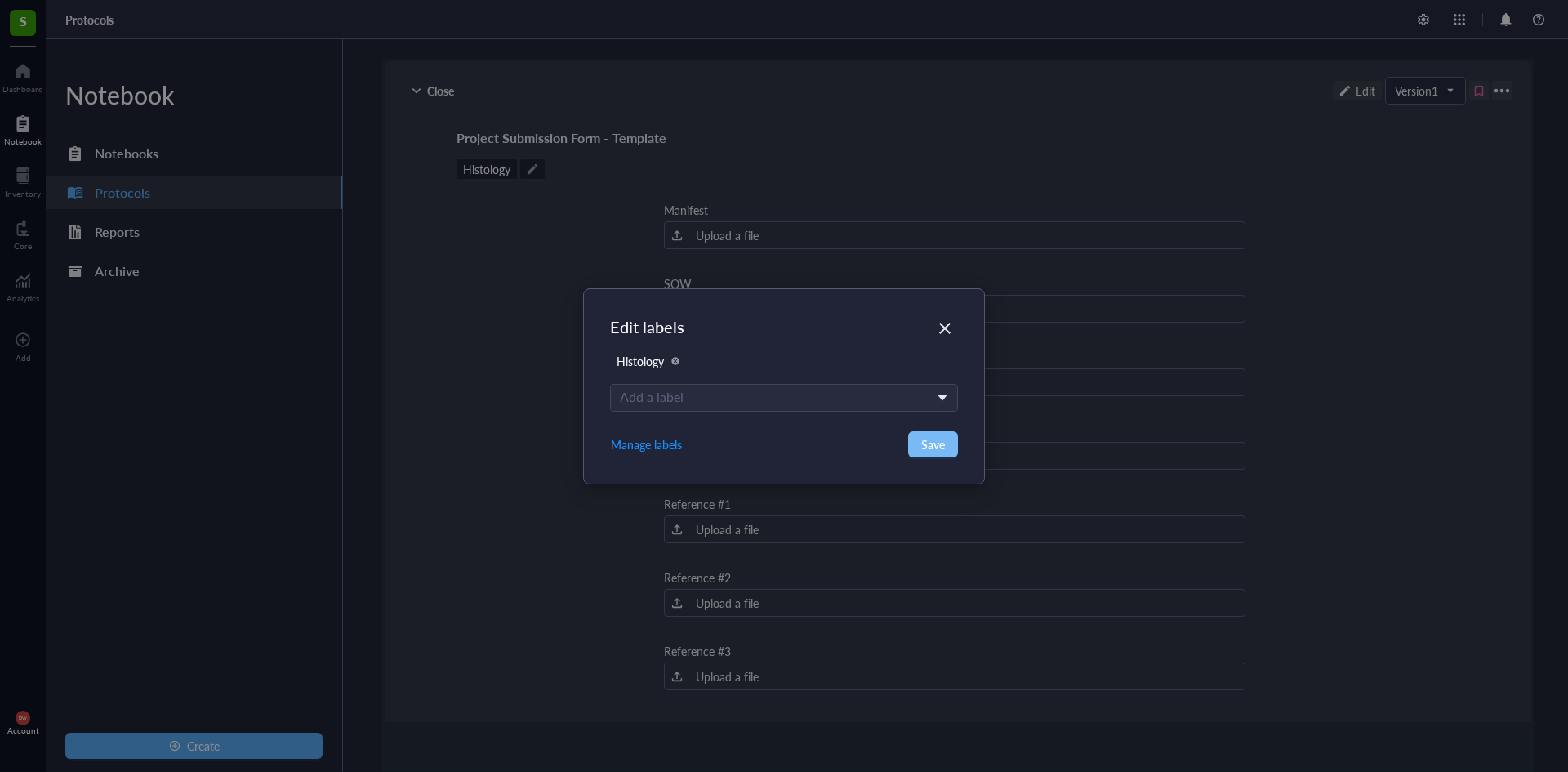
click at [942, 448] on span "Save" at bounding box center [932, 443] width 24 height 18
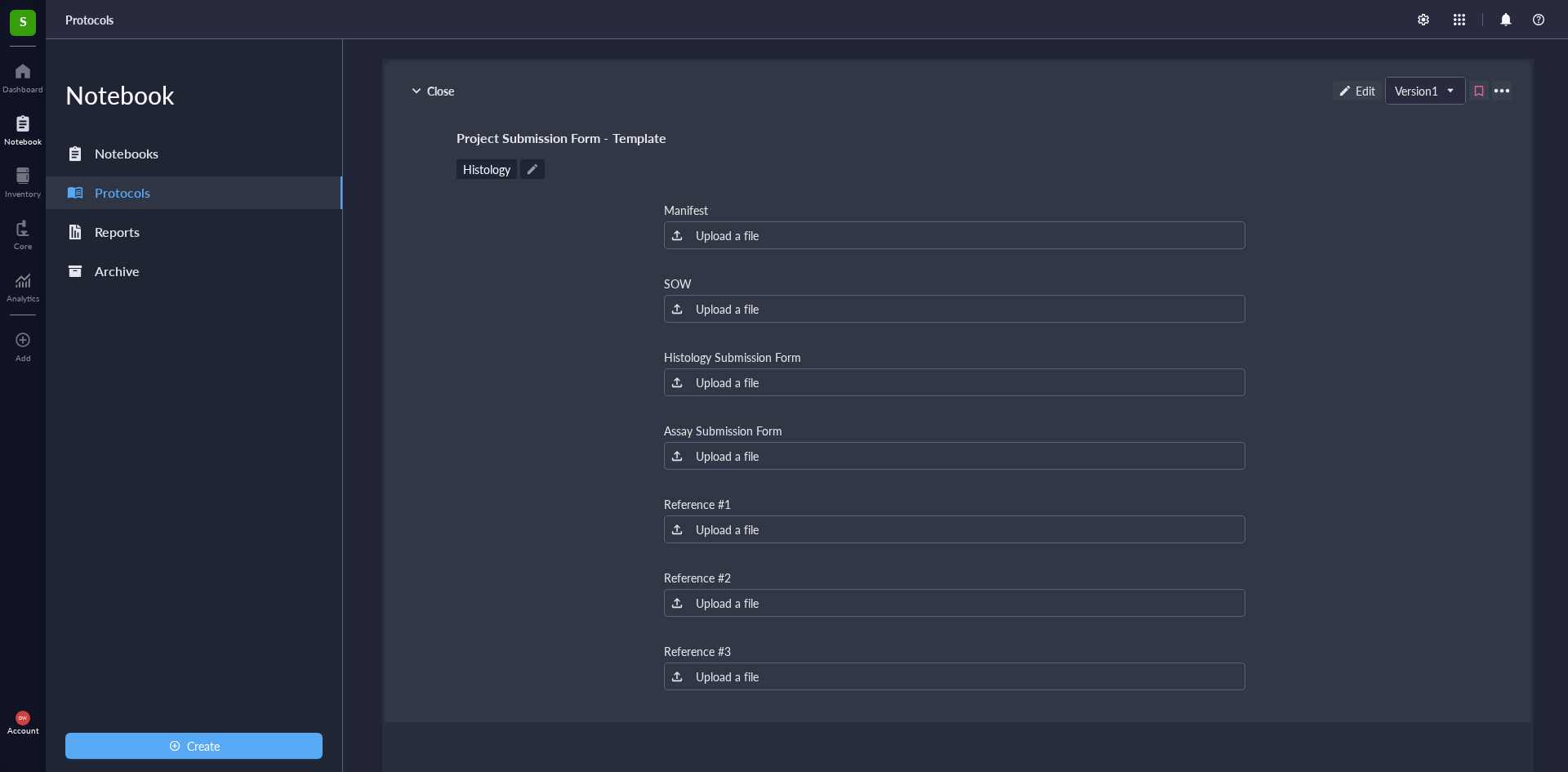
click at [1491, 94] on div at bounding box center [1502, 90] width 26 height 26
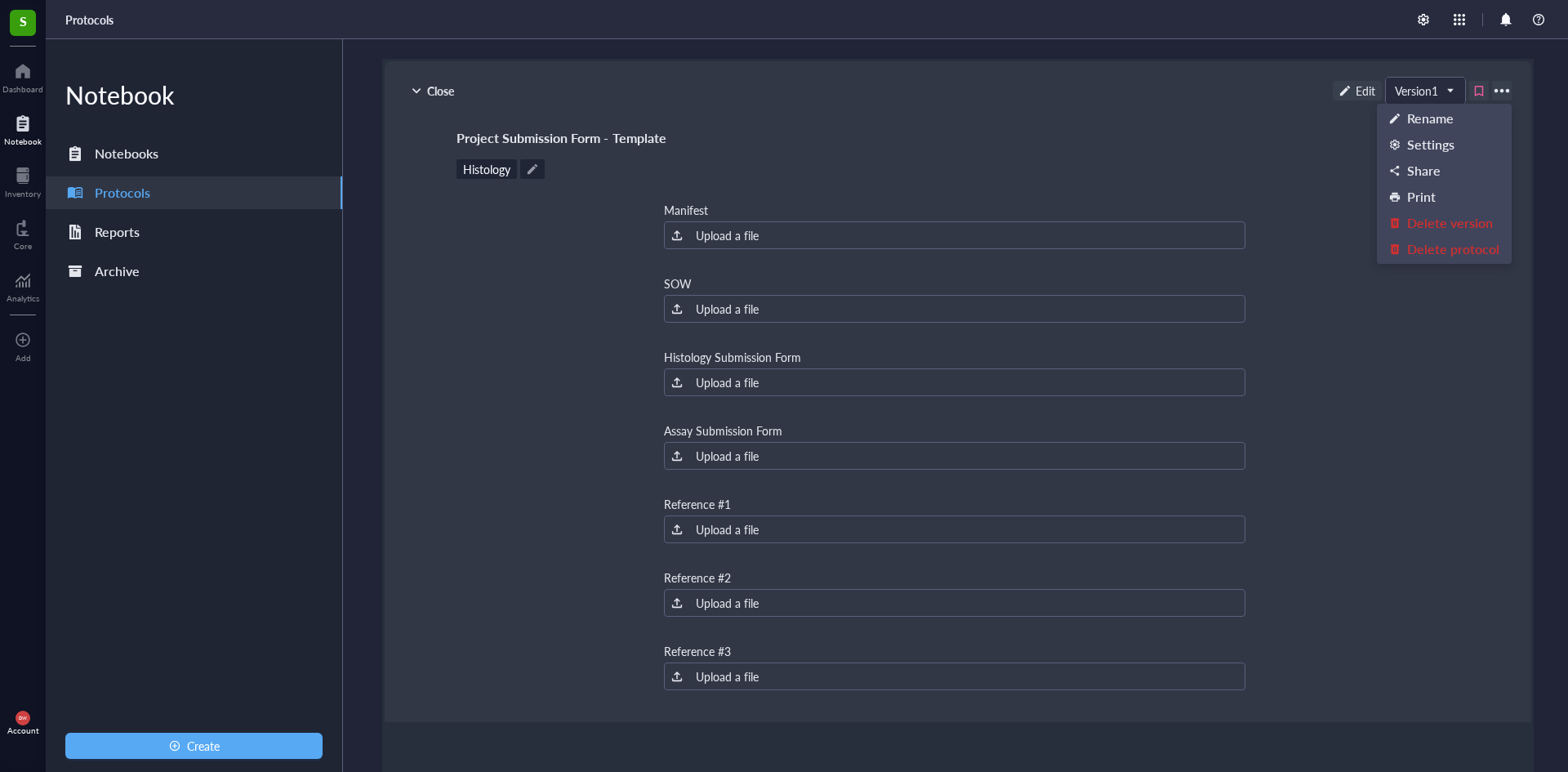
click at [1297, 141] on div "Project Submission Form - Template" at bounding box center [958, 137] width 1003 height 23
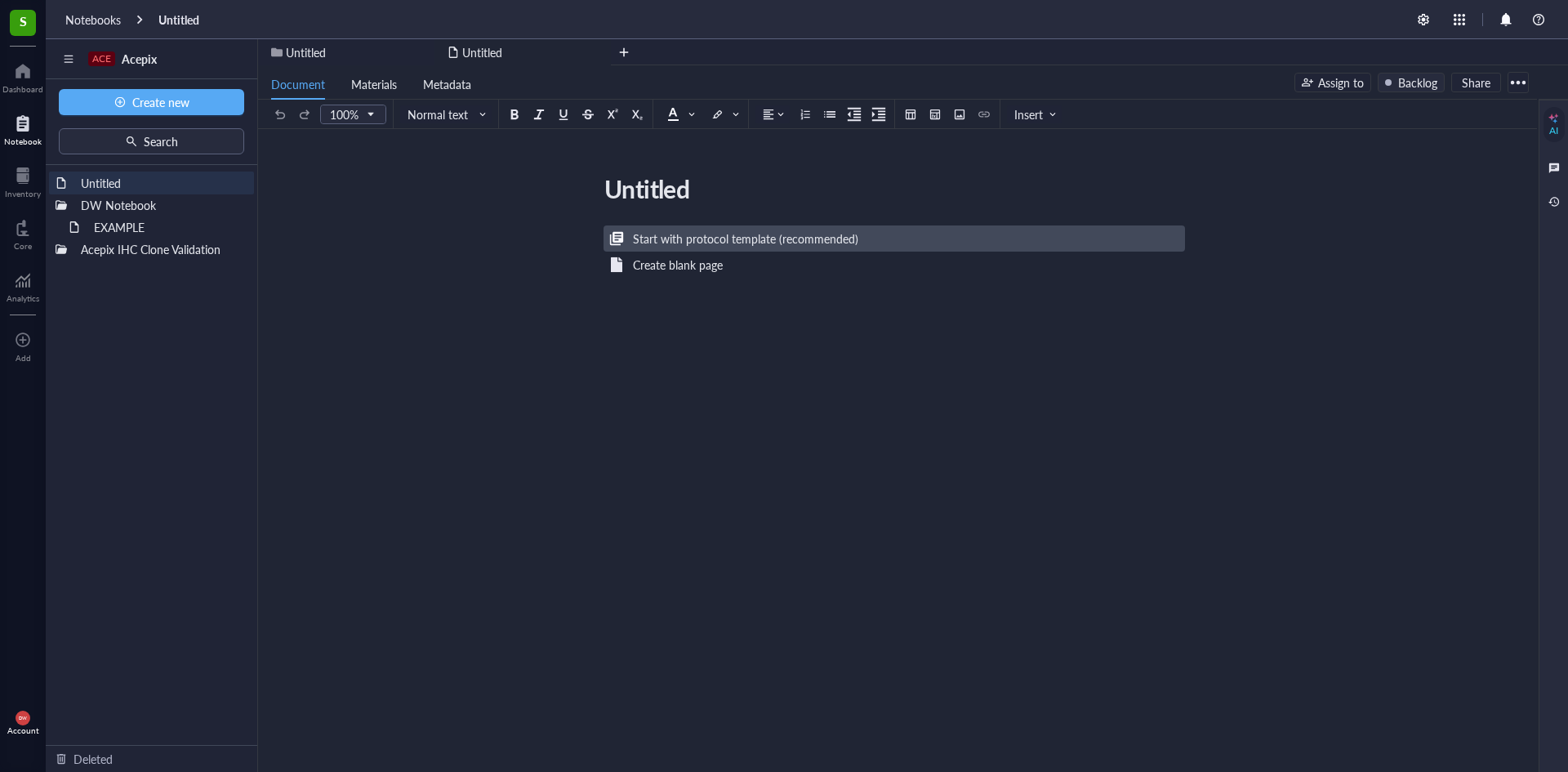
click at [743, 245] on div "Start with protocol template (recommended)" at bounding box center [745, 238] width 225 height 18
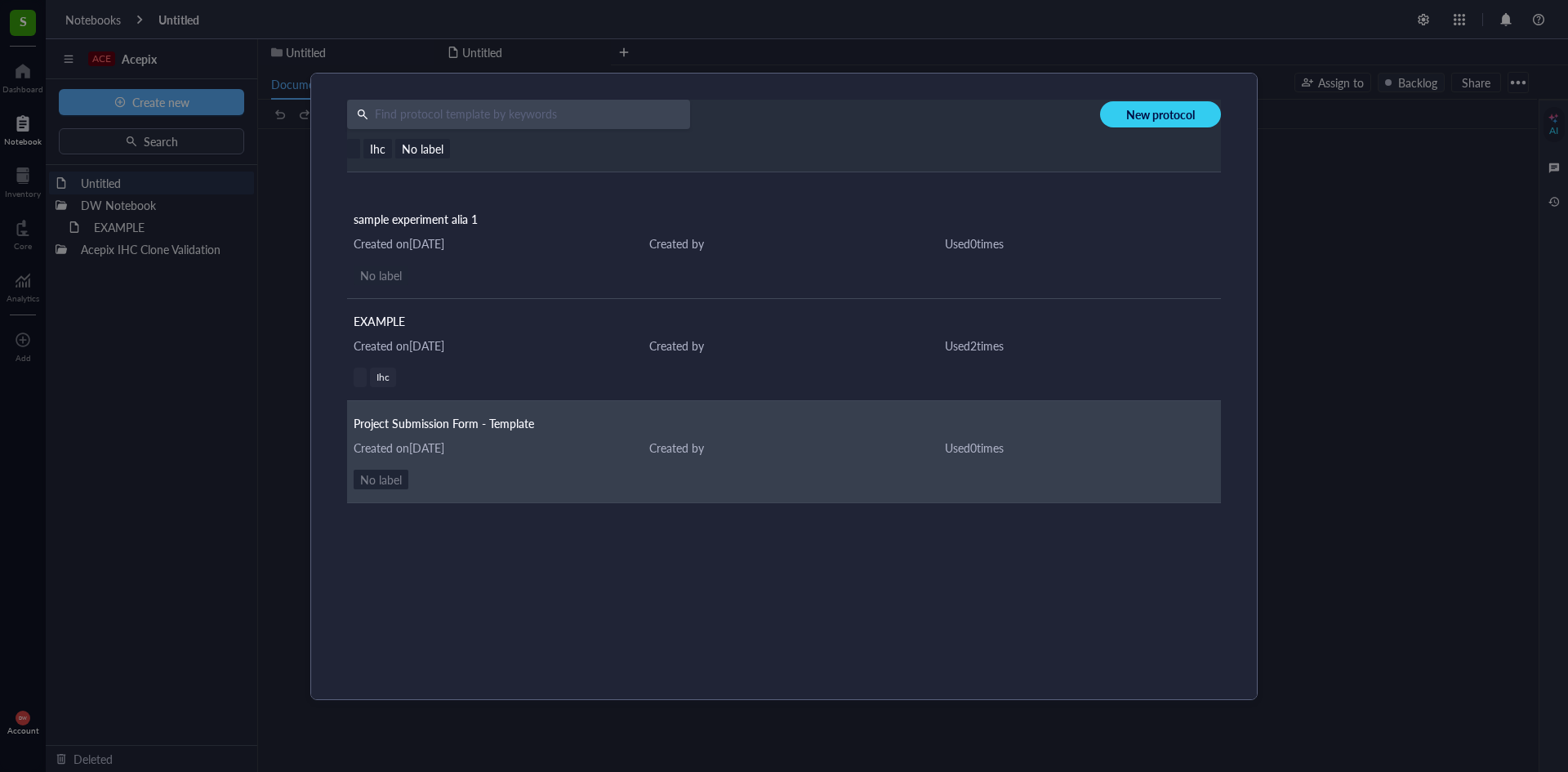
click at [527, 458] on div "Project Submission Form - Template Created on [DATE] Created by Used 0 time s N…" at bounding box center [784, 452] width 874 height 102
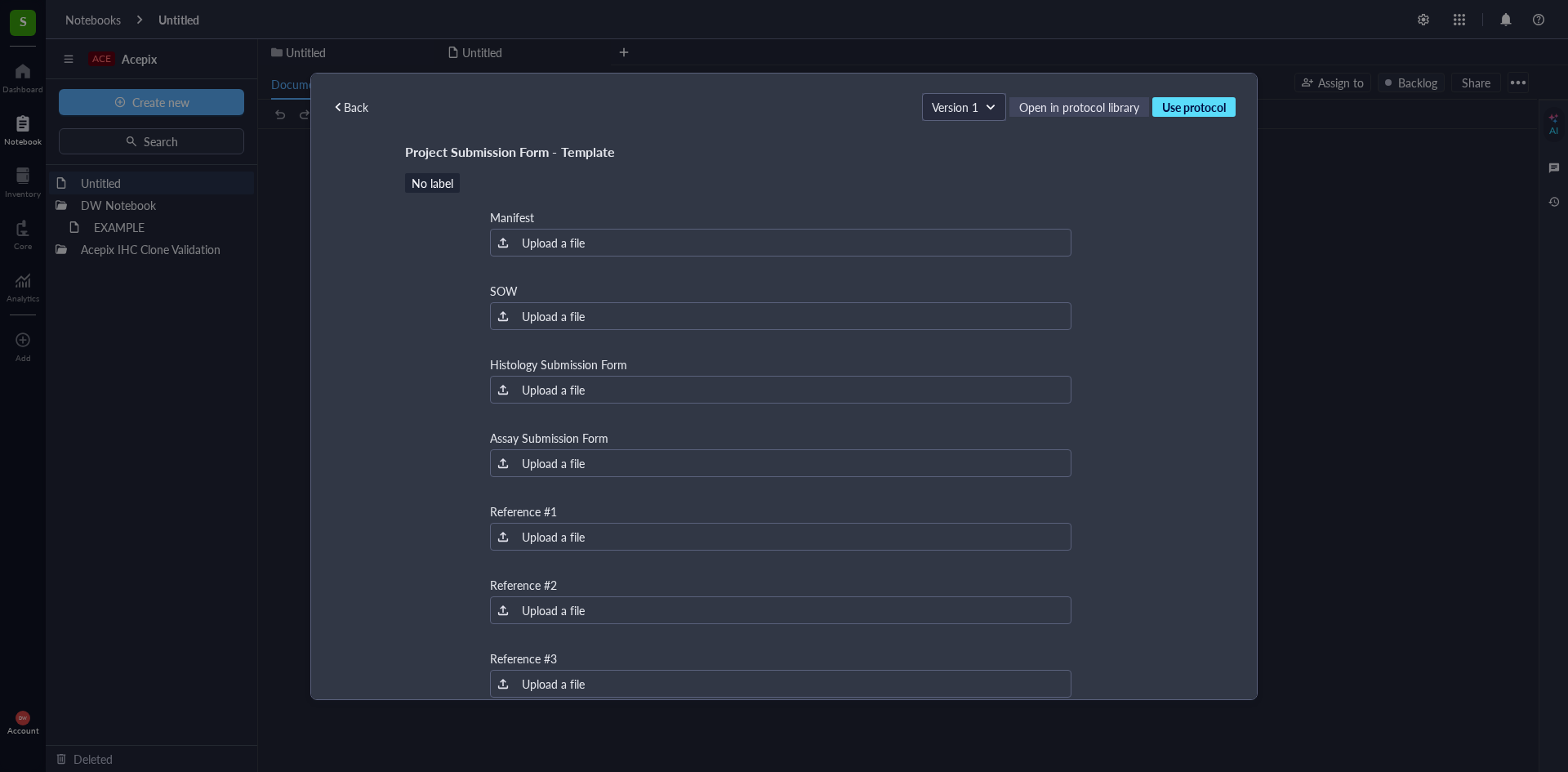
click at [1208, 107] on span "Use protocol" at bounding box center [1194, 107] width 64 height 15
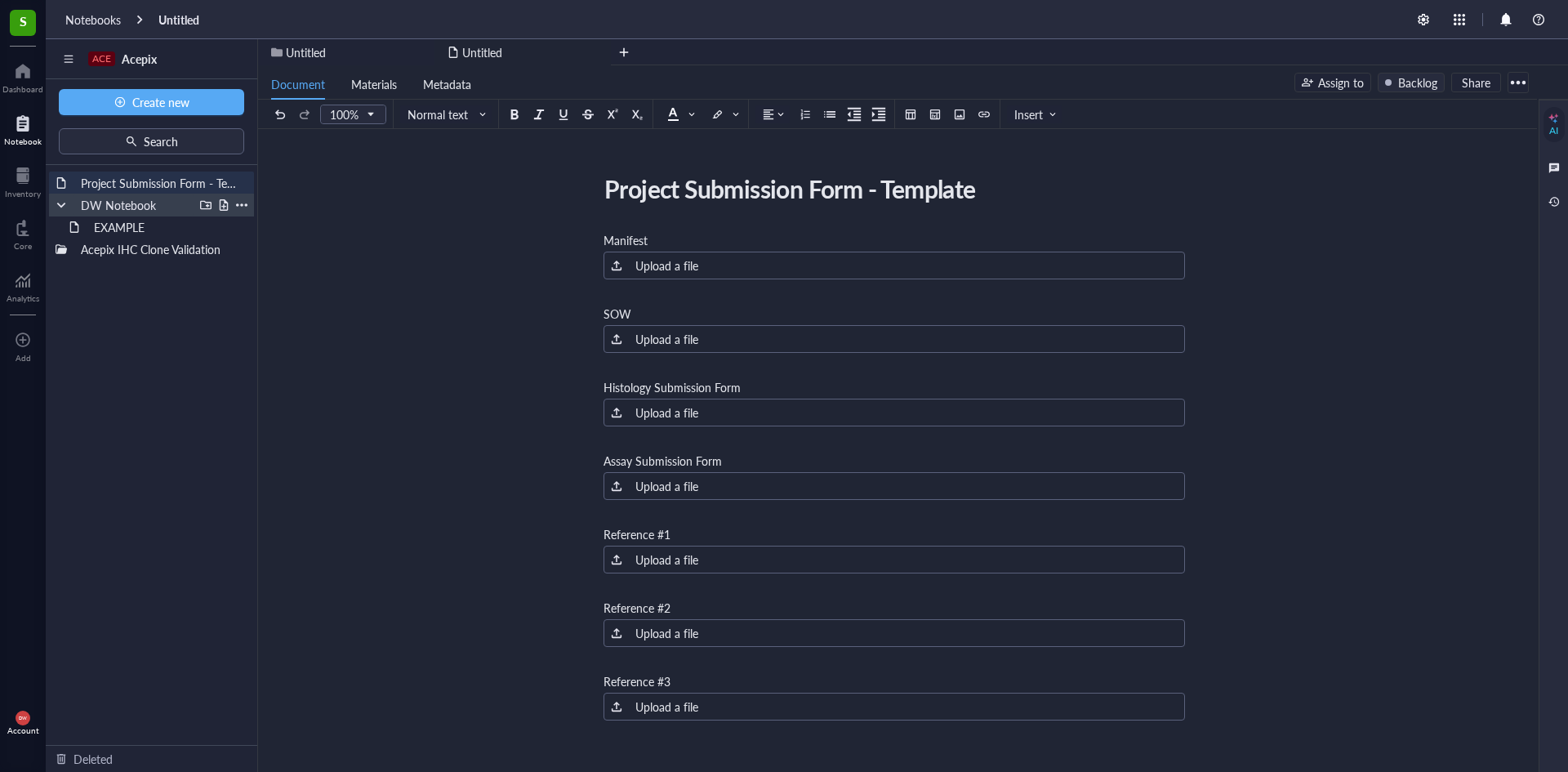
click at [173, 213] on div "DW Notebook" at bounding box center [134, 205] width 121 height 23
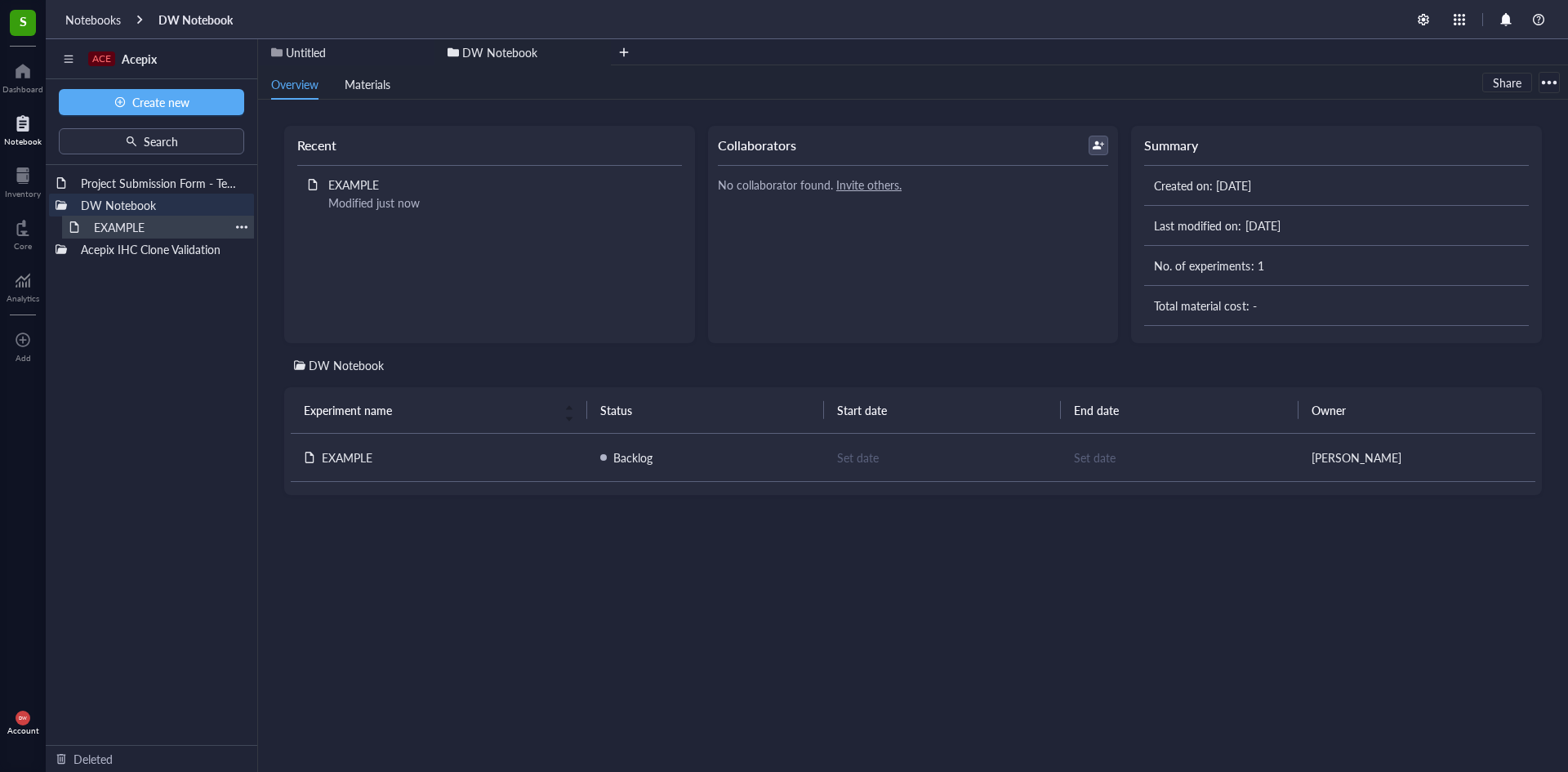
click at [160, 231] on div "EXAMPLE" at bounding box center [158, 227] width 143 height 23
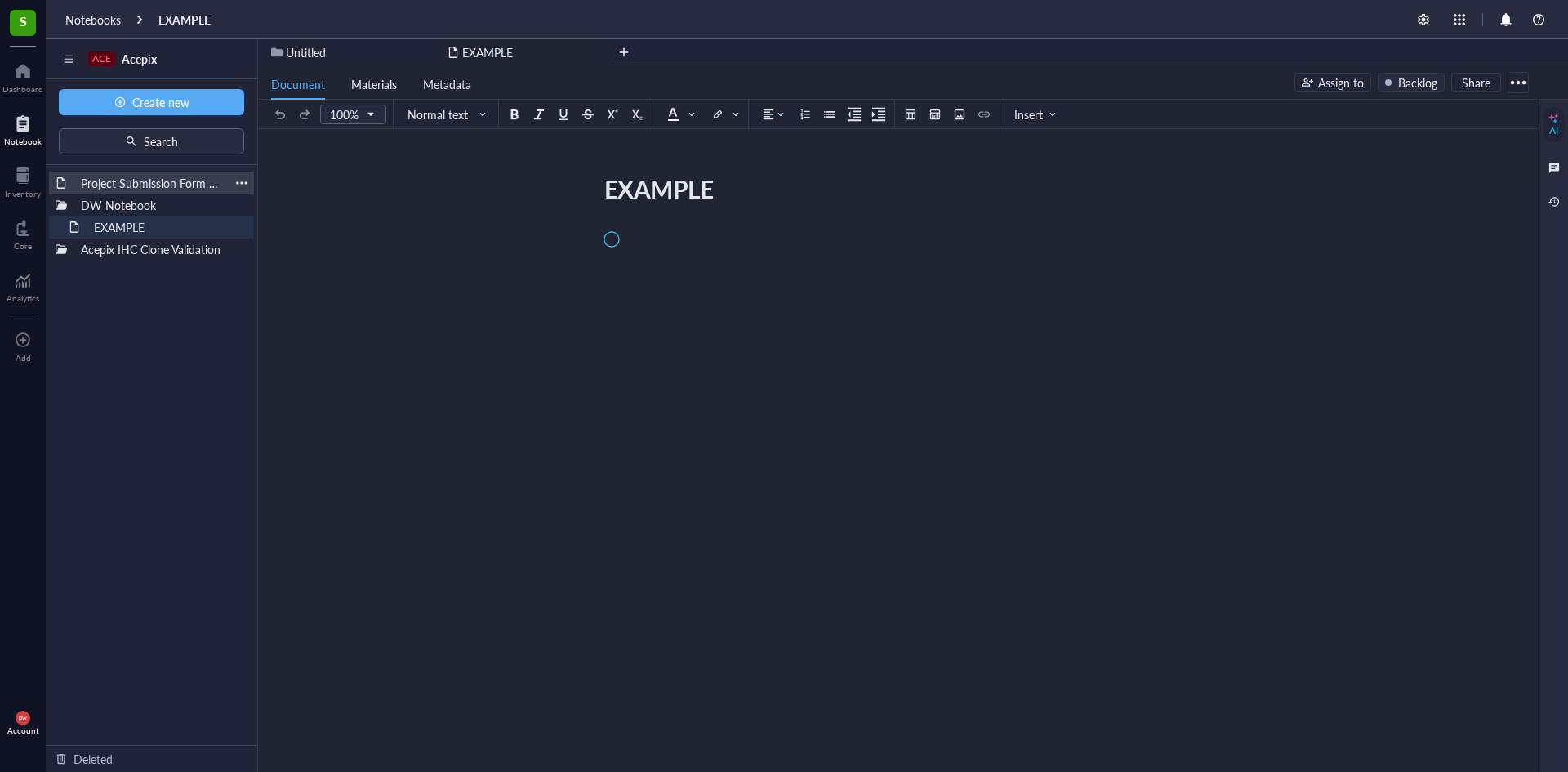
click at [184, 182] on div "Project Submission Form - Template" at bounding box center [152, 183] width 156 height 23
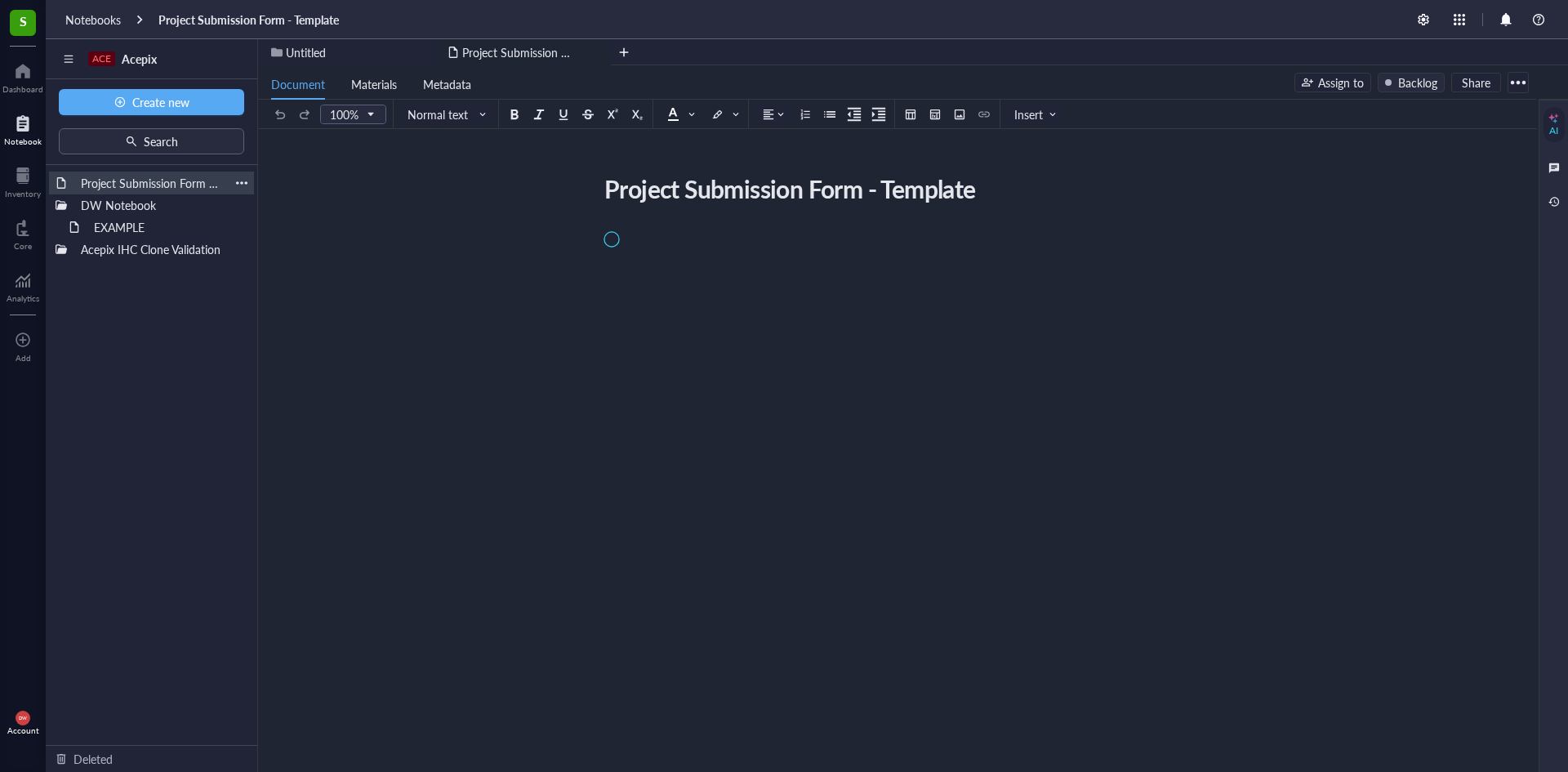
click at [243, 175] on div "Project Submission Form - Template" at bounding box center [152, 183] width 205 height 23
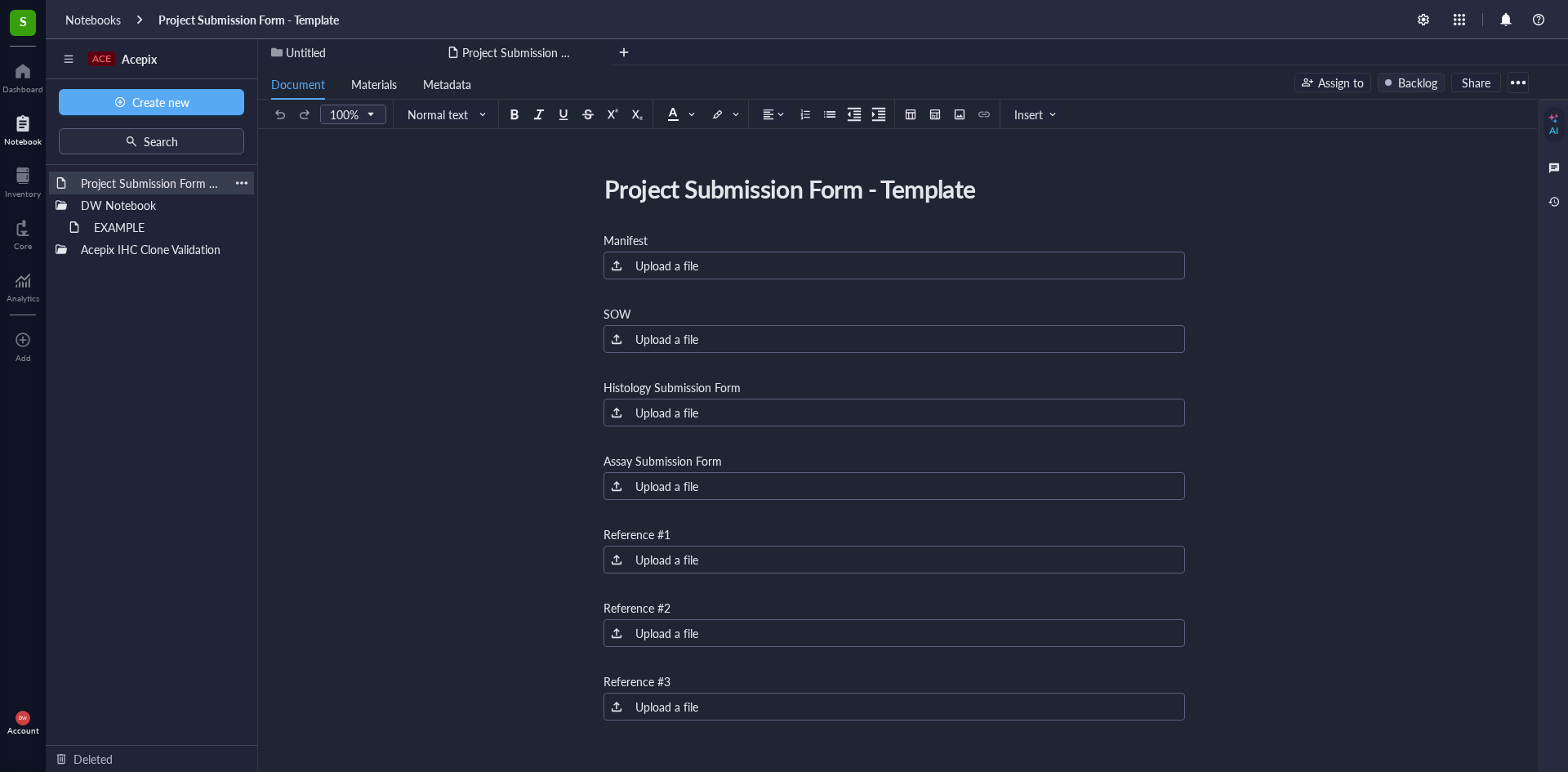
click at [246, 186] on div at bounding box center [242, 183] width 11 height 11
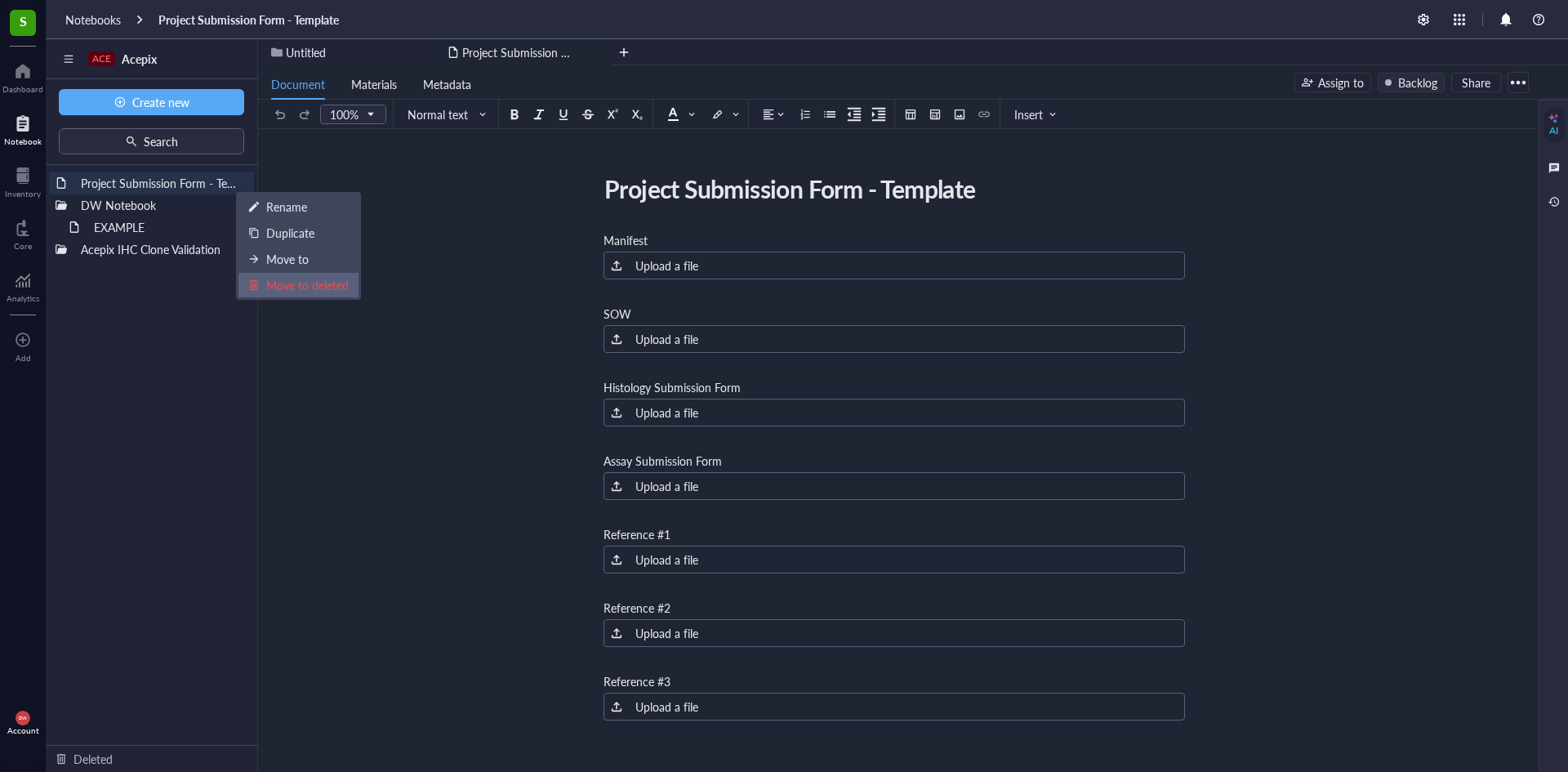
click at [307, 286] on div "Move to deleted" at bounding box center [308, 284] width 83 height 18
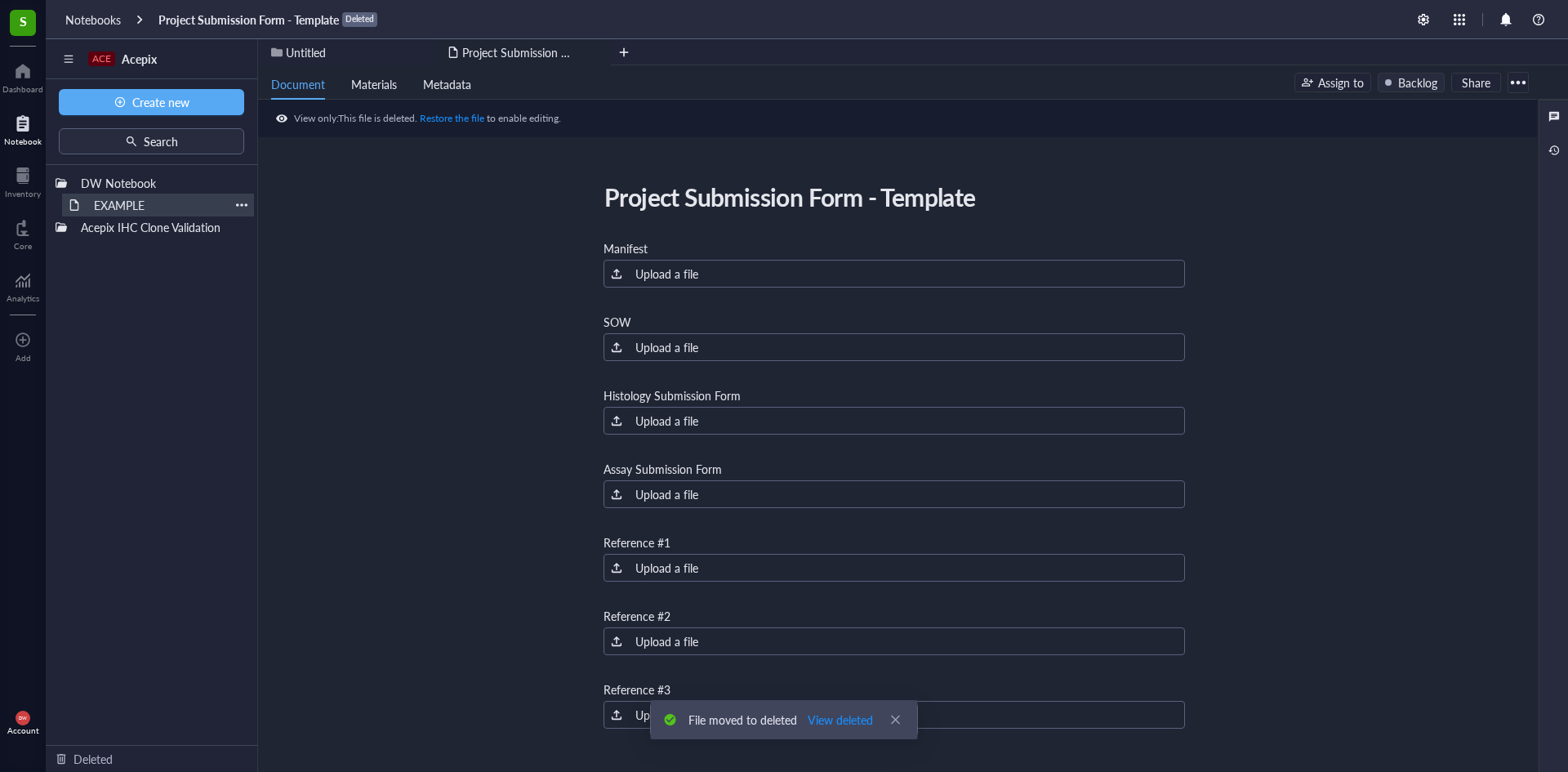
click at [169, 202] on div "EXAMPLE" at bounding box center [158, 205] width 143 height 23
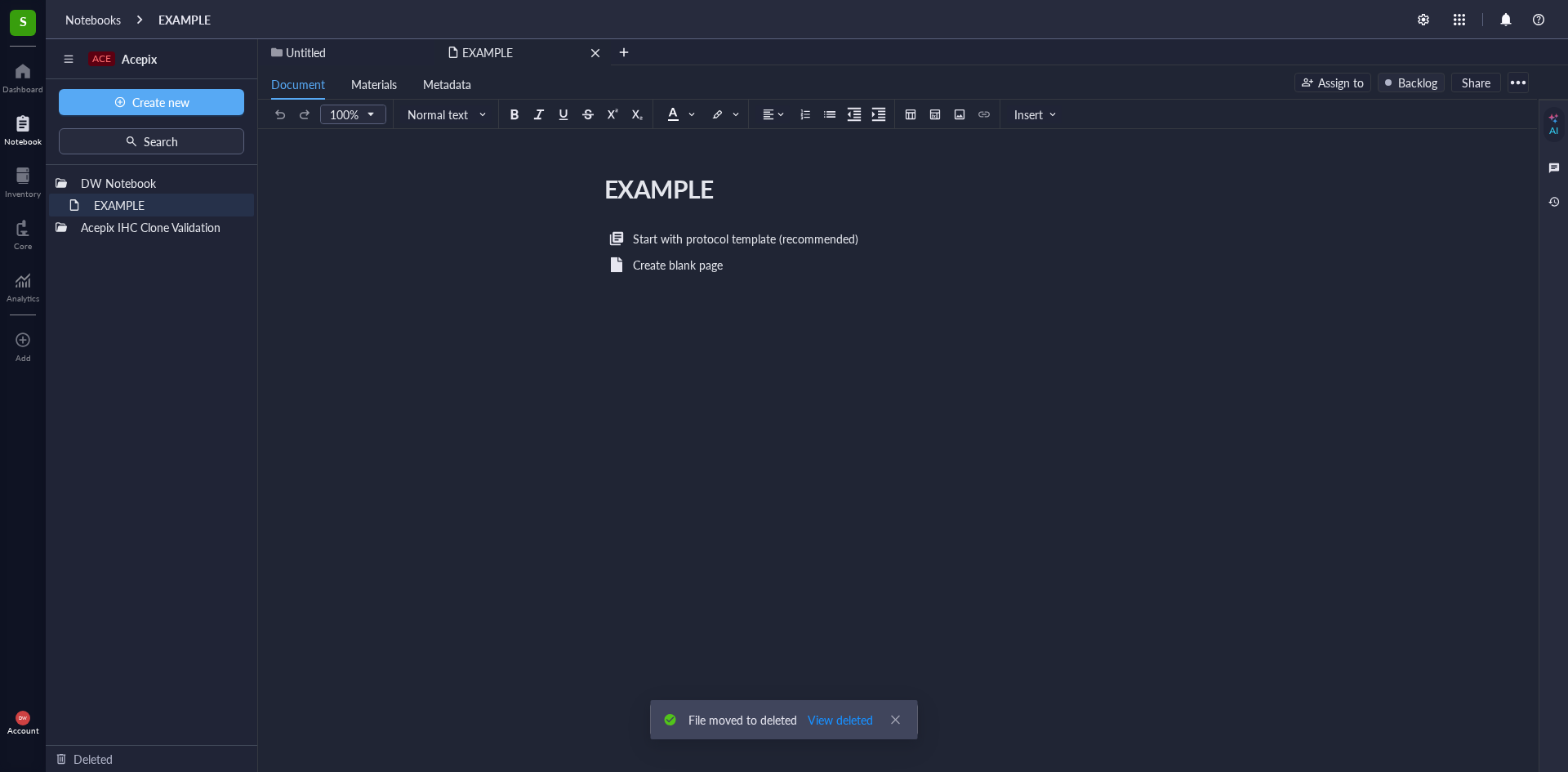
click at [605, 55] on div "EXAMPLE" at bounding box center [522, 53] width 176 height 26
click at [597, 55] on div "remove" at bounding box center [595, 53] width 11 height 11
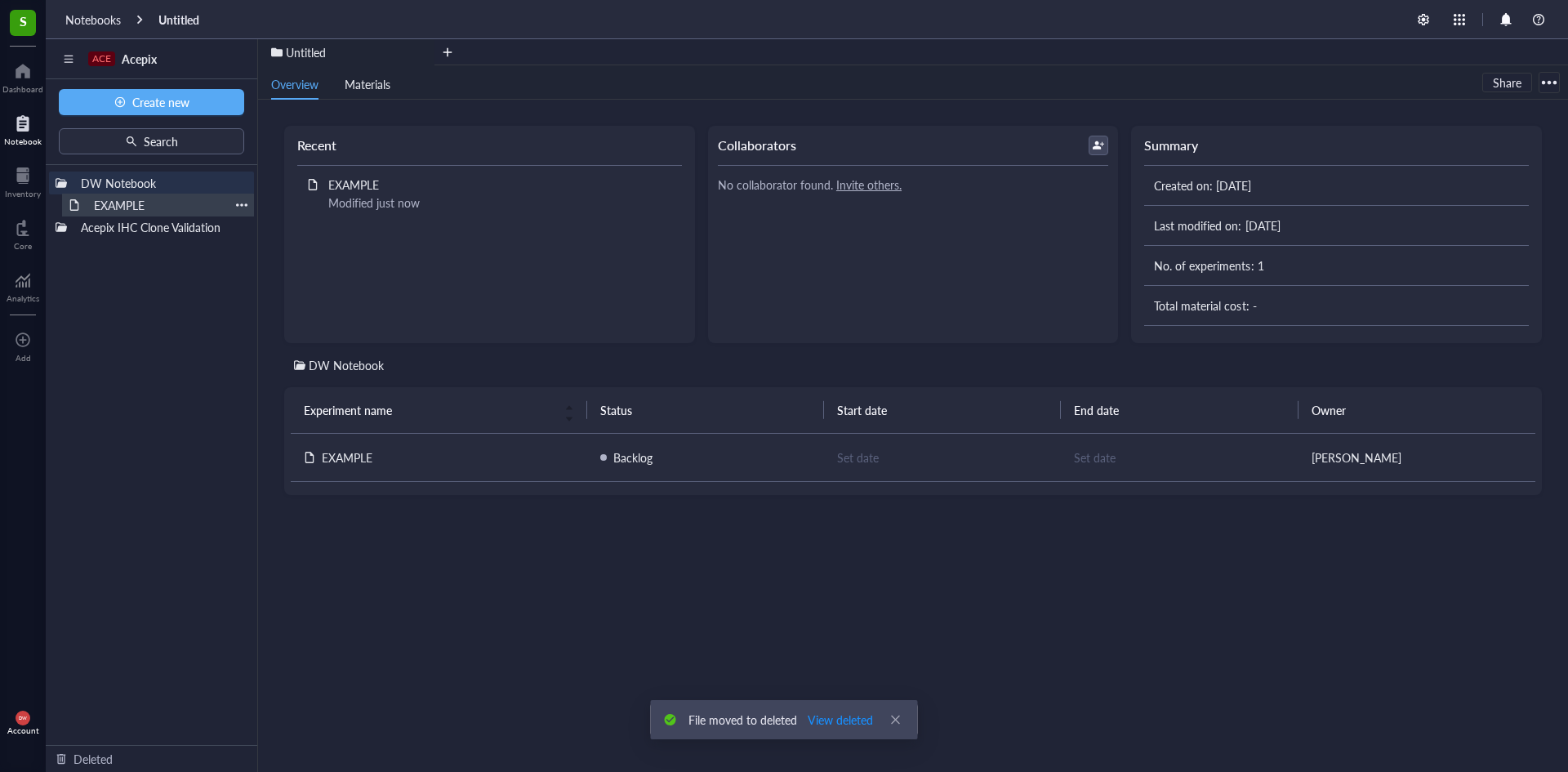
click at [128, 201] on div "EXAMPLE" at bounding box center [158, 205] width 143 height 23
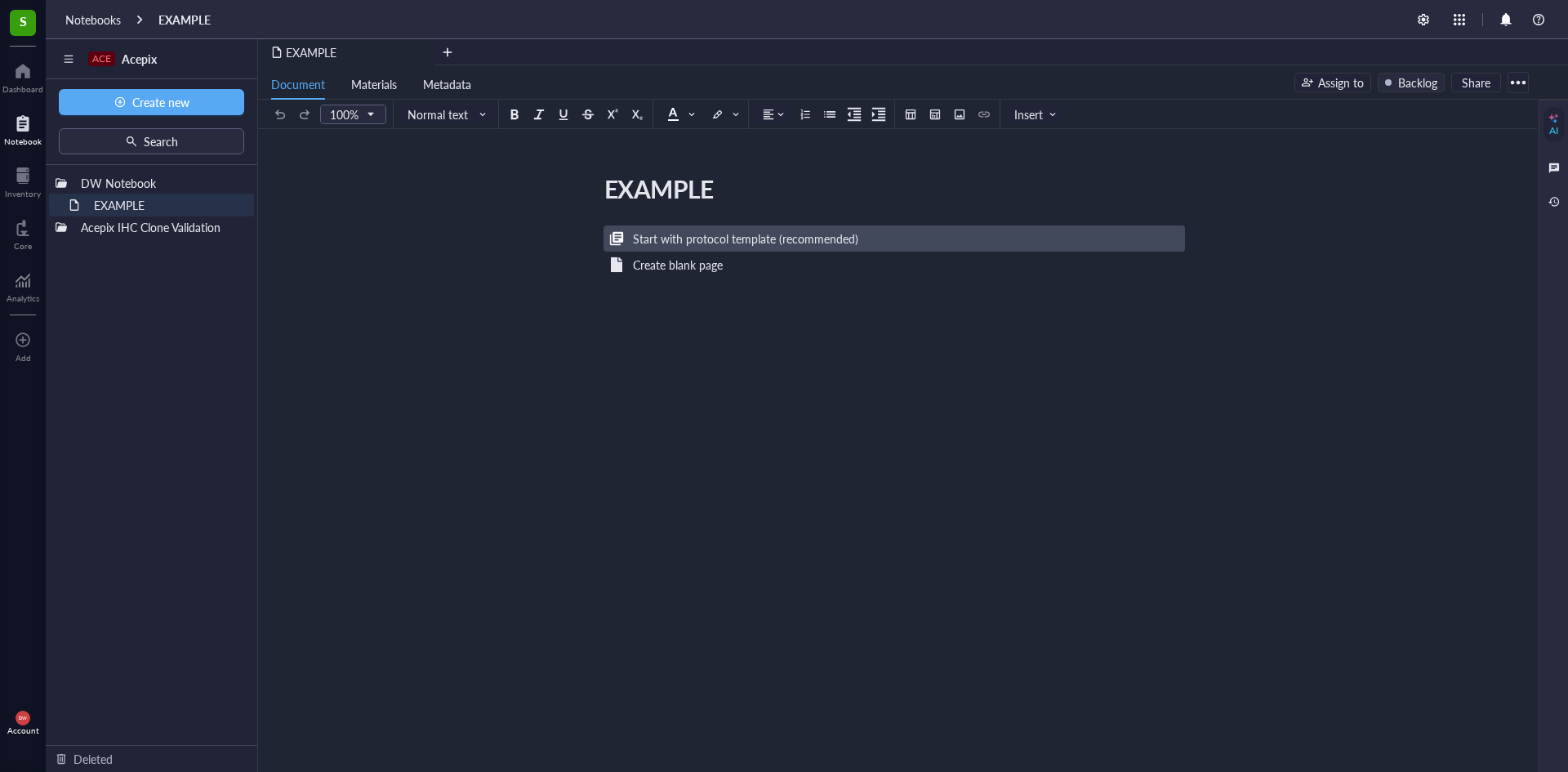
click at [731, 243] on div "Start with protocol template (recommended)" at bounding box center [745, 238] width 225 height 18
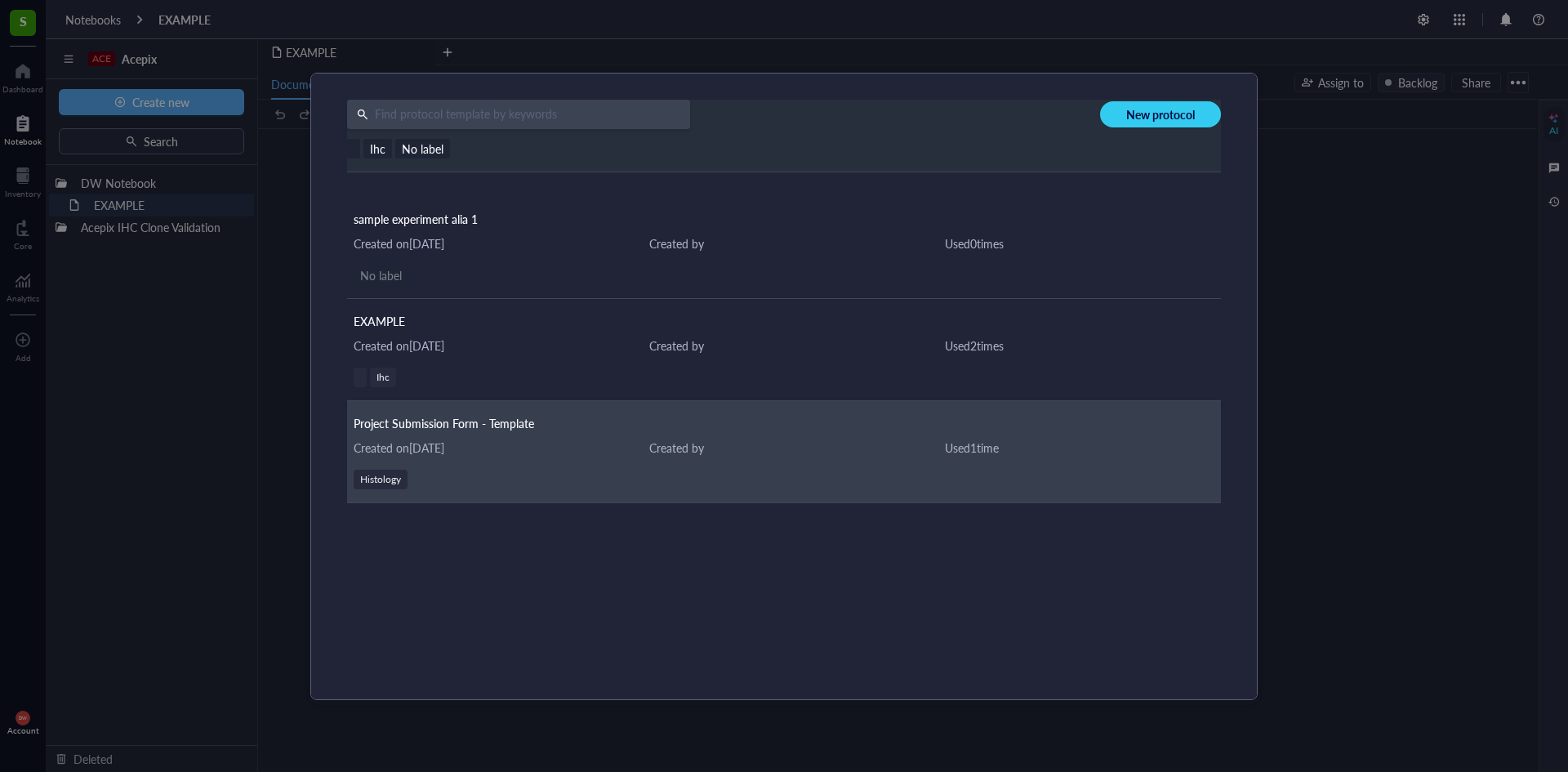
click at [456, 439] on div "Created on [DATE]" at bounding box center [489, 447] width 269 height 18
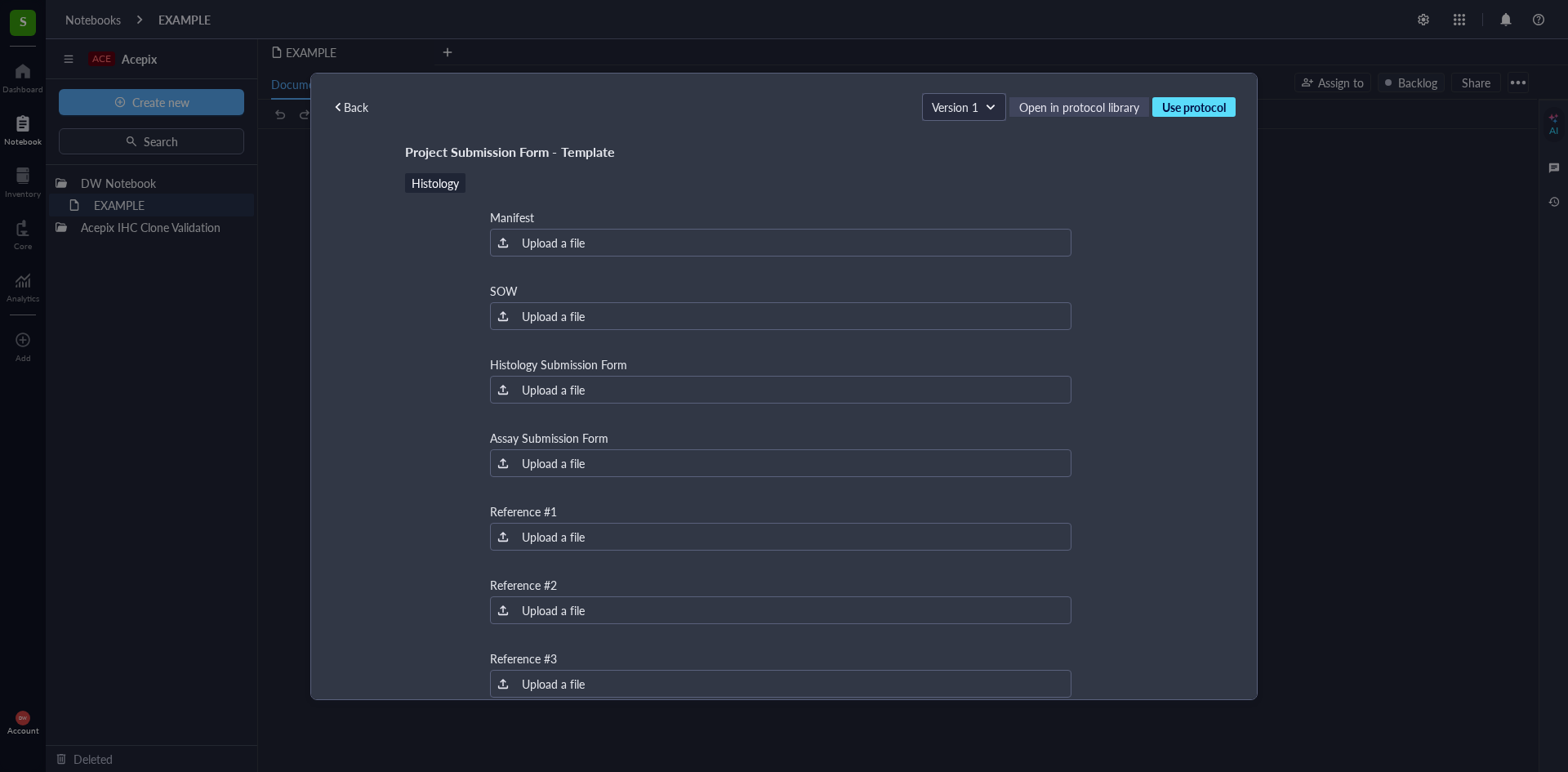
click at [1200, 107] on span "Use protocol" at bounding box center [1194, 107] width 64 height 15
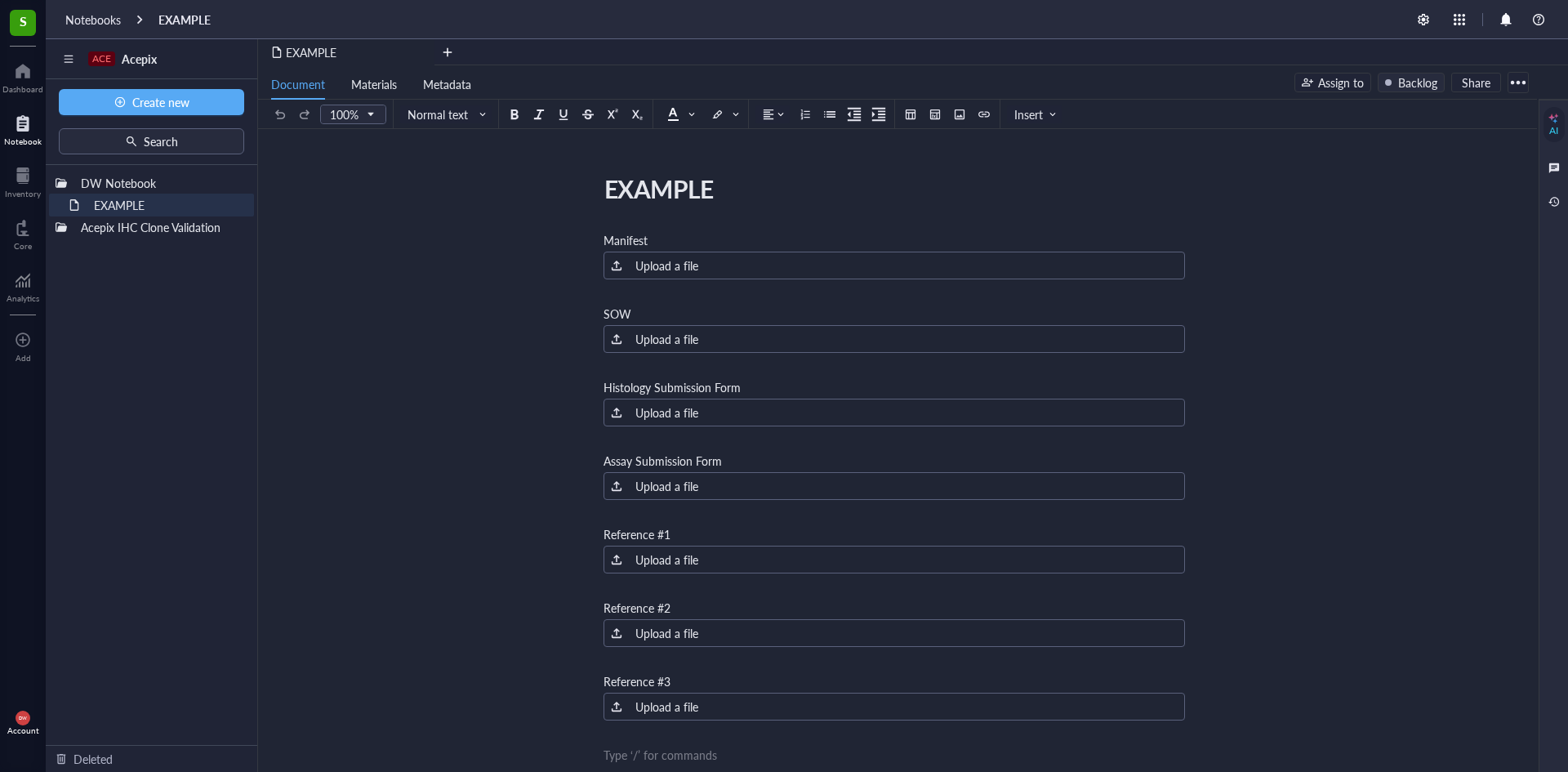
click at [650, 201] on div "EXAMPLE" at bounding box center [888, 188] width 582 height 40
click at [650, 197] on textarea "EXAMPLE" at bounding box center [888, 189] width 580 height 40
type textarea "A2506-0###"
click at [1334, 188] on div "A2506-0### A2506-0### Manifest ﻿ Upload a file ﻿ SOW ﻿ Upload a file ﻿ Histolog…" at bounding box center [894, 614] width 1272 height 892
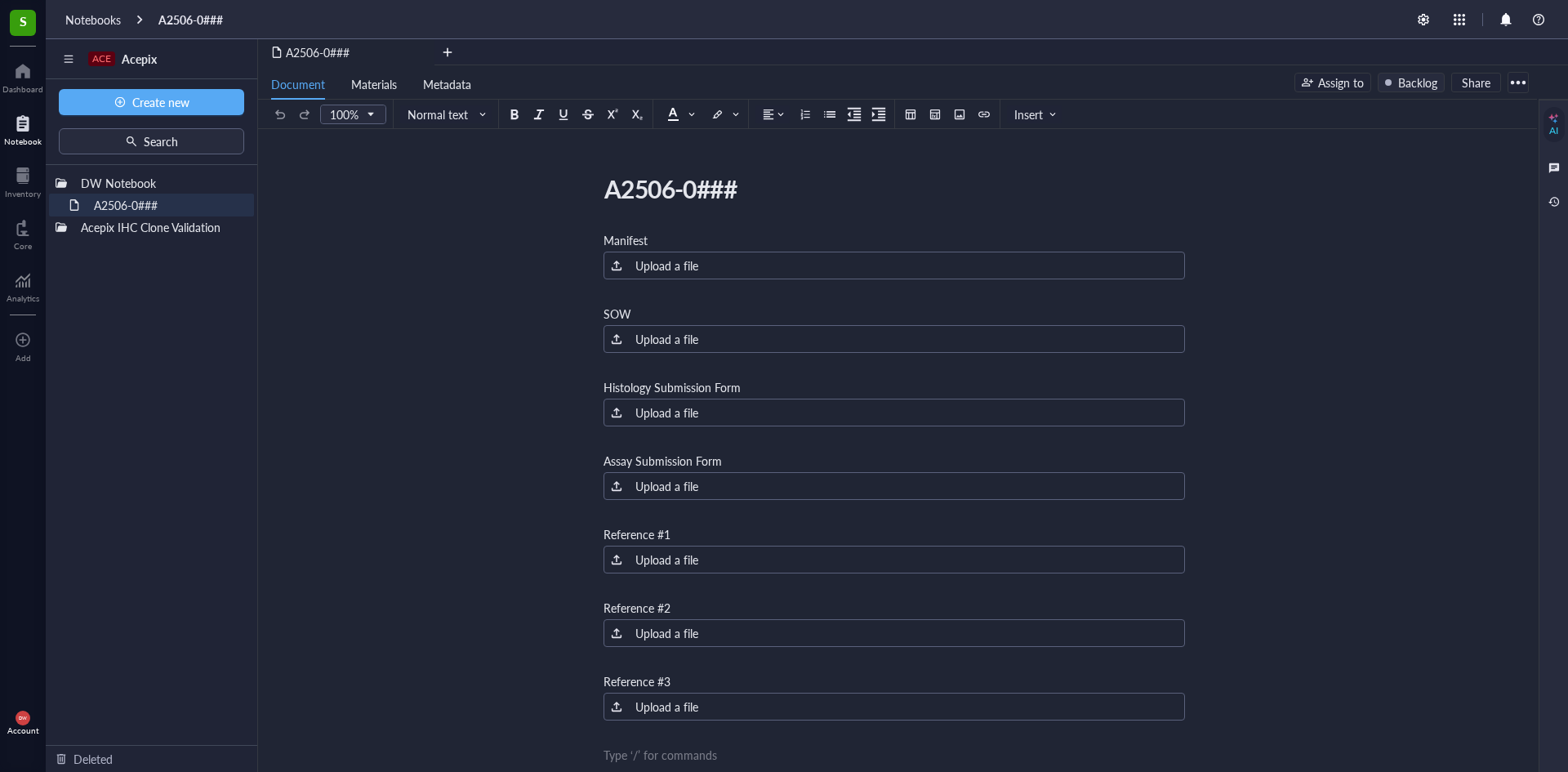
drag, startPoint x: 205, startPoint y: 284, endPoint x: 208, endPoint y: 294, distance: 10.4
click at [204, 287] on div "DW Notebook A2506-0### Acepix IHC Clone Validation To pick up a draggable item,…" at bounding box center [152, 455] width 212 height 580
click at [1359, 441] on div "A2506-0### A2506-0### Manifest ﻿ Upload a file ﻿ SOW ﻿ Upload a file ﻿ Histolog…" at bounding box center [894, 614] width 1272 height 892
click at [482, 222] on div "A2506-0### A2506-0### Manifest ﻿ Upload a file ﻿ SOW ﻿ Upload a file ﻿ Histolog…" at bounding box center [894, 614] width 1272 height 892
click at [373, 86] on span "Materials" at bounding box center [374, 84] width 46 height 16
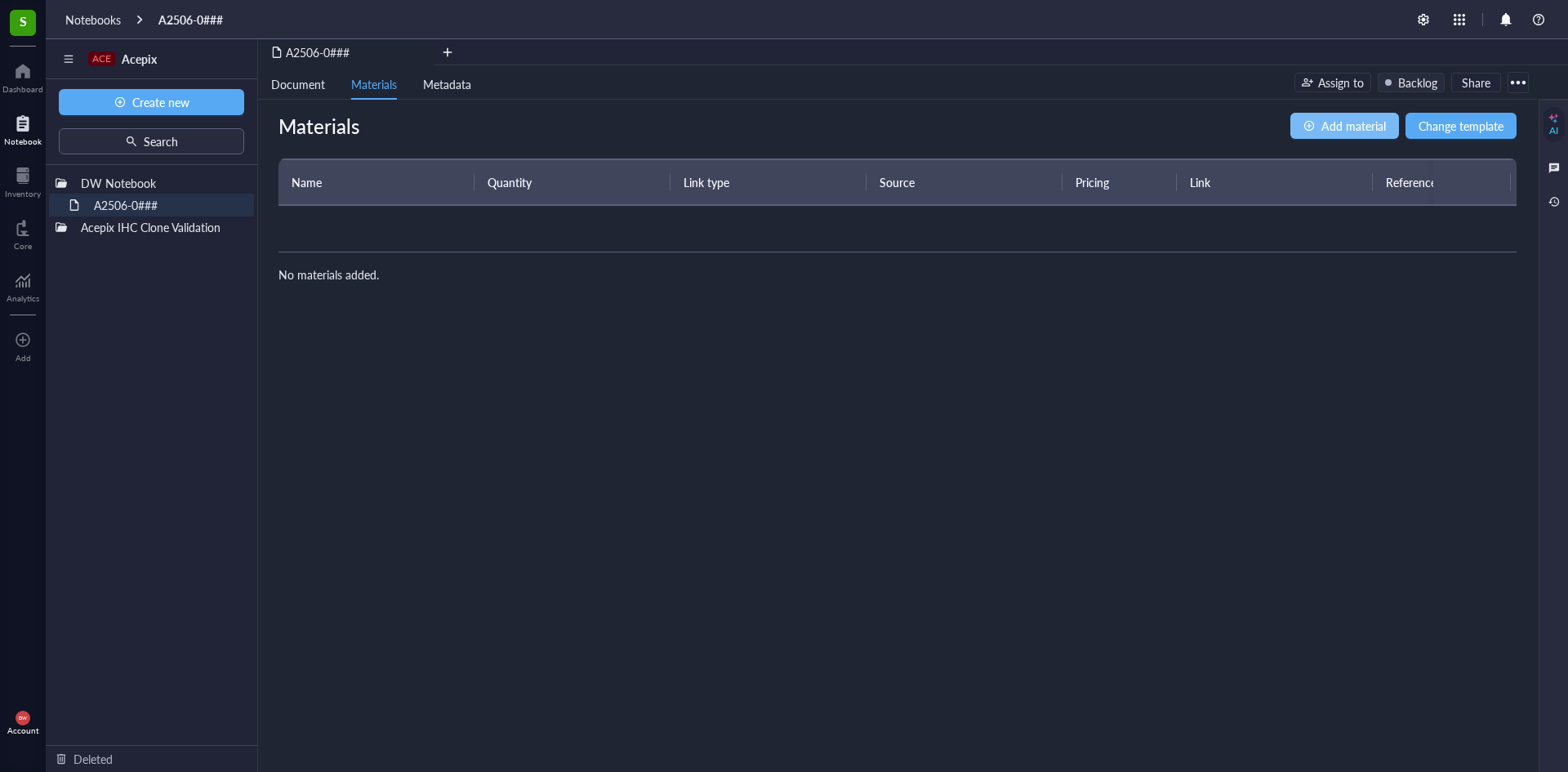
click at [1376, 129] on span "Add material" at bounding box center [1353, 125] width 65 height 18
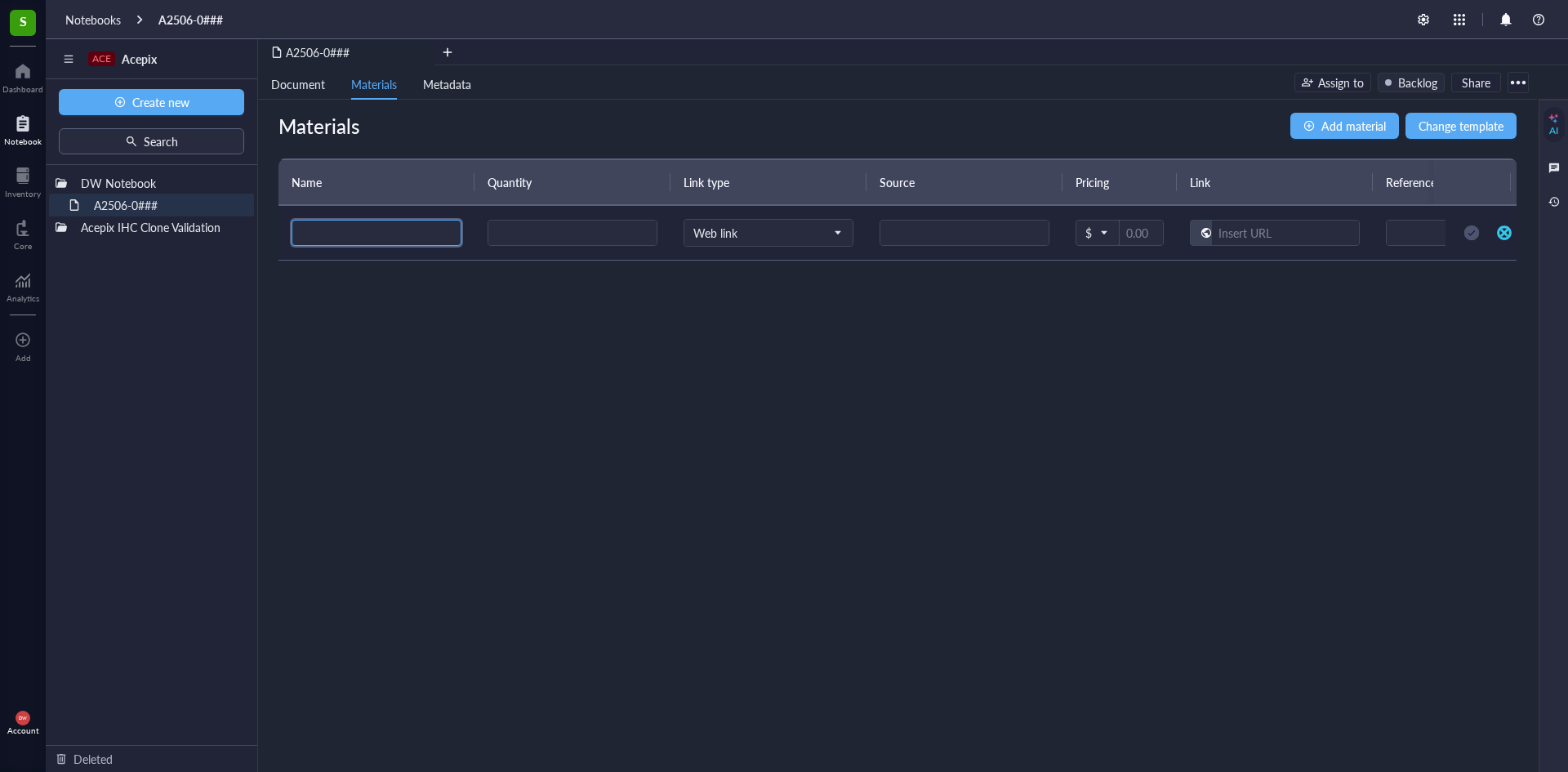
click at [371, 233] on input "search" at bounding box center [377, 233] width 151 height 24
type input "d"
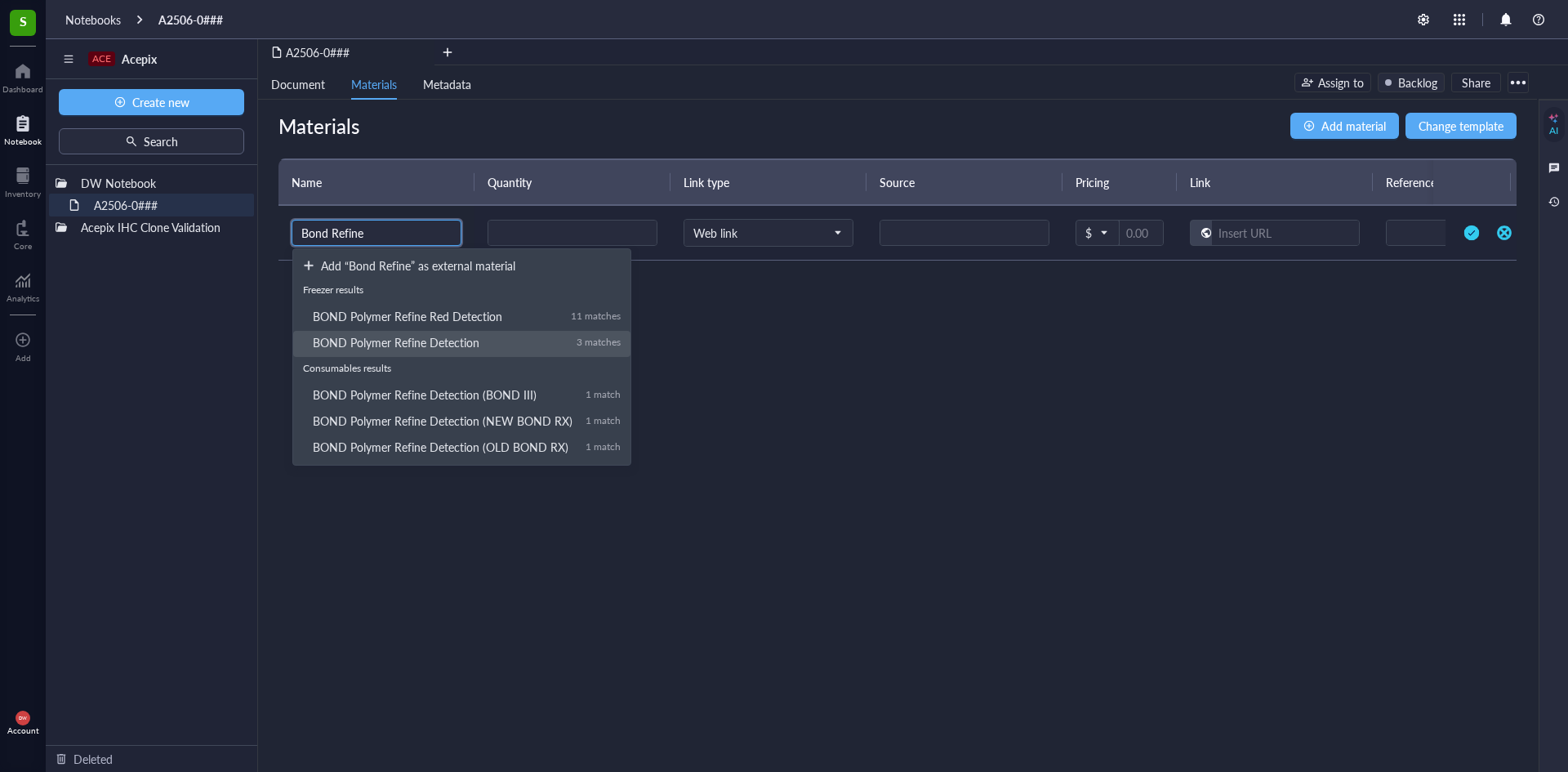
click at [483, 348] on div "BOND Polymer Refine Detection" at bounding box center [438, 343] width 251 height 15
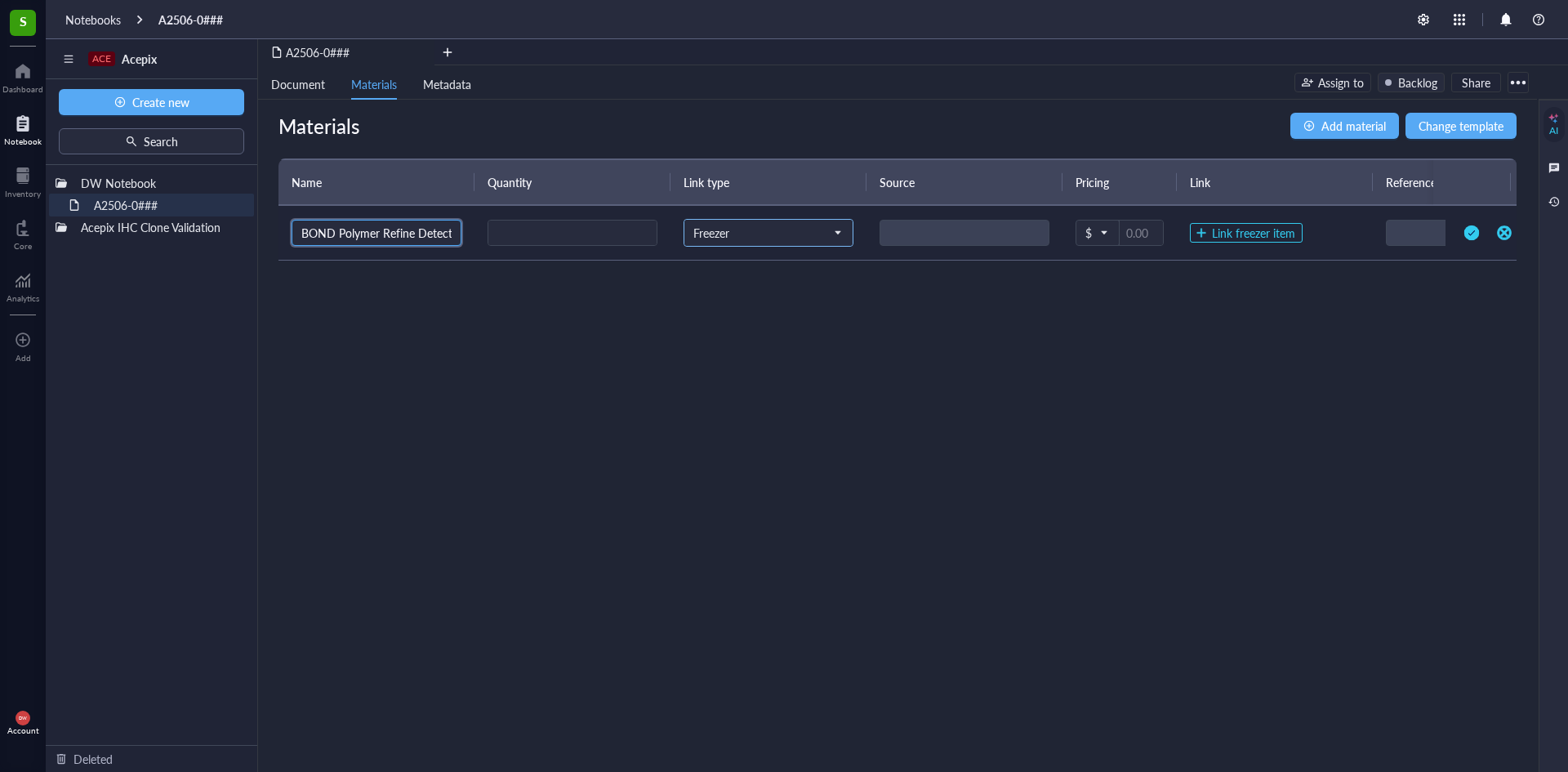
type input "BOND Polymer Refine Detection"
click at [776, 241] on input "search" at bounding box center [761, 233] width 136 height 24
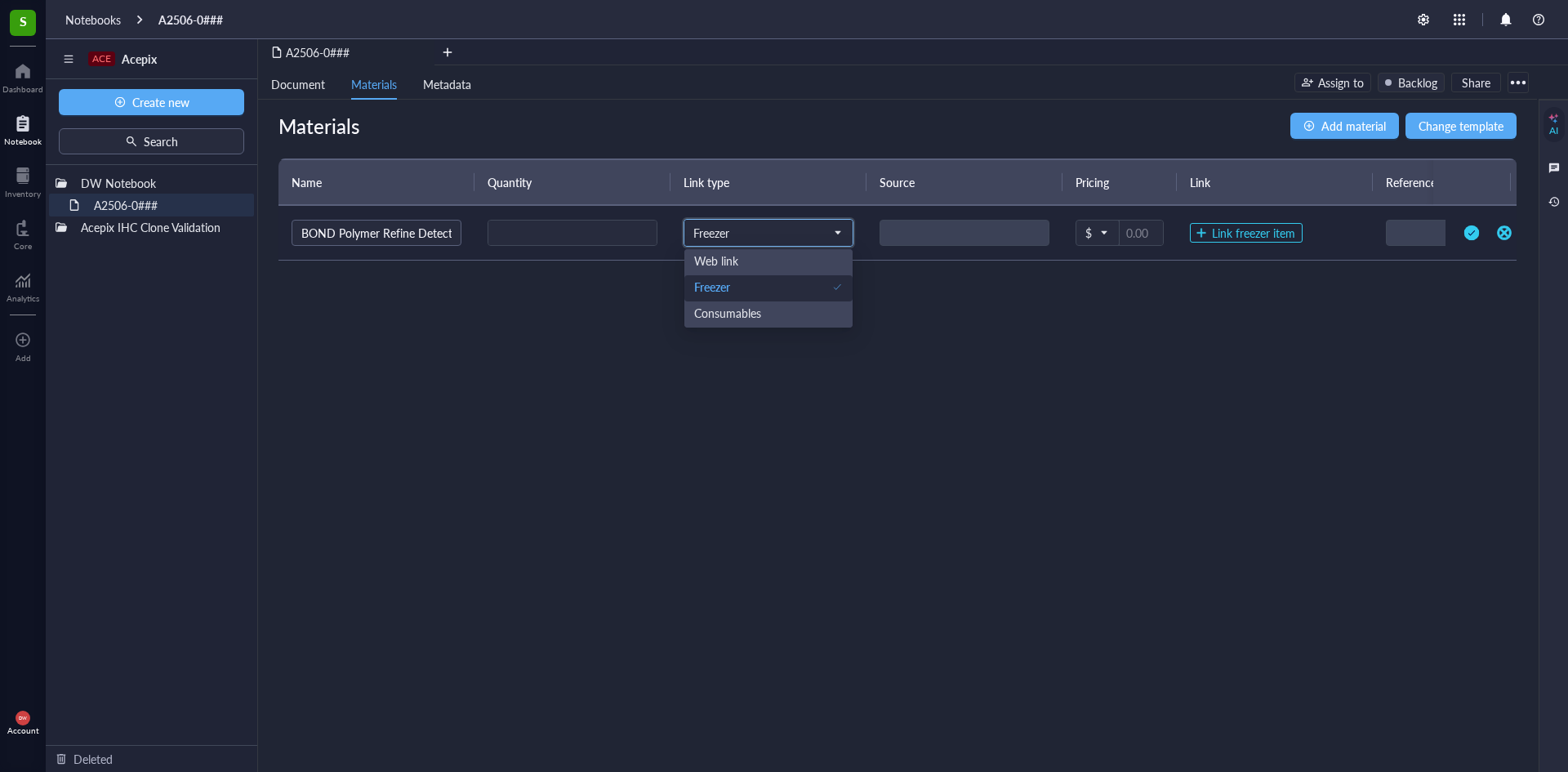
click at [771, 234] on span "Freezer" at bounding box center [767, 233] width 147 height 15
click at [590, 234] on input "number" at bounding box center [573, 233] width 169 height 26
type input "1"
click at [933, 225] on div at bounding box center [964, 233] width 170 height 26
click at [1155, 299] on div "Materials Add material Change template Name Quantity Link type Source Pricing L…" at bounding box center [897, 436] width 1279 height 672
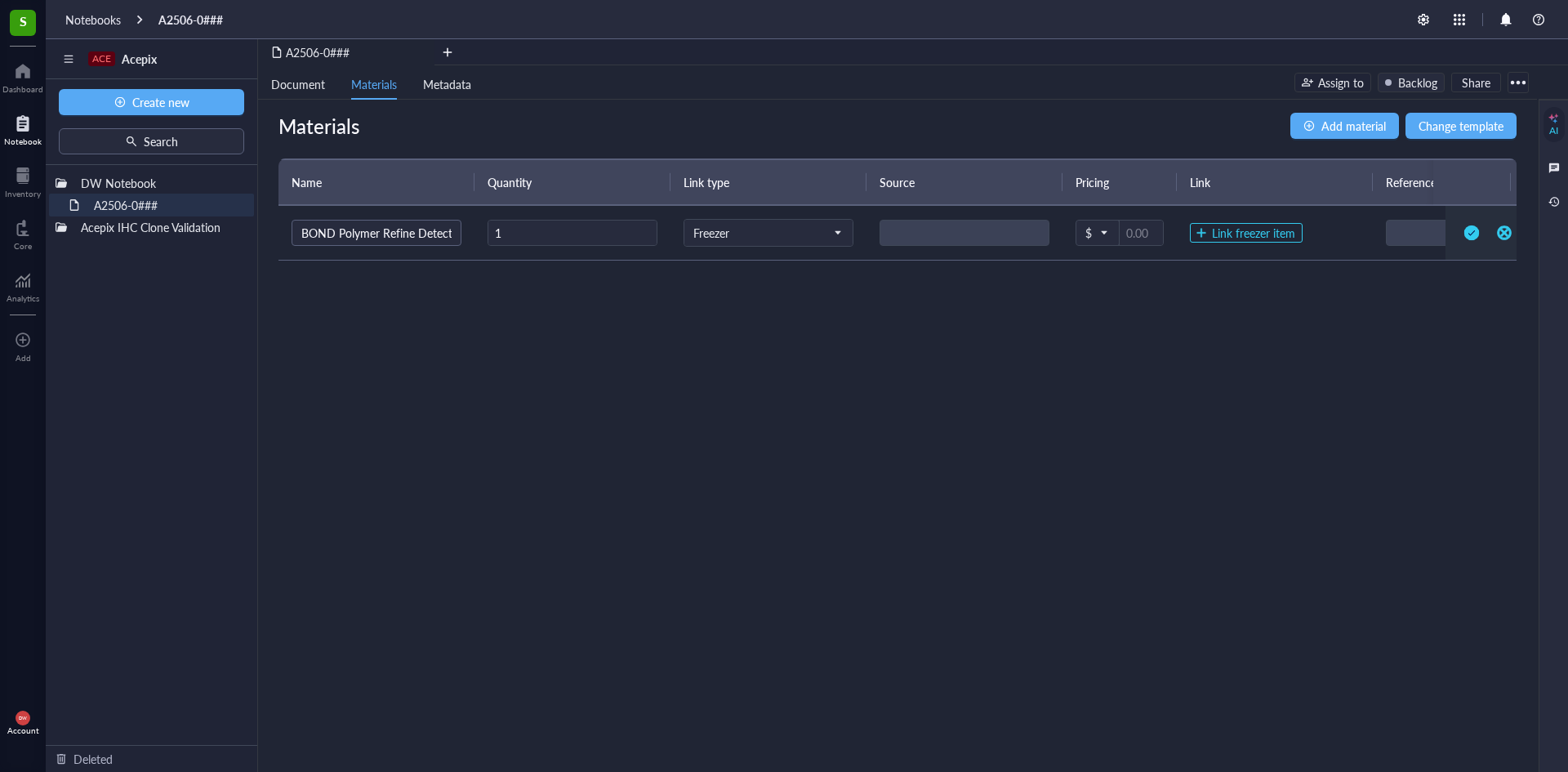
click at [642, 310] on div "Materials Add material Change template Name Quantity Link type Source Pricing L…" at bounding box center [897, 436] width 1279 height 672
click at [568, 233] on input "1" at bounding box center [573, 233] width 169 height 26
type input "3"
click at [976, 236] on div at bounding box center [964, 233] width 170 height 26
click at [745, 230] on span "Freezer" at bounding box center [767, 233] width 147 height 15
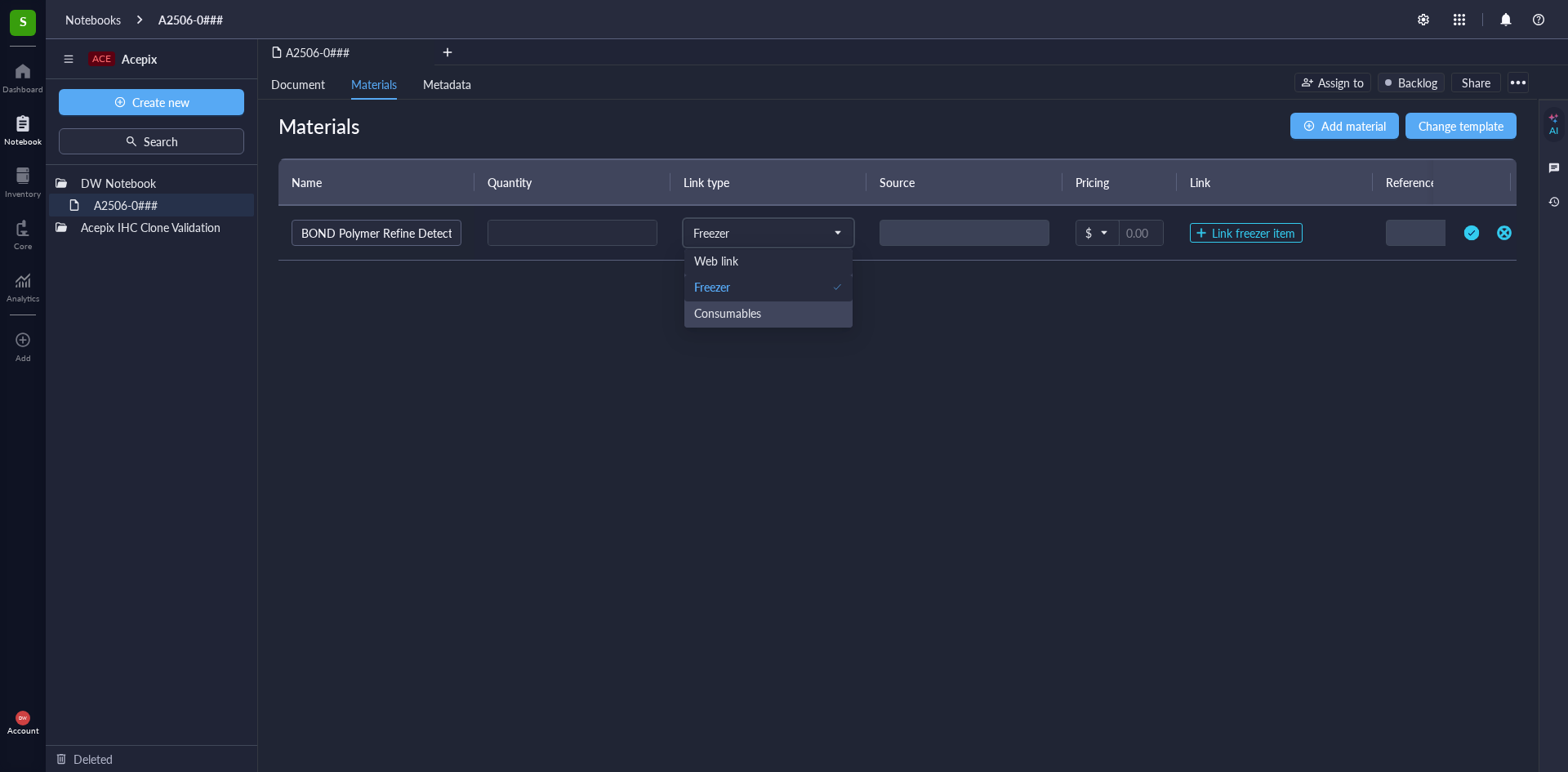
click at [749, 263] on div "Web link" at bounding box center [768, 261] width 149 height 15
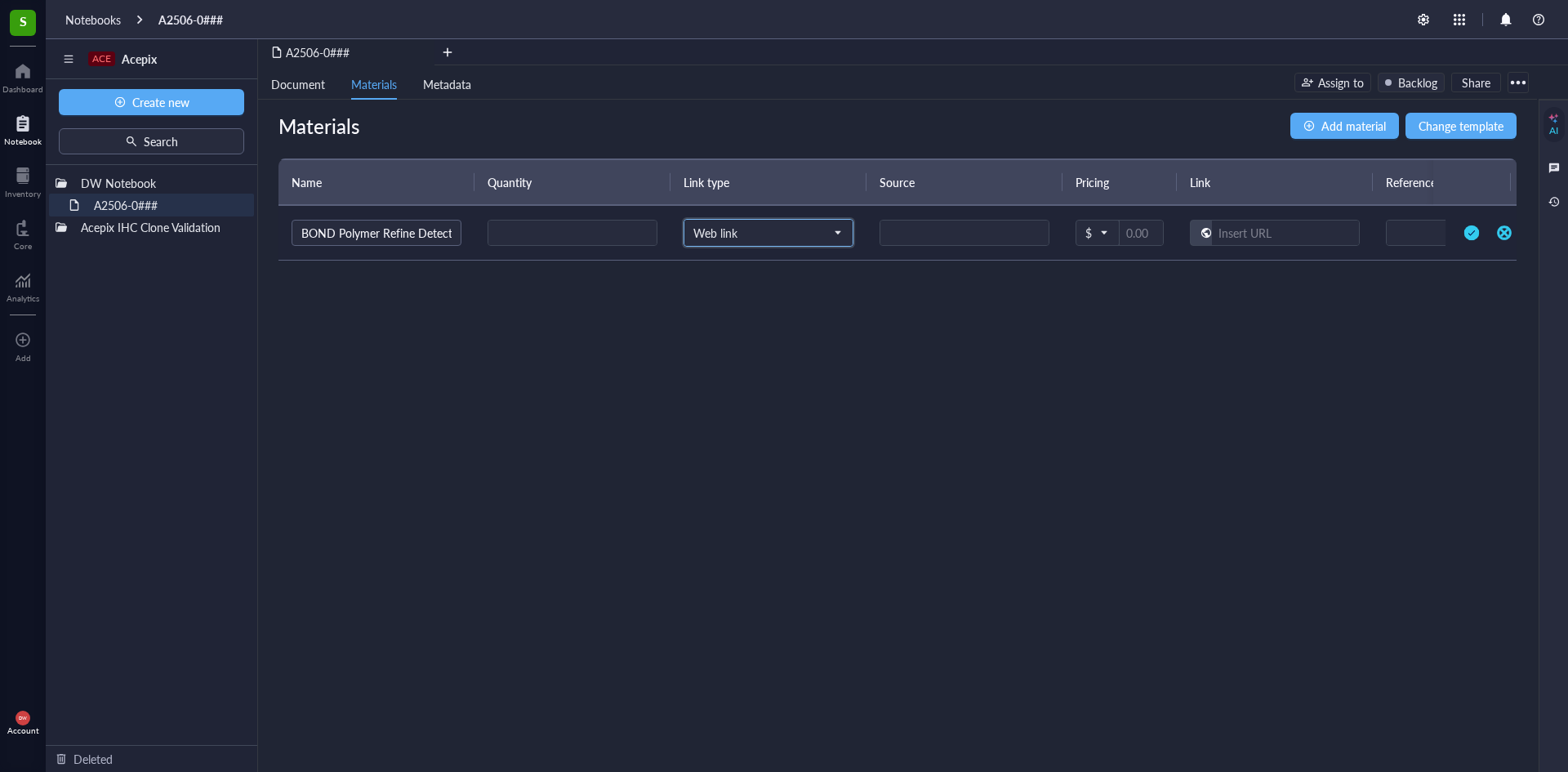
click at [829, 229] on span "Web link" at bounding box center [767, 233] width 147 height 15
click at [712, 285] on div "Freezer" at bounding box center [712, 287] width 36 height 15
click at [748, 252] on td "Freezer" at bounding box center [768, 233] width 196 height 55
click at [752, 234] on span "Freezer" at bounding box center [767, 233] width 147 height 15
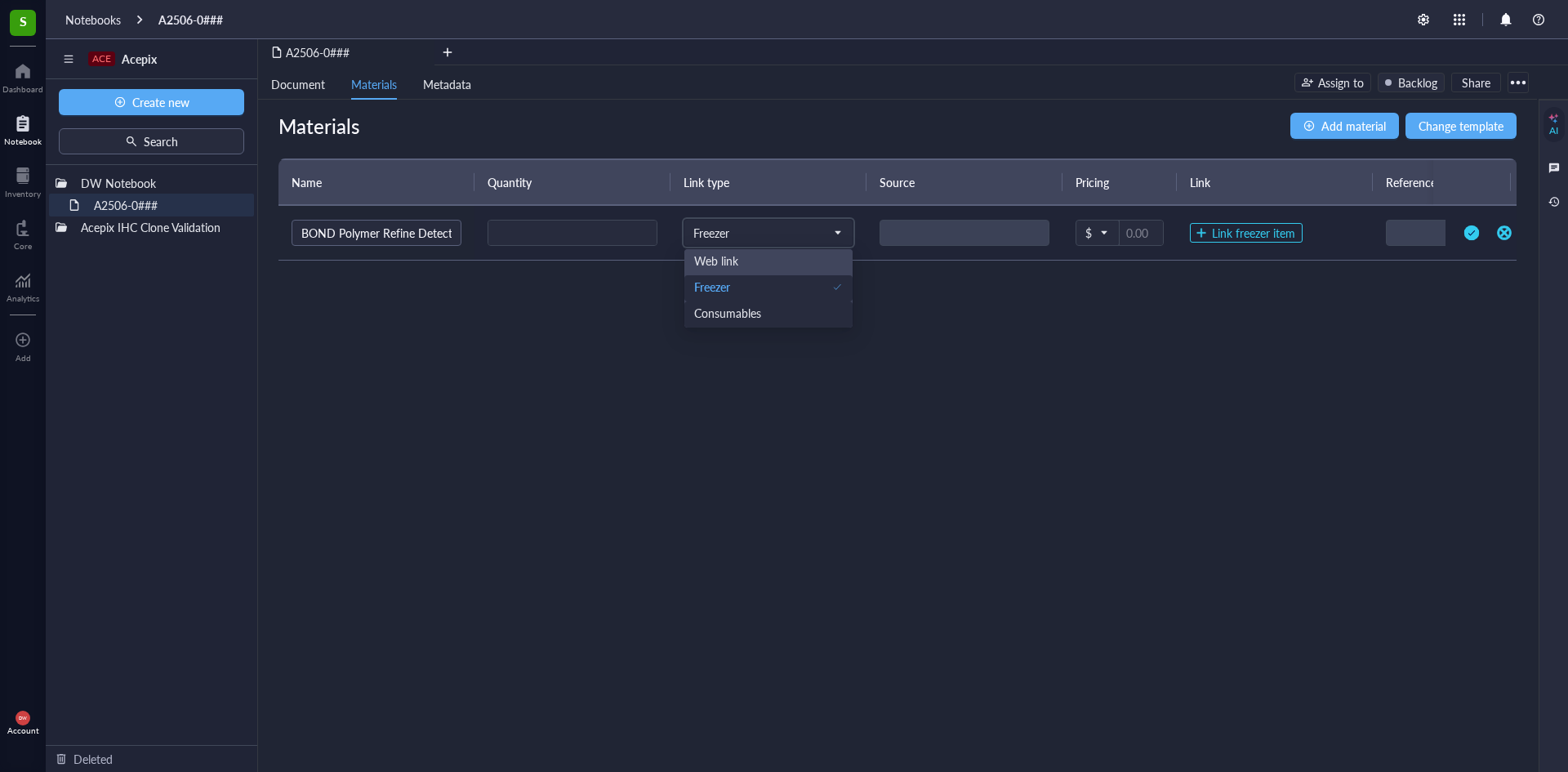
click at [738, 306] on div "Consumables" at bounding box center [727, 313] width 67 height 15
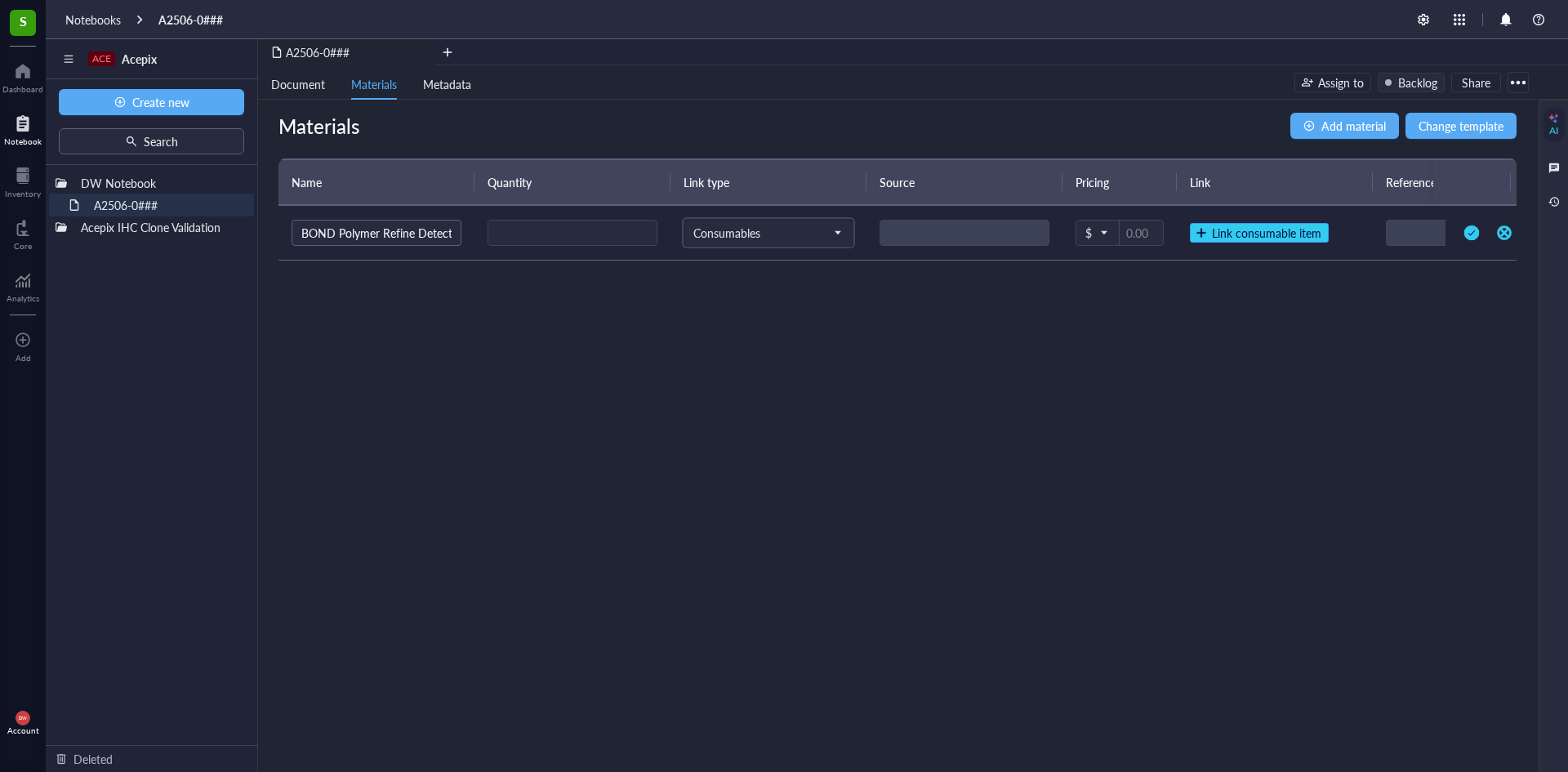
click at [1241, 226] on span "Link consumable item" at bounding box center [1267, 233] width 109 height 15
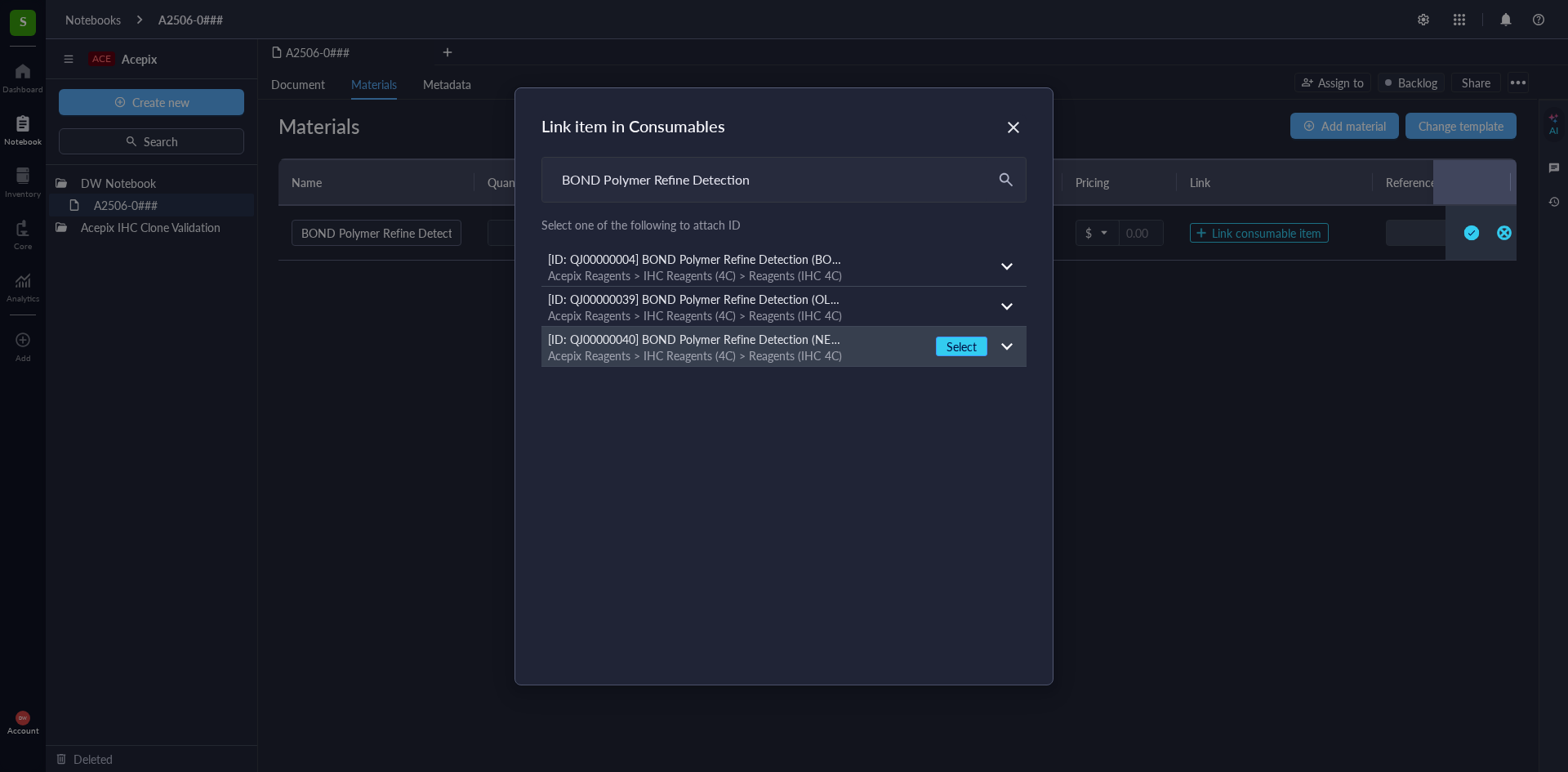
click at [946, 347] on span "Select" at bounding box center [962, 346] width 30 height 15
type input "BOND Polymer Refine Detection (NEW BOND RX)"
type input "Leica Biosystems"
type input "2928.00"
type input "[URL][DOMAIN_NAME]"
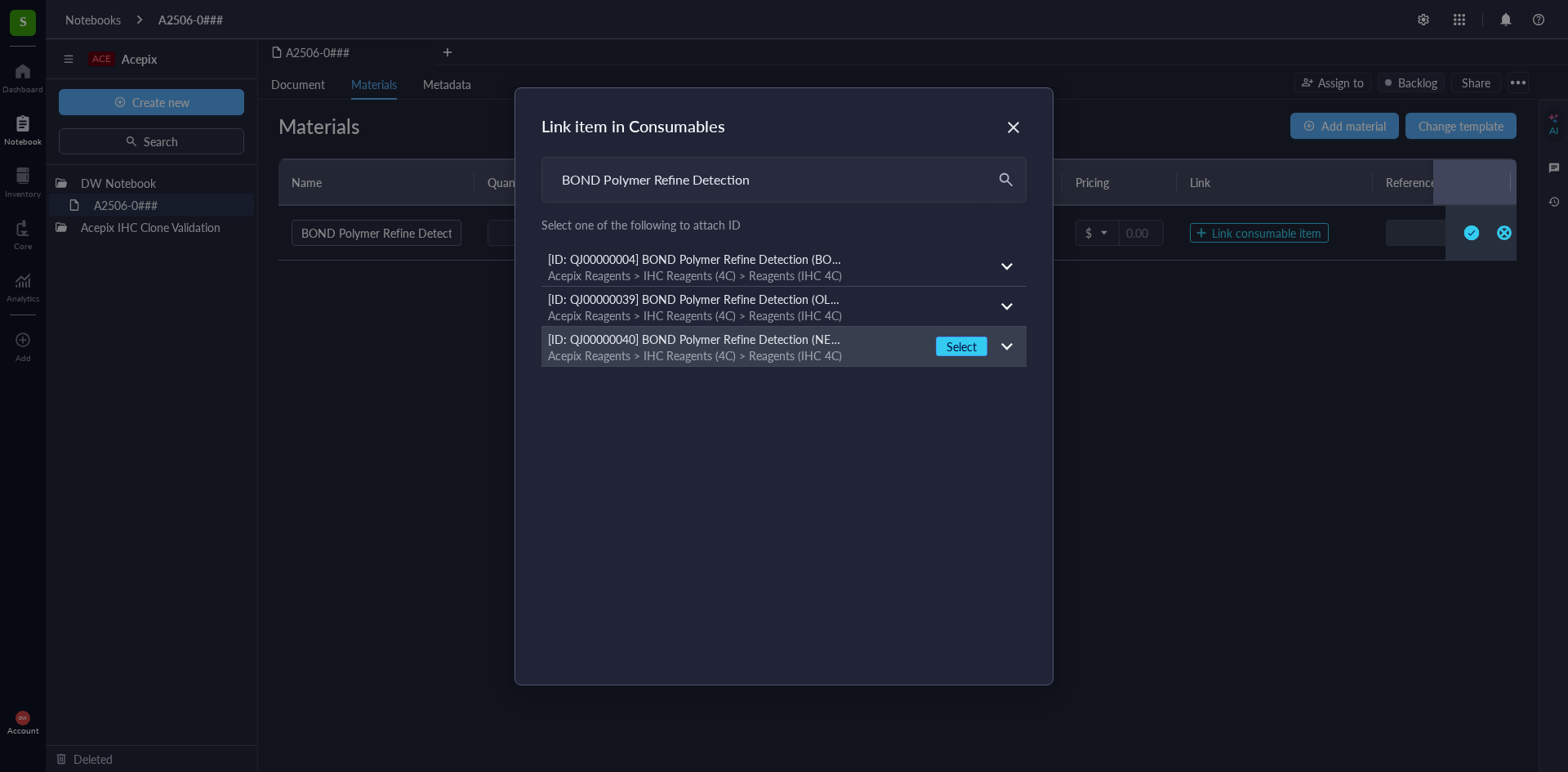
type input "DS9800"
type input "refer to label on each kit"
type input "4C"
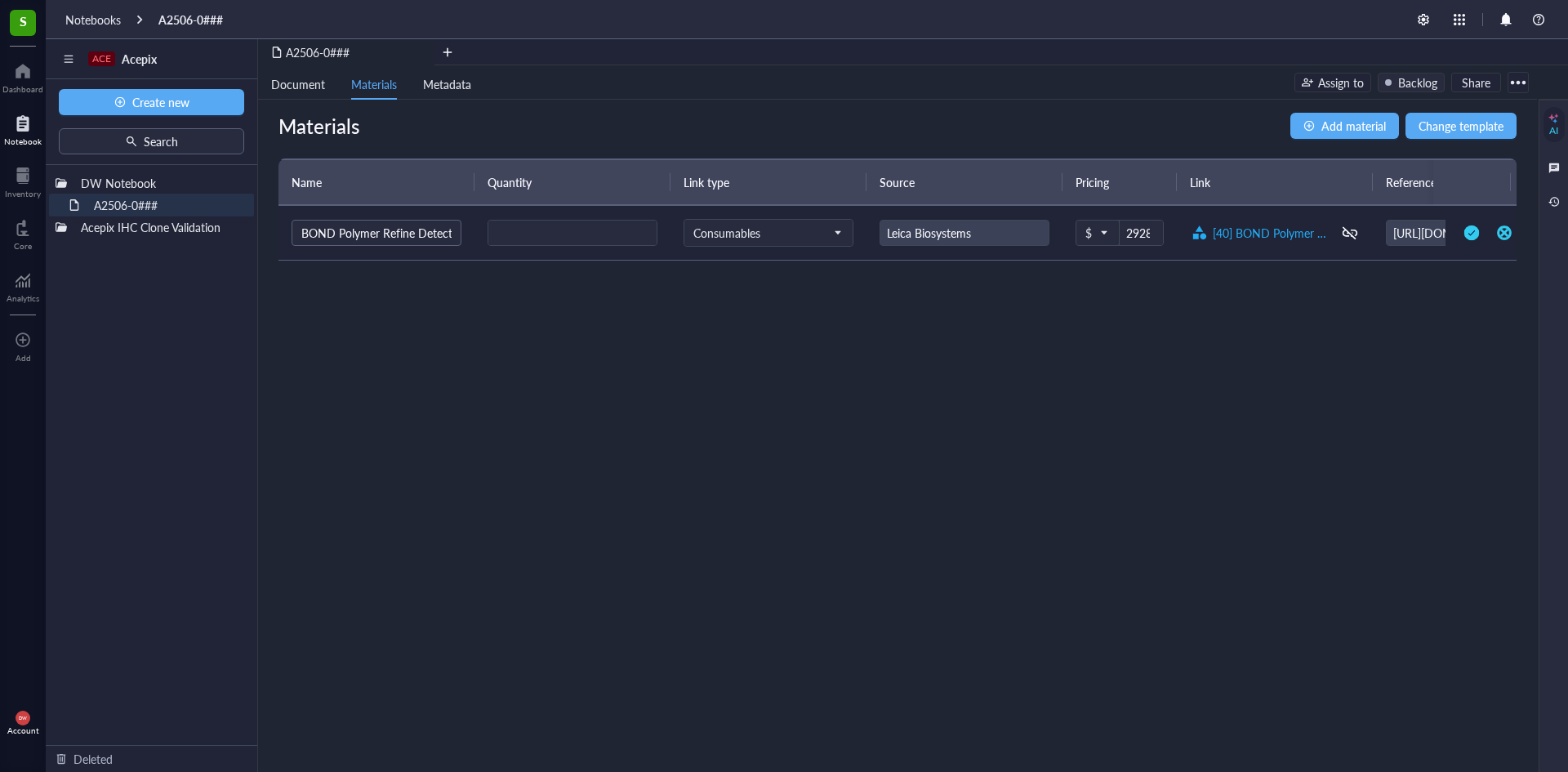
click at [1357, 231] on div at bounding box center [1350, 233] width 26 height 26
click at [829, 239] on span "Consumables" at bounding box center [767, 233] width 147 height 15
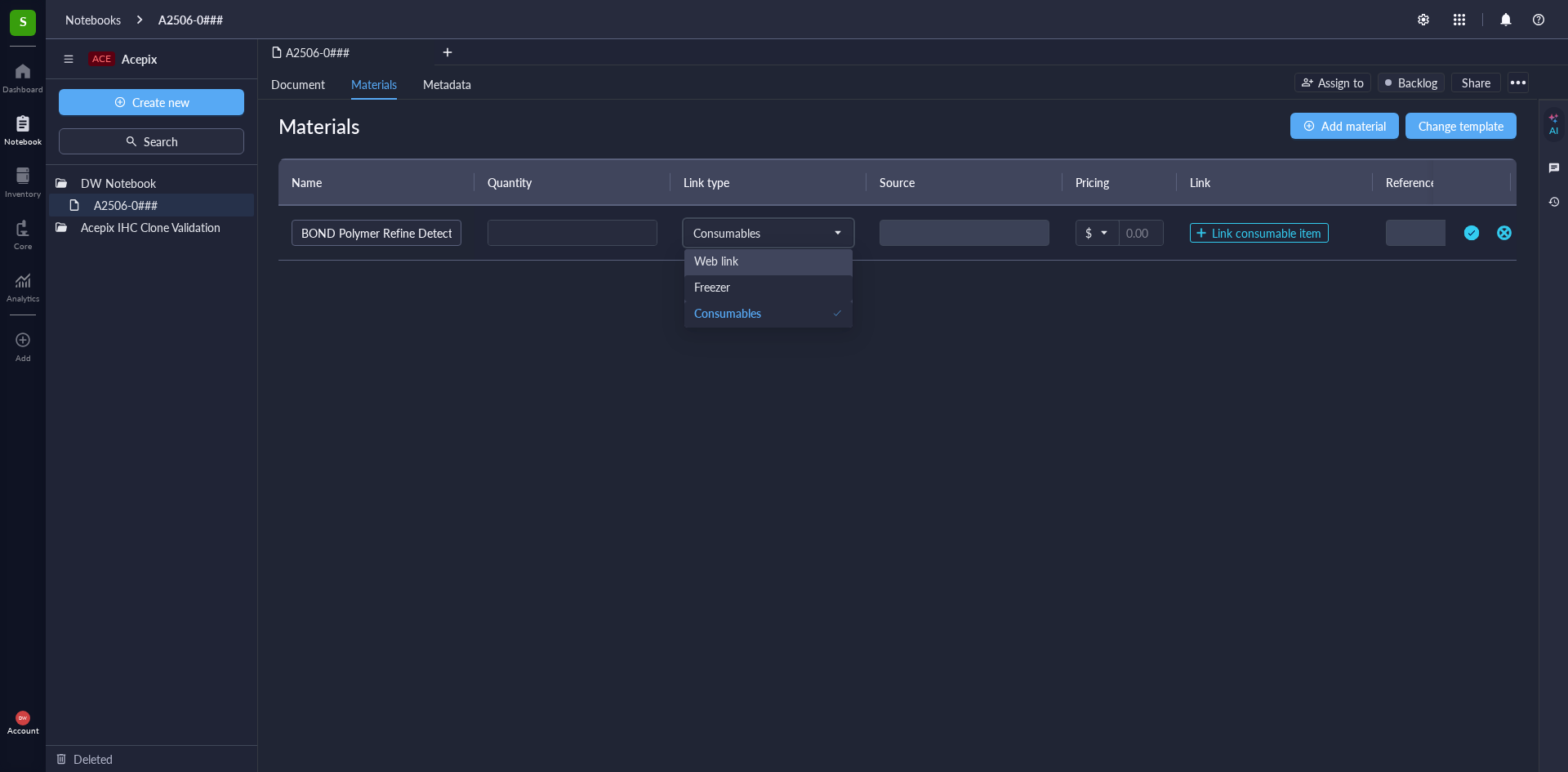
click at [793, 280] on div "Freezer" at bounding box center [768, 287] width 149 height 15
click at [787, 239] on span "Freezer" at bounding box center [767, 233] width 147 height 15
drag, startPoint x: 1222, startPoint y: 374, endPoint x: 1236, endPoint y: 264, distance: 110.9
click at [1223, 363] on div "Materials Add material Change template Name Quantity Link type Source Pricing L…" at bounding box center [897, 436] width 1279 height 672
click at [1236, 243] on td "Link freezer item" at bounding box center [1275, 233] width 196 height 55
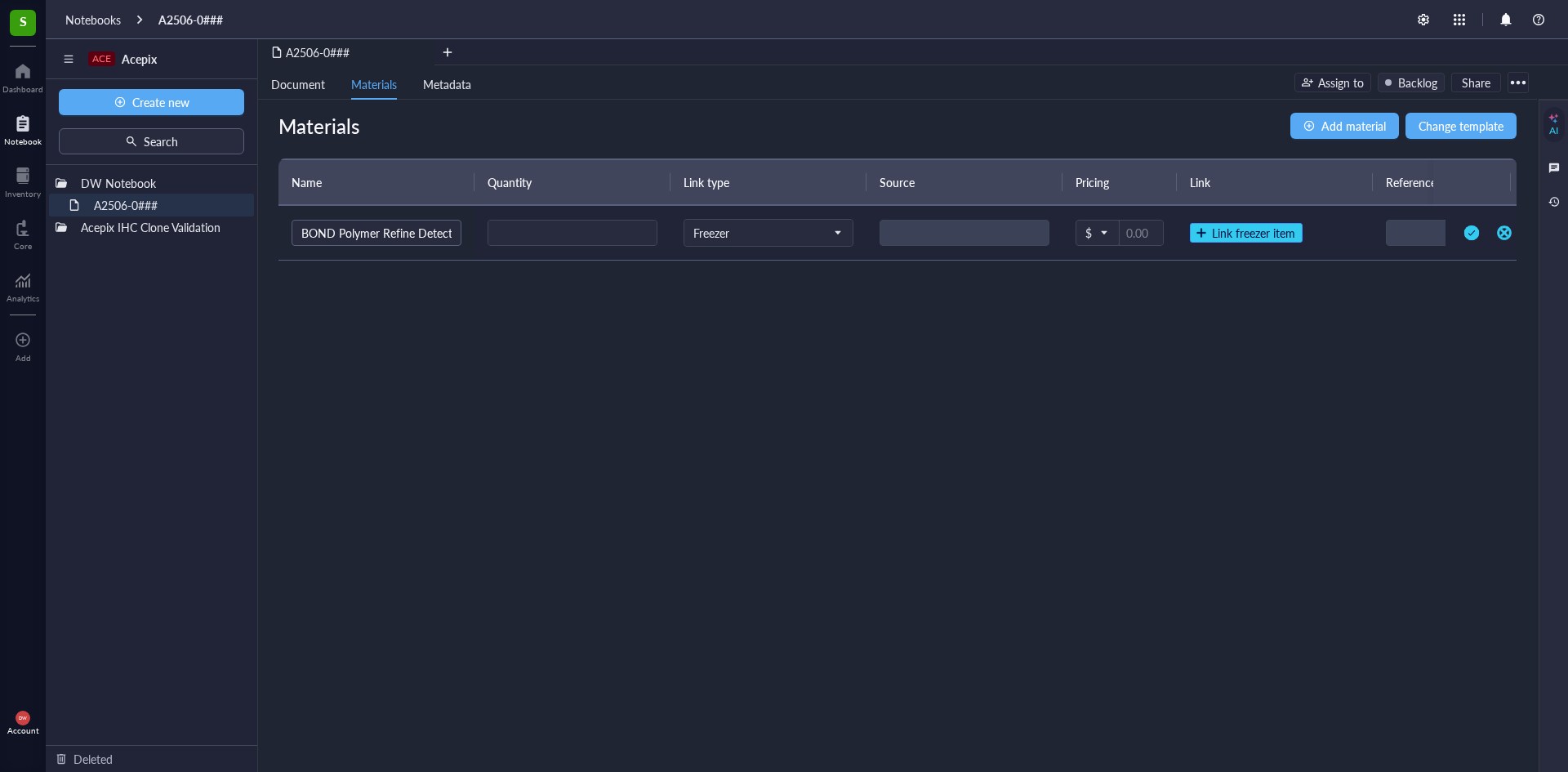
click at [1236, 233] on span "Link freezer item" at bounding box center [1253, 233] width 83 height 15
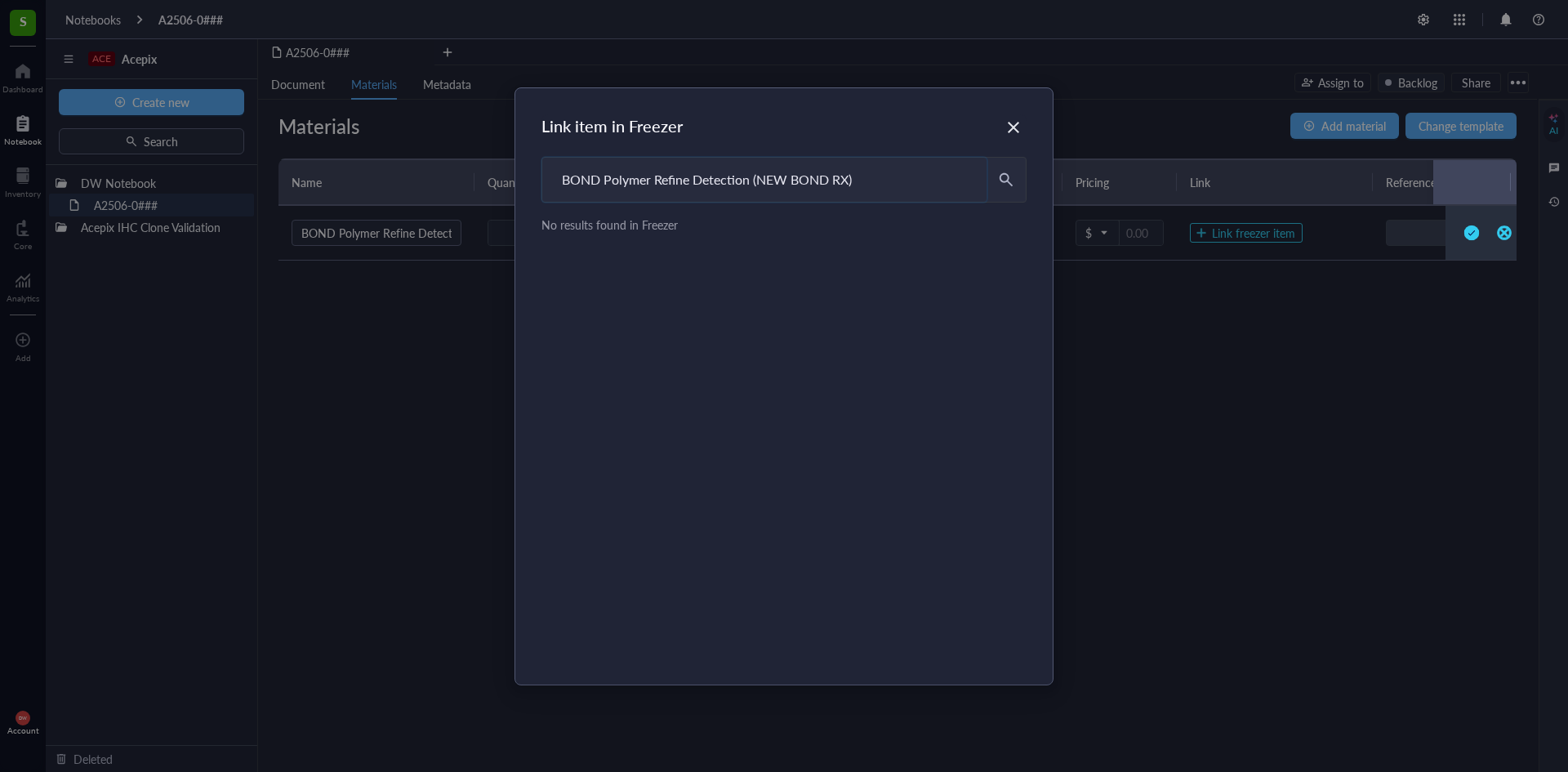
click at [806, 175] on input "BOND Polymer Refine Detection (NEW BOND RX)" at bounding box center [765, 179] width 445 height 44
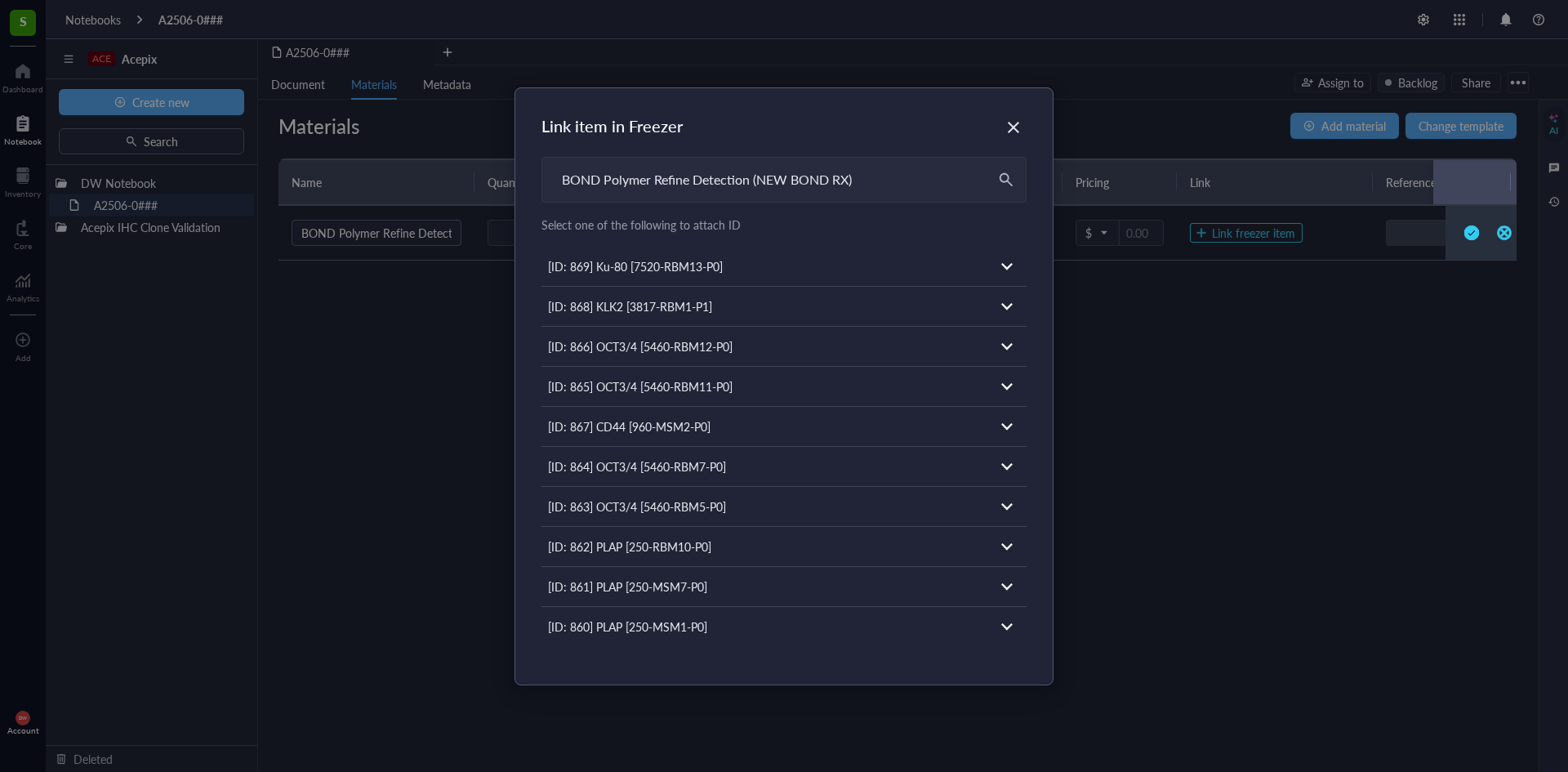
click at [1027, 121] on div "Link item in Freezer BOND Polymer Refine Detection (NEW BOND RX) BOND Polymer R…" at bounding box center [784, 386] width 538 height 596
click at [1003, 125] on div "Close" at bounding box center [1014, 127] width 26 height 26
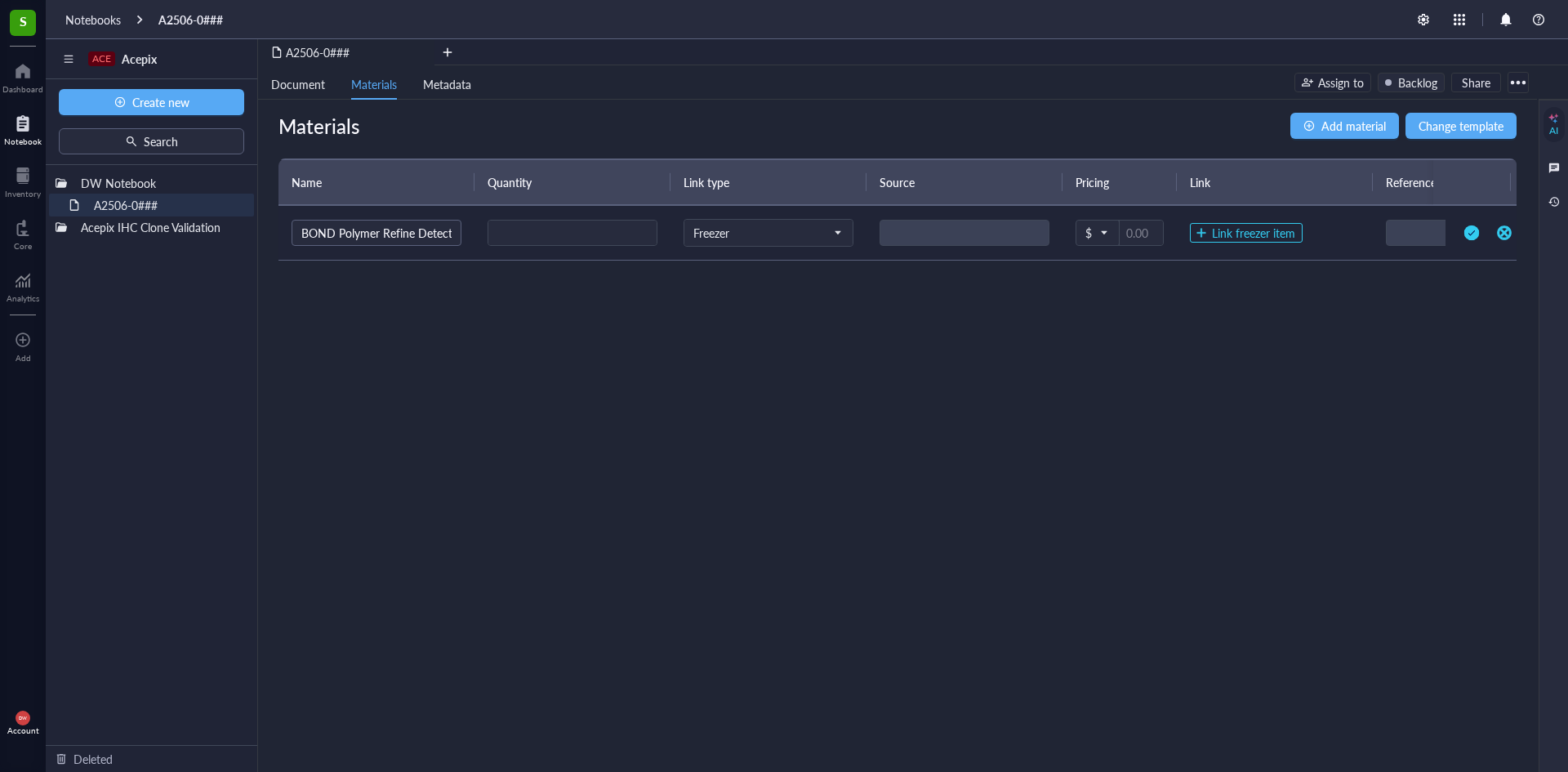
click at [785, 249] on td "Freezer" at bounding box center [768, 233] width 196 height 55
click at [782, 242] on input "search" at bounding box center [761, 233] width 136 height 24
click at [740, 312] on div "Consumables" at bounding box center [727, 313] width 67 height 15
click at [1260, 225] on button "Link consumable item" at bounding box center [1259, 233] width 138 height 20
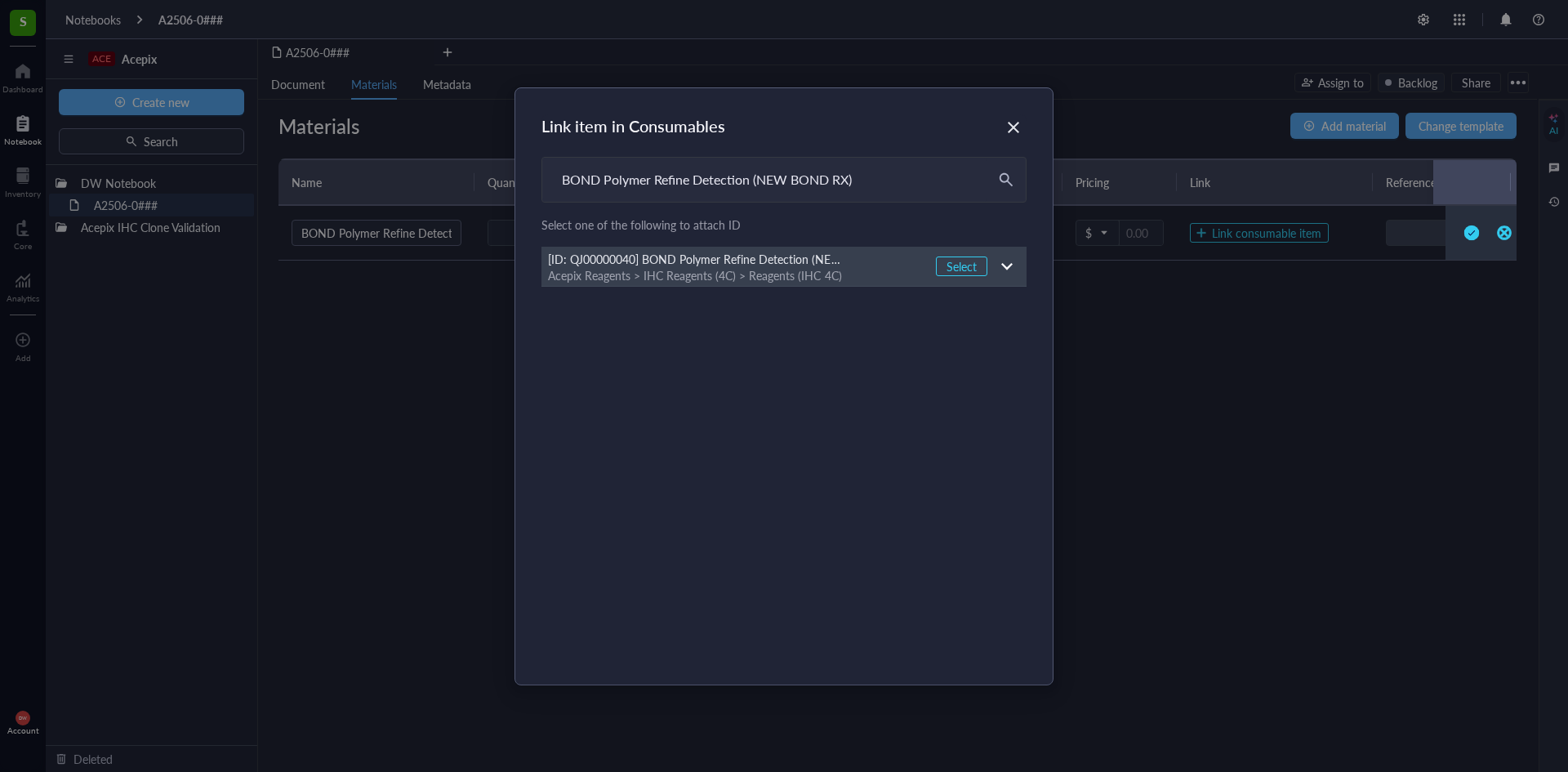
click at [749, 274] on div "Acepix Reagents > IHC Reagents (4C) > Reagents (IHC 4C)" at bounding box center [696, 276] width 297 height 15
click at [946, 261] on span "Select" at bounding box center [962, 266] width 30 height 15
type input "Leica Biosystems"
type input "2928.00"
type input "[URL][DOMAIN_NAME]"
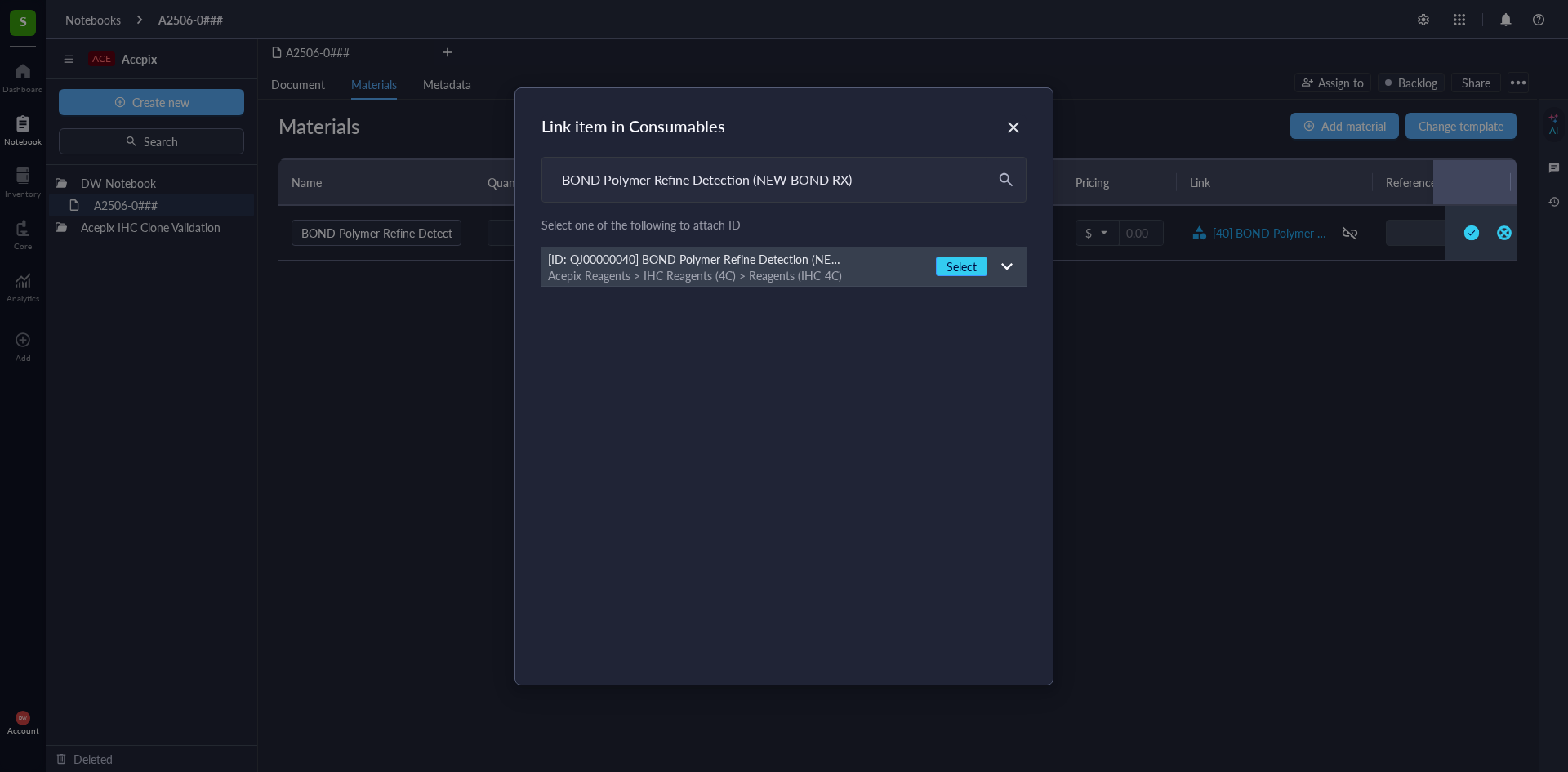
type input "DS9800"
type input "refer to label on each kit"
type input "4C"
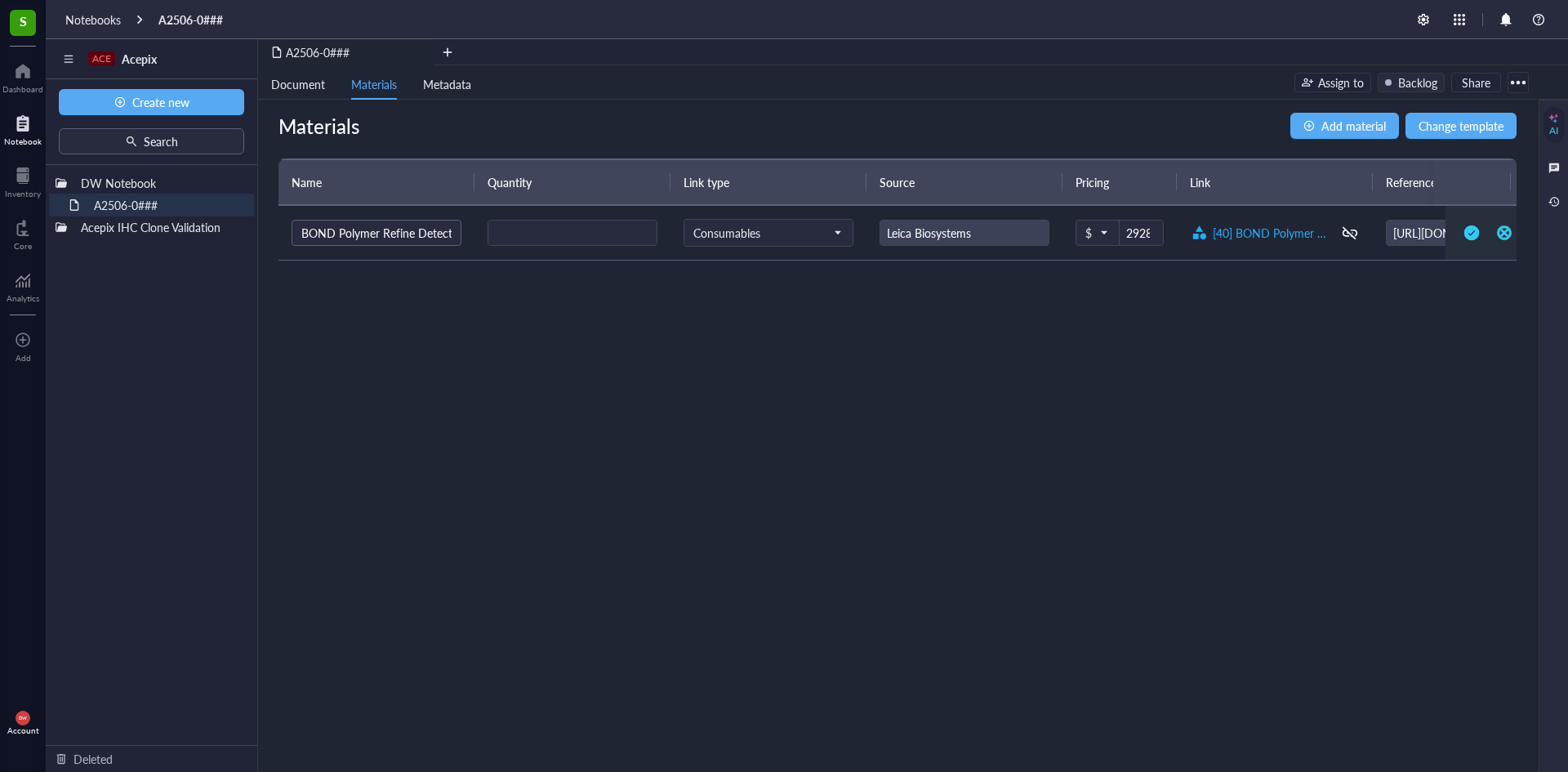
click at [1366, 333] on div "Materials Add material Change template Name Quantity Link type Source Pricing L…" at bounding box center [897, 436] width 1279 height 672
click at [1389, 288] on div "Materials Add material Change template Name Quantity Link type Source Pricing L…" at bounding box center [897, 436] width 1279 height 672
click at [539, 288] on div "Materials Add material Change template Name Quantity Link type Source Pricing L…" at bounding box center [897, 436] width 1279 height 672
click at [553, 243] on input "number" at bounding box center [573, 233] width 169 height 26
type input "1"
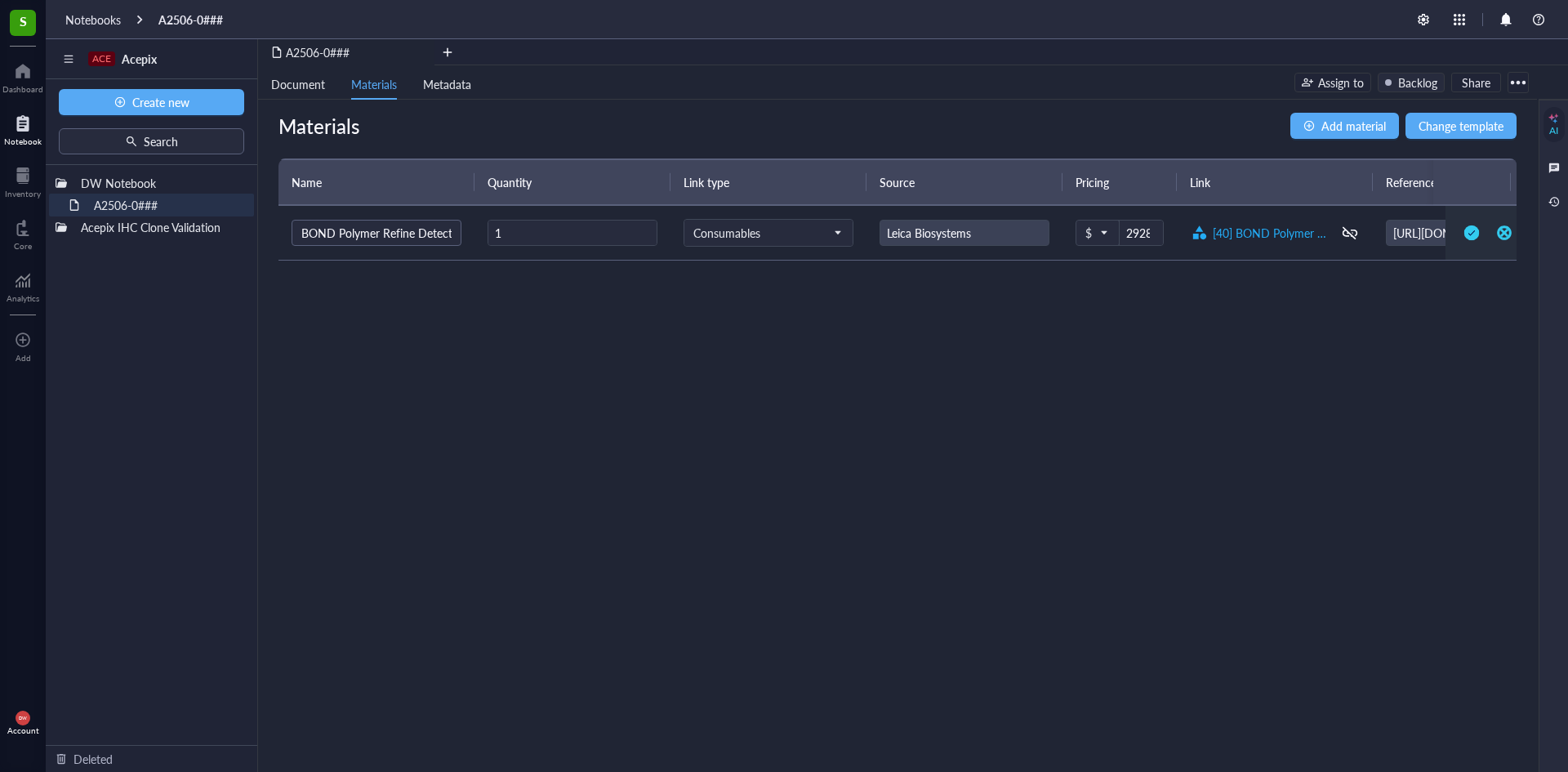
click at [542, 318] on div "Materials Add material Change template Name Quantity Link type Source Pricing L…" at bounding box center [897, 436] width 1279 height 672
click at [536, 472] on div "Materials Add material Change template Name Quantity Link type Source Pricing L…" at bounding box center [897, 436] width 1279 height 672
drag, startPoint x: 546, startPoint y: 160, endPoint x: 545, endPoint y: 173, distance: 13.0
click at [545, 169] on th "Quantity" at bounding box center [573, 182] width 196 height 46
click at [542, 175] on th "Quantity" at bounding box center [573, 182] width 196 height 46
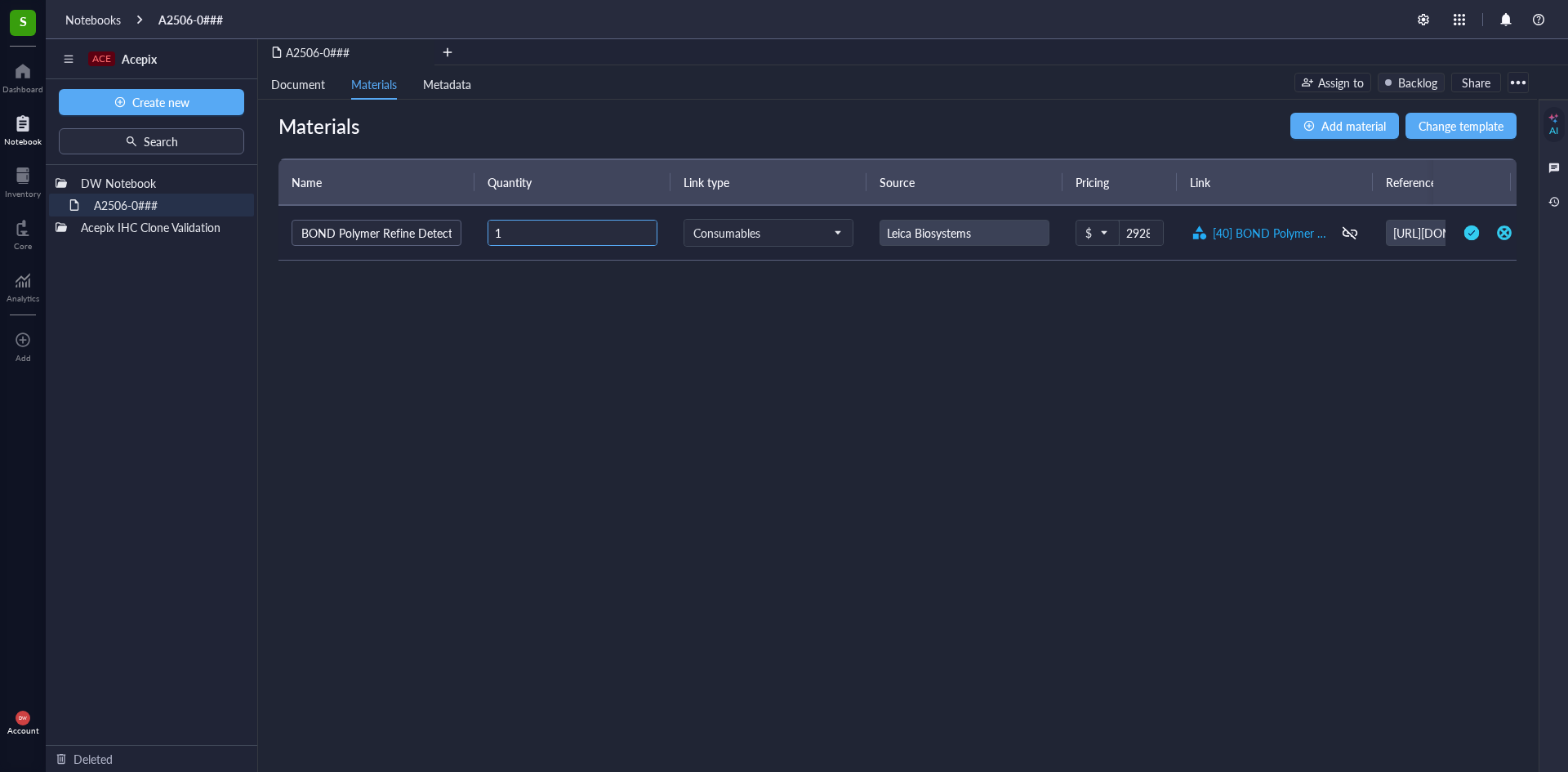
click at [516, 227] on input "1" at bounding box center [573, 233] width 169 height 26
click at [537, 290] on div "Materials Add material Change template Name Quantity Link type Source Pricing L…" at bounding box center [897, 436] width 1279 height 672
click at [534, 169] on th "Quantity" at bounding box center [573, 182] width 196 height 46
click at [539, 185] on th "Quantity" at bounding box center [573, 182] width 196 height 46
click at [547, 191] on th "Quantity" at bounding box center [573, 182] width 196 height 46
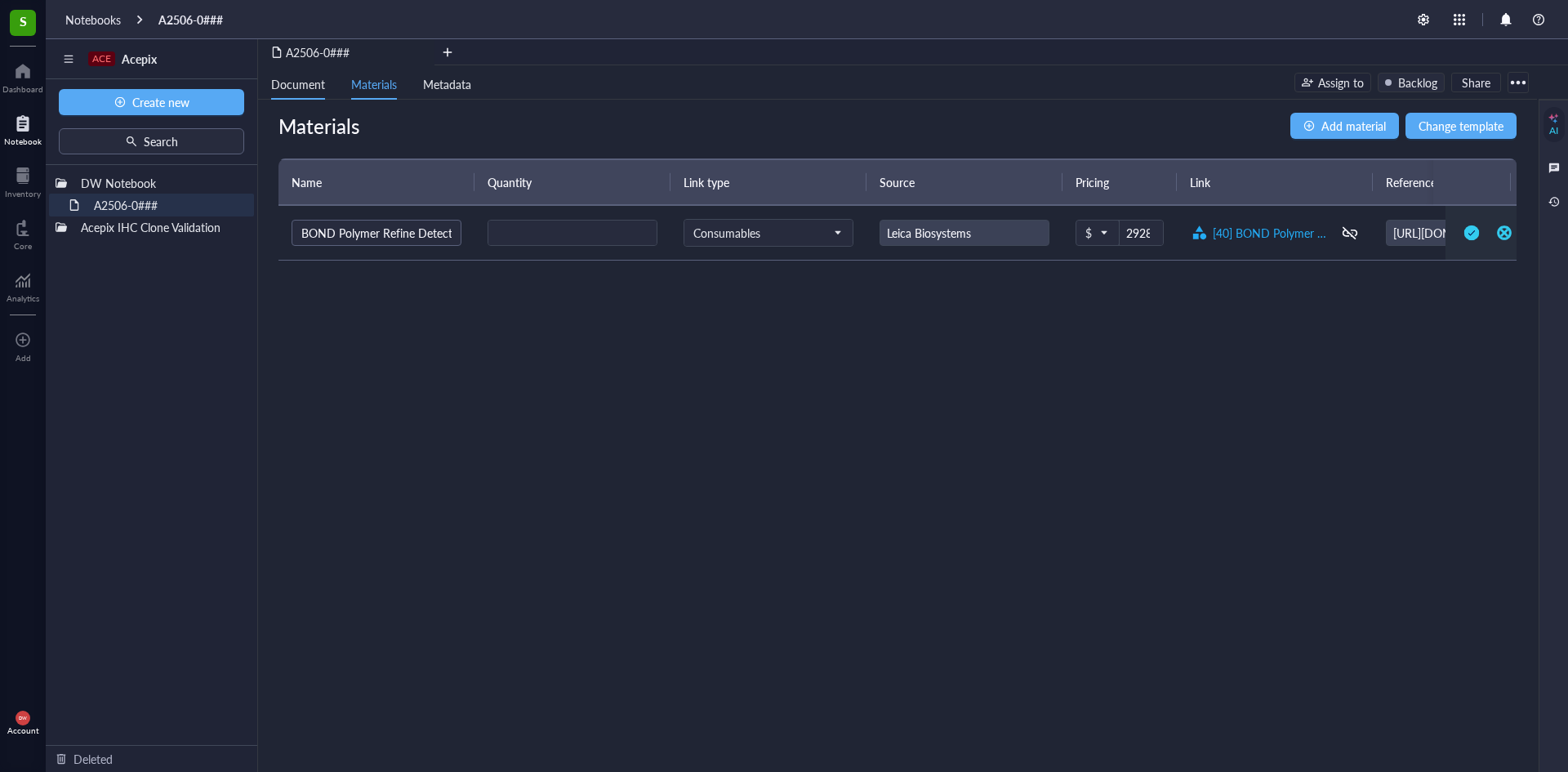
click at [281, 88] on span "Document" at bounding box center [298, 84] width 54 height 16
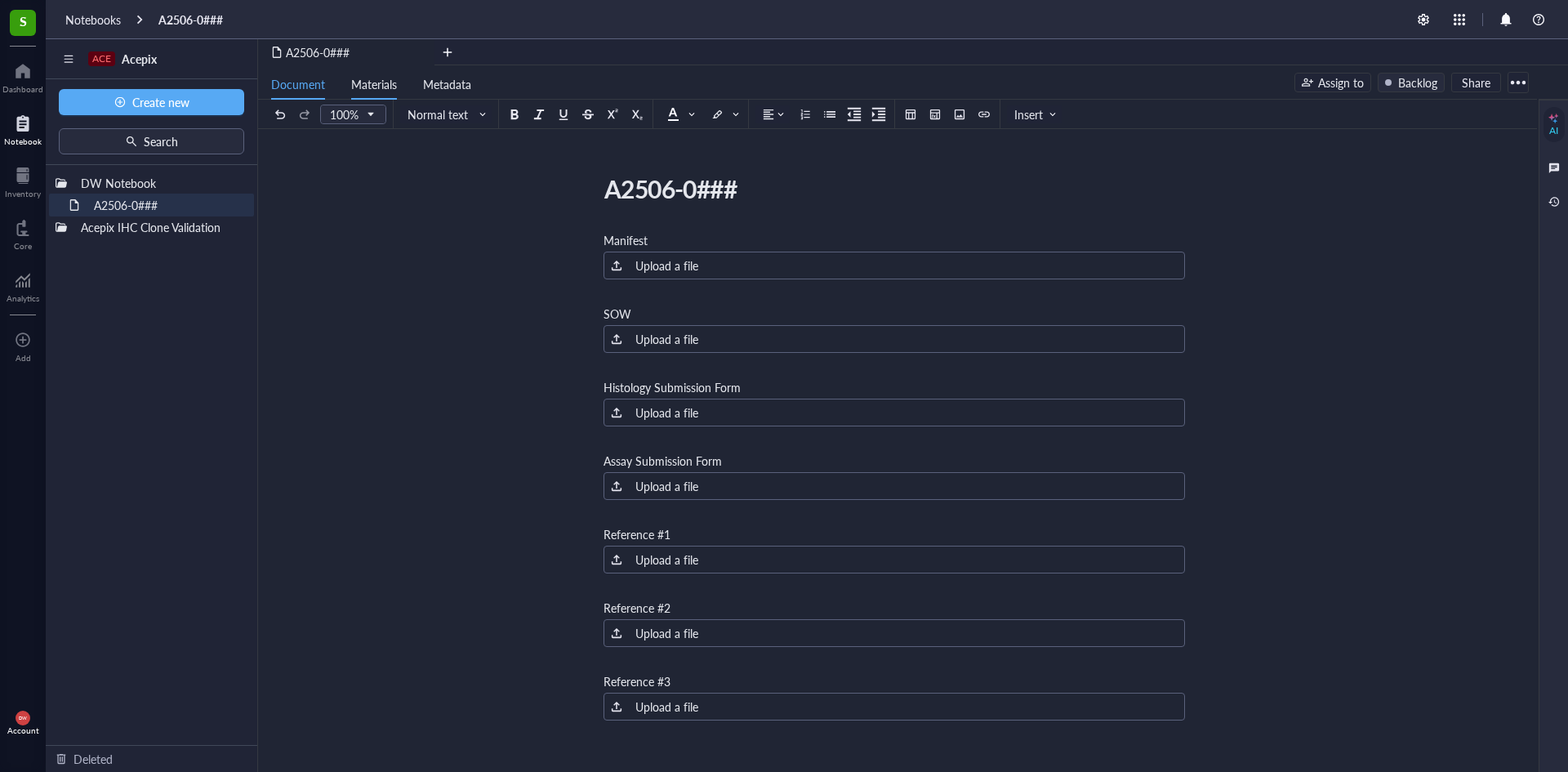
click at [391, 88] on span "Materials" at bounding box center [374, 84] width 46 height 16
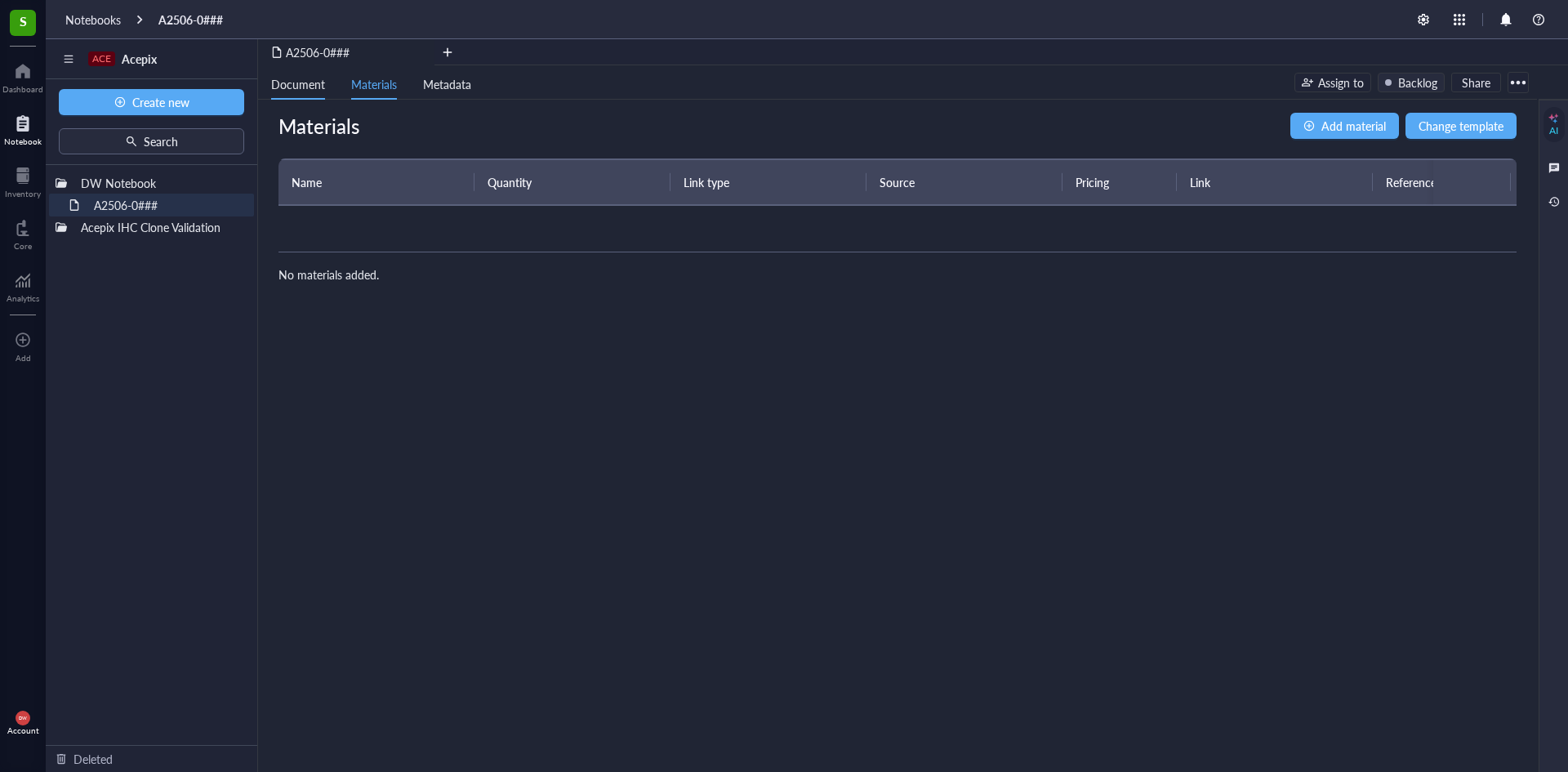
click at [323, 88] on span "Document" at bounding box center [298, 84] width 54 height 16
